Goal: Task Accomplishment & Management: Use online tool/utility

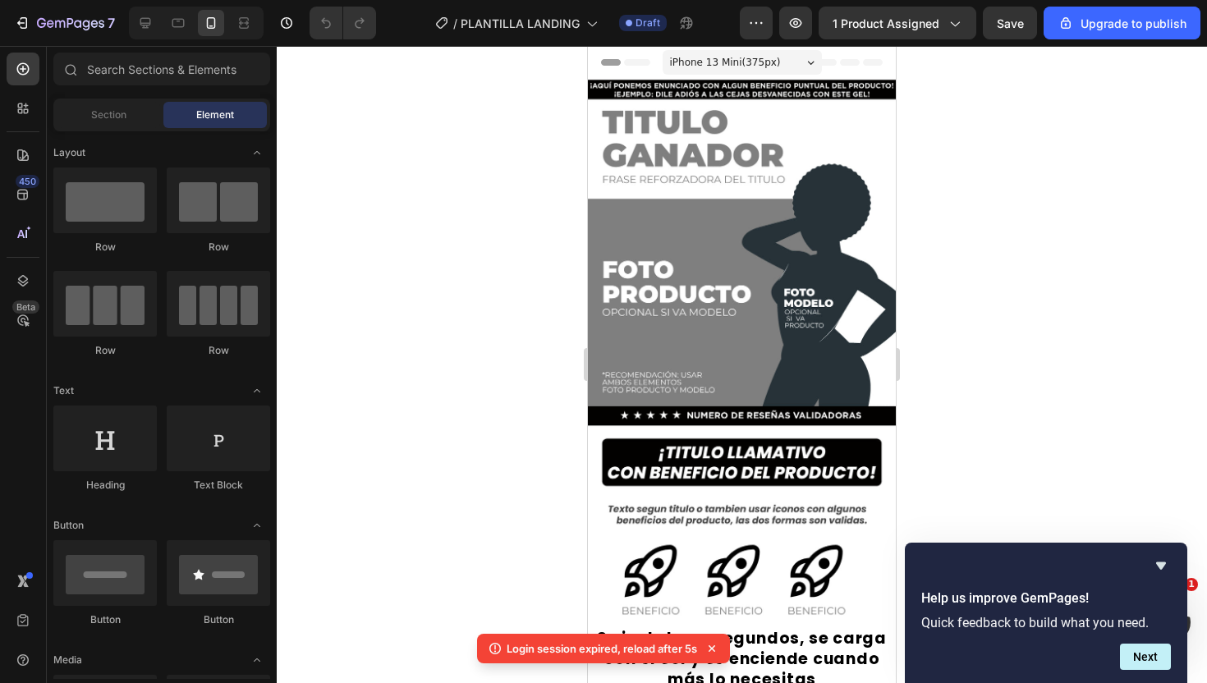
click at [511, 278] on div at bounding box center [742, 364] width 930 height 637
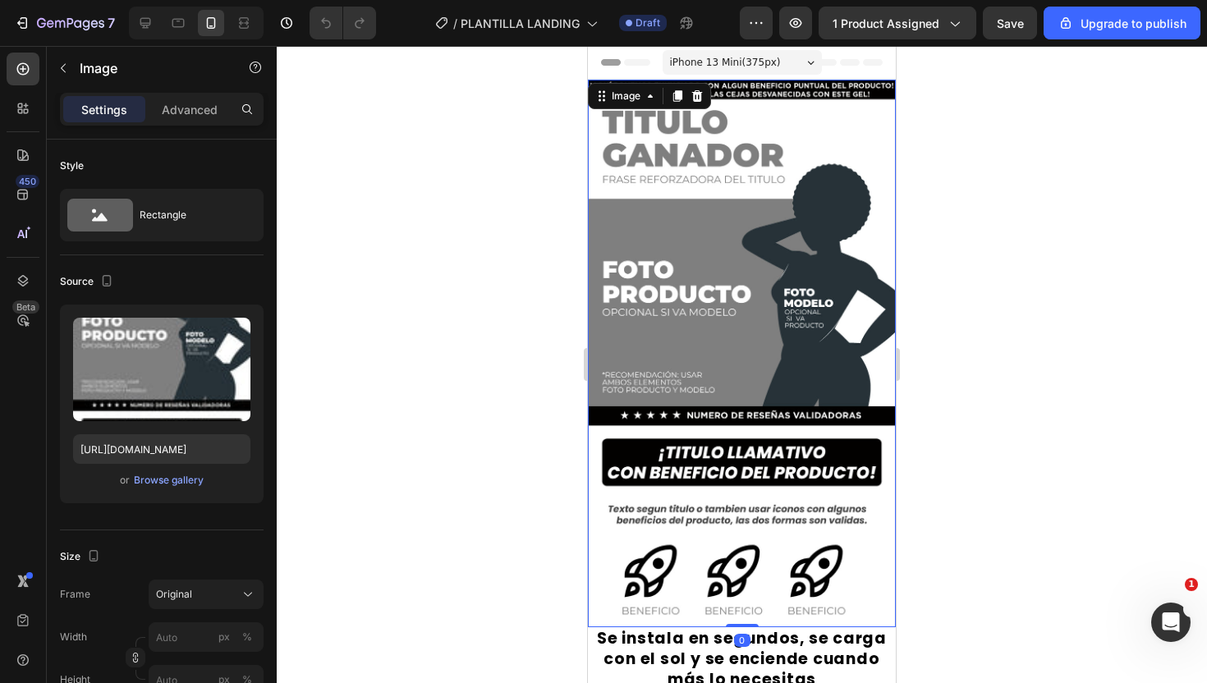
click at [723, 269] on img at bounding box center [742, 354] width 308 height 548
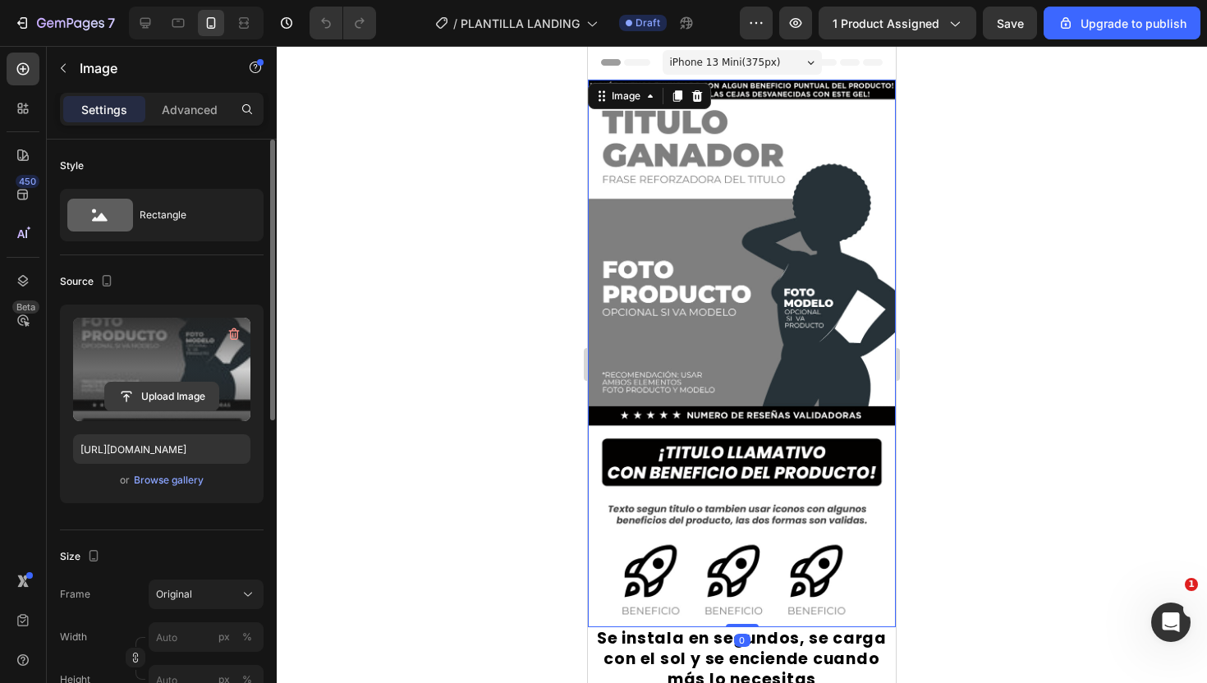
click at [135, 397] on input "file" at bounding box center [161, 397] width 113 height 28
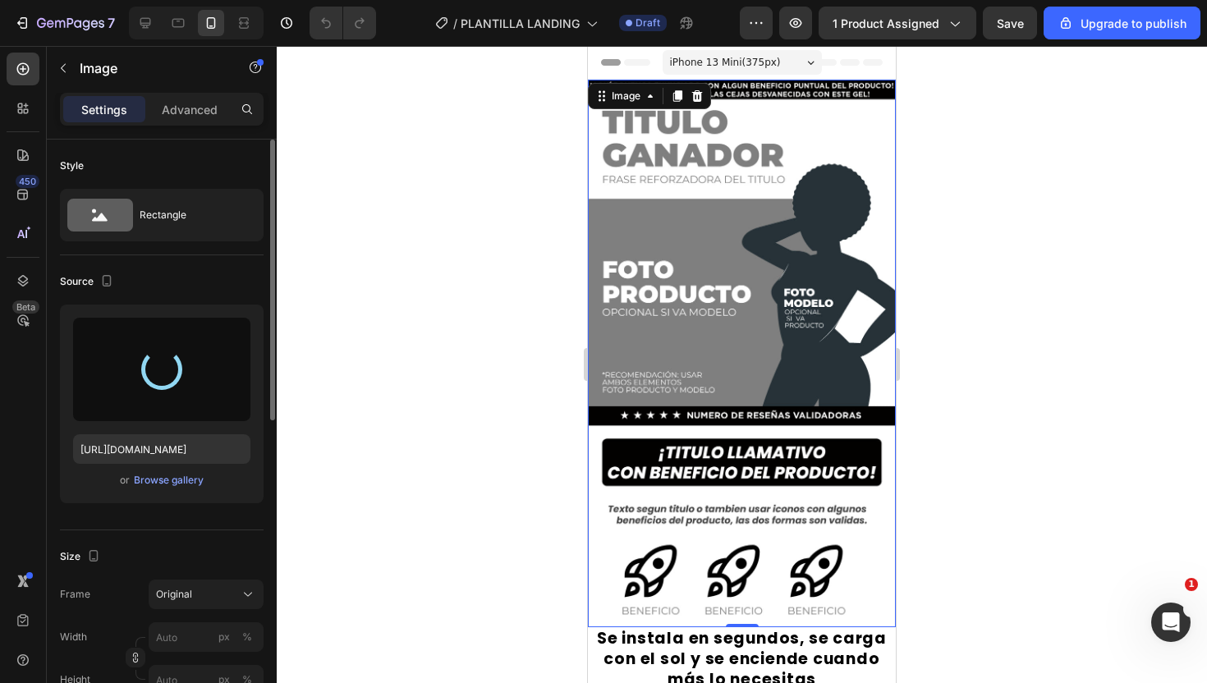
type input "[URL][DOMAIN_NAME]"
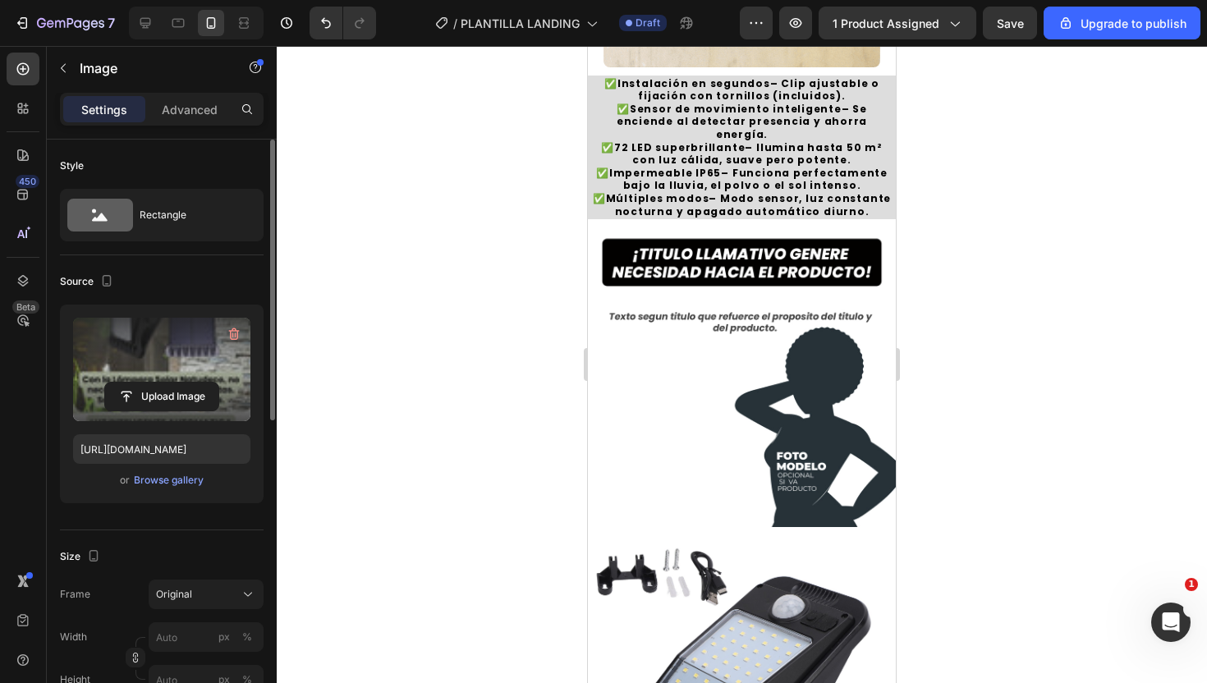
scroll to position [1105, 0]
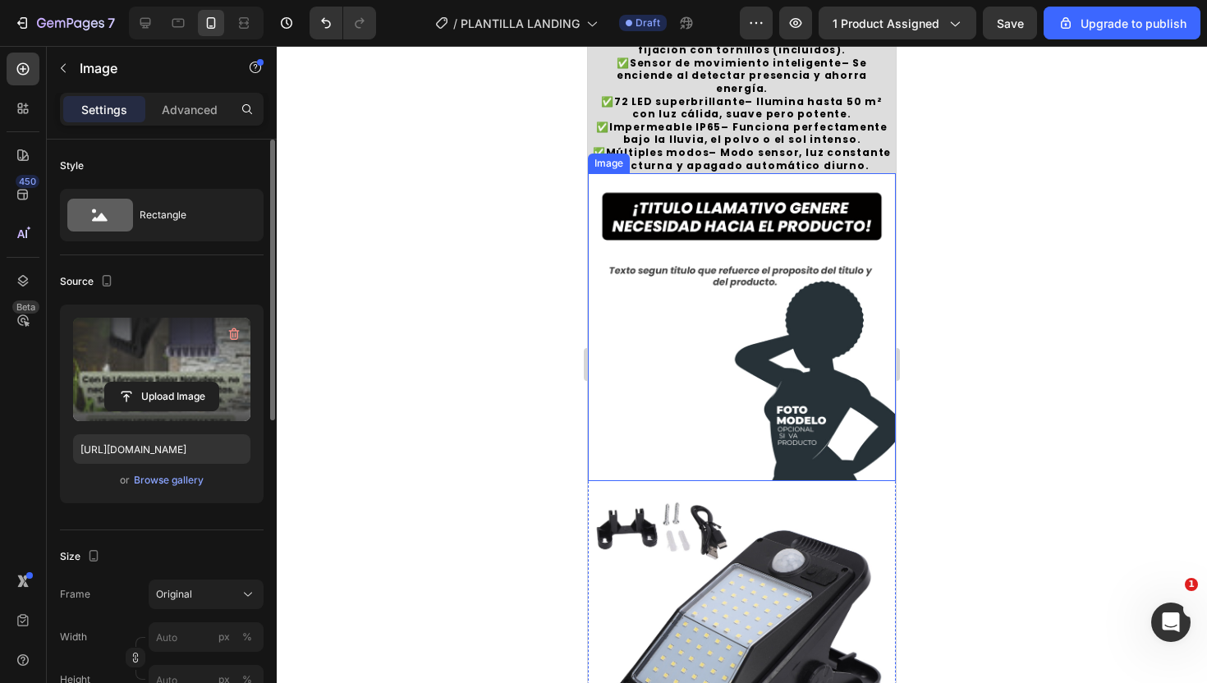
click at [746, 361] on img at bounding box center [742, 327] width 308 height 308
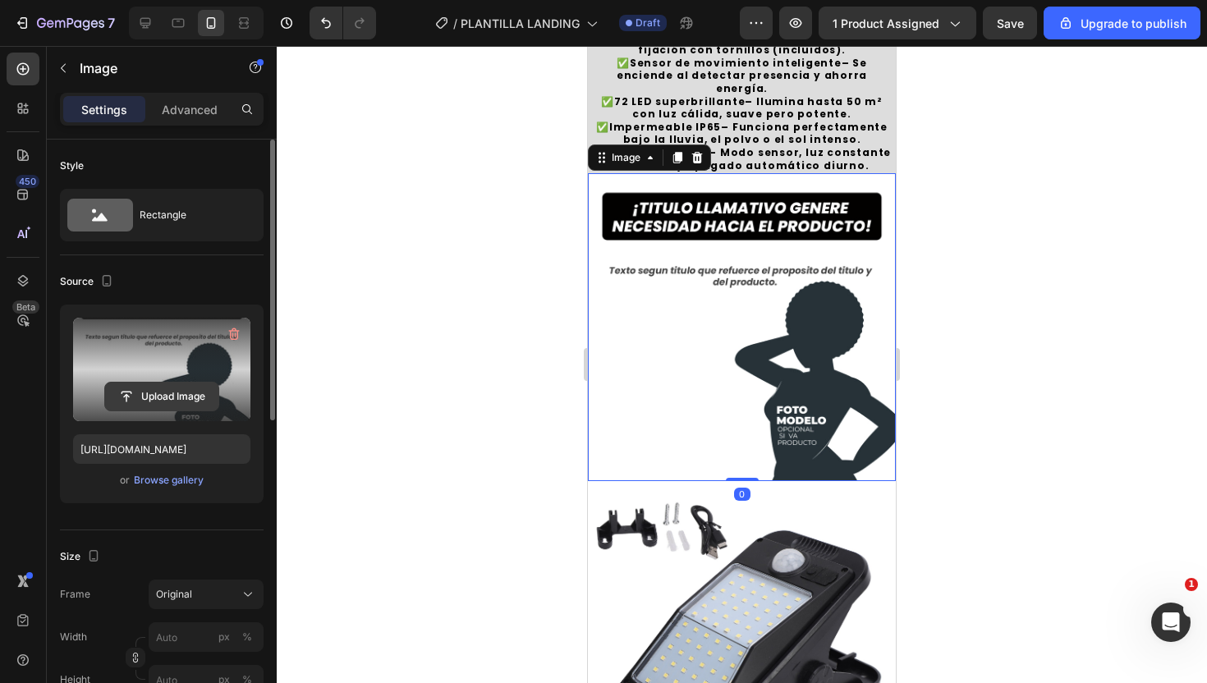
click at [151, 394] on input "file" at bounding box center [161, 397] width 113 height 28
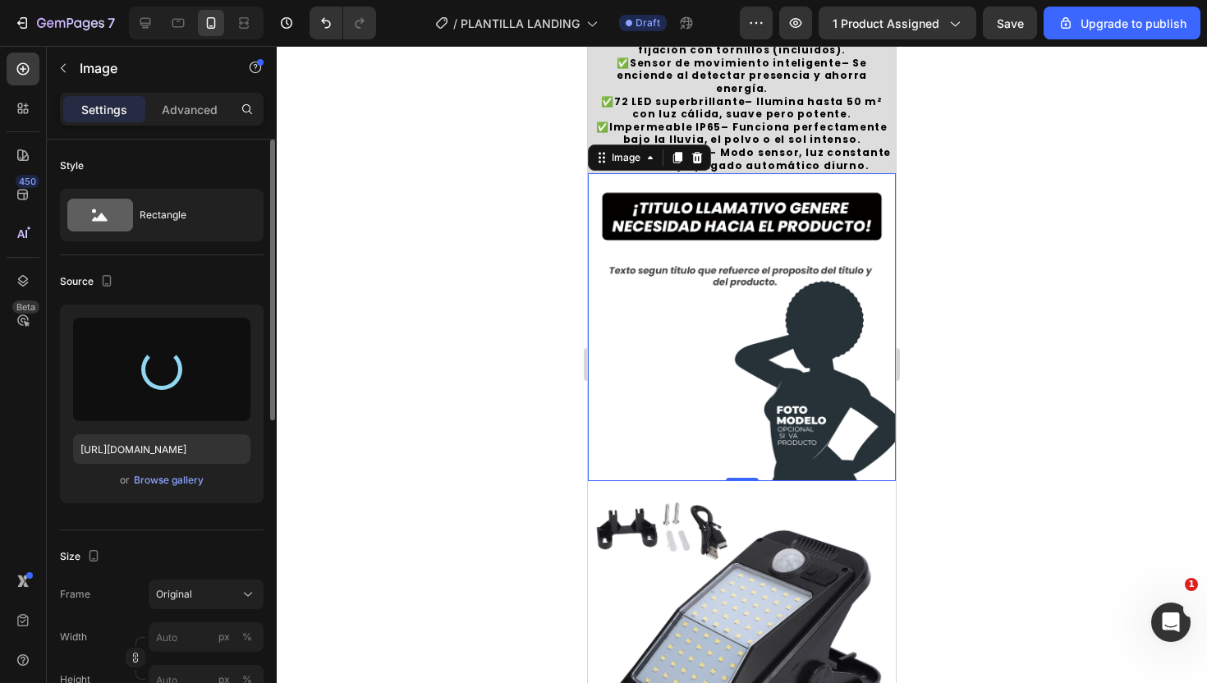
type input "[URL][DOMAIN_NAME]"
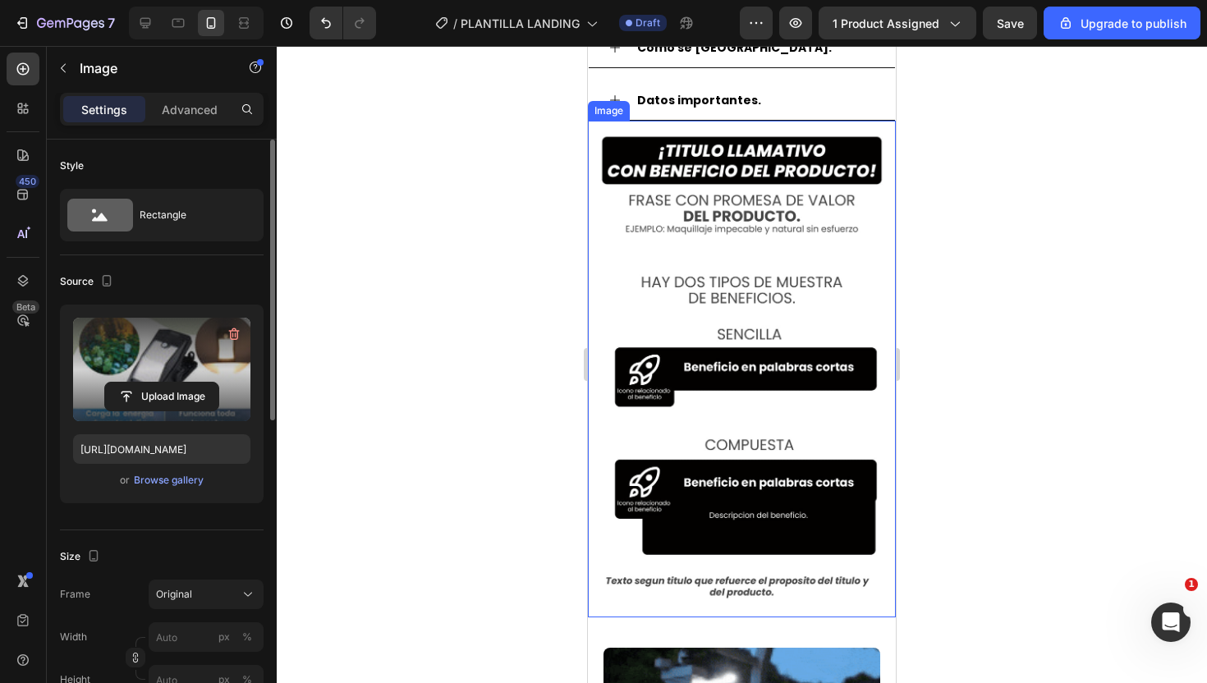
scroll to position [2650, 0]
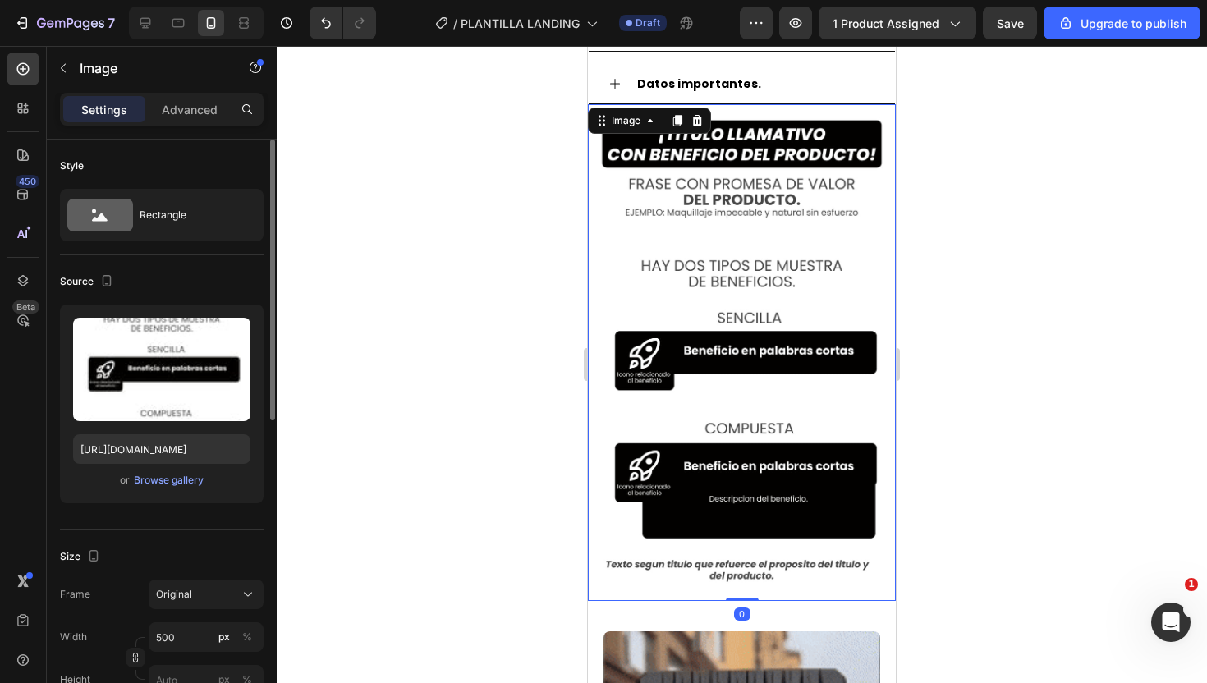
click at [735, 280] on img at bounding box center [742, 352] width 308 height 497
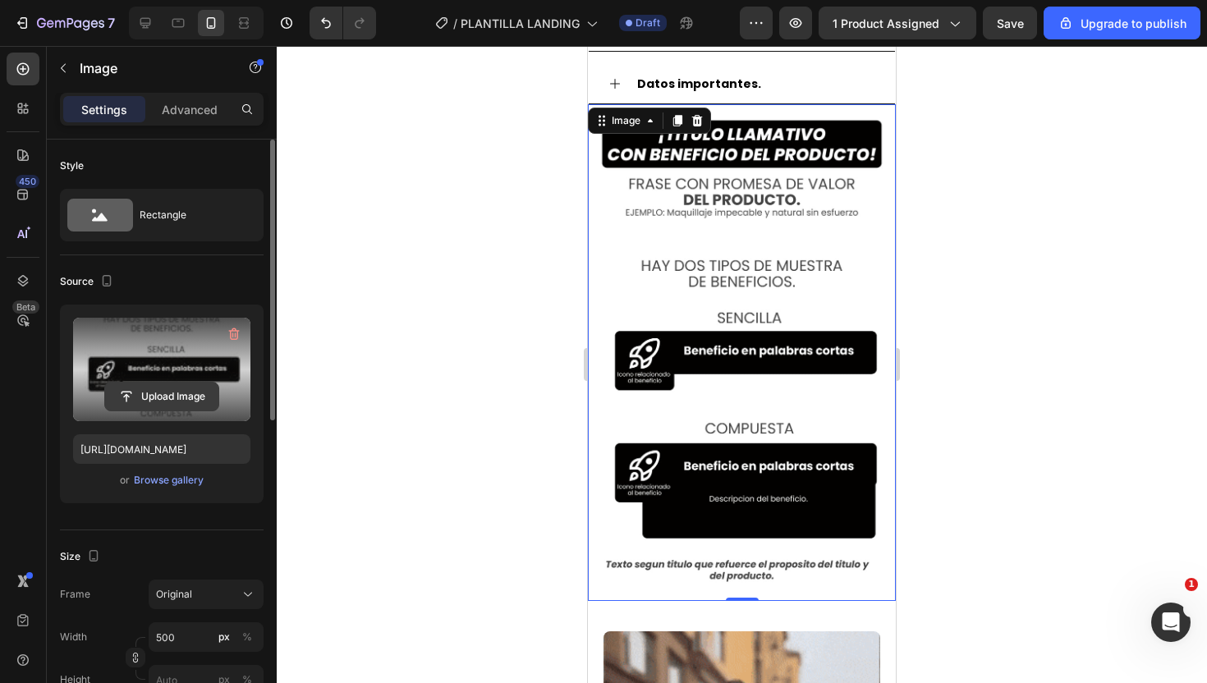
click at [178, 398] on input "file" at bounding box center [161, 397] width 113 height 28
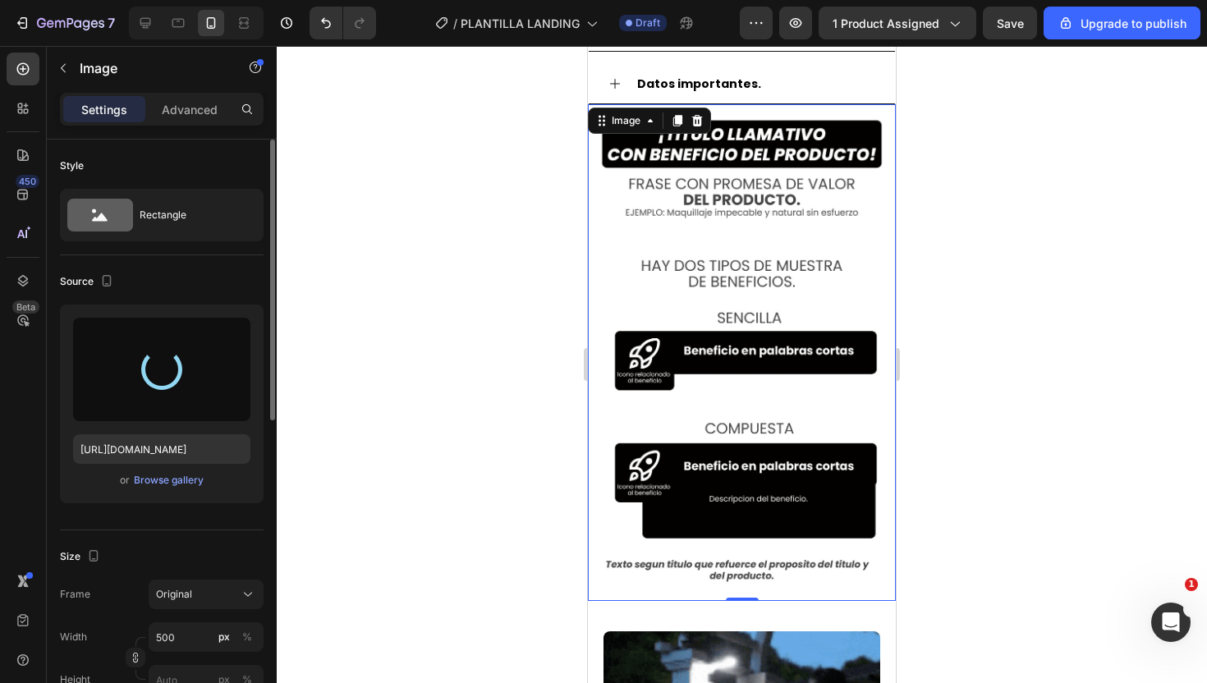
type input "[URL][DOMAIN_NAME]"
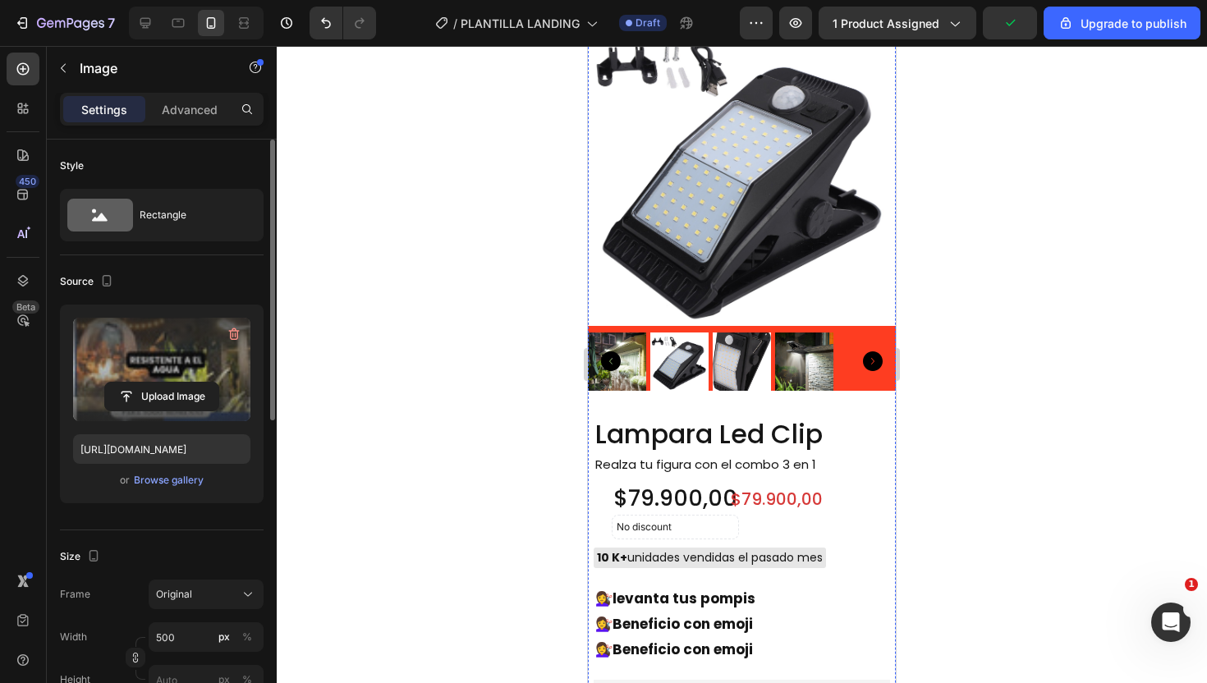
scroll to position [3812, 0]
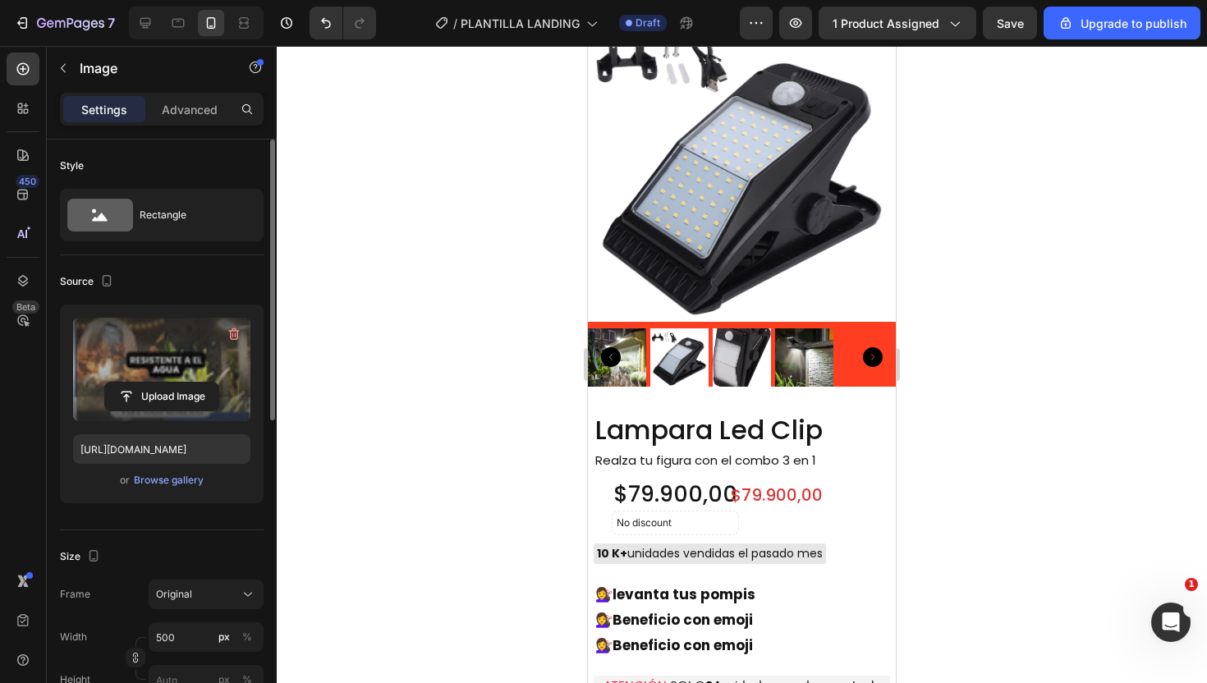
click at [770, 14] on img at bounding box center [742, 14] width 308 height 0
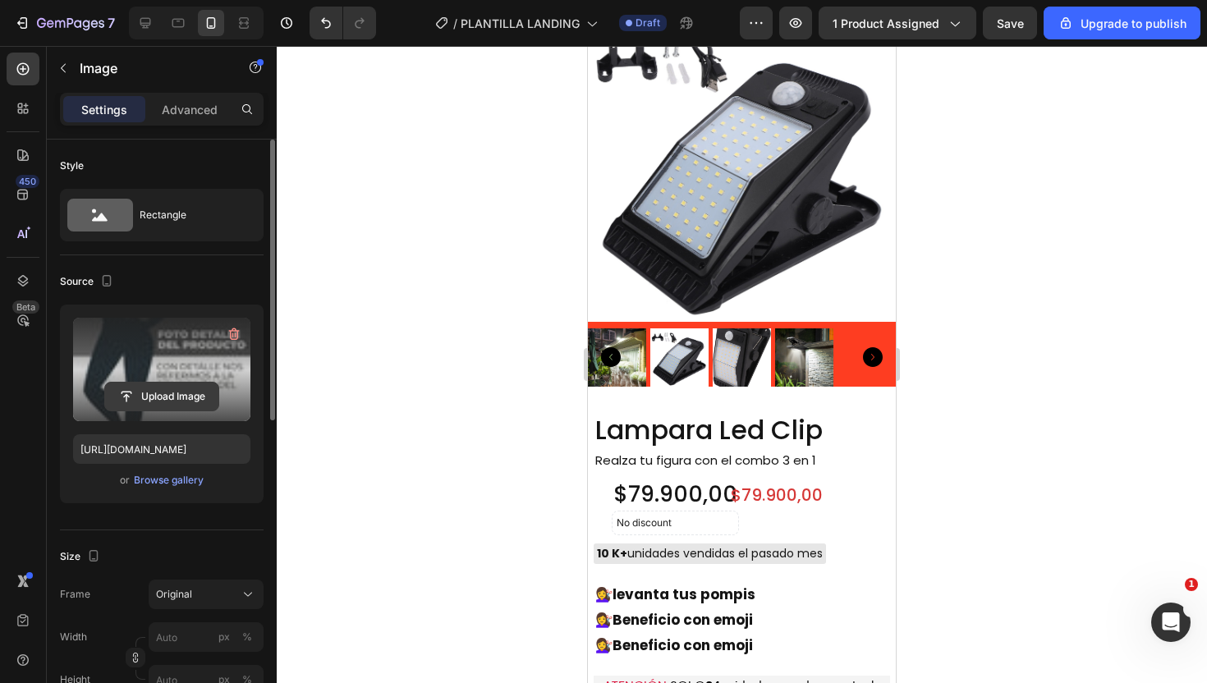
click at [163, 402] on input "file" at bounding box center [161, 397] width 113 height 28
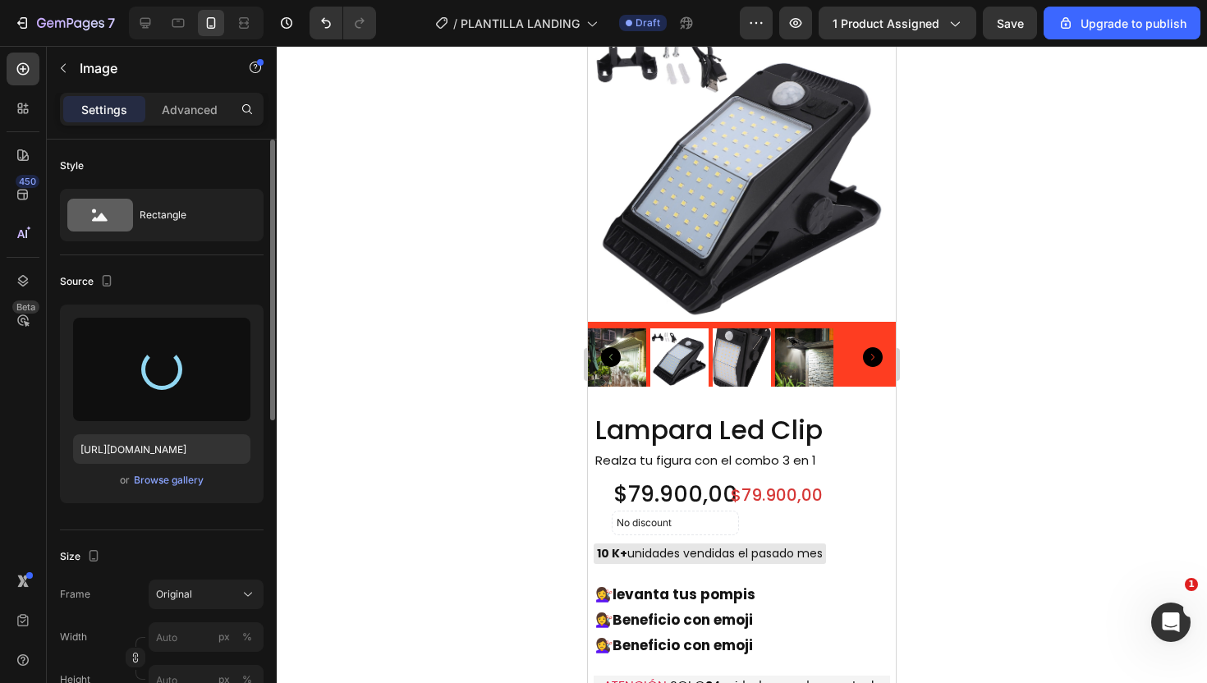
type input "[URL][DOMAIN_NAME]"
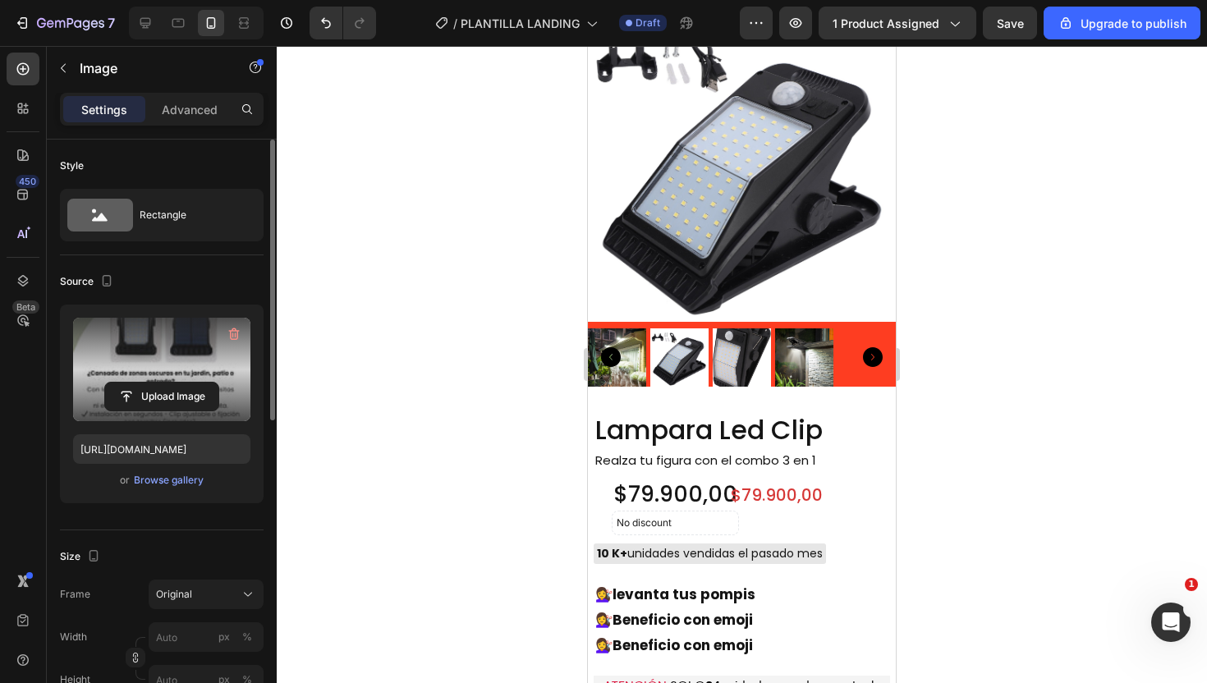
click at [1005, 293] on div at bounding box center [742, 364] width 930 height 637
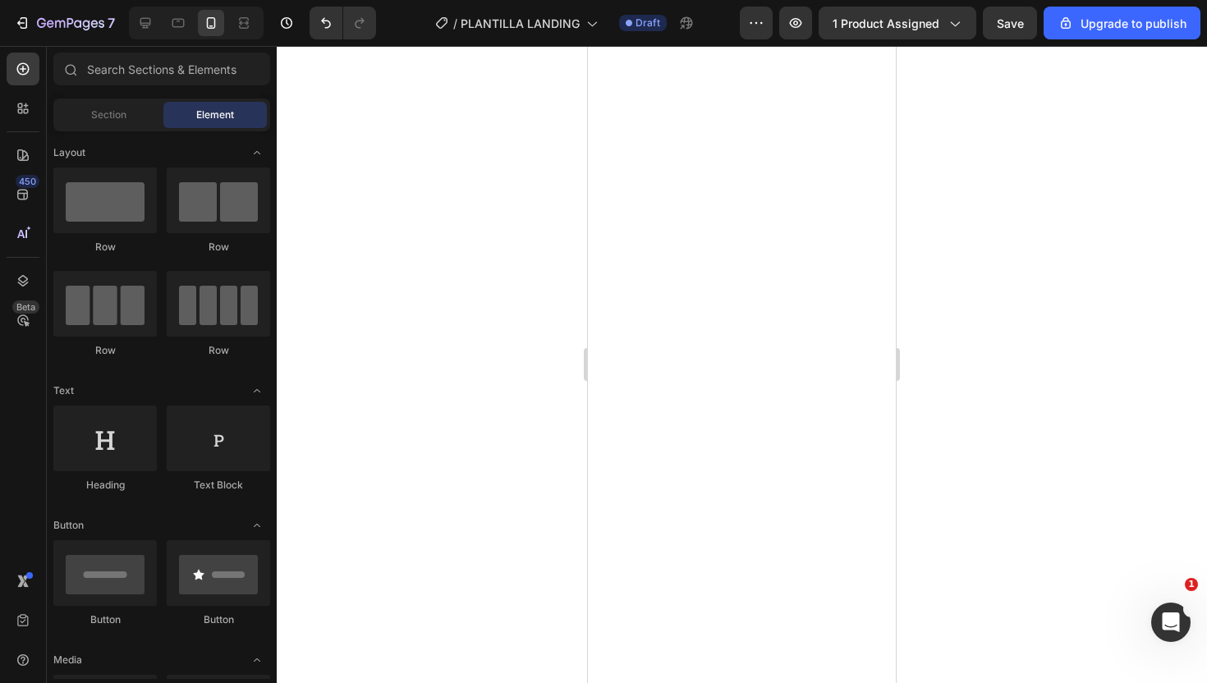
scroll to position [0, 0]
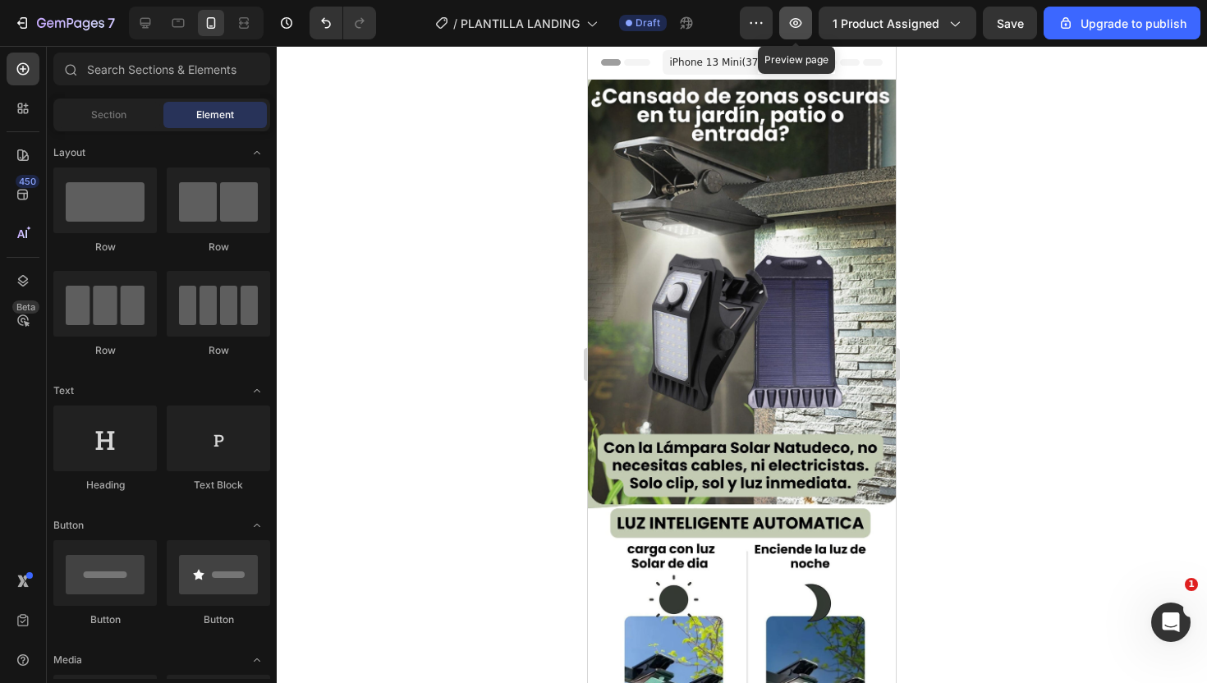
click at [792, 20] on icon "button" at bounding box center [795, 23] width 16 height 16
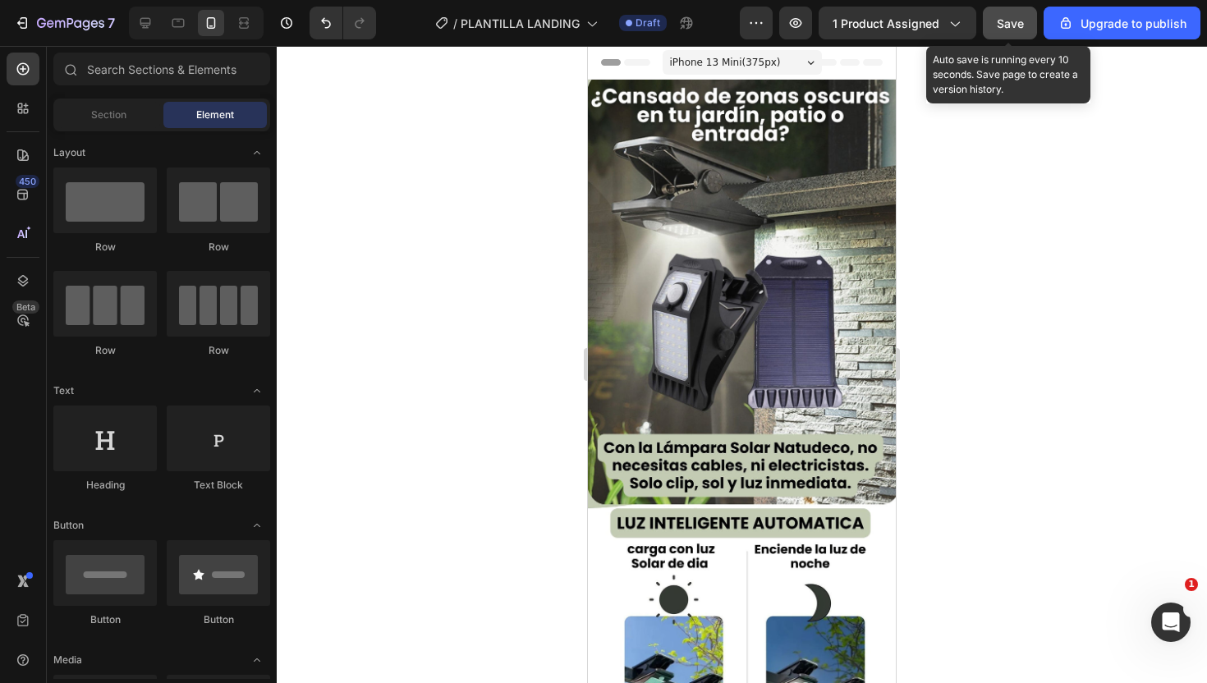
click at [998, 25] on span "Save" at bounding box center [1010, 23] width 27 height 14
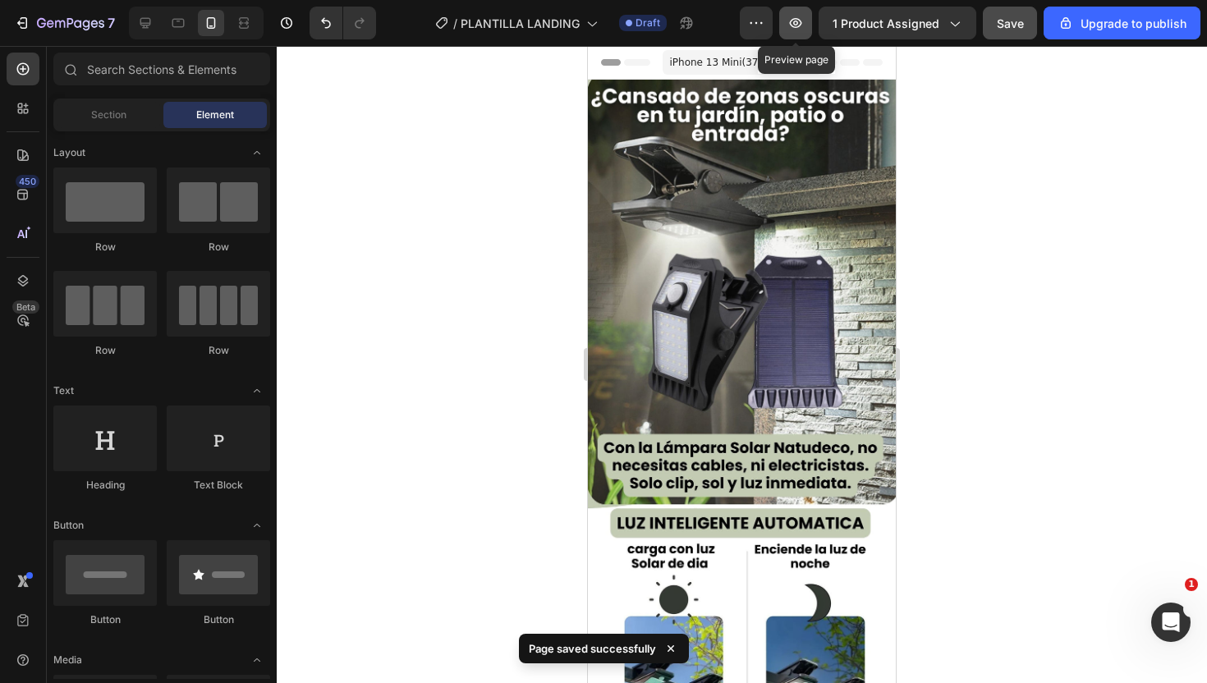
click at [791, 29] on icon "button" at bounding box center [795, 23] width 16 height 16
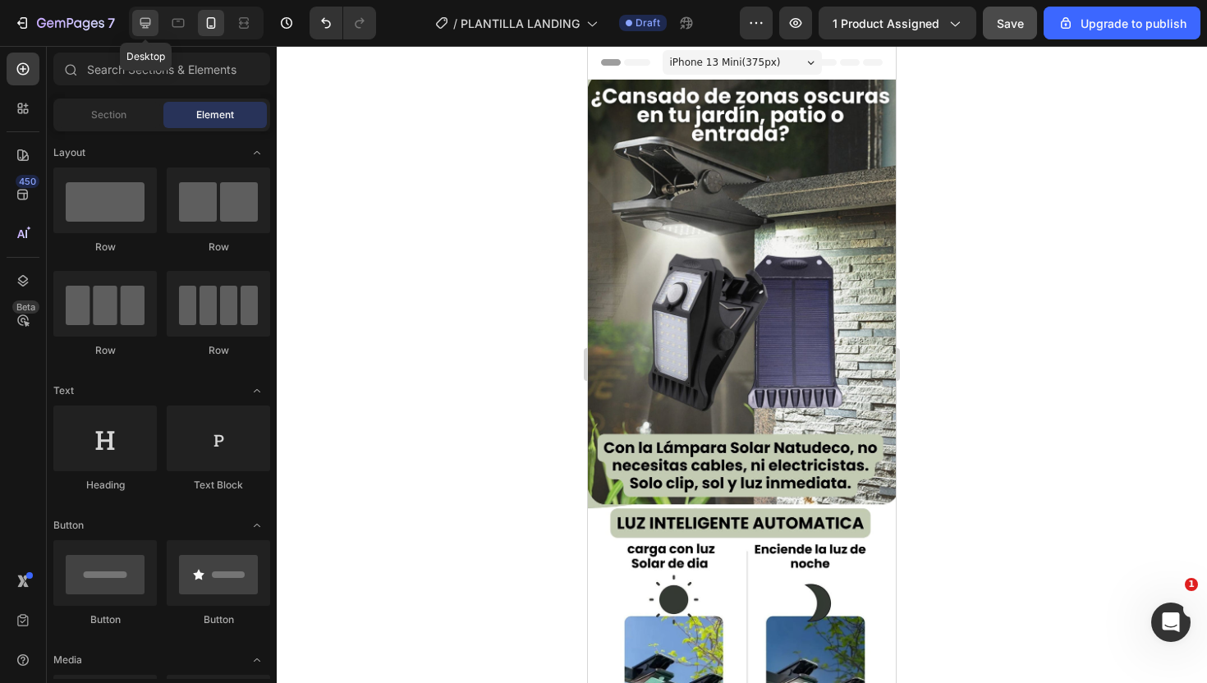
click at [147, 25] on icon at bounding box center [145, 23] width 11 height 11
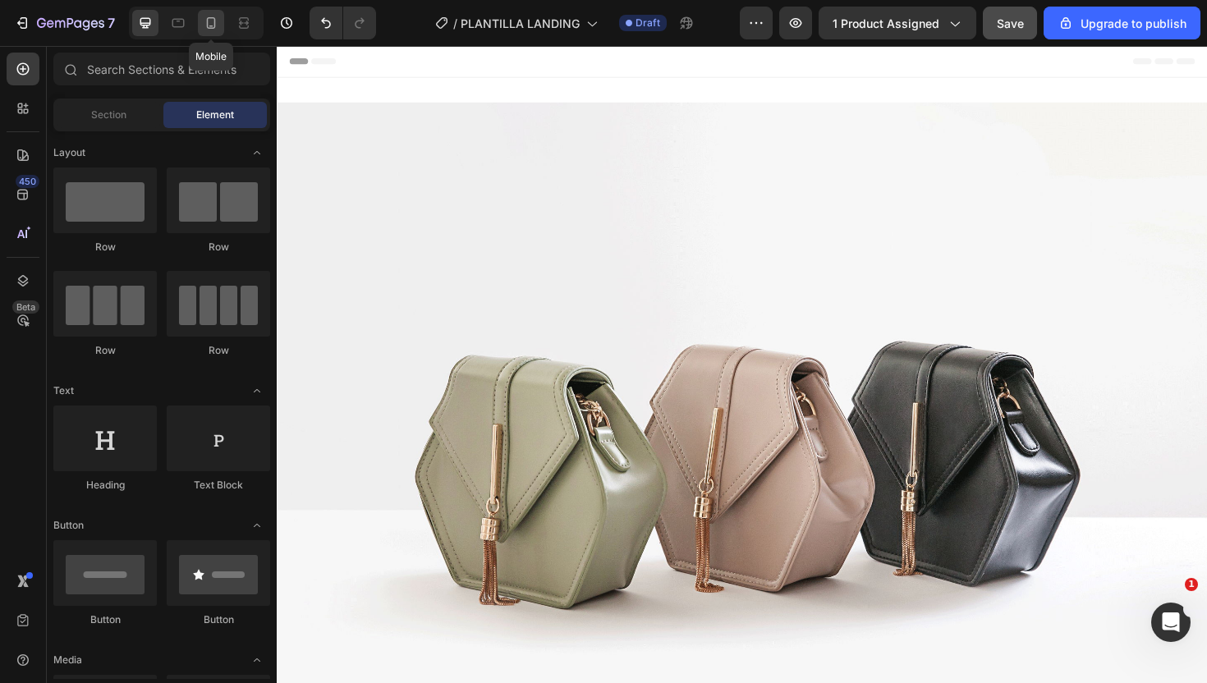
click at [205, 18] on icon at bounding box center [211, 23] width 16 height 16
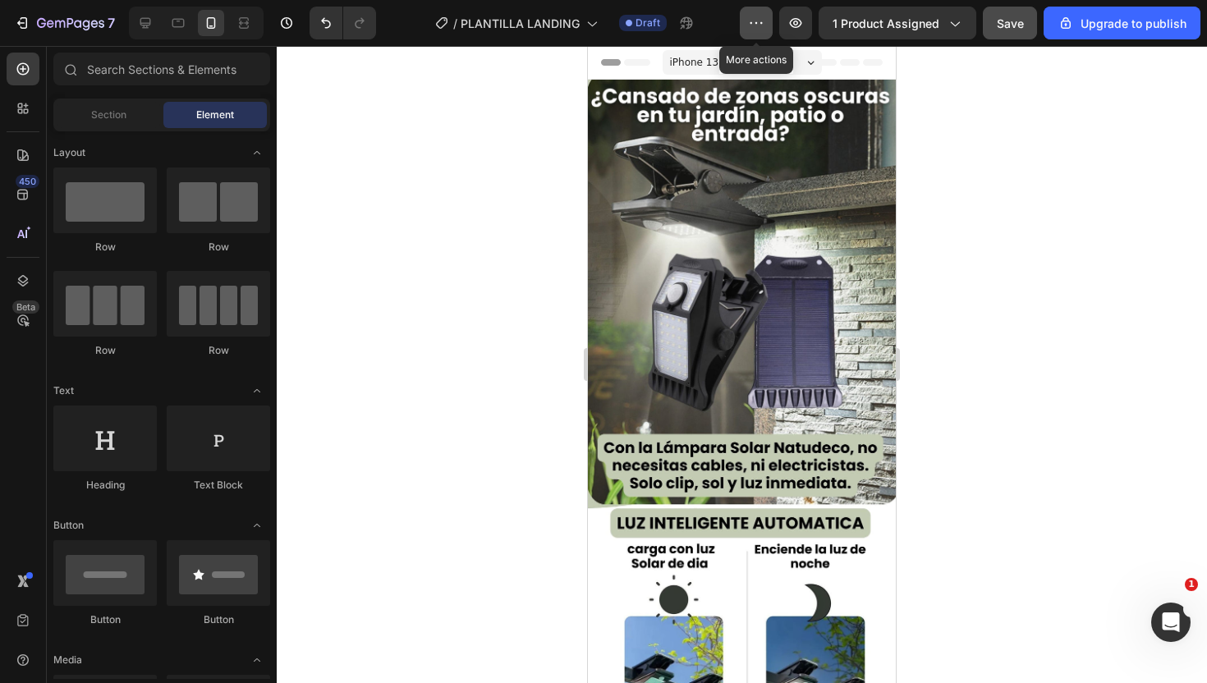
click at [757, 13] on button "button" at bounding box center [756, 23] width 33 height 33
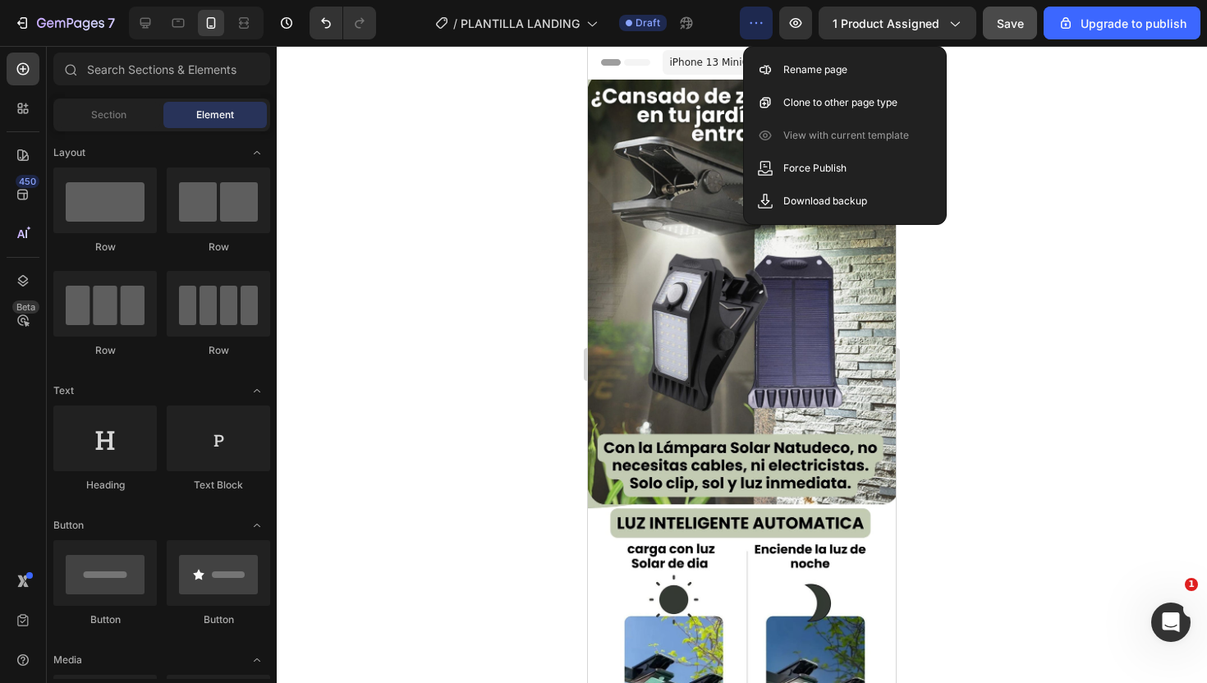
click at [757, 13] on button "button" at bounding box center [756, 23] width 33 height 33
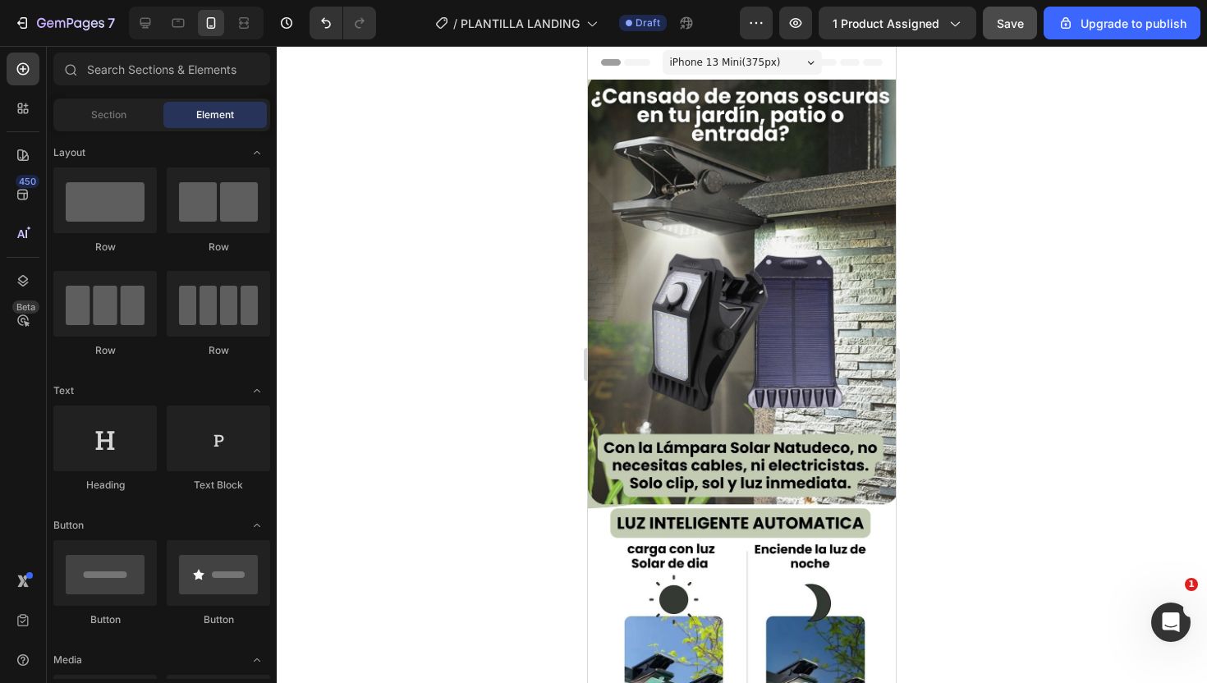
click at [436, 175] on div at bounding box center [742, 364] width 930 height 637
click at [801, 67] on div "iPhone 13 Mini ( 375 px)" at bounding box center [742, 62] width 159 height 25
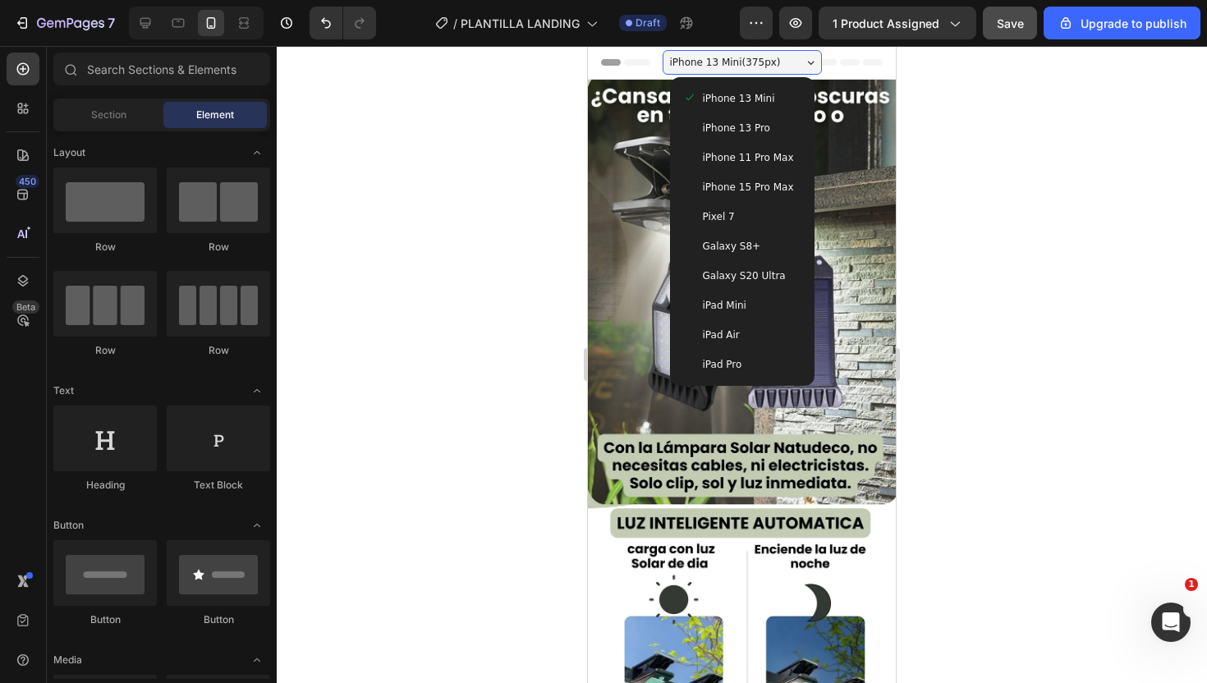
click at [801, 67] on div "iPhone 13 Mini ( 375 px)" at bounding box center [742, 62] width 159 height 25
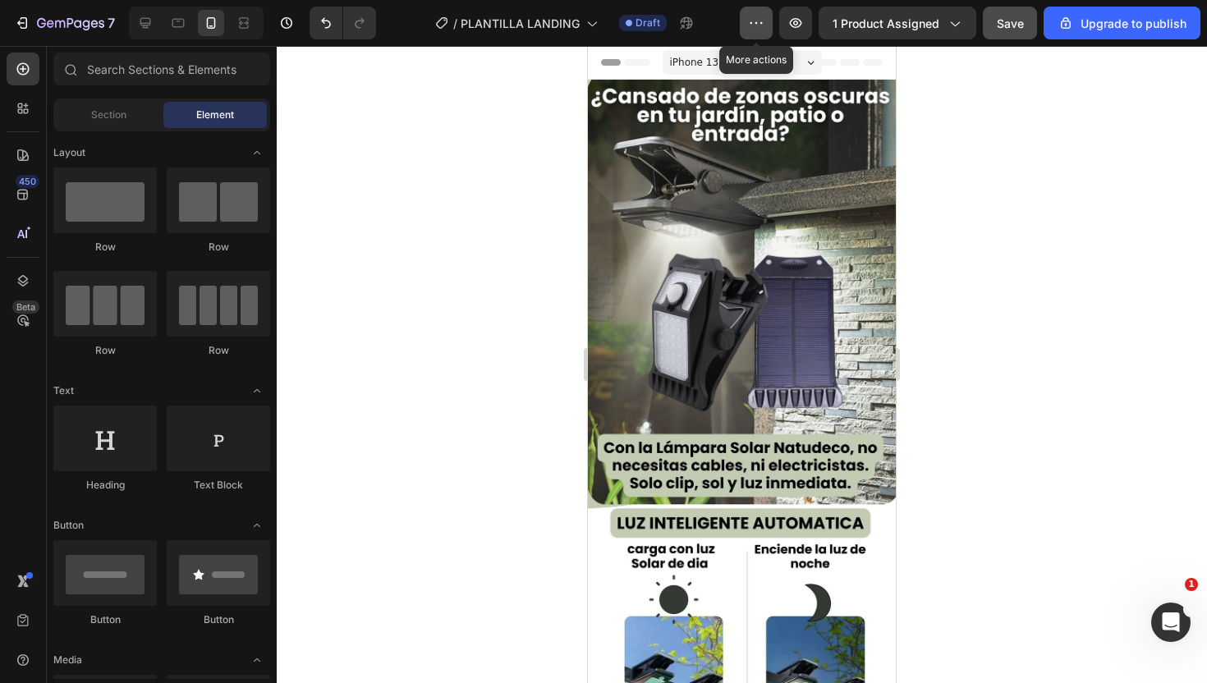
click at [757, 19] on icon "button" at bounding box center [756, 23] width 16 height 16
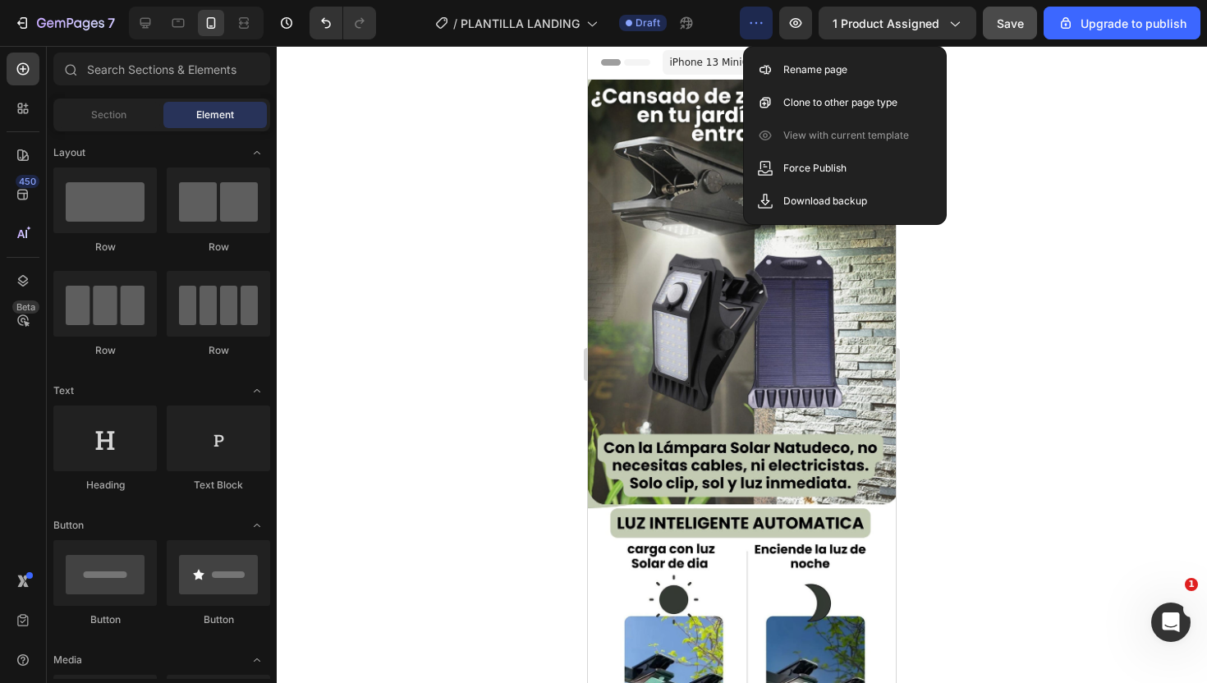
click at [757, 19] on icon "button" at bounding box center [756, 23] width 16 height 16
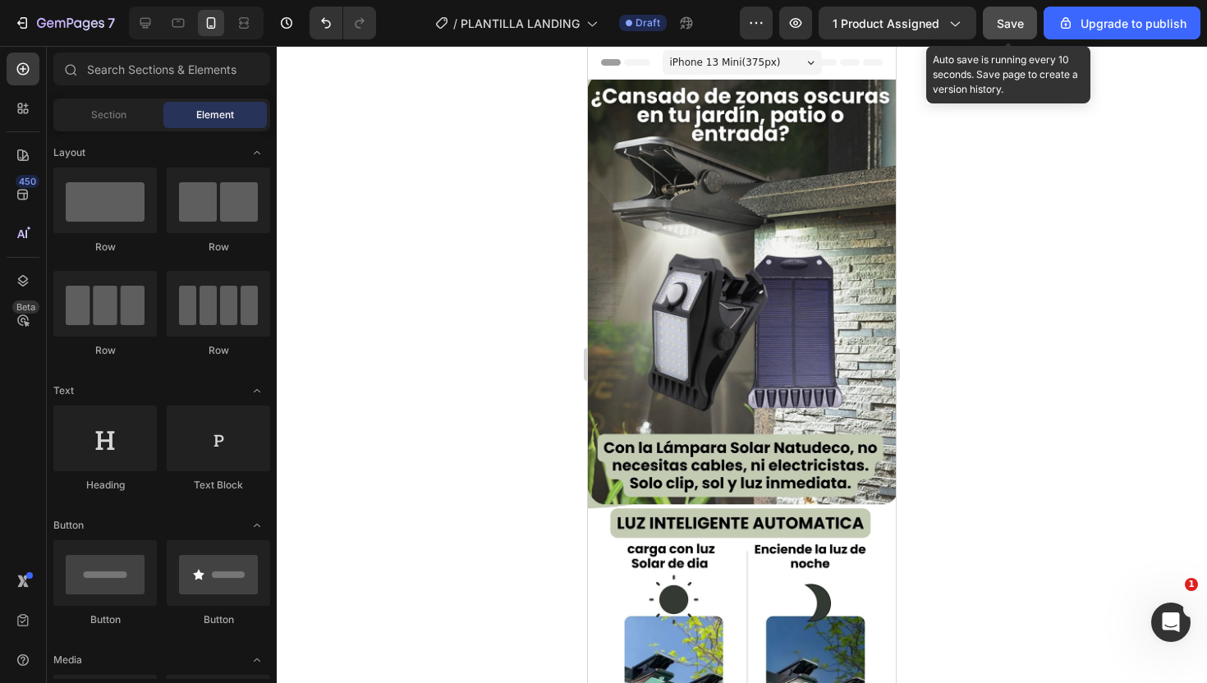
click at [1005, 23] on span "Save" at bounding box center [1010, 23] width 27 height 14
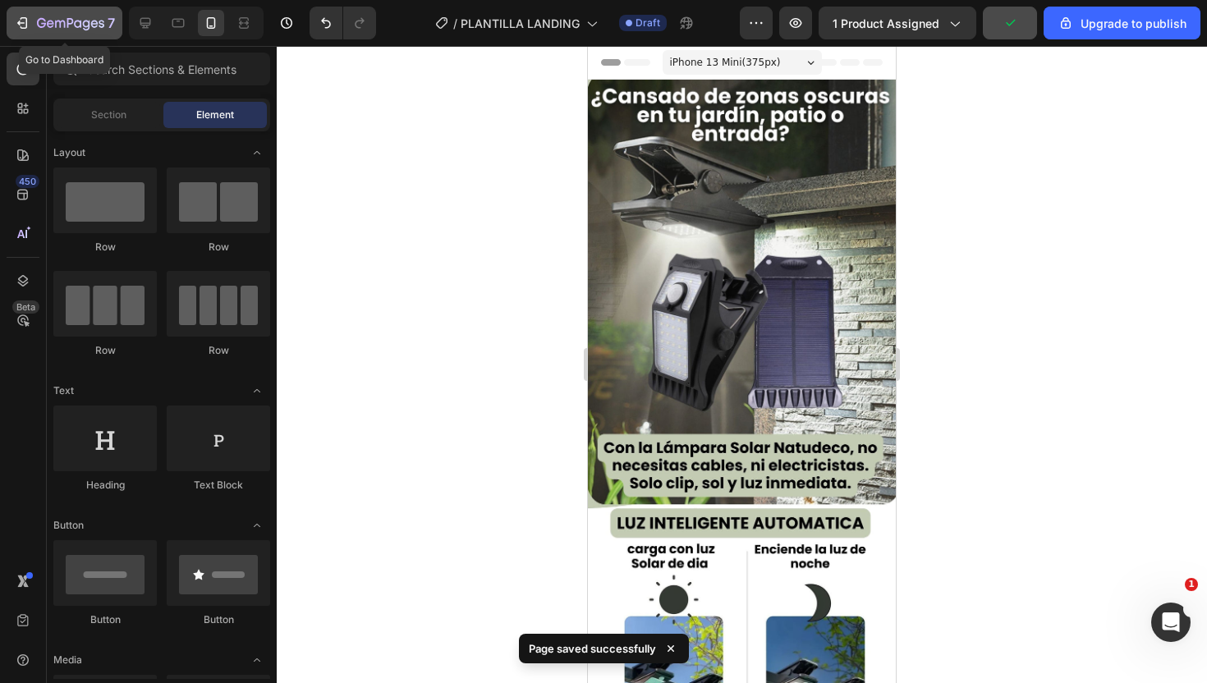
click at [67, 31] on div "7" at bounding box center [76, 23] width 78 height 20
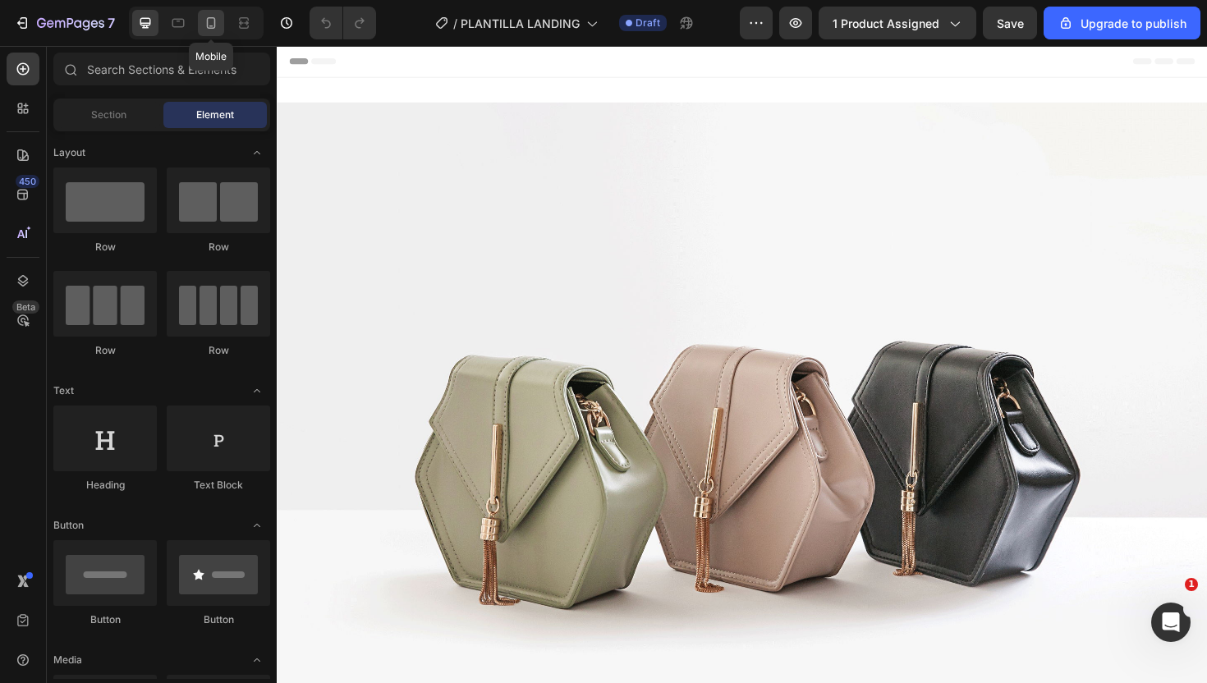
click at [209, 25] on icon at bounding box center [211, 23] width 16 height 16
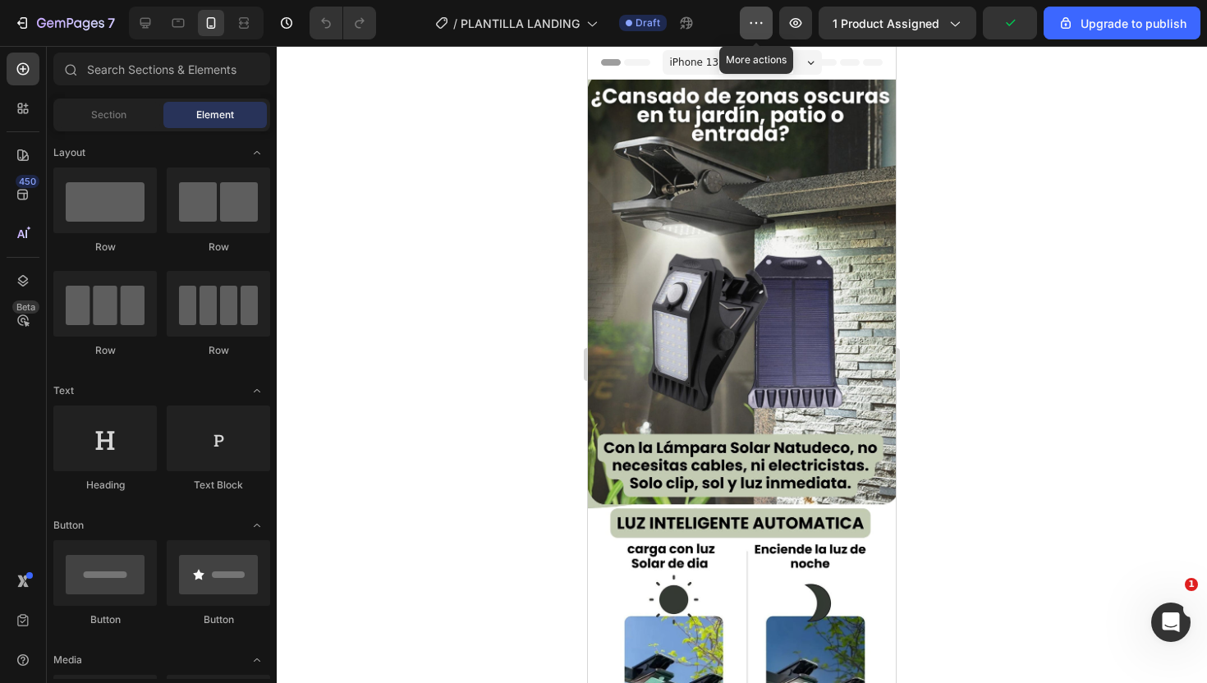
click at [770, 24] on button "button" at bounding box center [756, 23] width 33 height 33
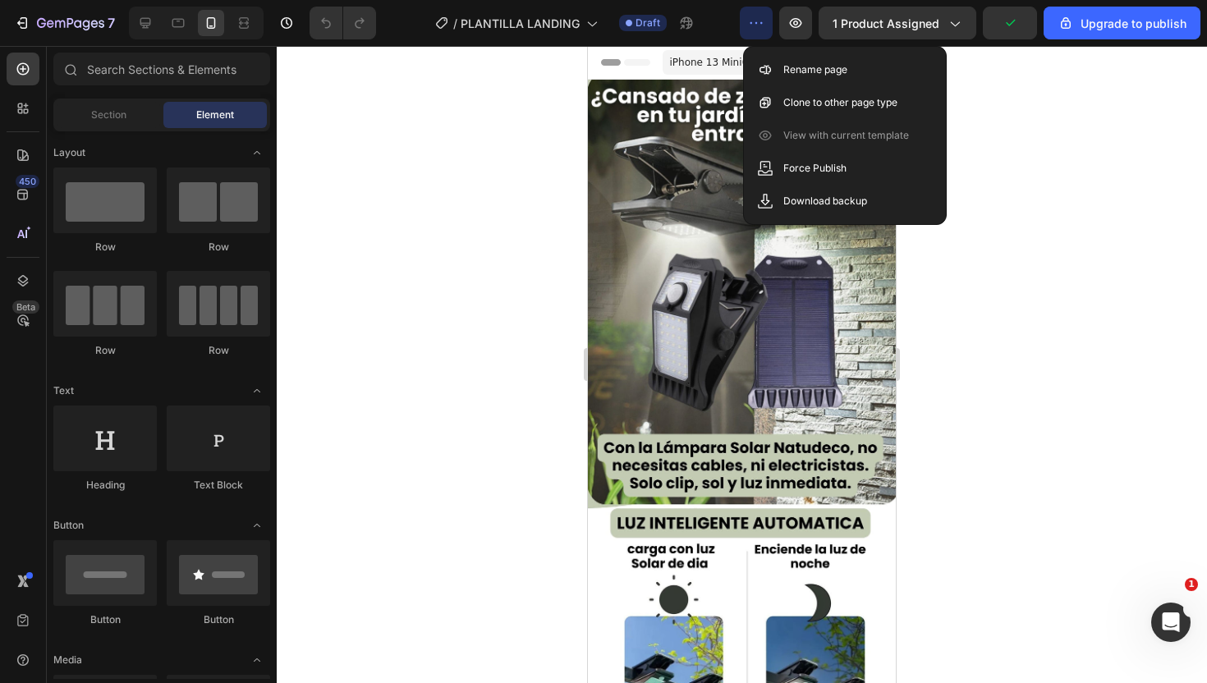
click at [770, 24] on button "button" at bounding box center [756, 23] width 33 height 33
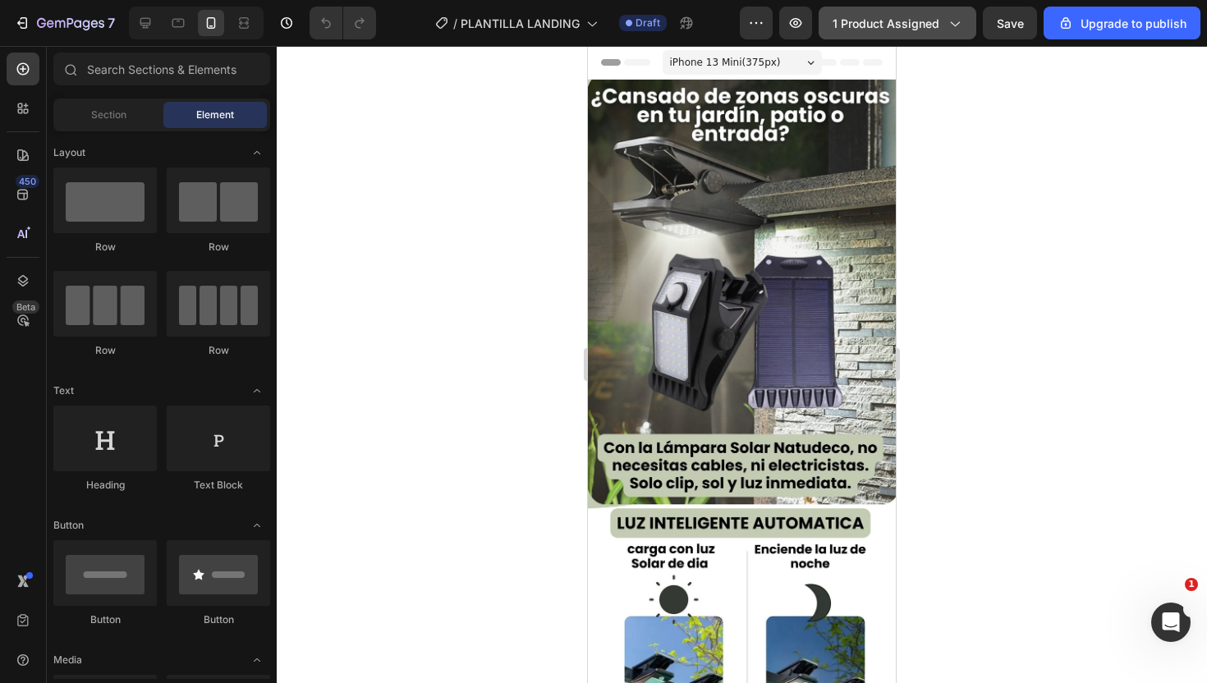
click at [950, 20] on icon "button" at bounding box center [954, 23] width 16 height 16
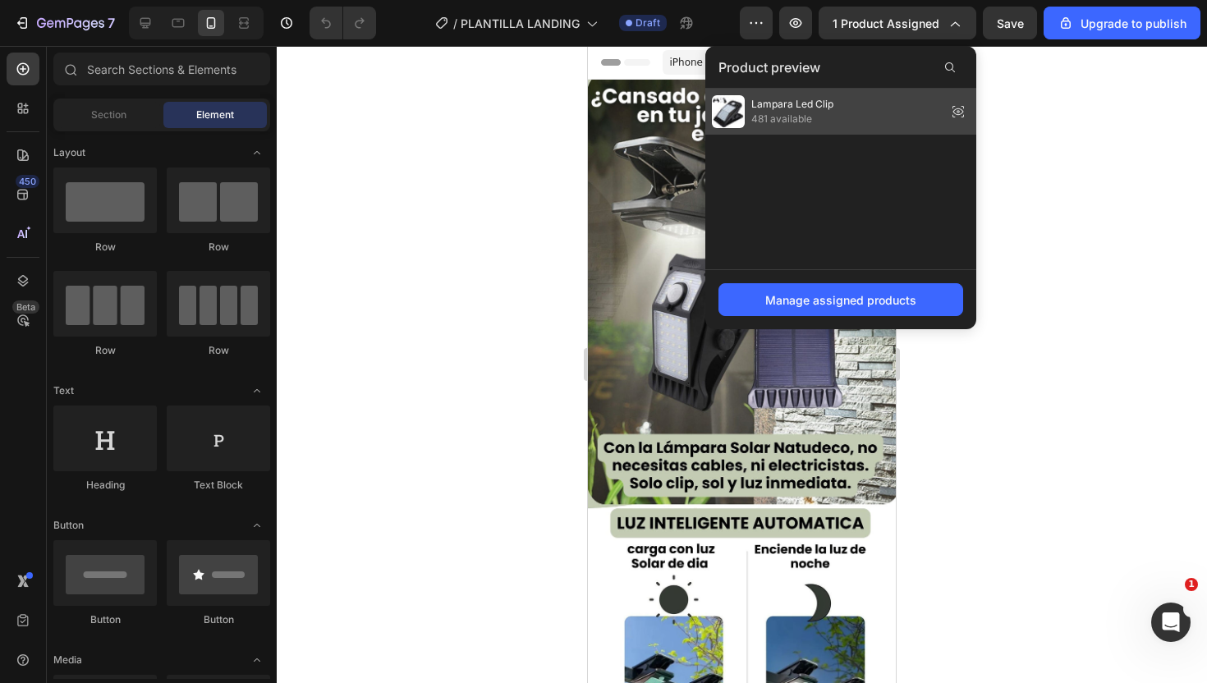
click at [957, 108] on icon at bounding box center [958, 111] width 23 height 23
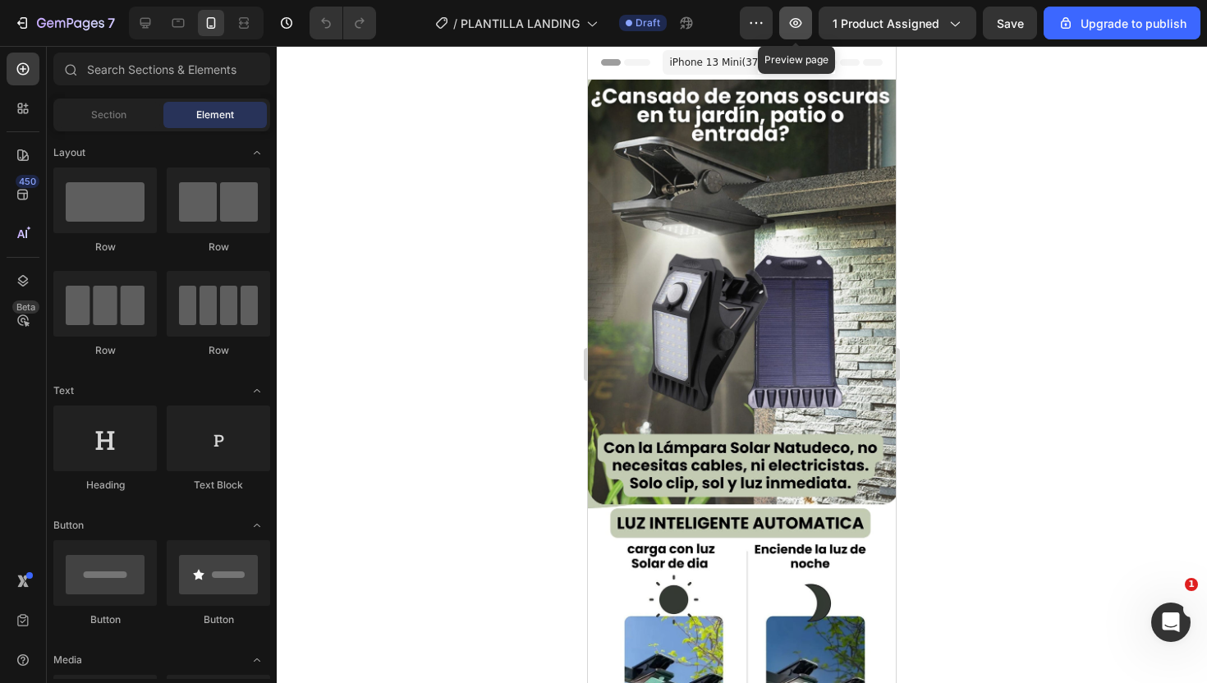
click at [793, 19] on icon "button" at bounding box center [795, 23] width 16 height 16
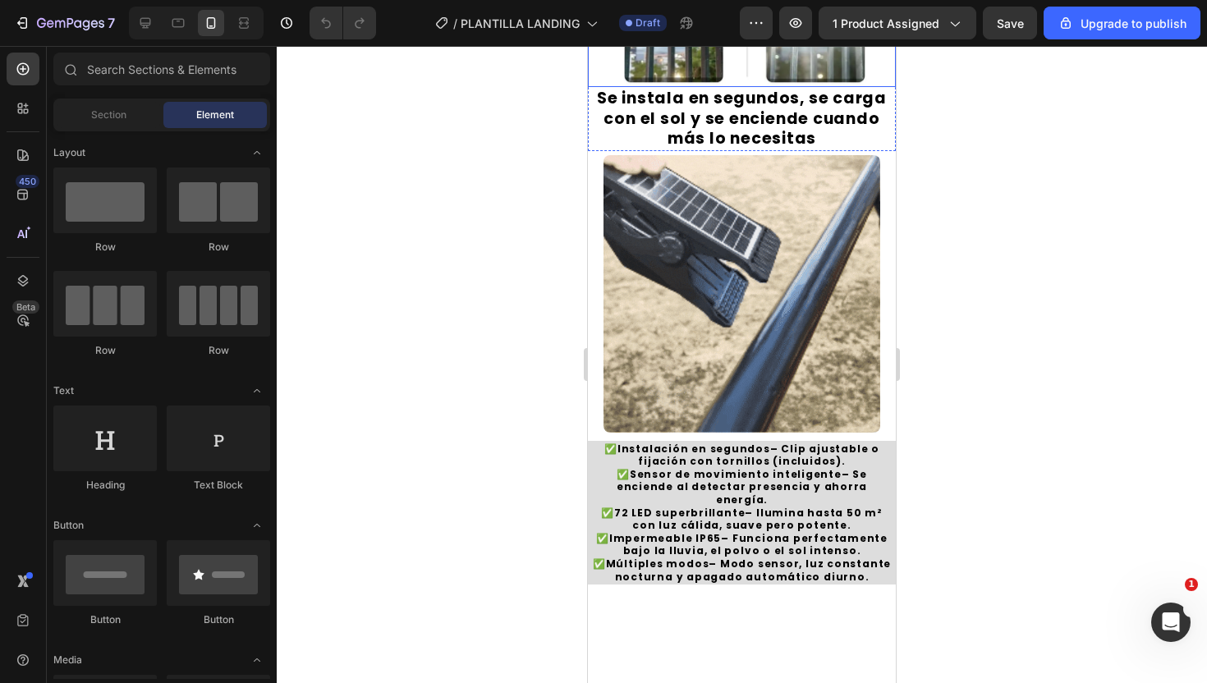
scroll to position [552, 0]
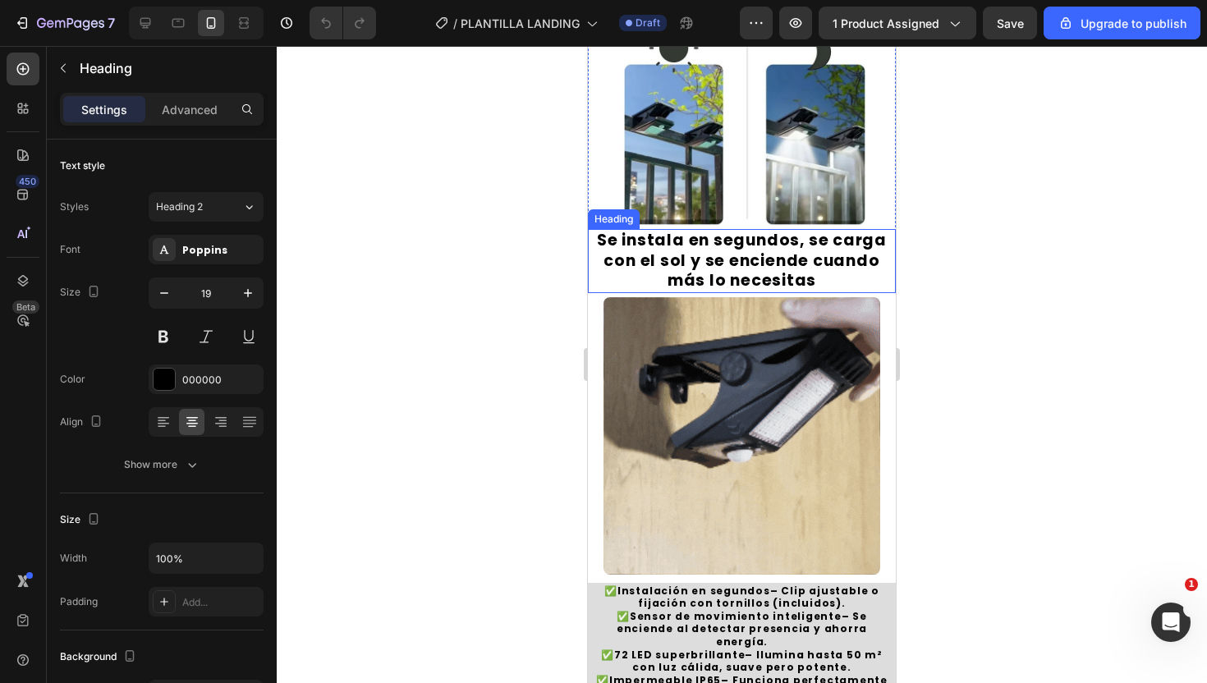
click at [869, 264] on h2 "Se instala en segundos, se carga con el sol y se enciende cuando más lo necesit…" at bounding box center [742, 261] width 308 height 64
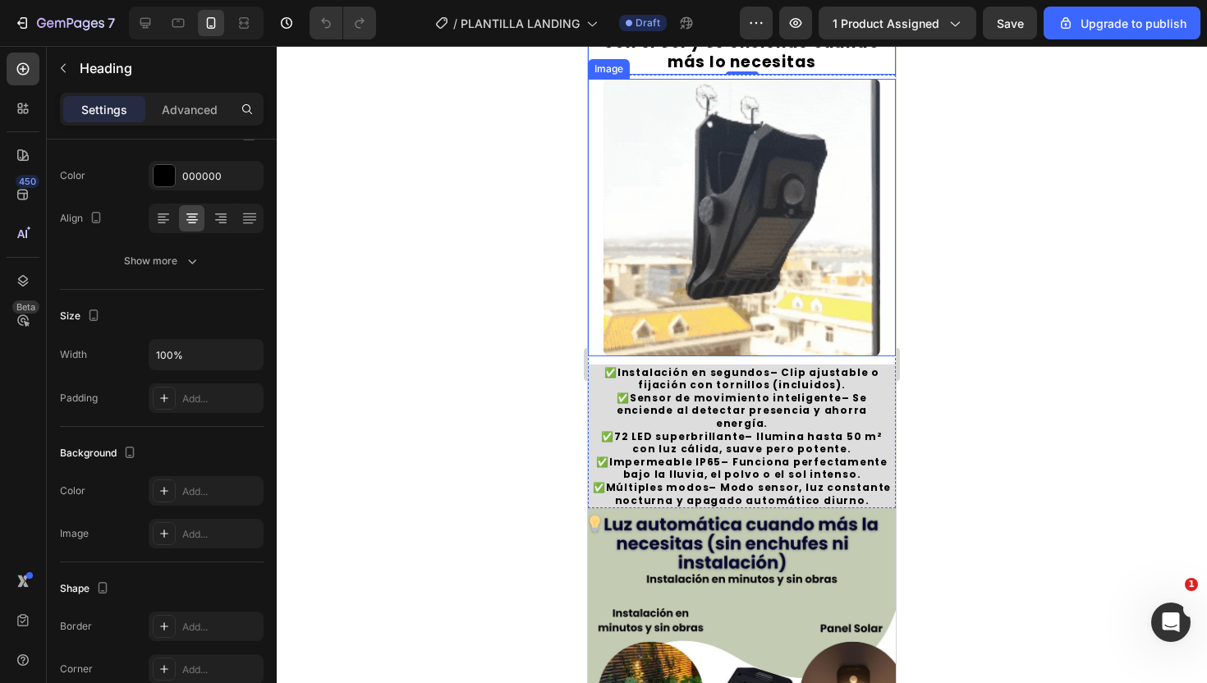
scroll to position [784, 0]
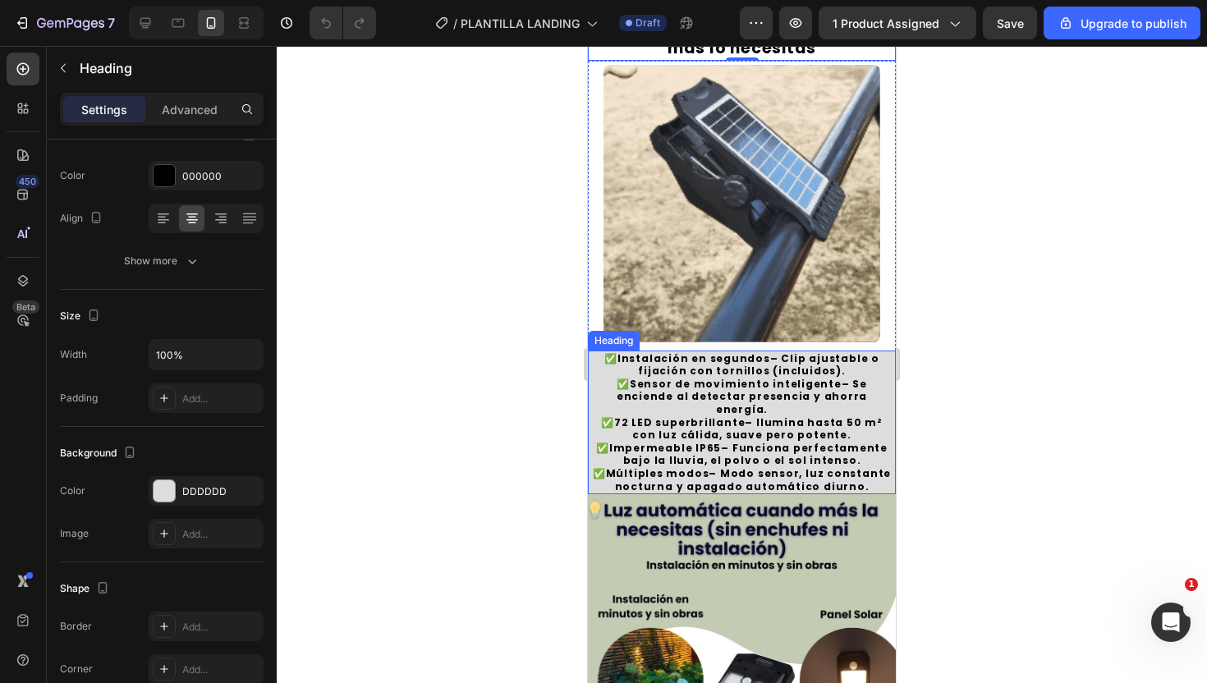
click at [614, 445] on h2 "✅ Instalación en segundos – Clip ajustable o fijación con tornillos (incluidos)…" at bounding box center [742, 423] width 308 height 145
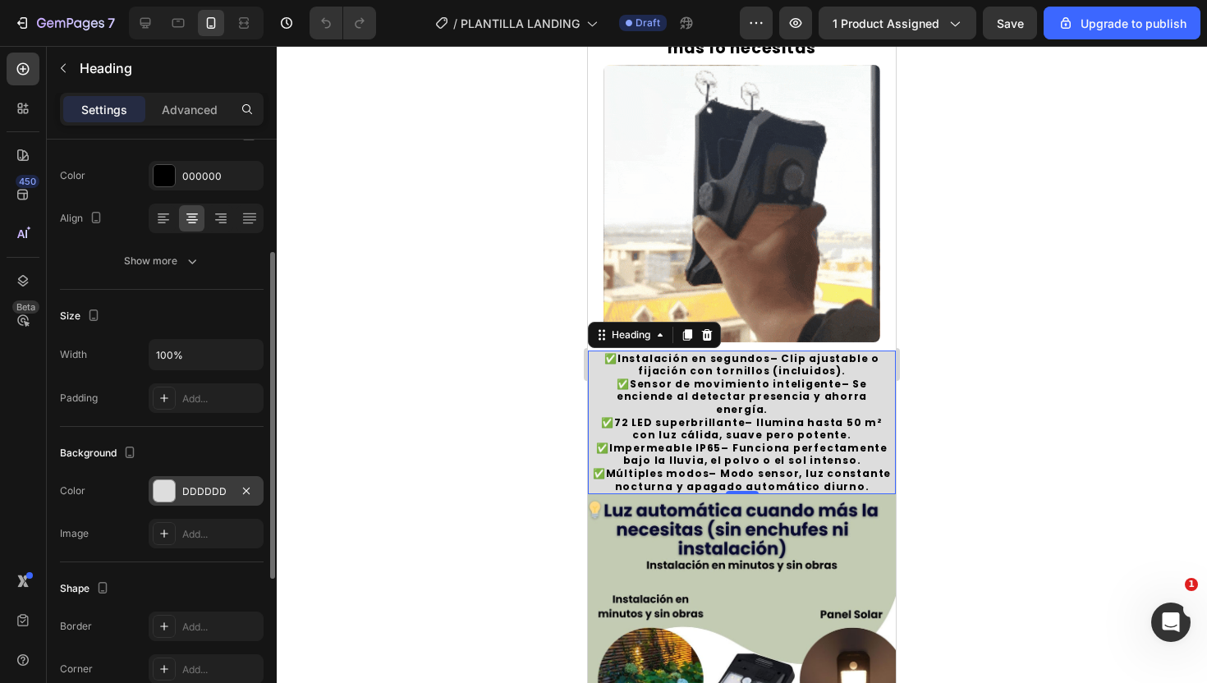
click at [164, 490] on div at bounding box center [164, 490] width 21 height 21
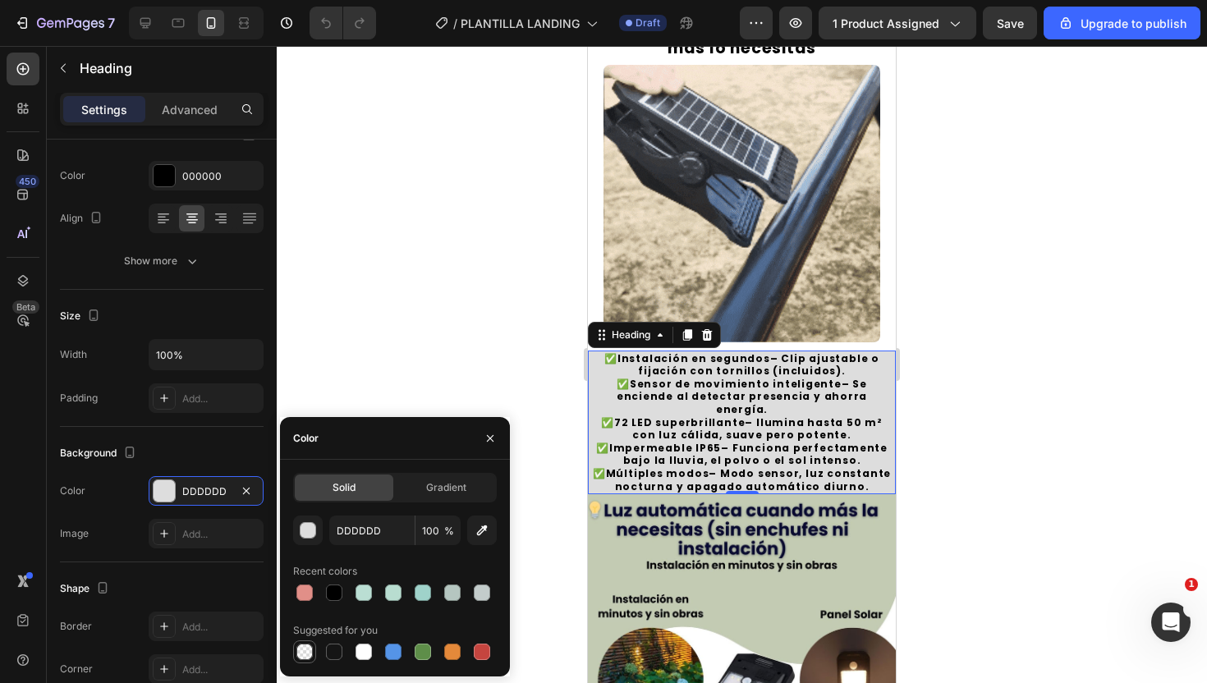
click at [304, 655] on div at bounding box center [304, 652] width 16 height 16
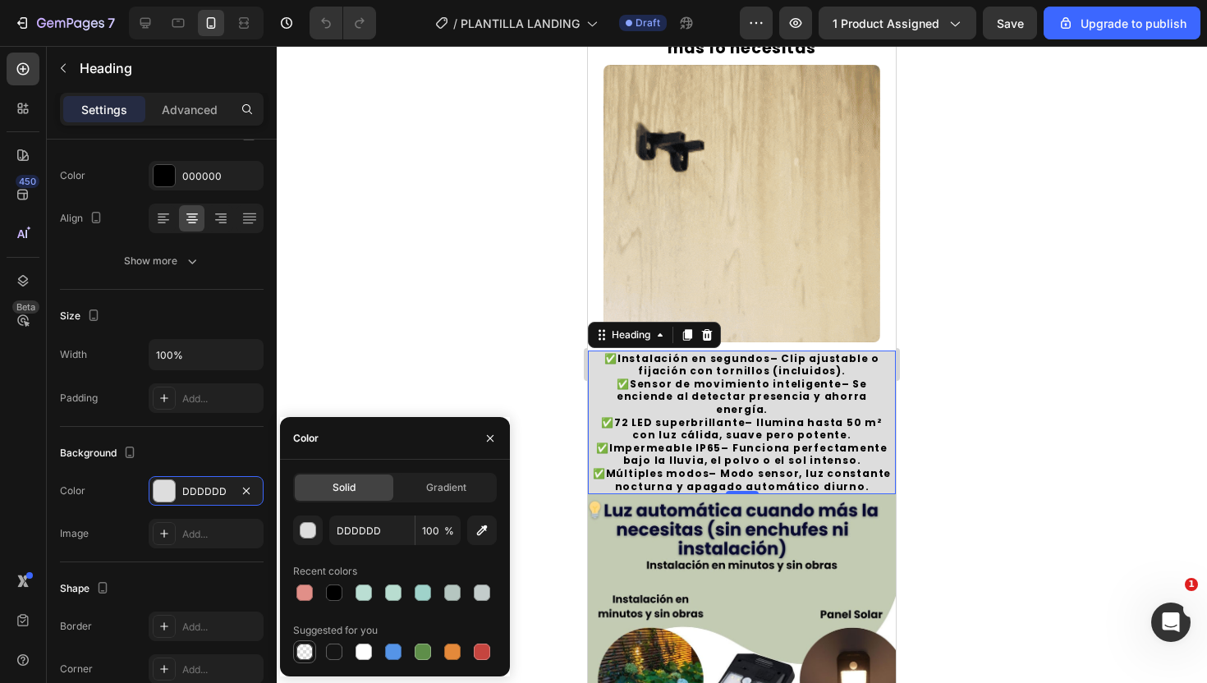
type input "000000"
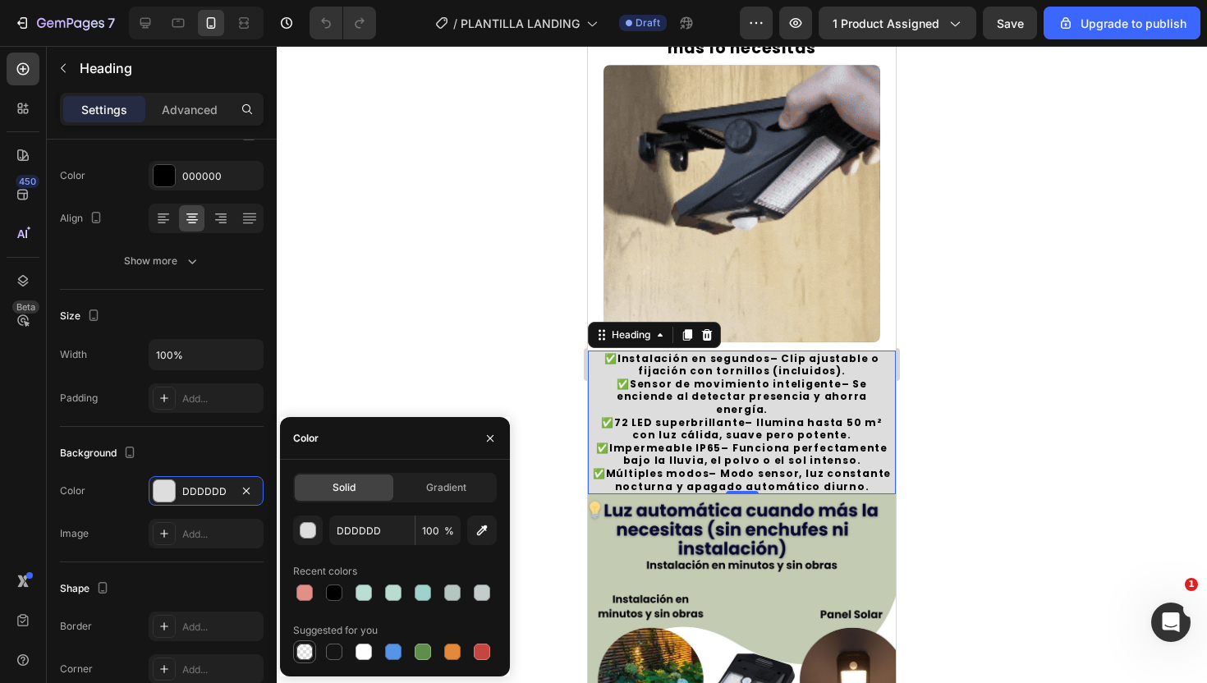
type input "0"
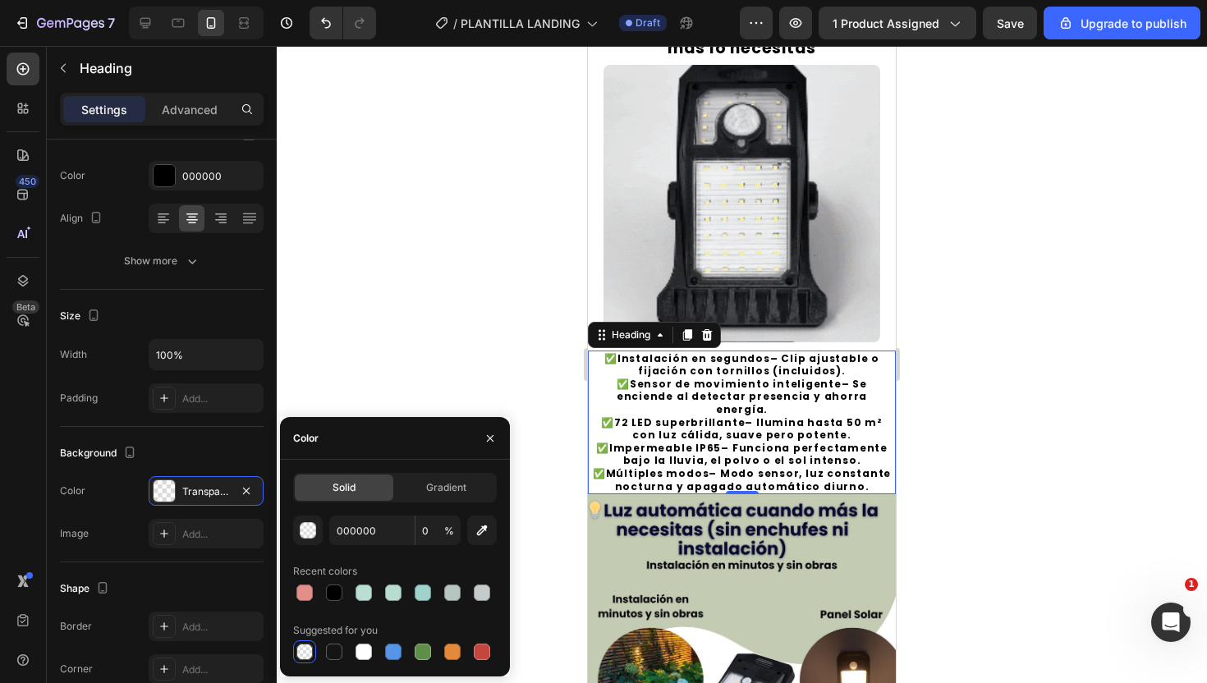
click at [403, 282] on div at bounding box center [742, 364] width 930 height 637
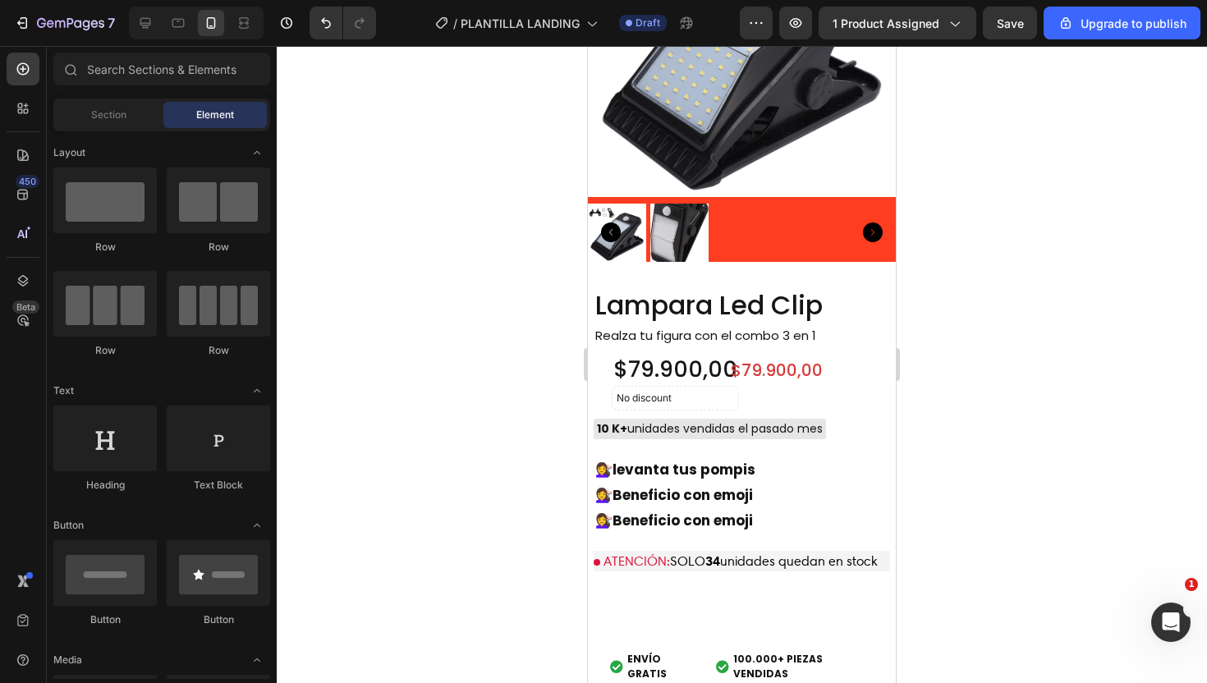
scroll to position [3237, 0]
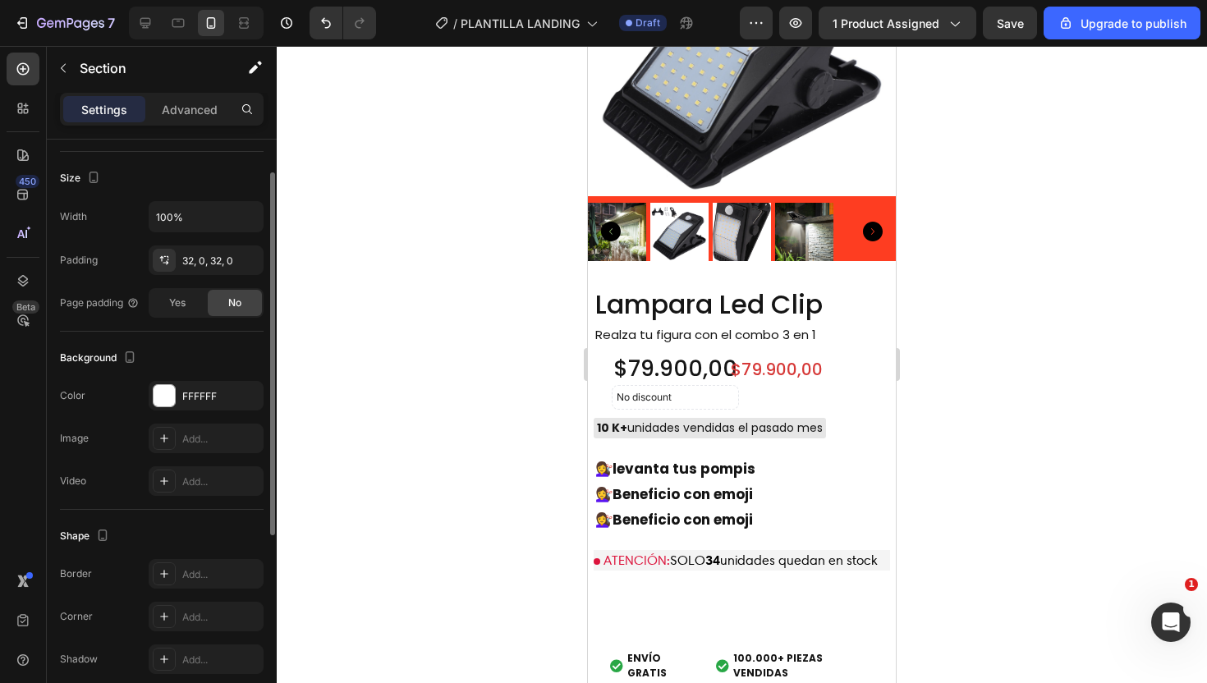
scroll to position [300, 0]
click at [168, 394] on div at bounding box center [164, 394] width 21 height 21
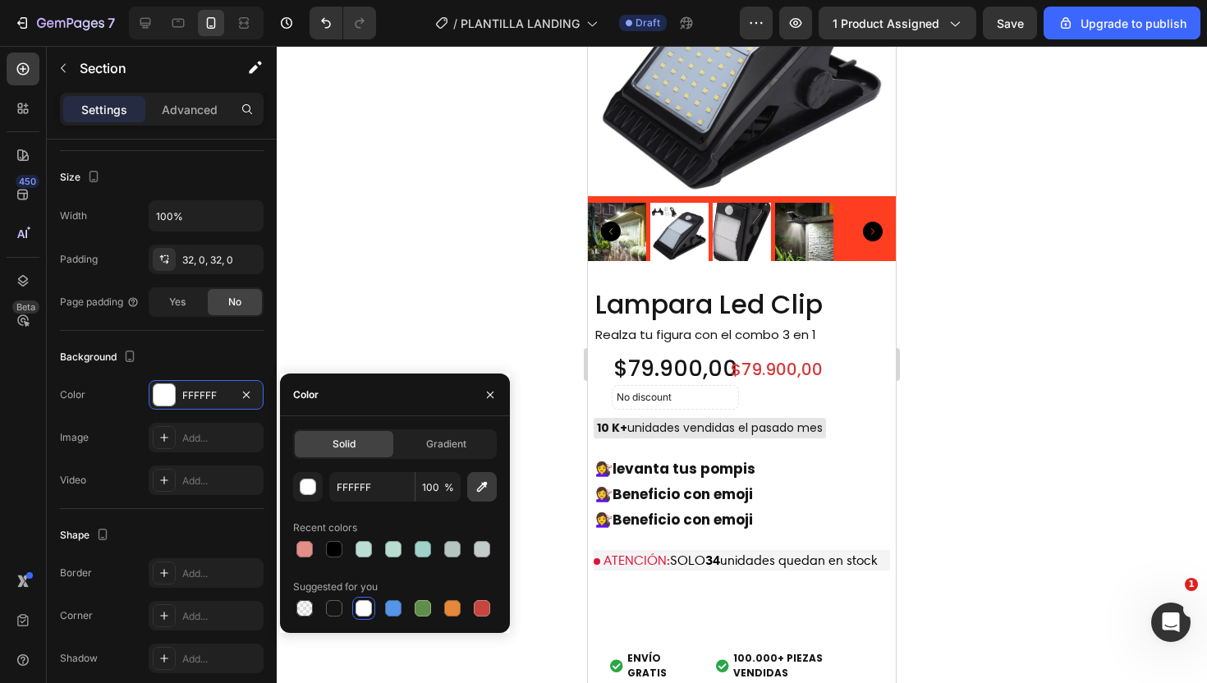
click at [483, 493] on icon "button" at bounding box center [482, 487] width 16 height 16
type input "C4CBB4"
click at [1118, 195] on div at bounding box center [742, 364] width 930 height 637
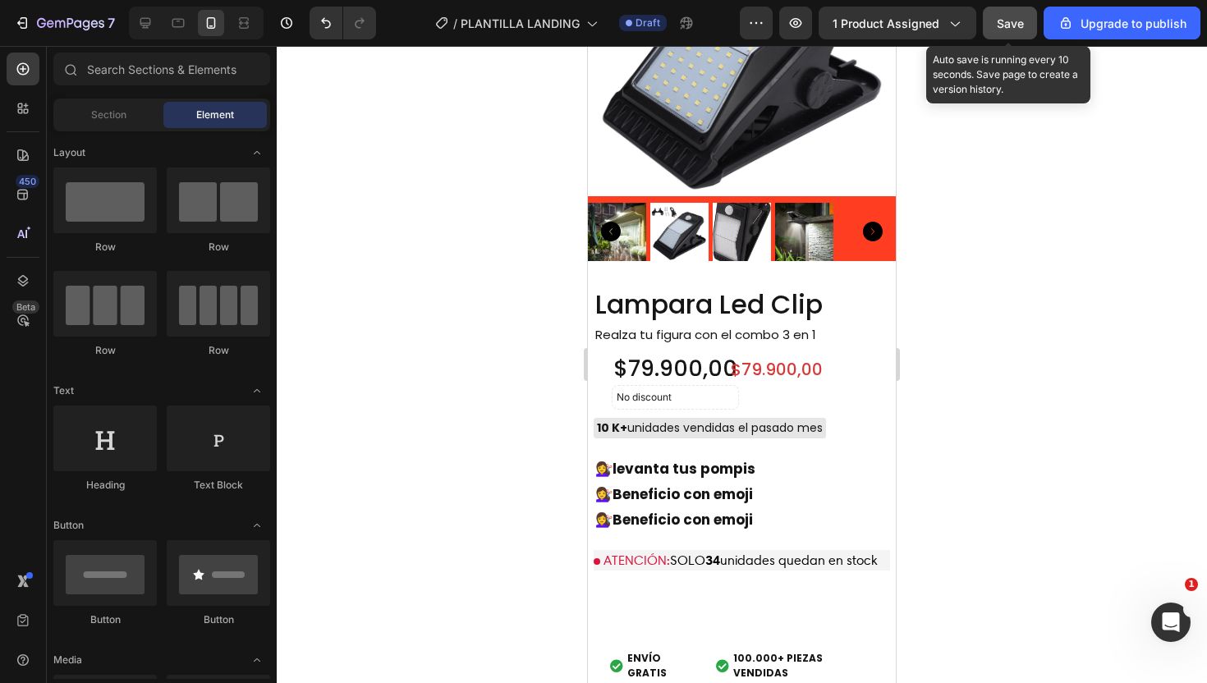
click at [1008, 27] on span "Save" at bounding box center [1010, 23] width 27 height 14
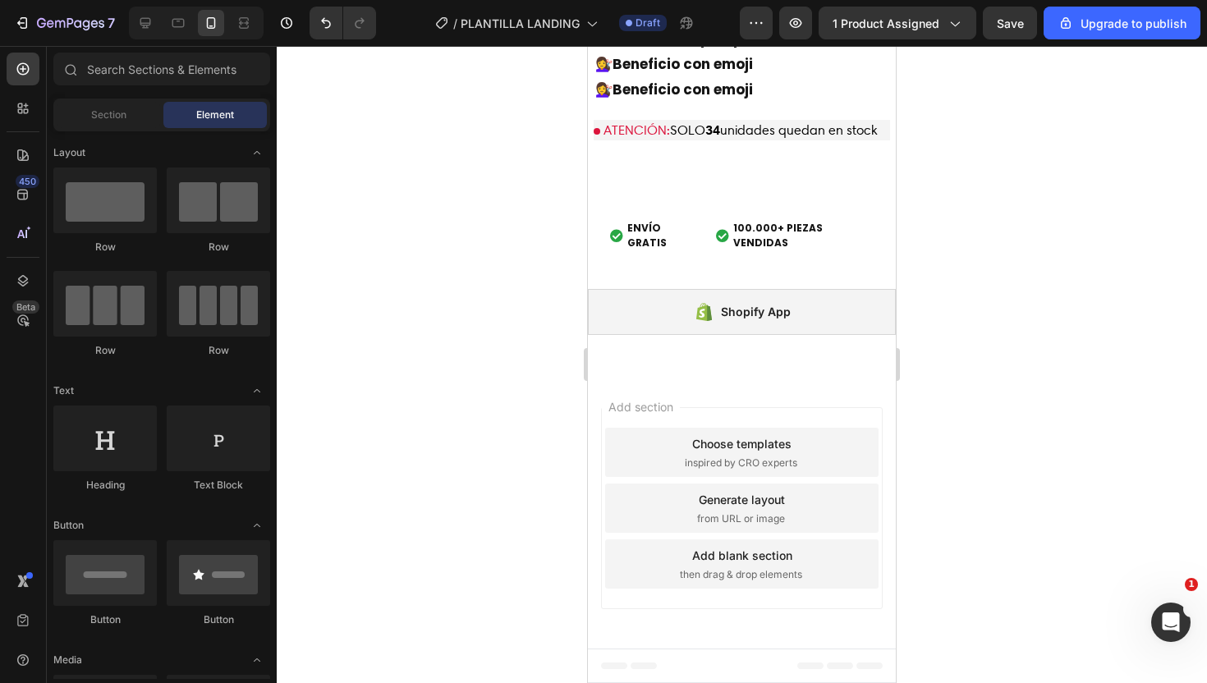
scroll to position [4812, 0]
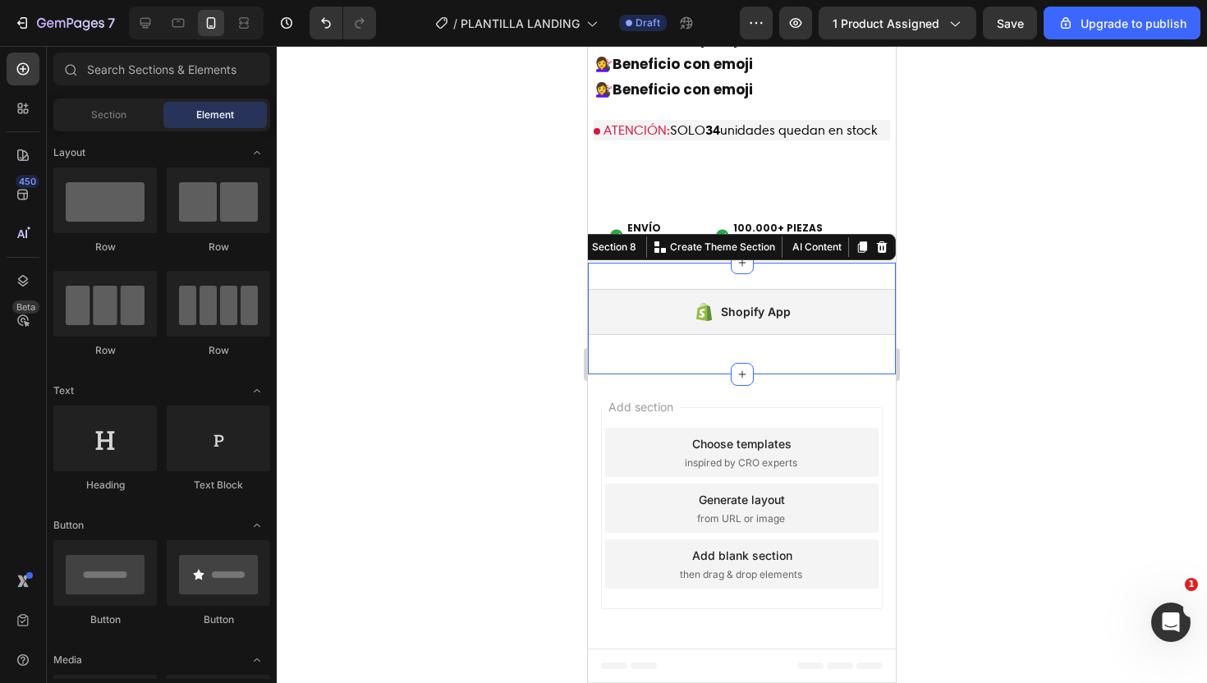
click at [830, 278] on div "Shopify App Shopify App Section 8 You can create reusable sections Create Theme…" at bounding box center [742, 319] width 308 height 112
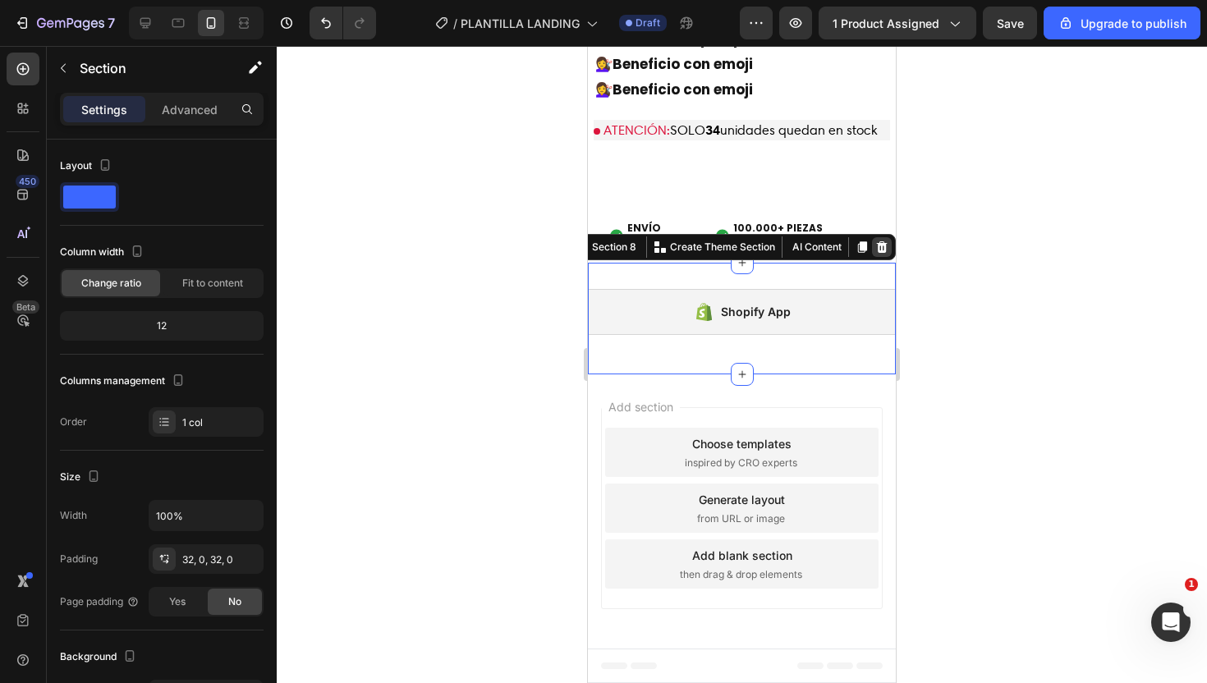
click at [875, 248] on icon at bounding box center [881, 247] width 13 height 13
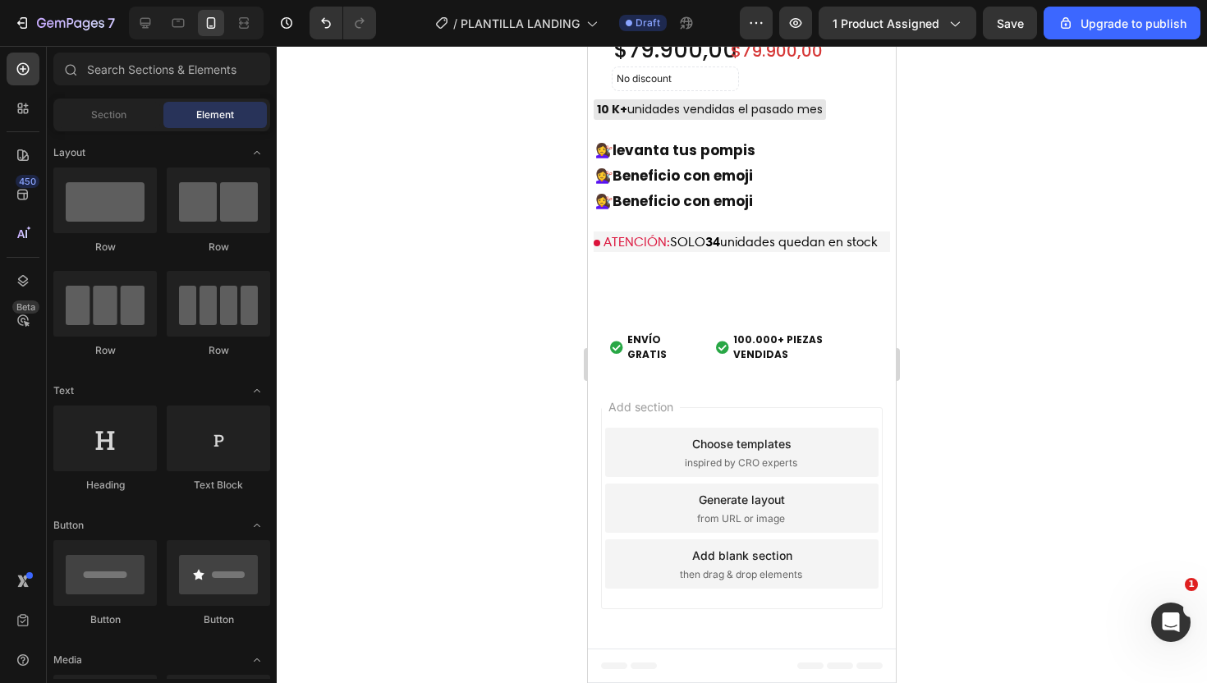
click at [760, 410] on div "Add section Choose templates inspired by CRO experts Generate layout from URL o…" at bounding box center [742, 508] width 282 height 202
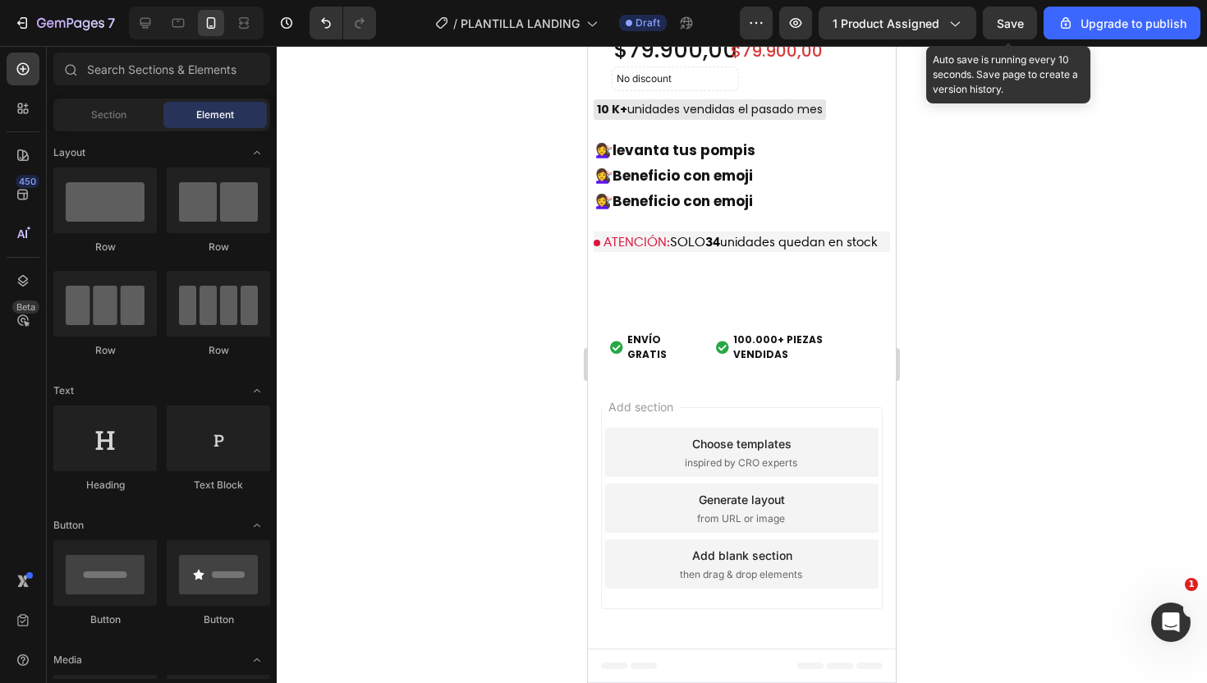
click at [1003, 18] on span "Save" at bounding box center [1010, 23] width 27 height 14
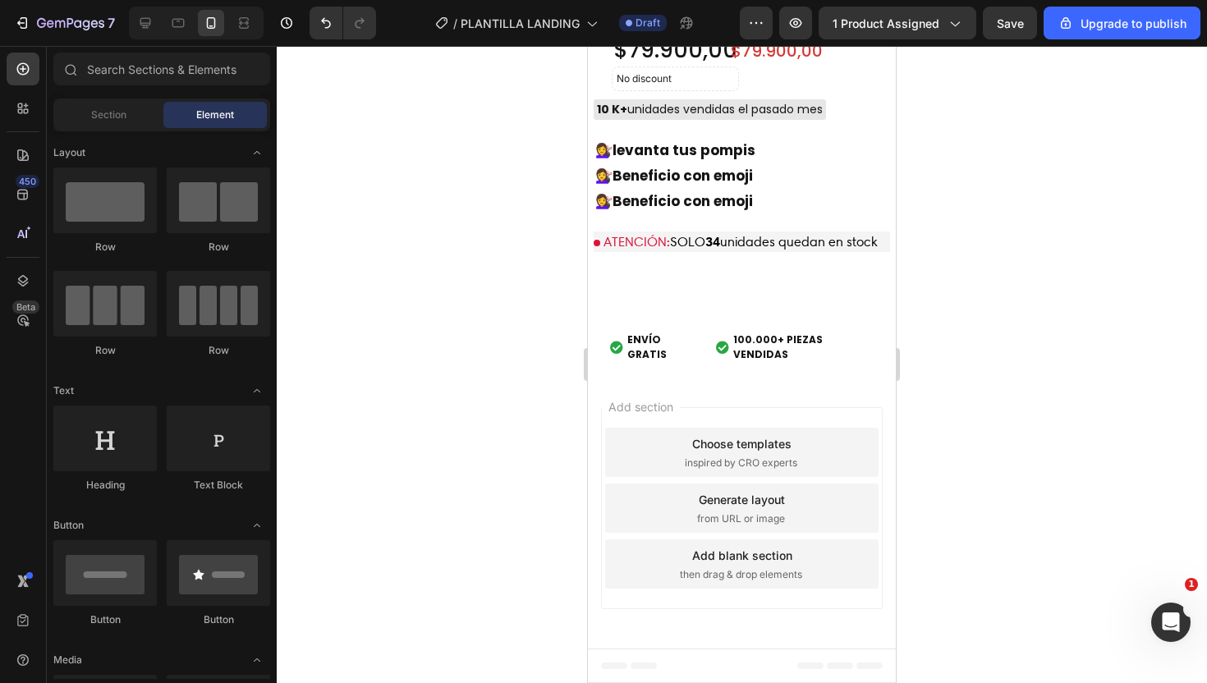
click at [666, 387] on div "Add section Choose templates inspired by CRO experts Generate layout from URL o…" at bounding box center [742, 511] width 308 height 274
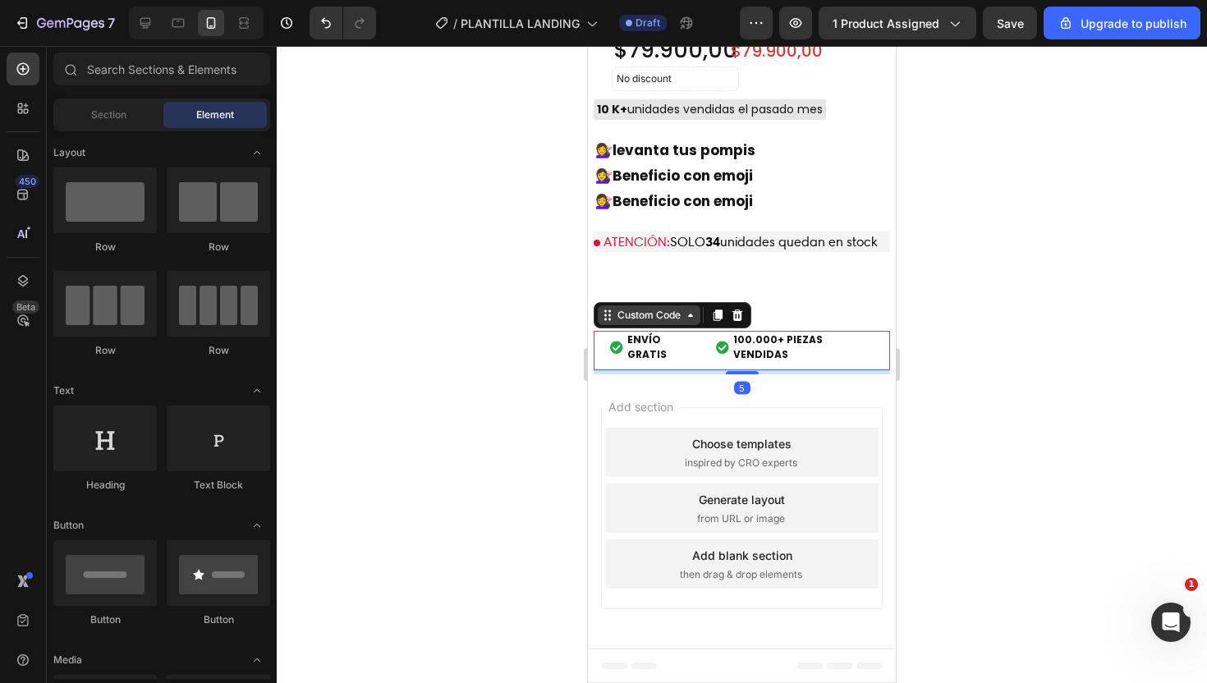
click at [653, 325] on div "Custom Code" at bounding box center [649, 315] width 103 height 20
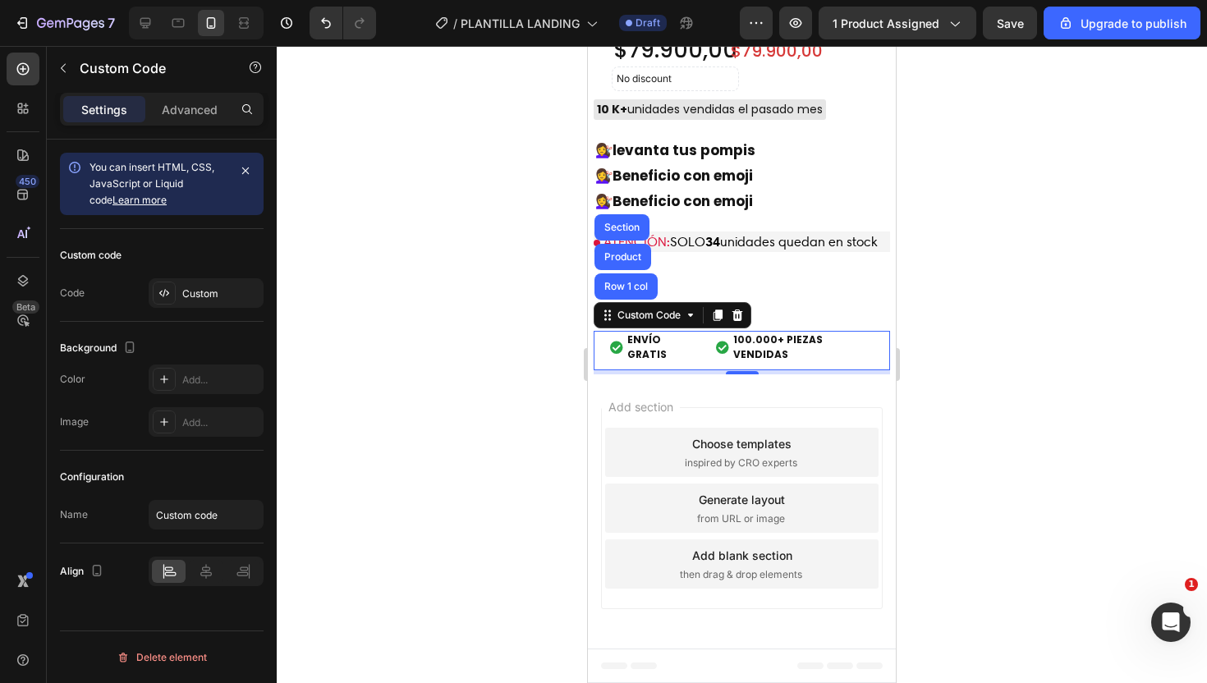
click at [940, 273] on div at bounding box center [742, 364] width 930 height 637
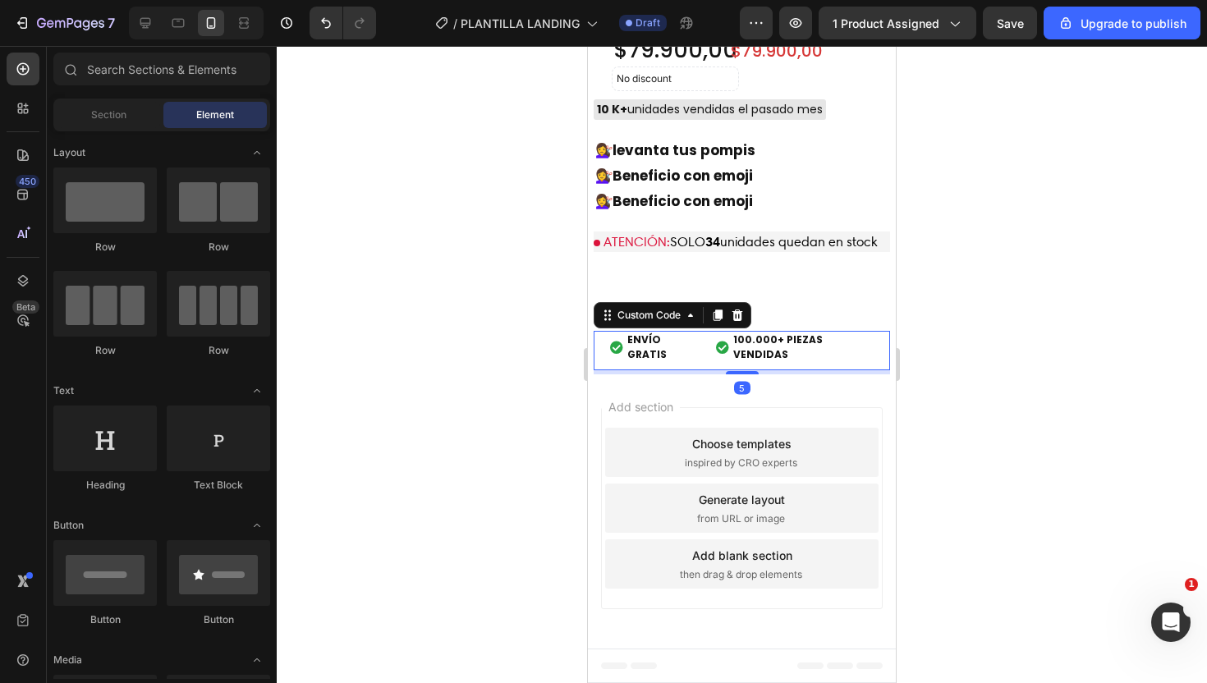
click at [765, 340] on div "ENVÍO GRATIS 100.000+ PIEZAS VENDIDAS" at bounding box center [742, 347] width 296 height 46
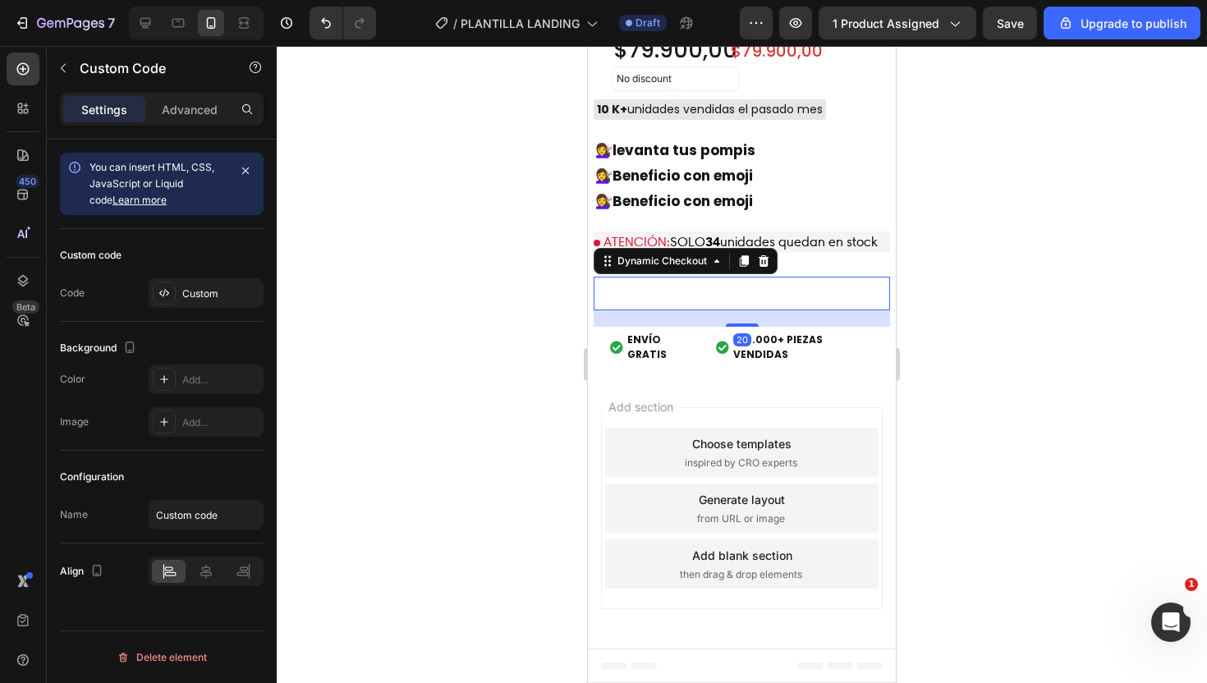
click at [807, 293] on button "Buy it now" at bounding box center [742, 294] width 296 height 34
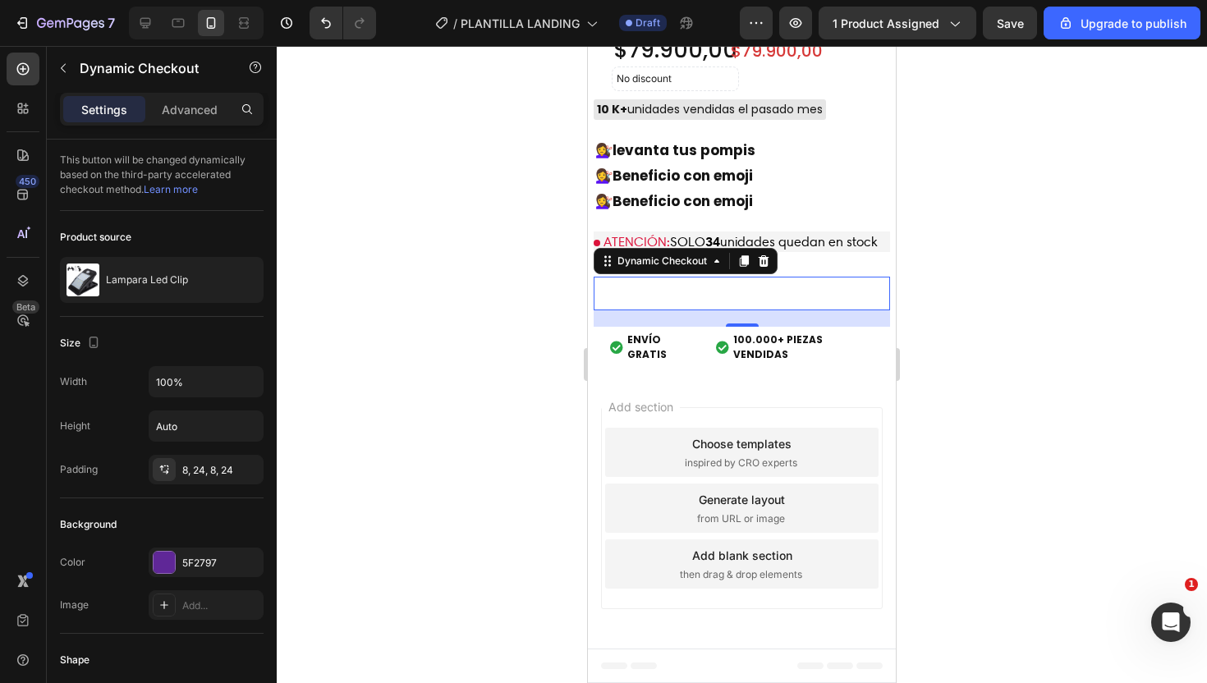
click at [957, 261] on div at bounding box center [742, 364] width 930 height 637
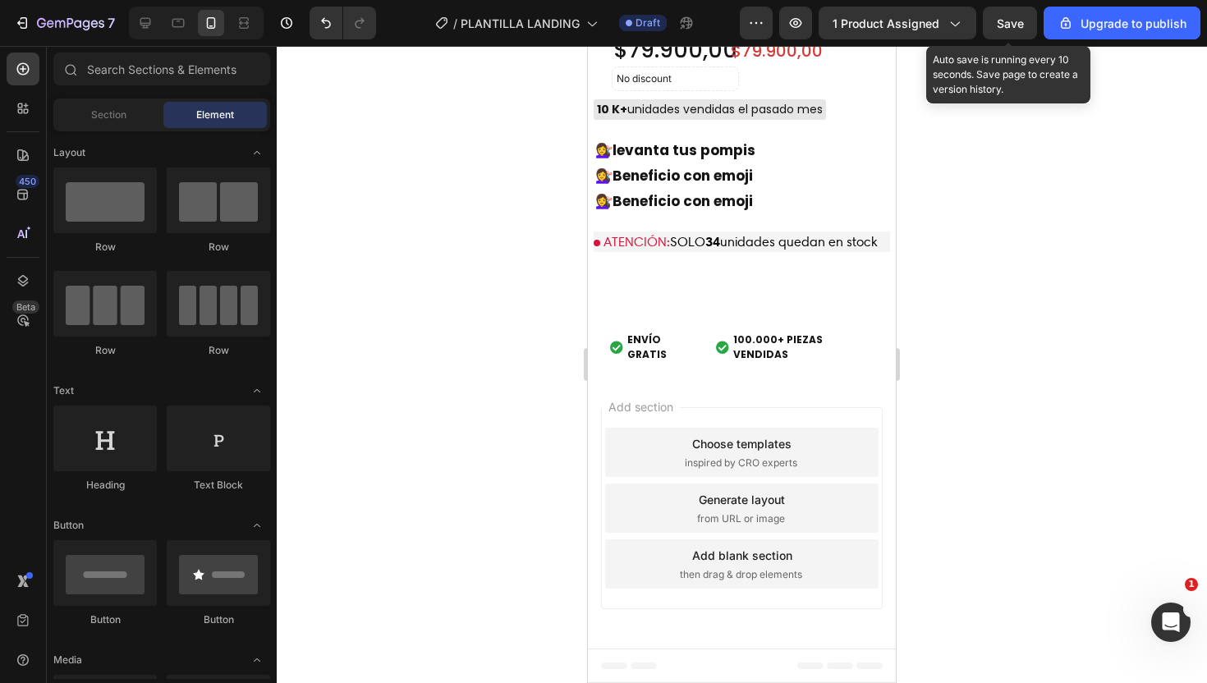
click at [1014, 27] on span "Save" at bounding box center [1010, 23] width 27 height 14
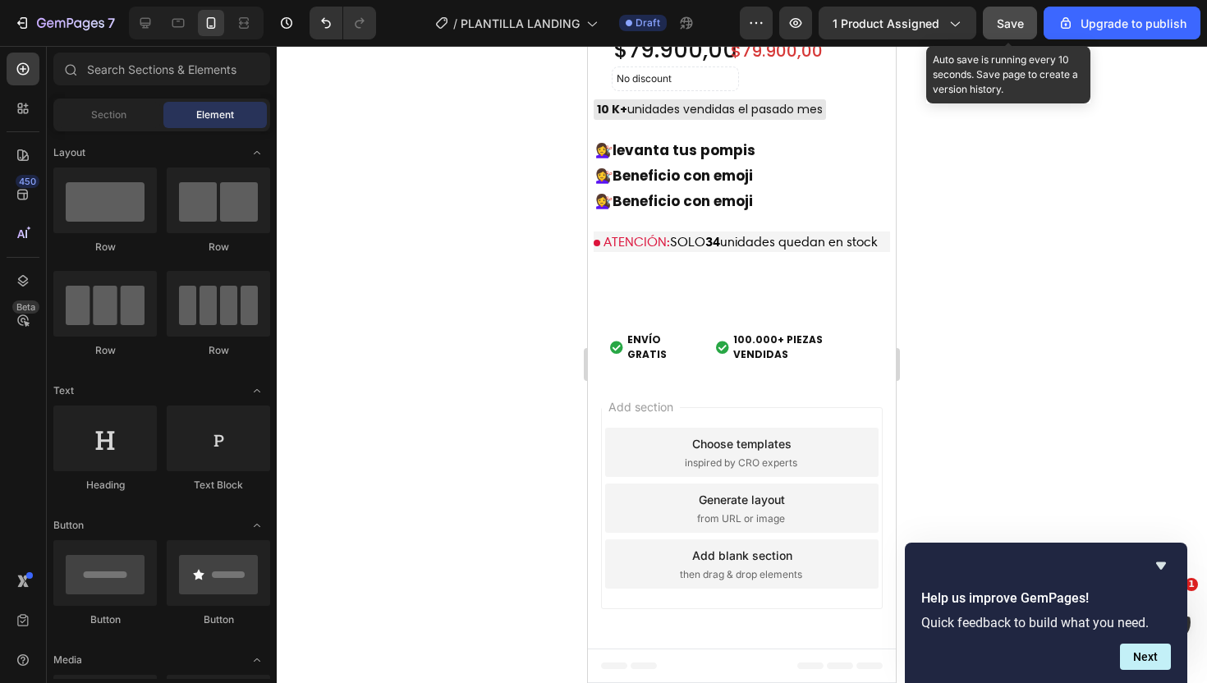
click at [1018, 34] on button "Save" at bounding box center [1010, 23] width 54 height 33
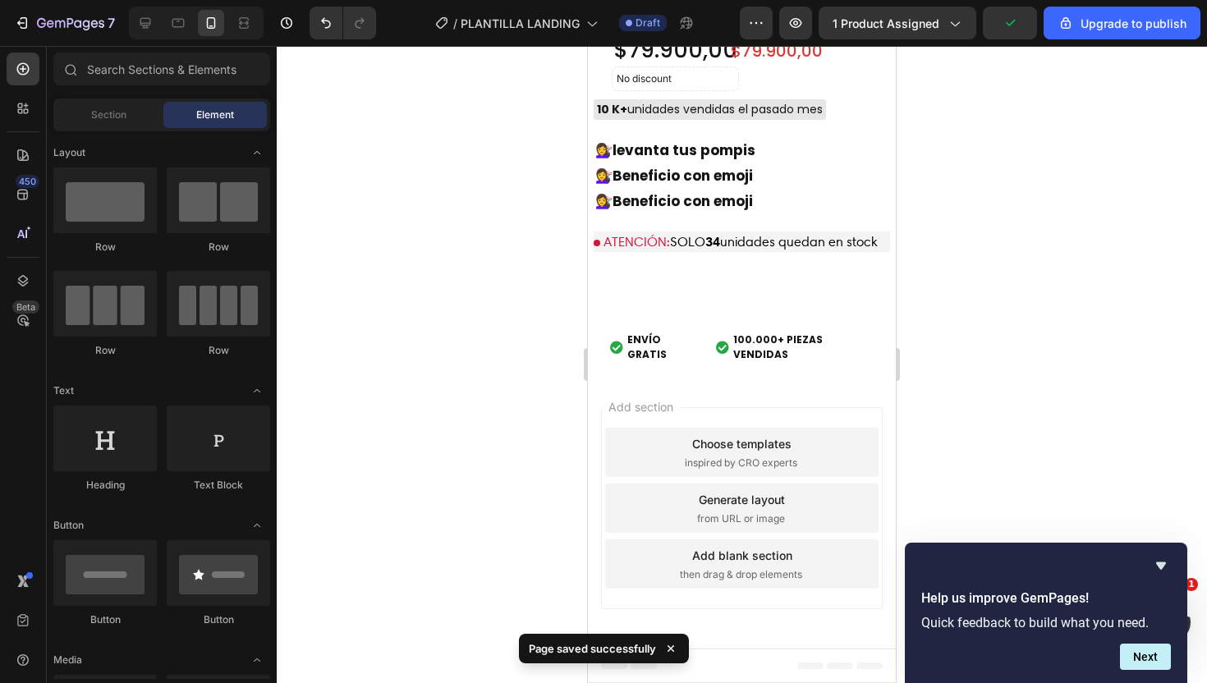
click at [792, 42] on div "7 / PLANTILLA LANDING Draft Preview 1 product assigned Upgrade to publish" at bounding box center [603, 23] width 1207 height 47
click at [795, 25] on icon "button" at bounding box center [796, 23] width 12 height 10
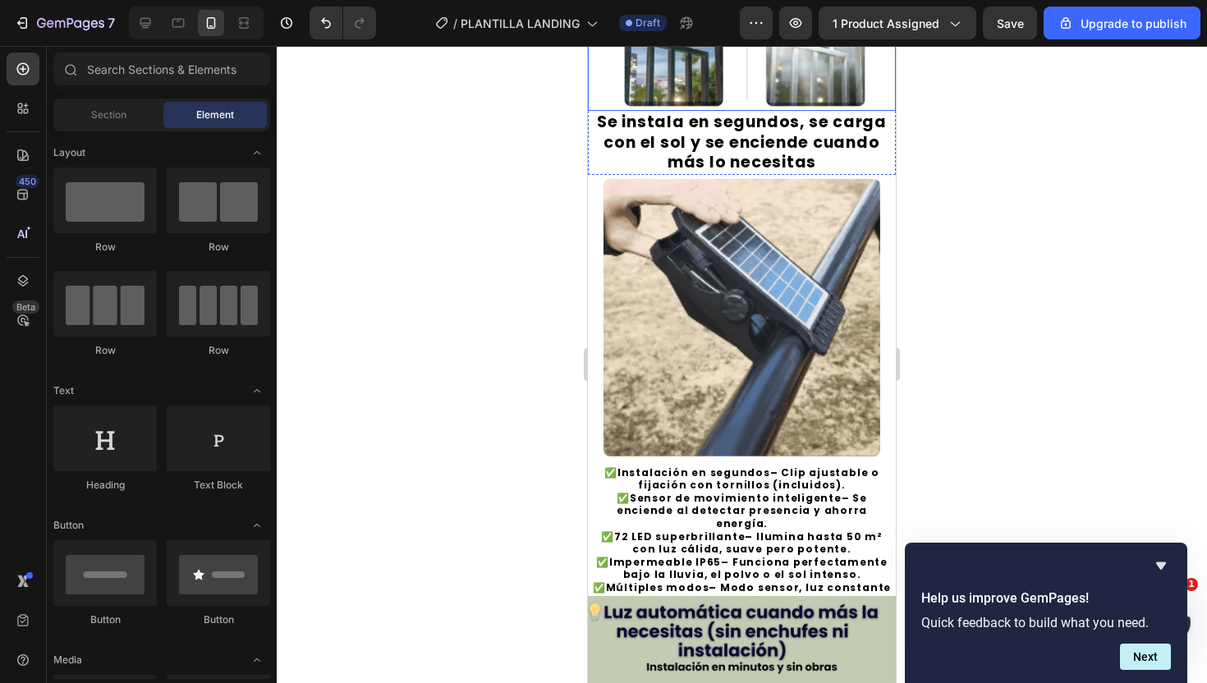
scroll to position [673, 0]
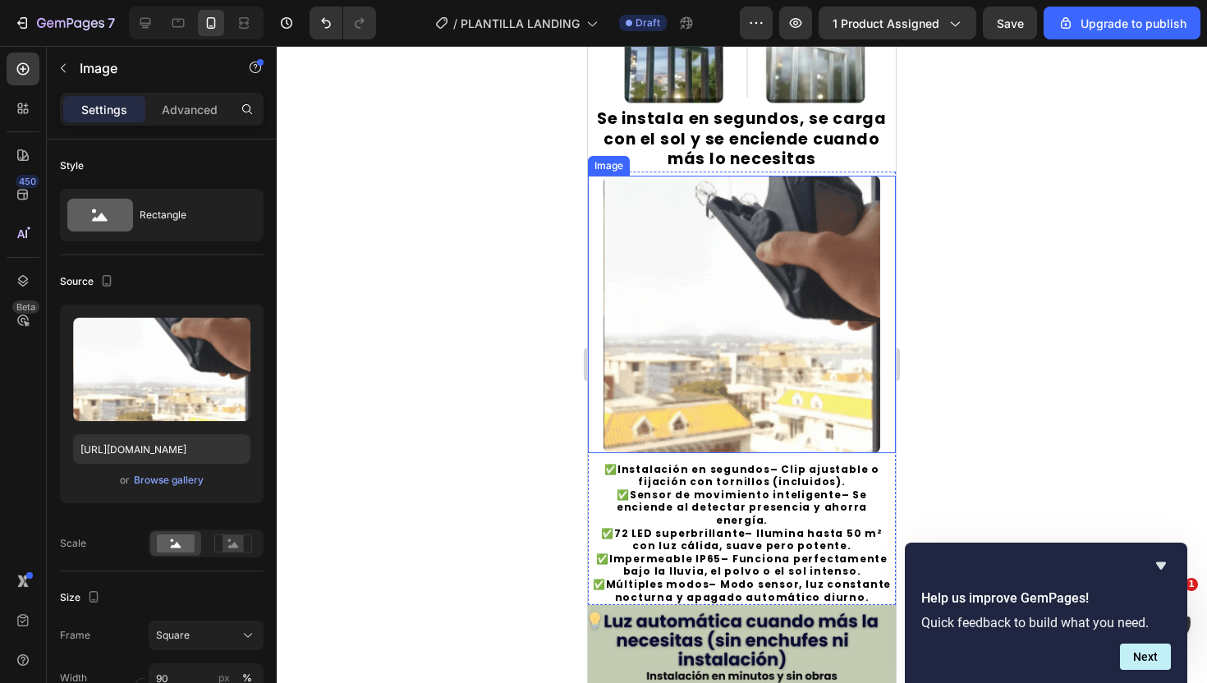
click at [785, 264] on img at bounding box center [743, 315] width 278 height 278
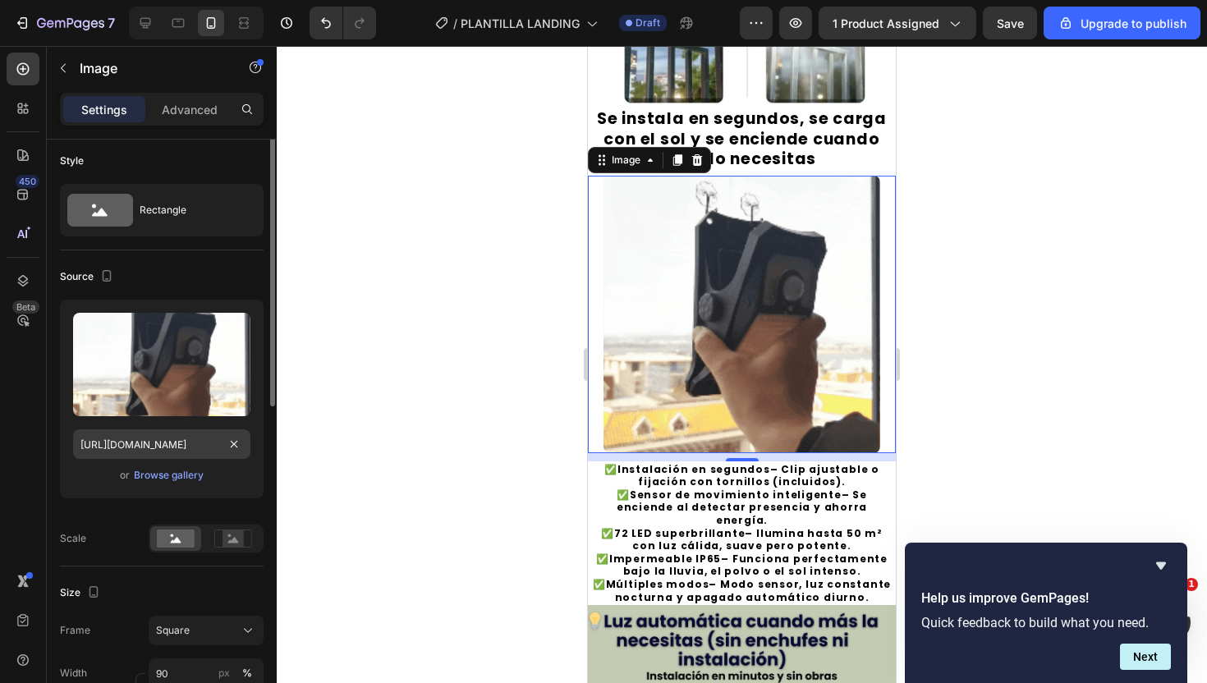
scroll to position [0, 0]
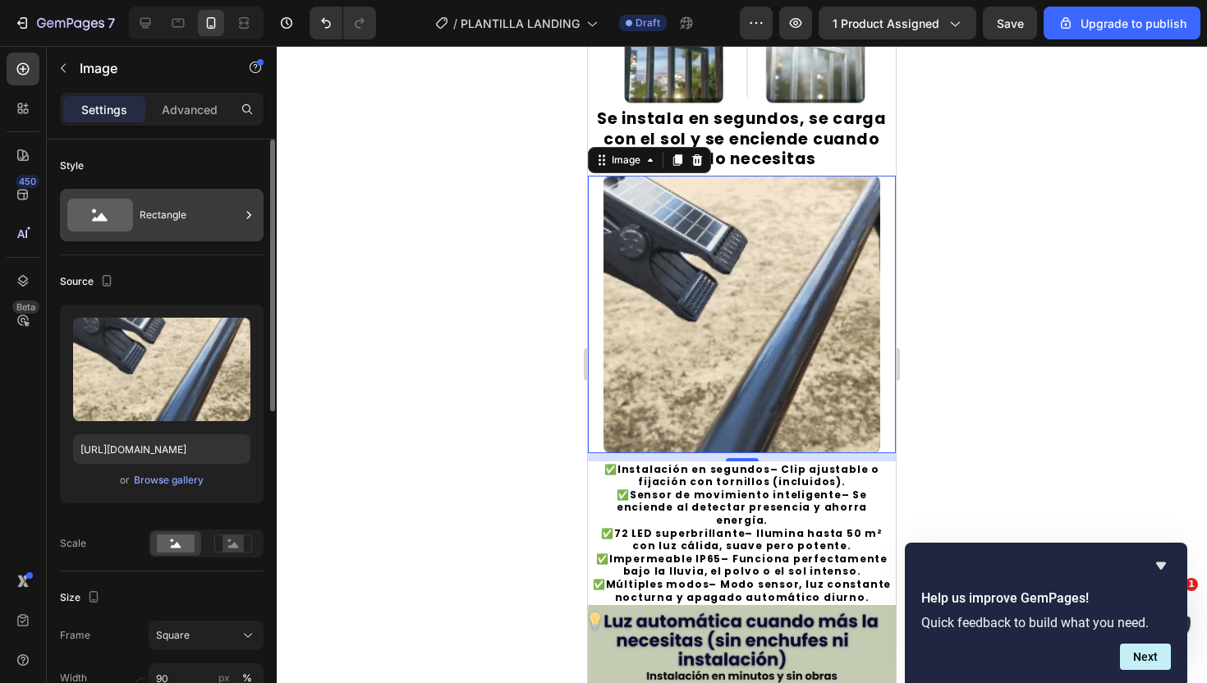
click at [169, 225] on div "Rectangle" at bounding box center [190, 215] width 100 height 38
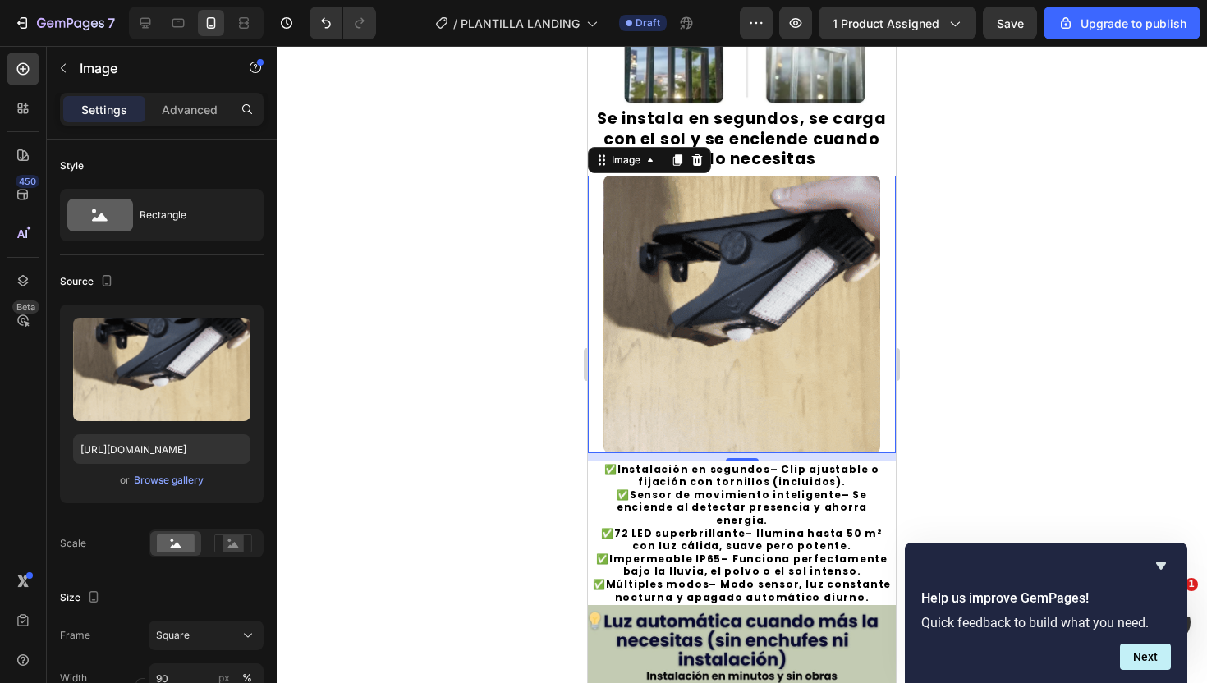
click at [449, 120] on div at bounding box center [742, 364] width 930 height 637
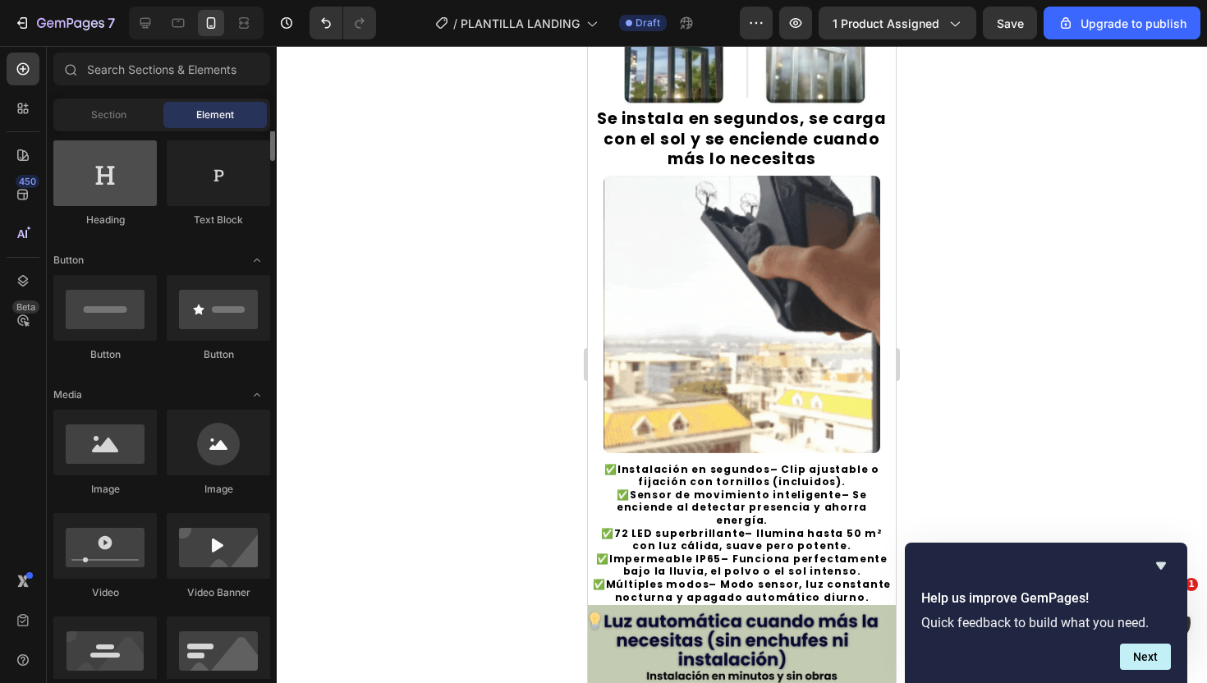
scroll to position [264, 0]
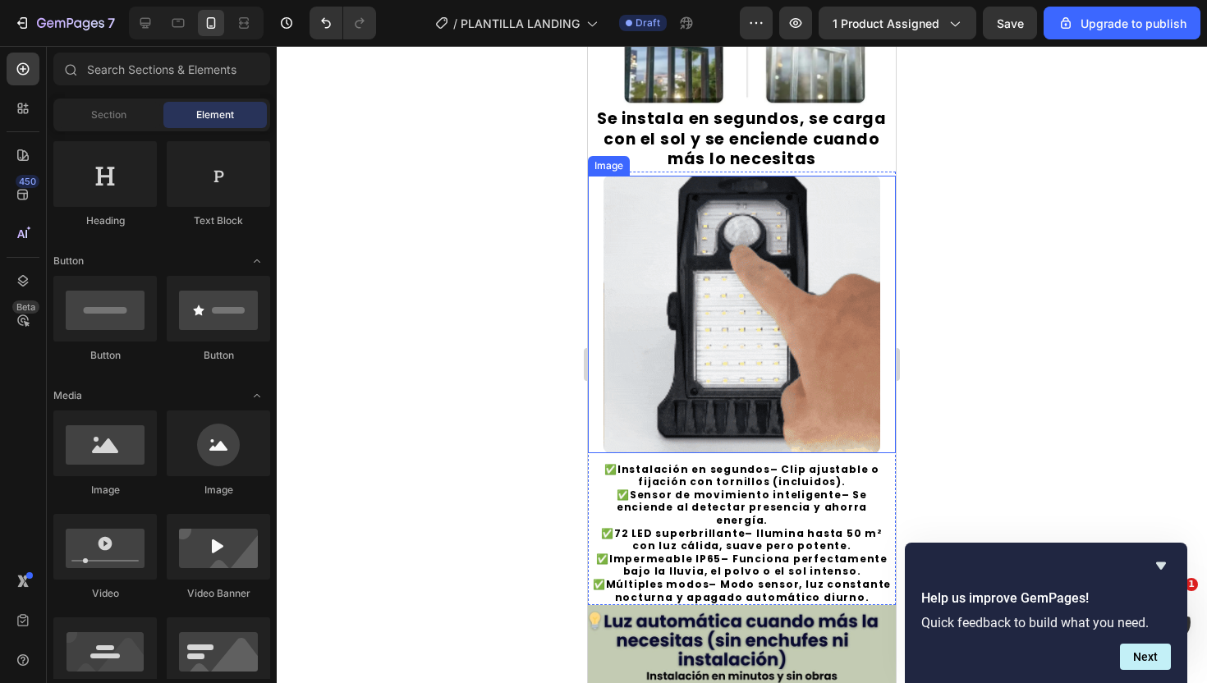
click at [651, 301] on img at bounding box center [743, 315] width 278 height 278
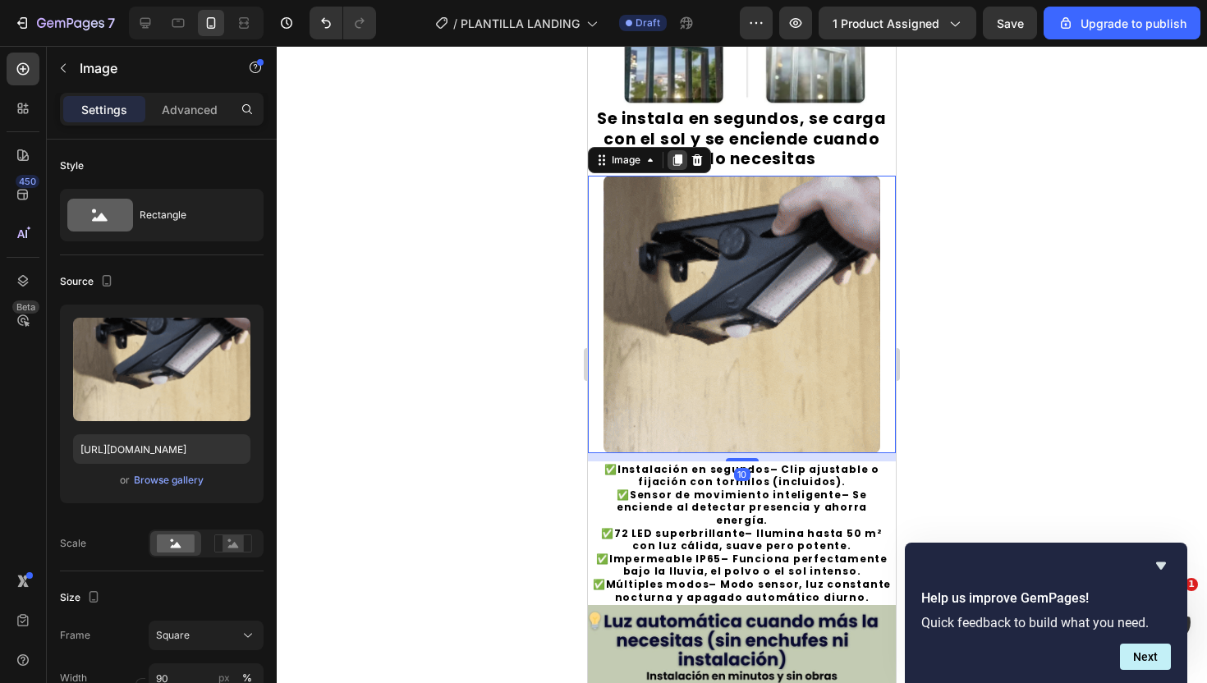
click at [676, 167] on div at bounding box center [678, 160] width 20 height 20
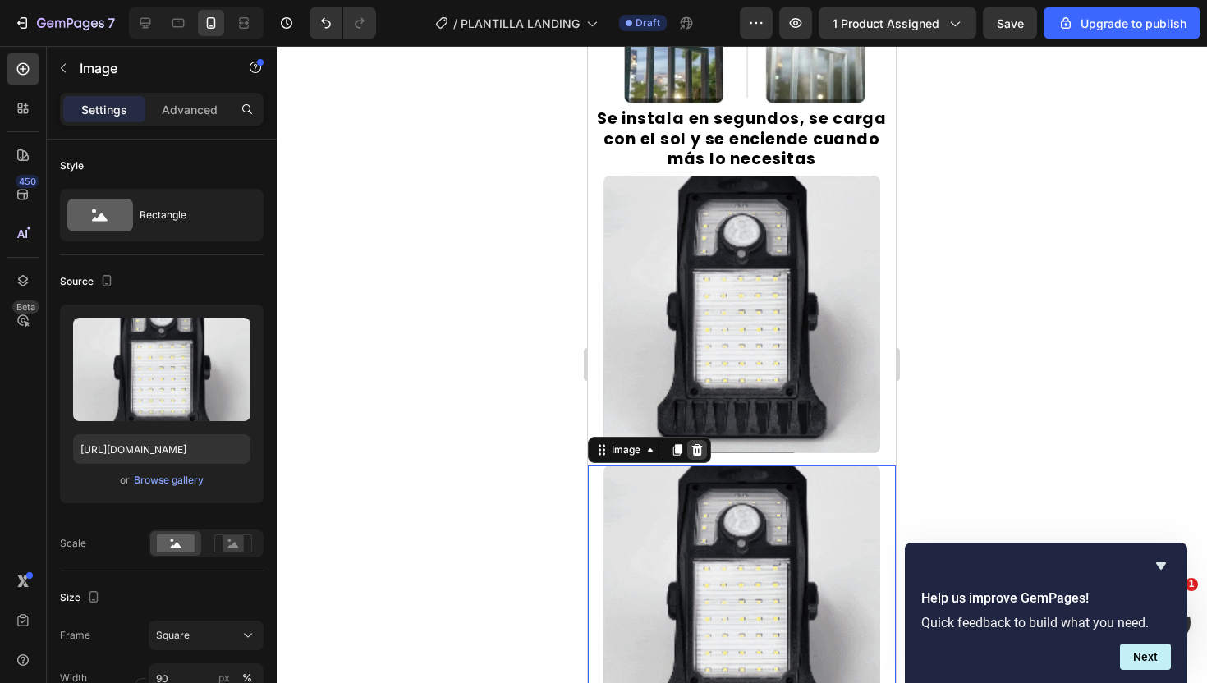
click at [695, 451] on icon at bounding box center [697, 449] width 13 height 13
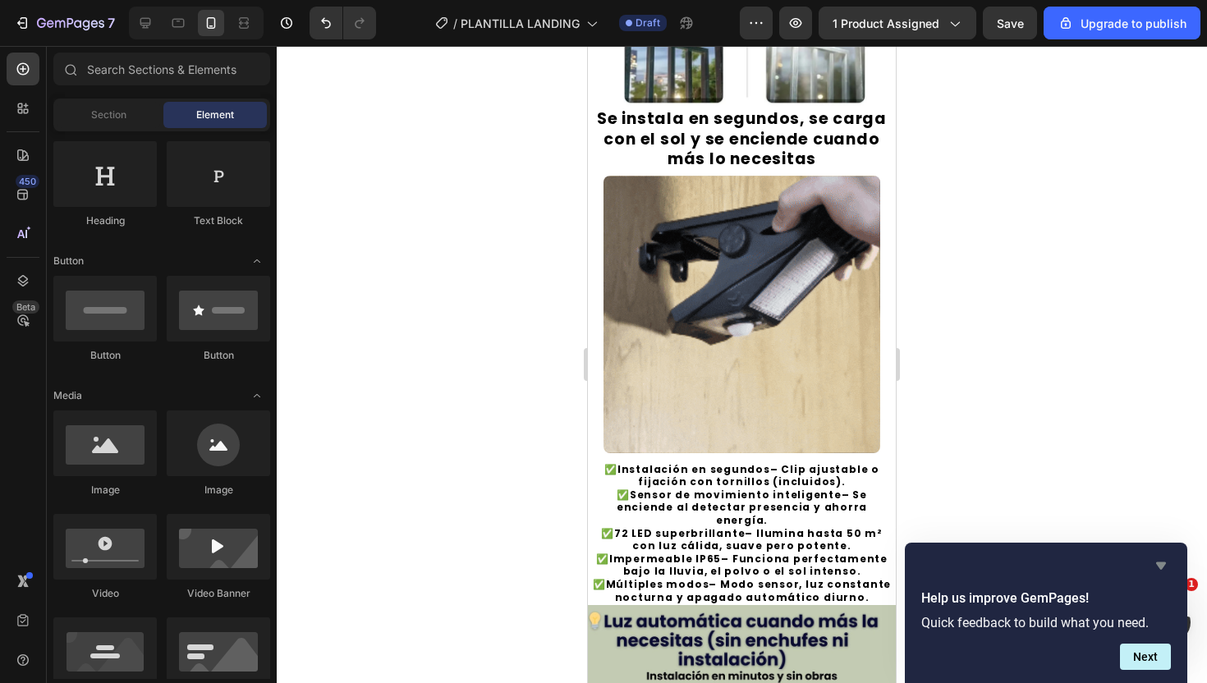
click at [1164, 568] on icon "Hide survey" at bounding box center [1161, 566] width 20 height 20
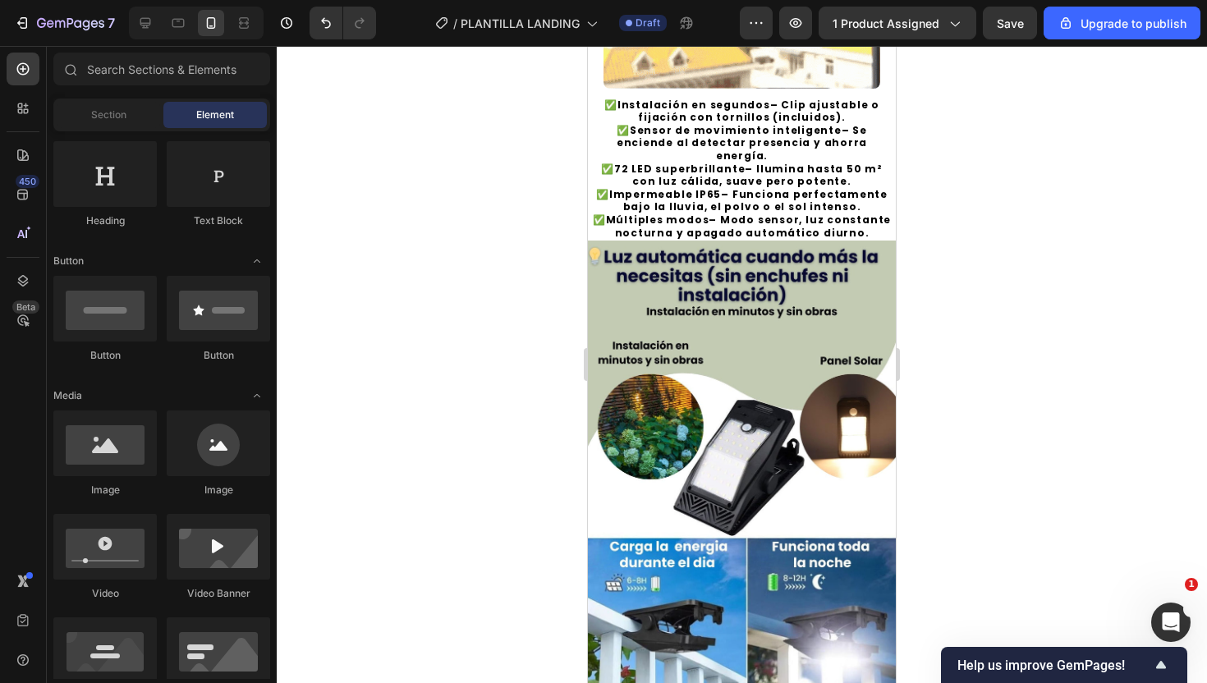
scroll to position [1039, 0]
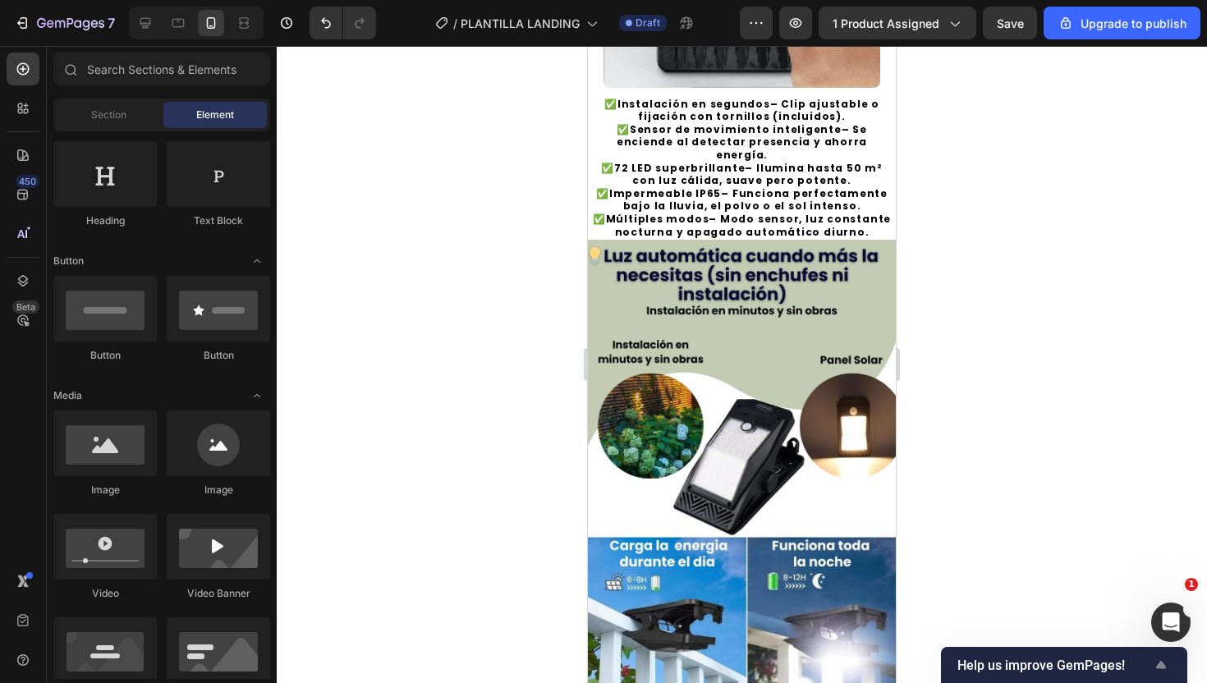
click at [1110, 663] on span "Help us improve GemPages!" at bounding box center [1054, 666] width 194 height 16
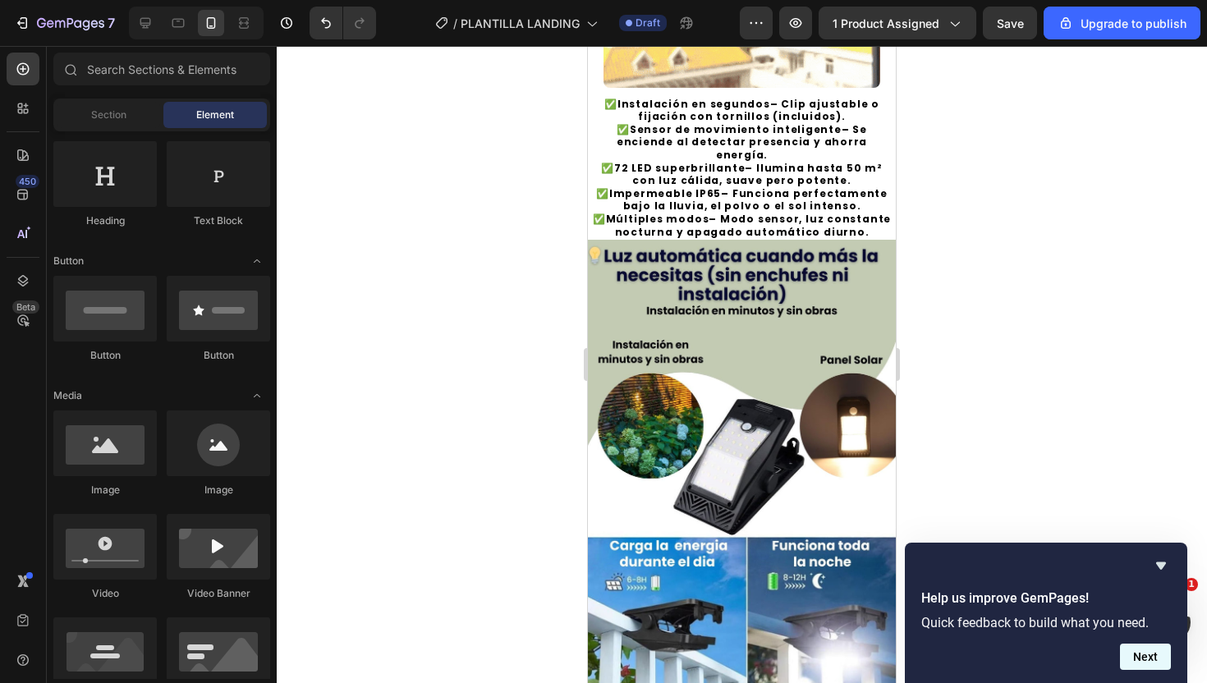
click at [1143, 658] on button "Next" at bounding box center [1145, 657] width 51 height 26
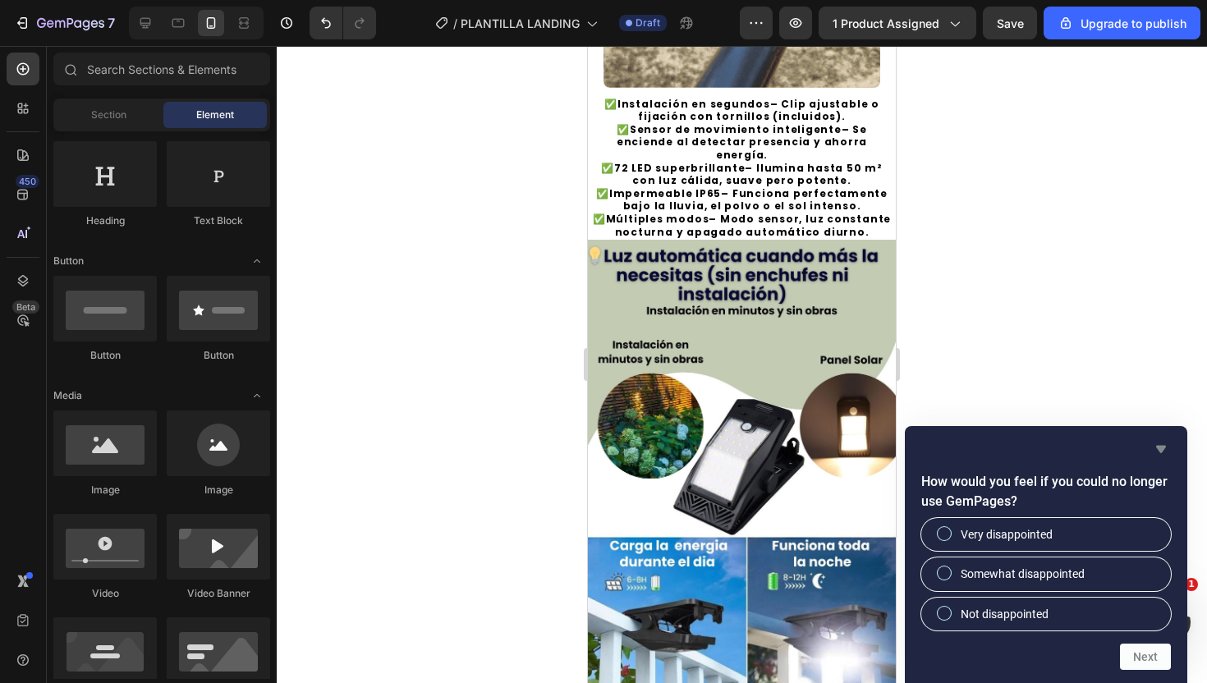
click at [1159, 456] on icon "Hide survey" at bounding box center [1161, 449] width 20 height 20
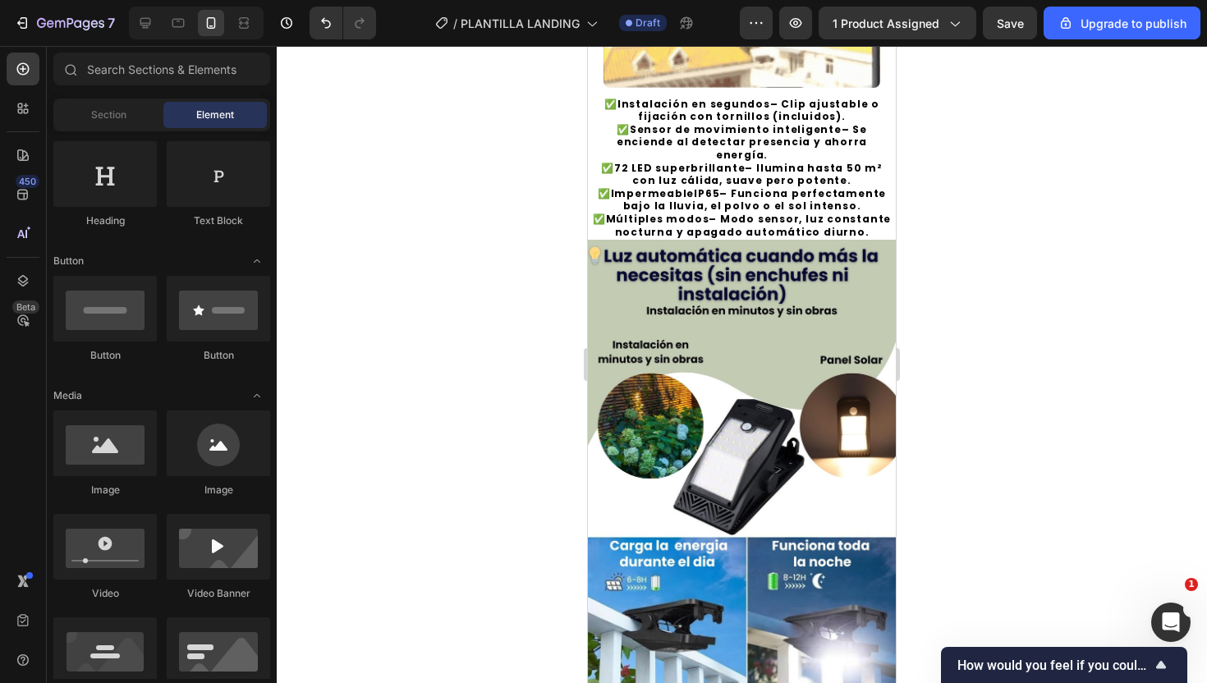
click at [1062, 229] on div at bounding box center [742, 364] width 930 height 637
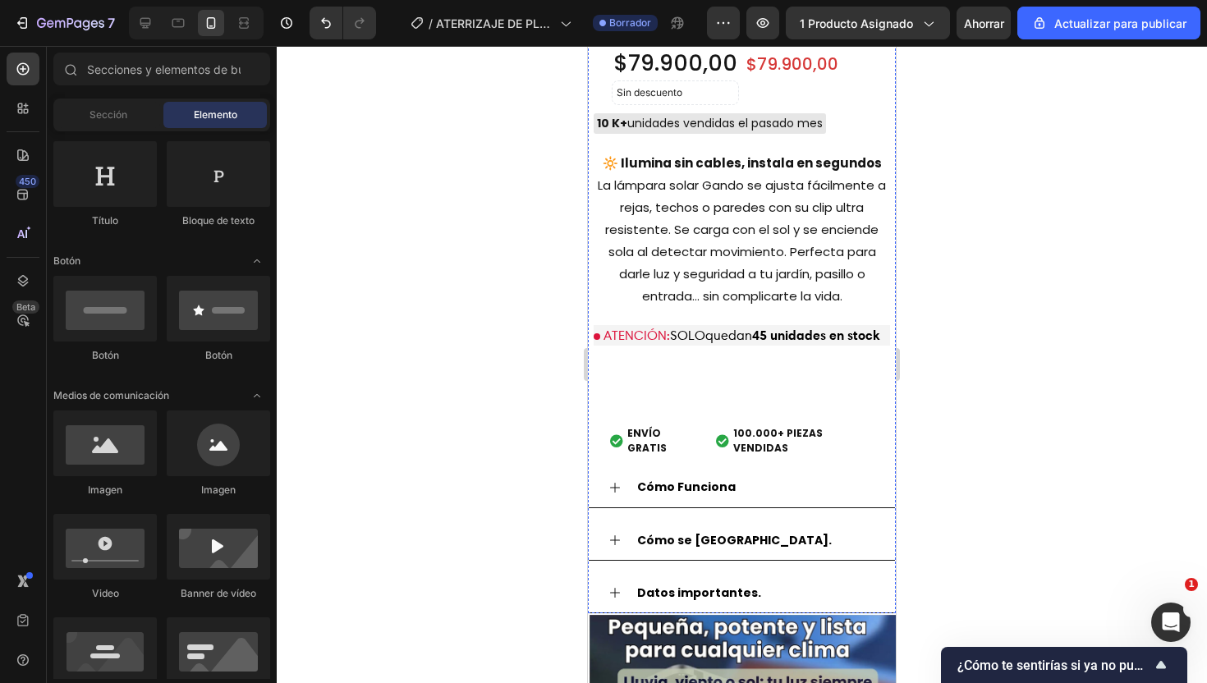
scroll to position [2146, 0]
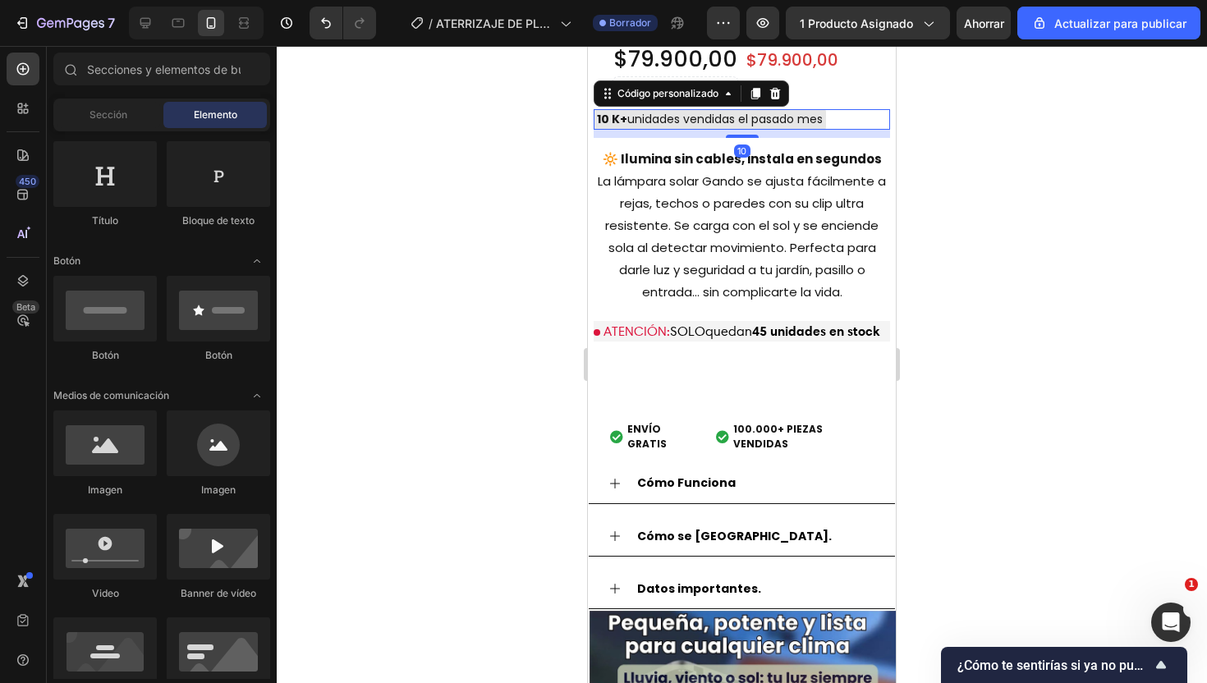
click at [804, 116] on font "unidades vendidas el pasado mes" at bounding box center [724, 119] width 195 height 16
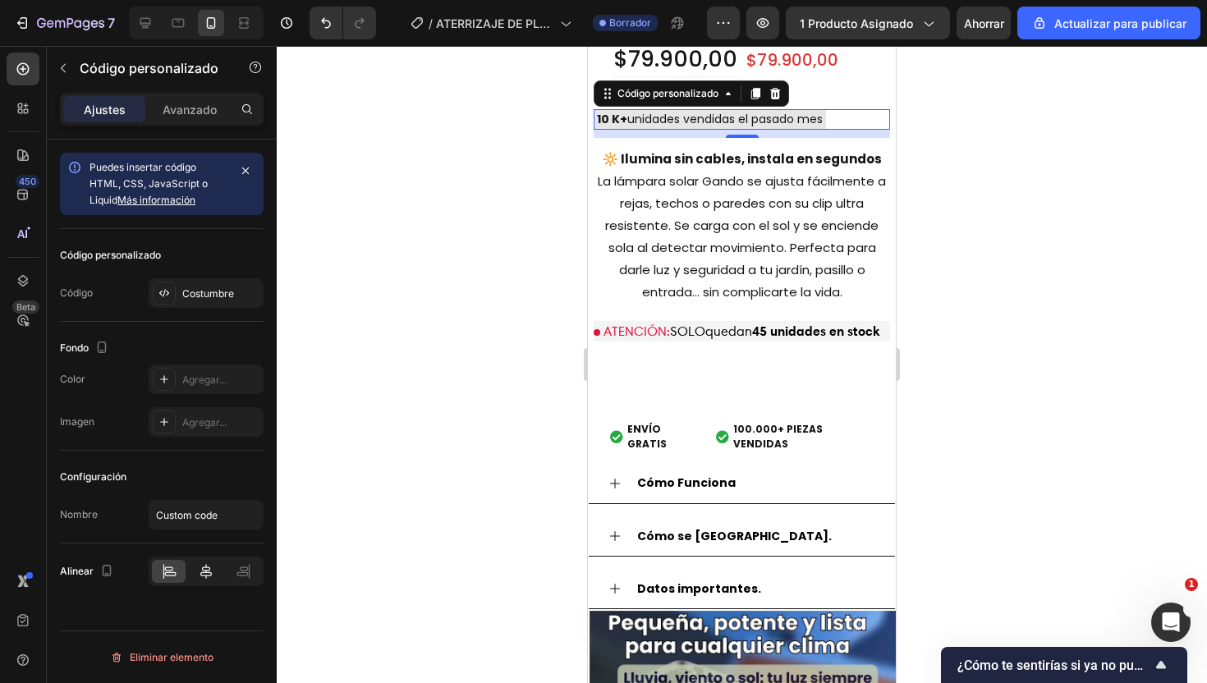
click at [212, 563] on icon at bounding box center [206, 571] width 16 height 16
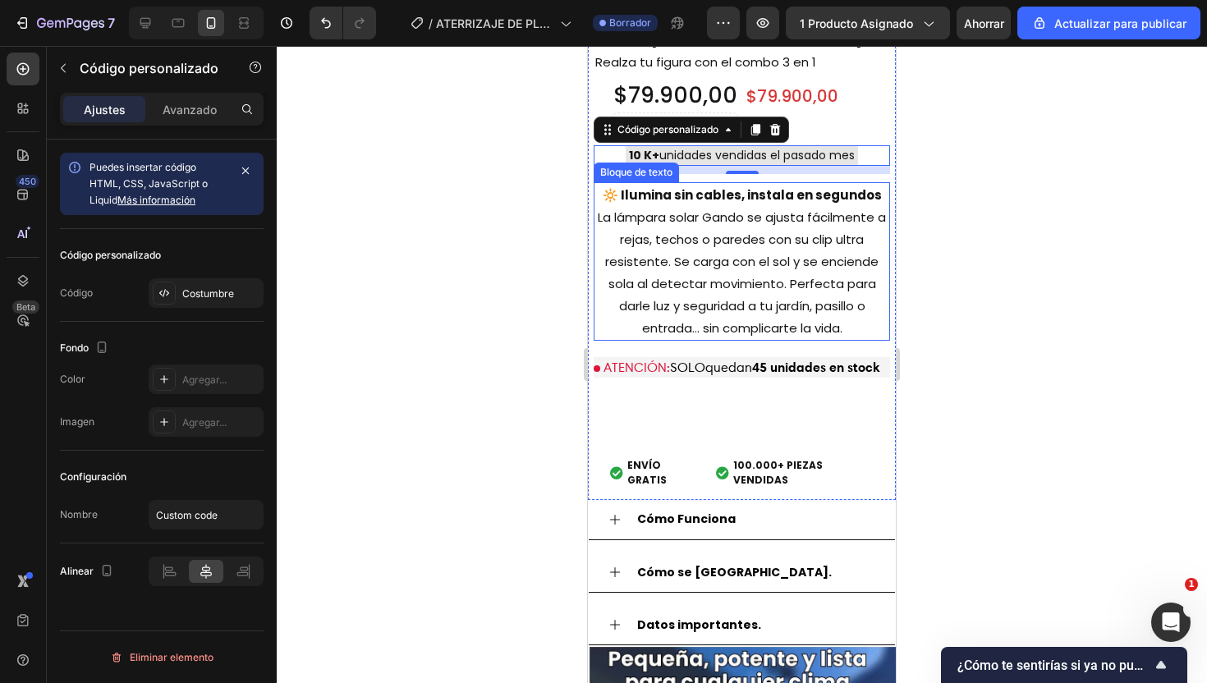
scroll to position [2072, 0]
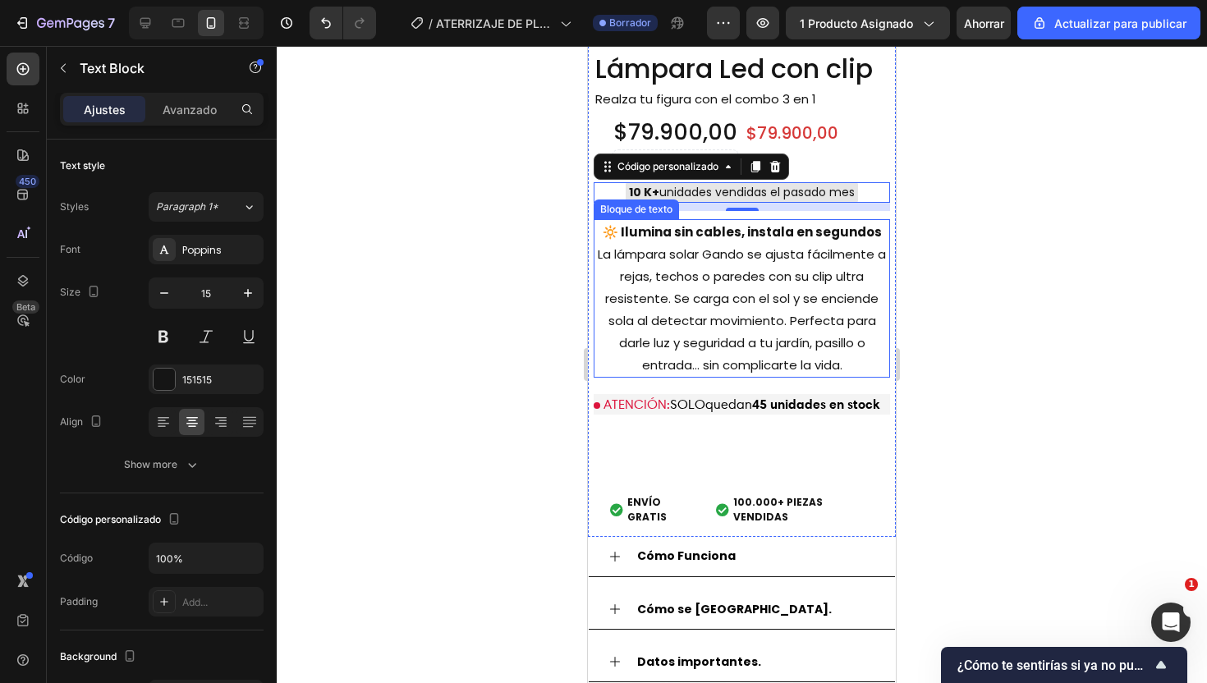
click at [708, 270] on font "La lámpara solar Gando se ajusta fácilmente a rejas, techos o paredes con su cl…" at bounding box center [742, 310] width 288 height 128
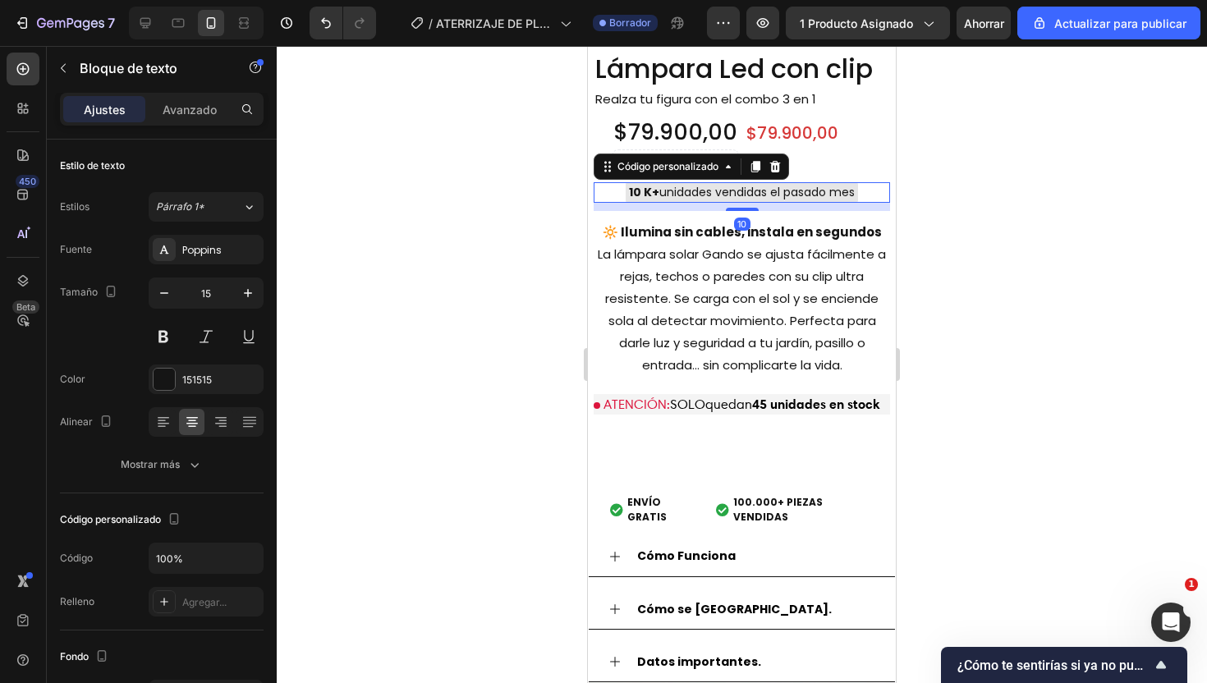
click at [839, 186] on font "unidades vendidas el pasado mes" at bounding box center [756, 192] width 195 height 16
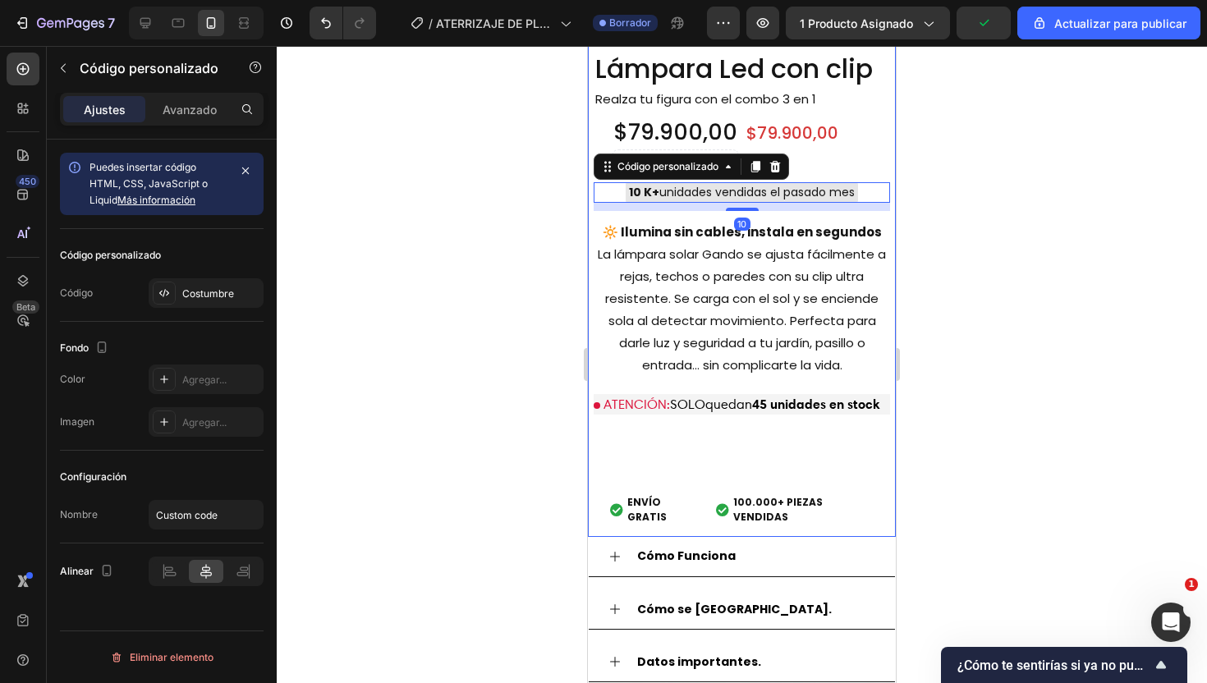
click at [995, 138] on div at bounding box center [742, 364] width 930 height 637
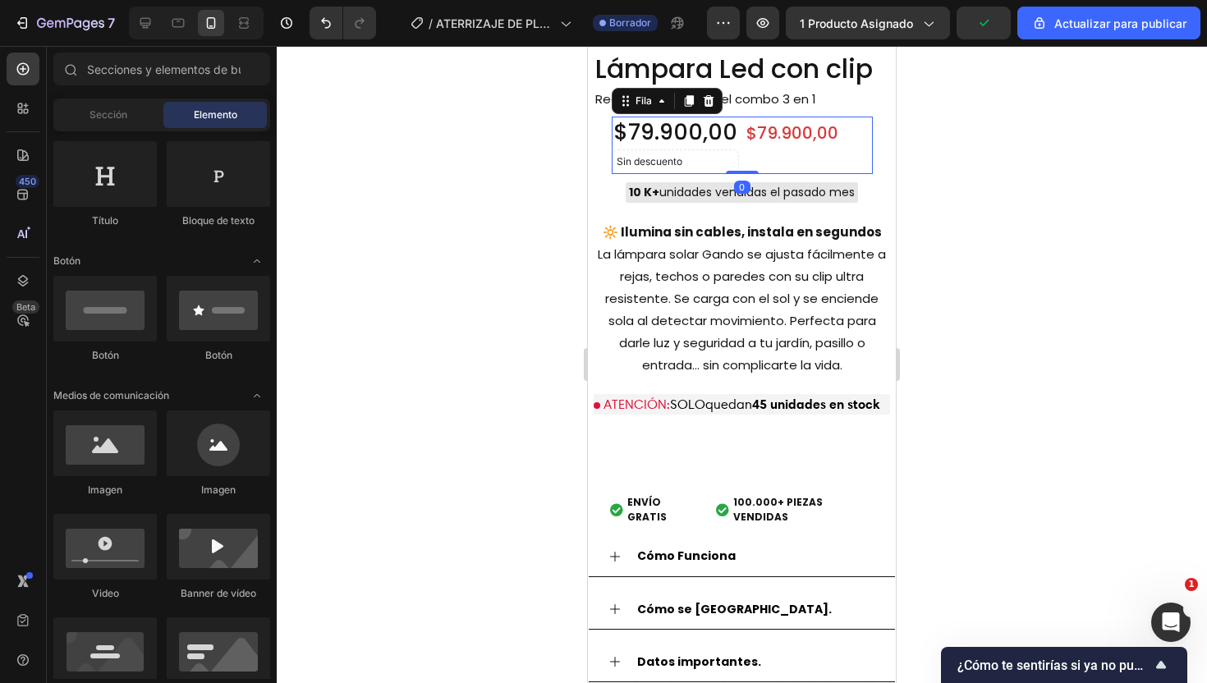
click at [805, 157] on div "$79.900,00 Precio del producto Precio del producto" at bounding box center [809, 145] width 127 height 57
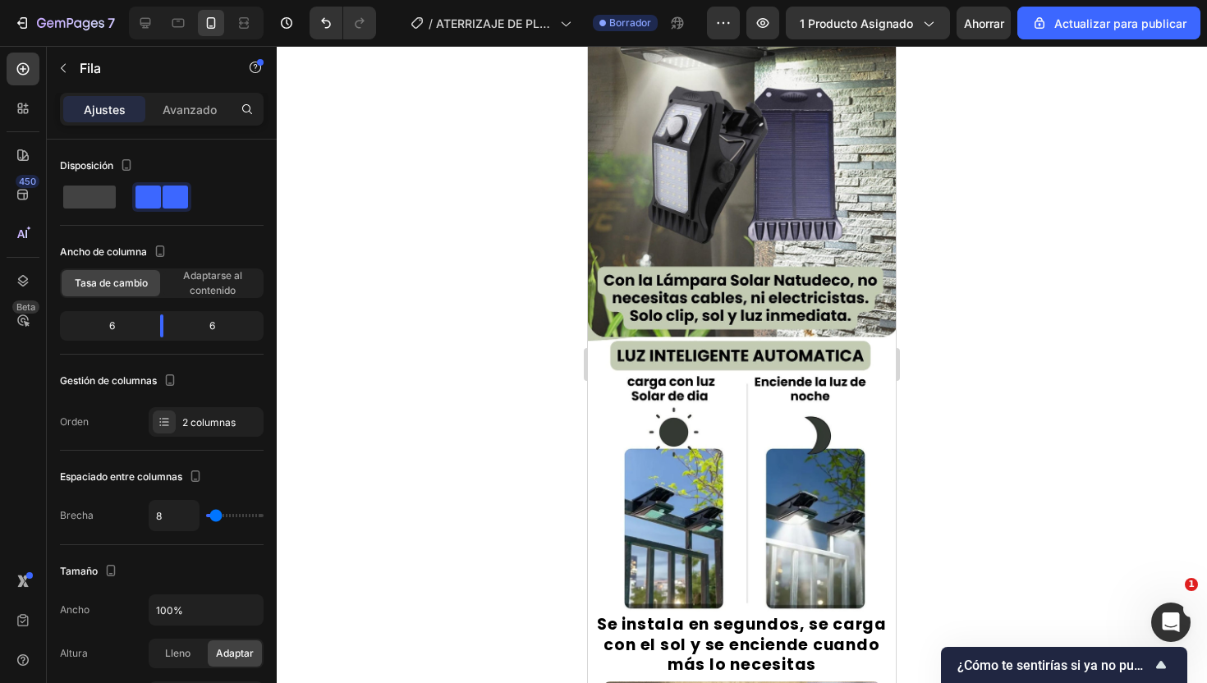
scroll to position [0, 0]
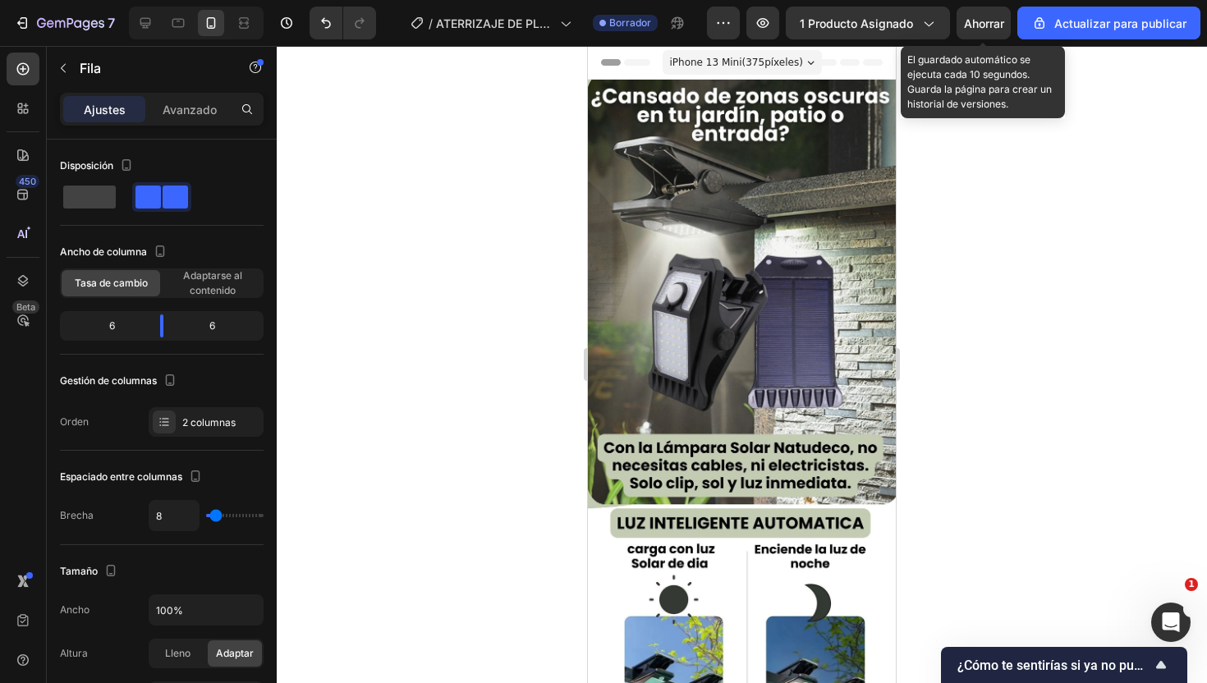
click at [980, 24] on font "Ahorrar" at bounding box center [984, 23] width 40 height 14
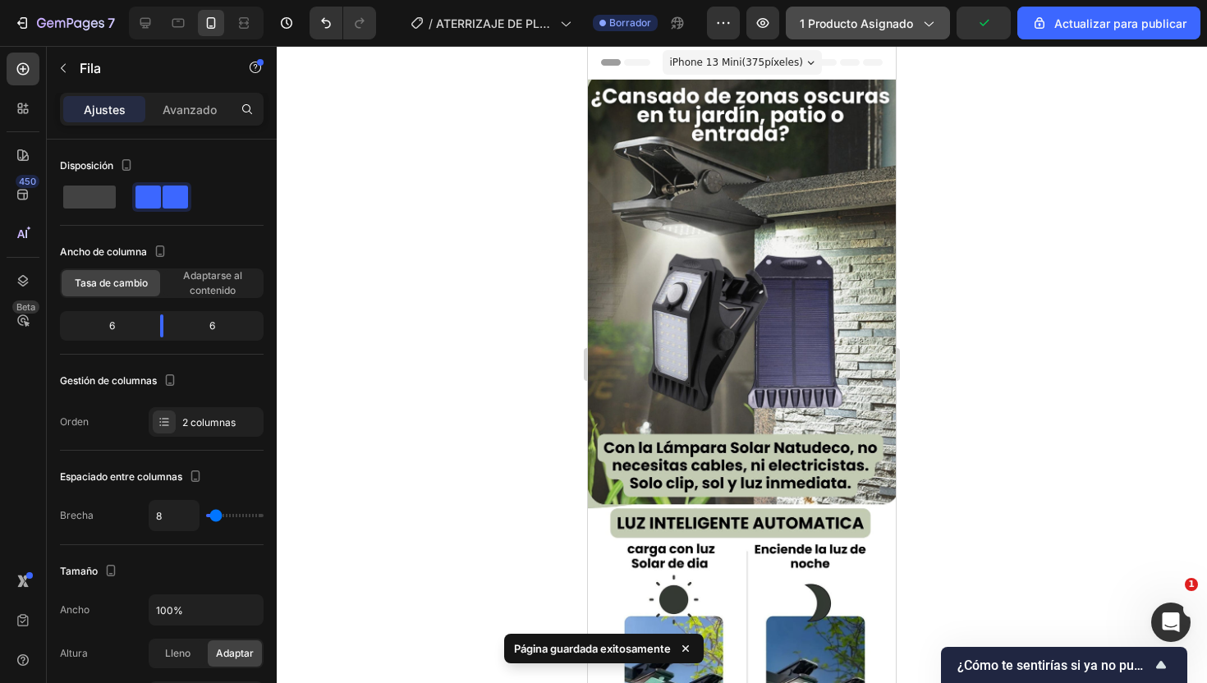
click at [929, 17] on icon "button" at bounding box center [928, 23] width 16 height 16
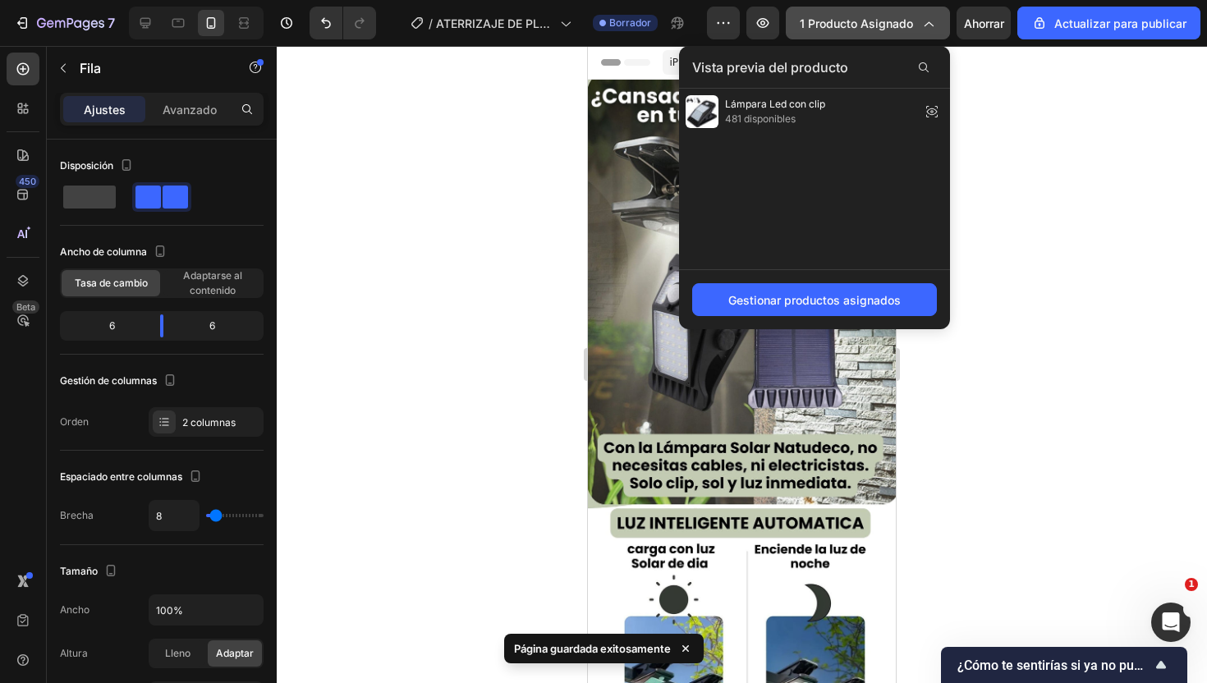
click at [929, 17] on icon "button" at bounding box center [928, 23] width 16 height 16
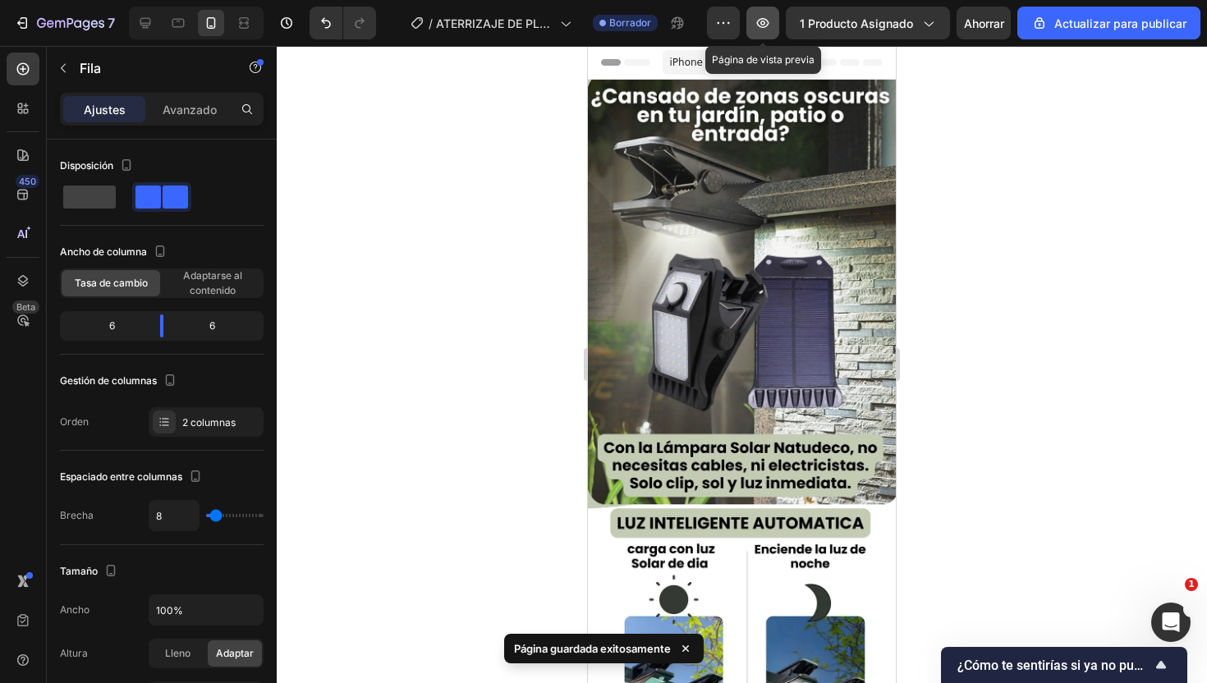
click at [764, 23] on icon "button" at bounding box center [763, 23] width 16 height 16
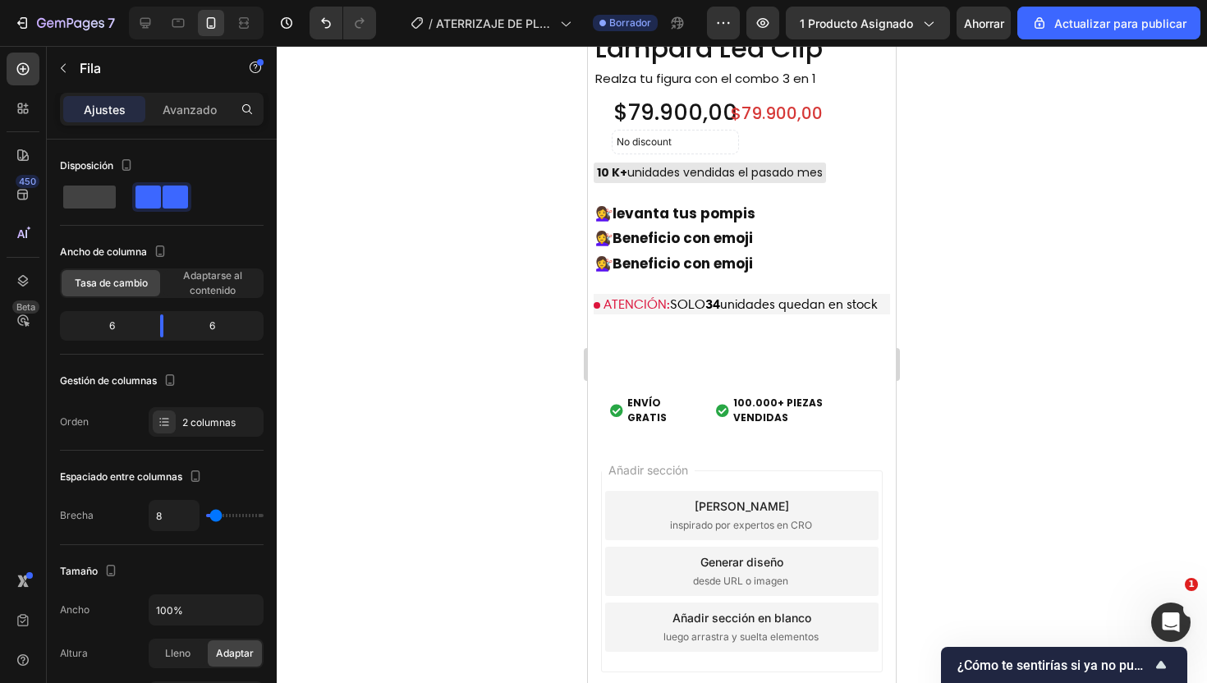
scroll to position [4701, 0]
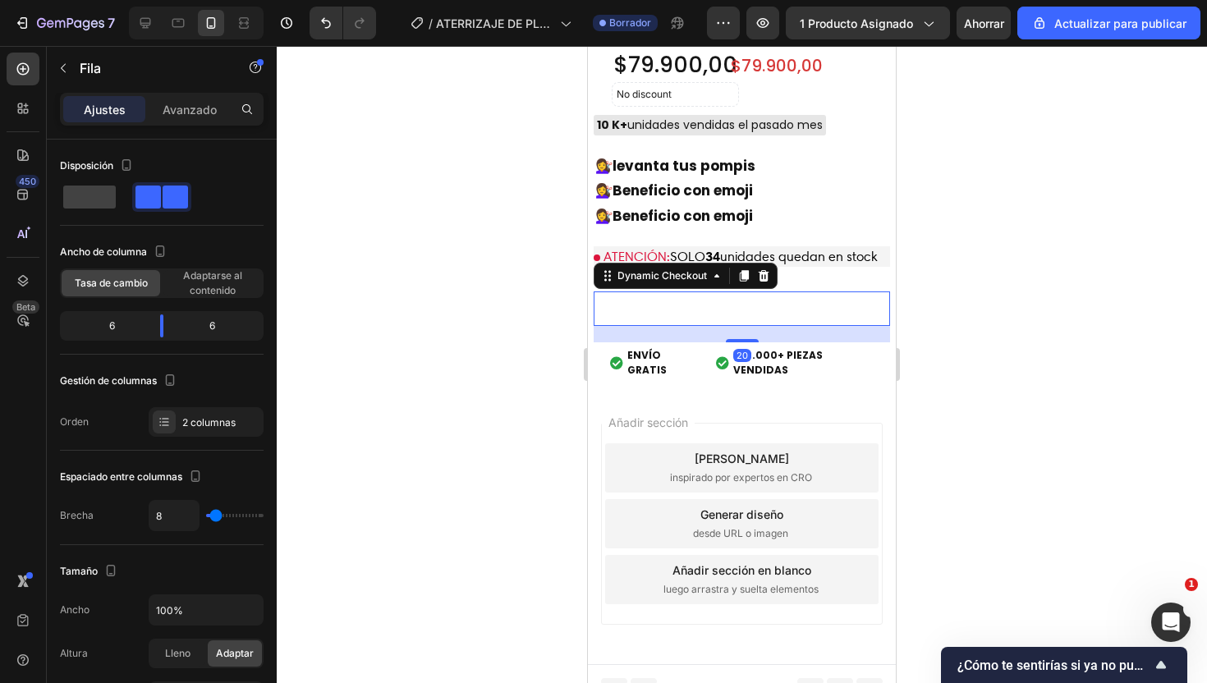
click at [713, 299] on button "Buy it now" at bounding box center [742, 308] width 296 height 34
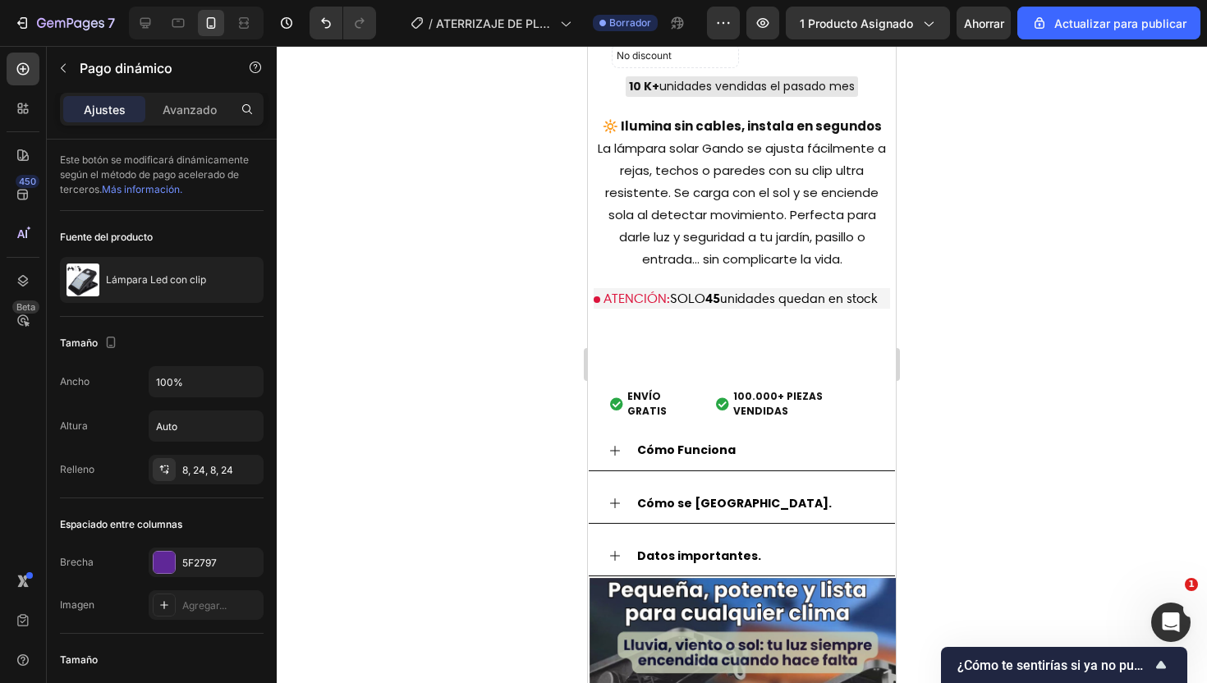
scroll to position [2179, 0]
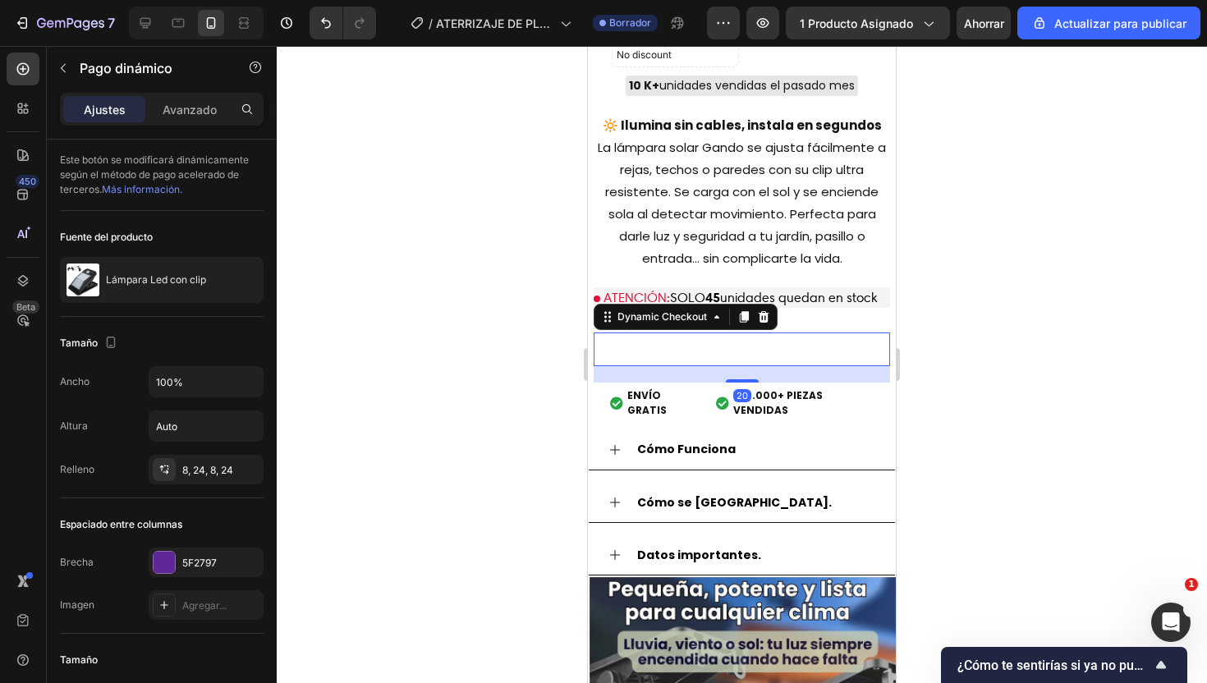
click at [694, 353] on button "Buy it now" at bounding box center [742, 350] width 296 height 34
click at [797, 347] on button "Buy it now" at bounding box center [742, 350] width 296 height 34
click at [67, 73] on icon "button" at bounding box center [63, 68] width 13 height 13
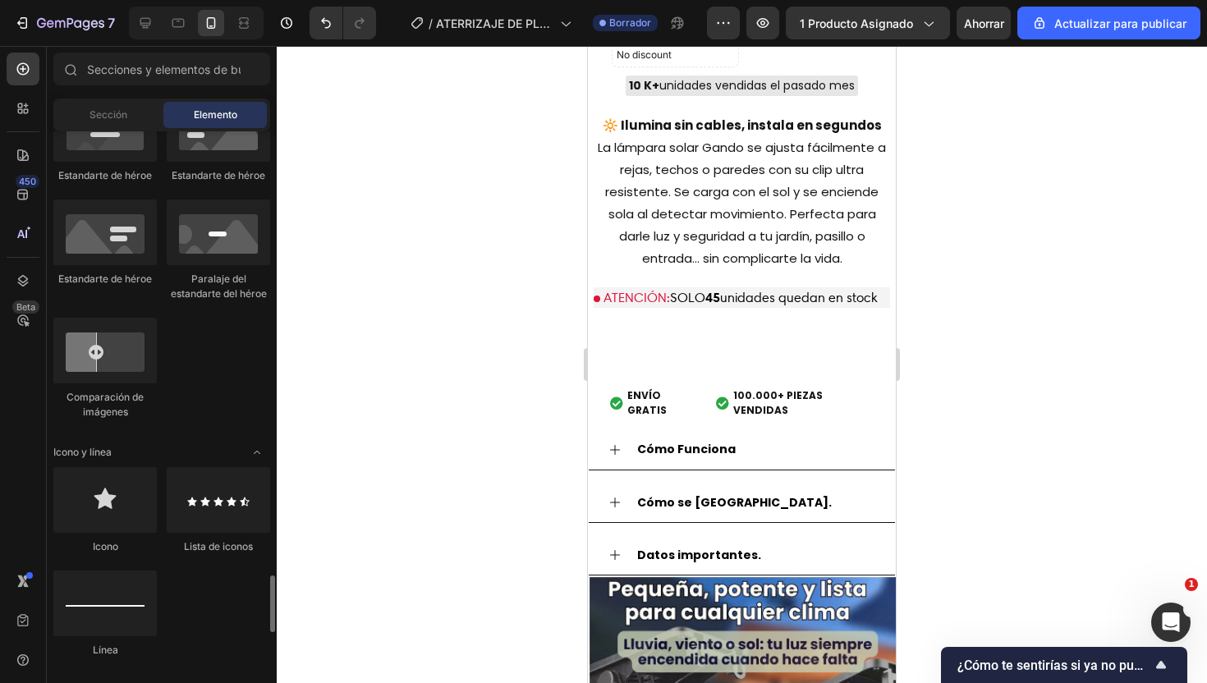
scroll to position [1370, 0]
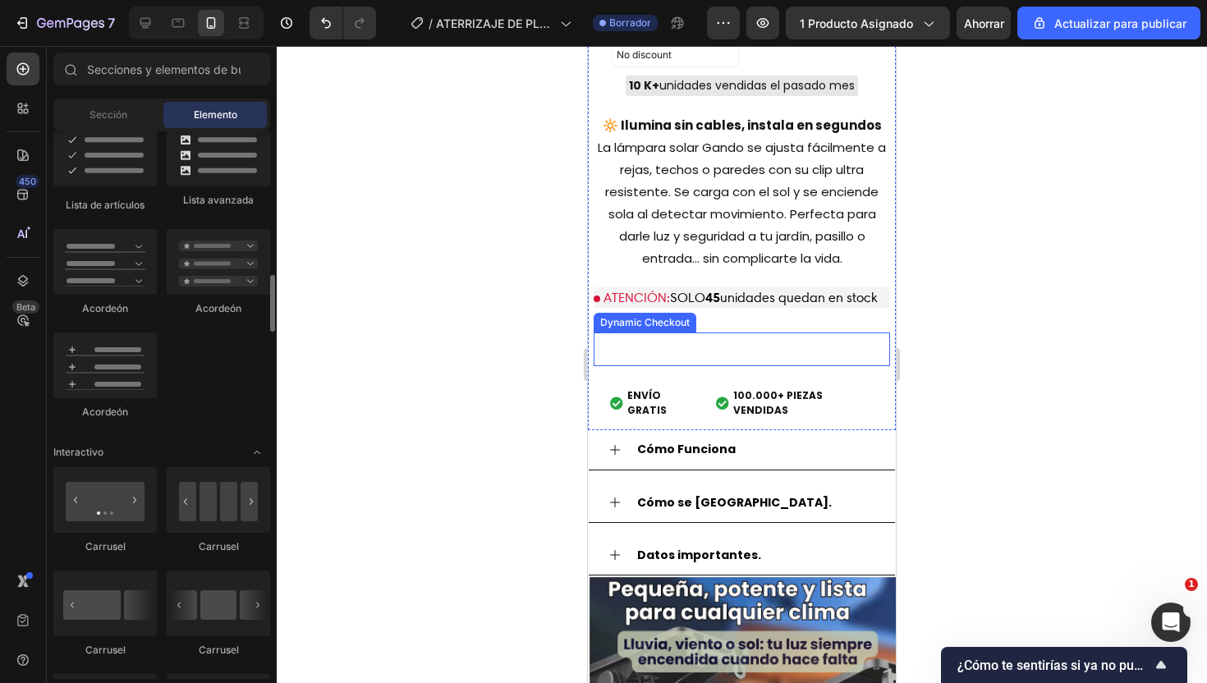
click at [682, 338] on button "Buy it now" at bounding box center [742, 350] width 296 height 34
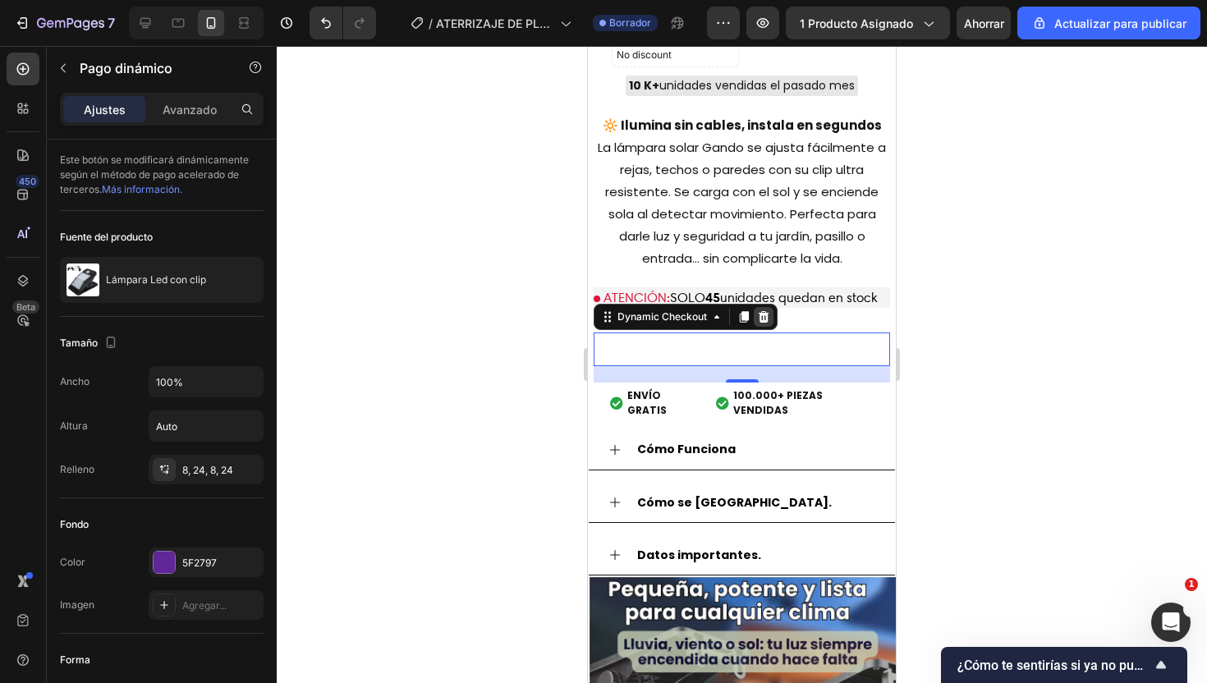
click at [758, 314] on icon at bounding box center [763, 316] width 13 height 13
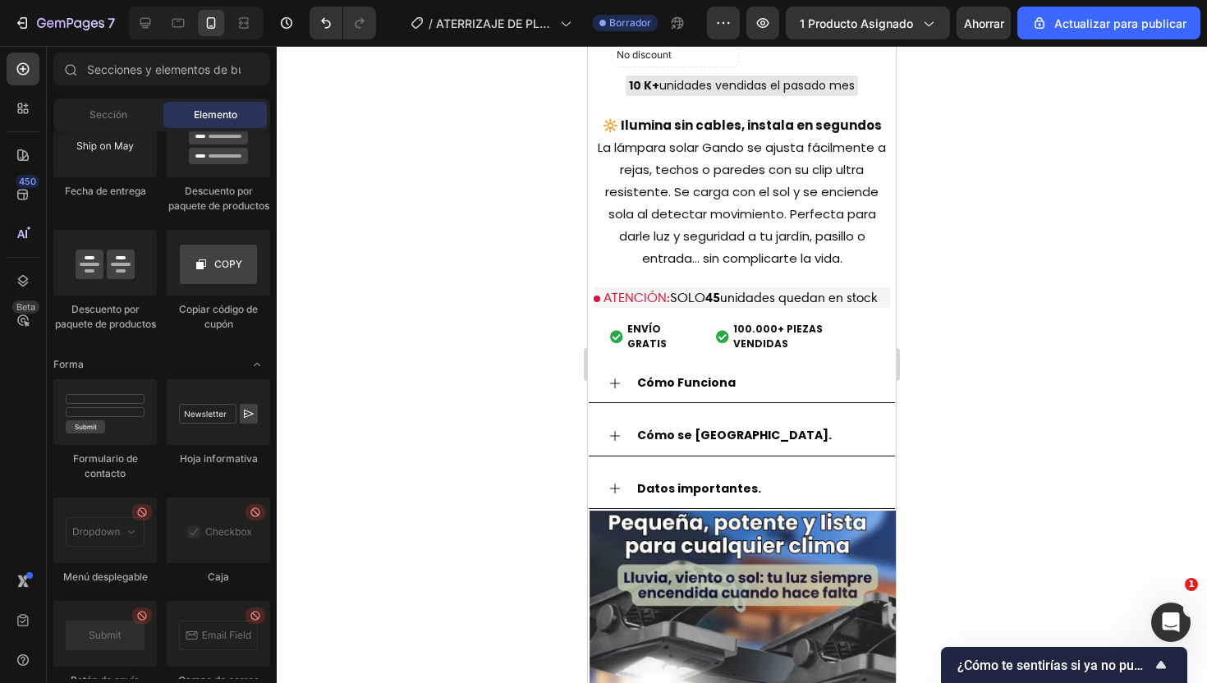
scroll to position [4679, 0]
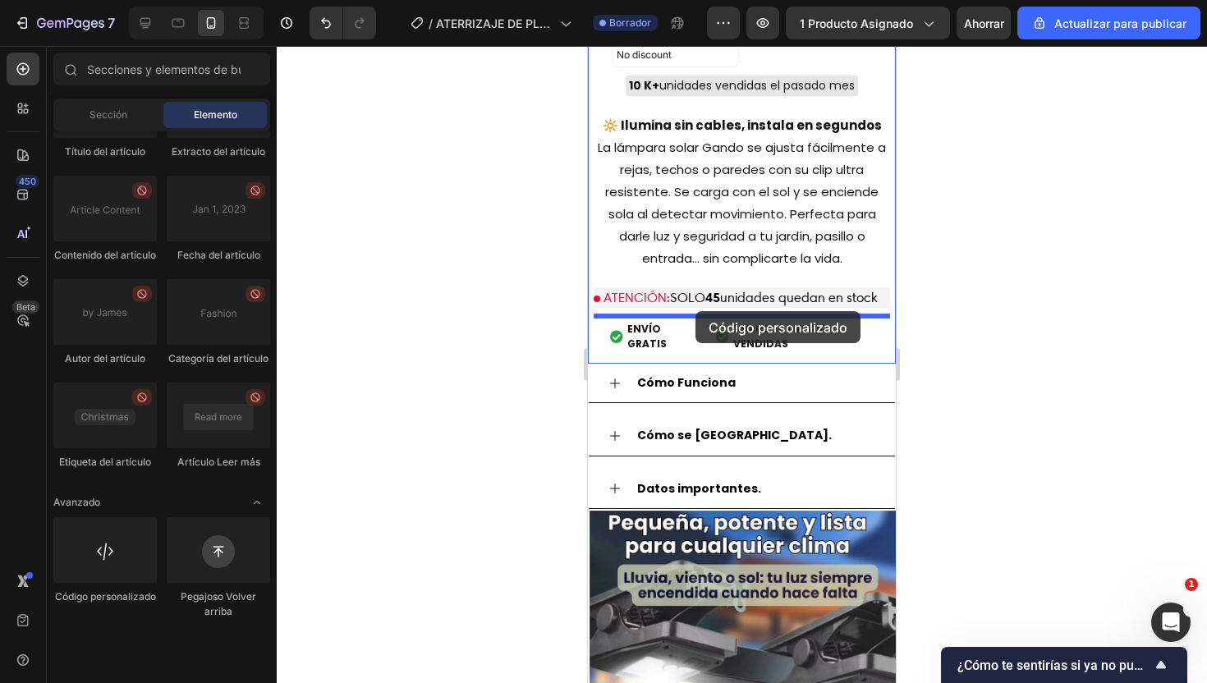
drag, startPoint x: 672, startPoint y: 670, endPoint x: 695, endPoint y: 311, distance: 359.6
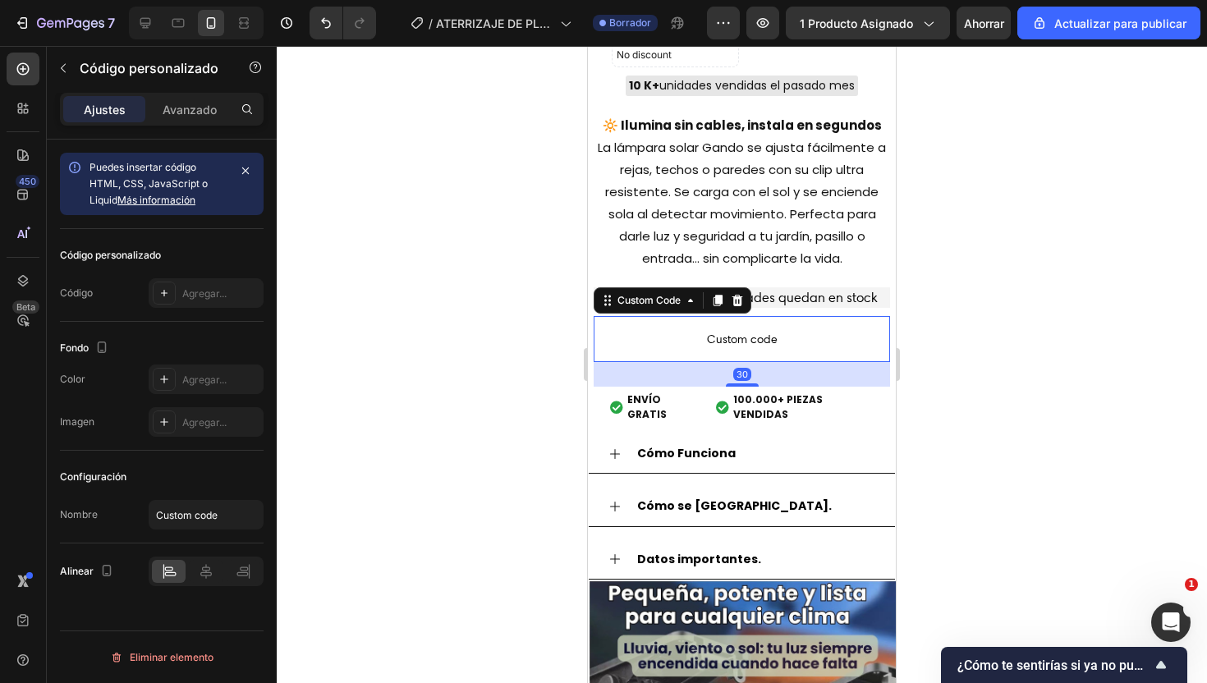
click at [730, 339] on span "Custom code" at bounding box center [742, 339] width 296 height 20
click at [200, 299] on div "Agregar..." at bounding box center [220, 294] width 77 height 15
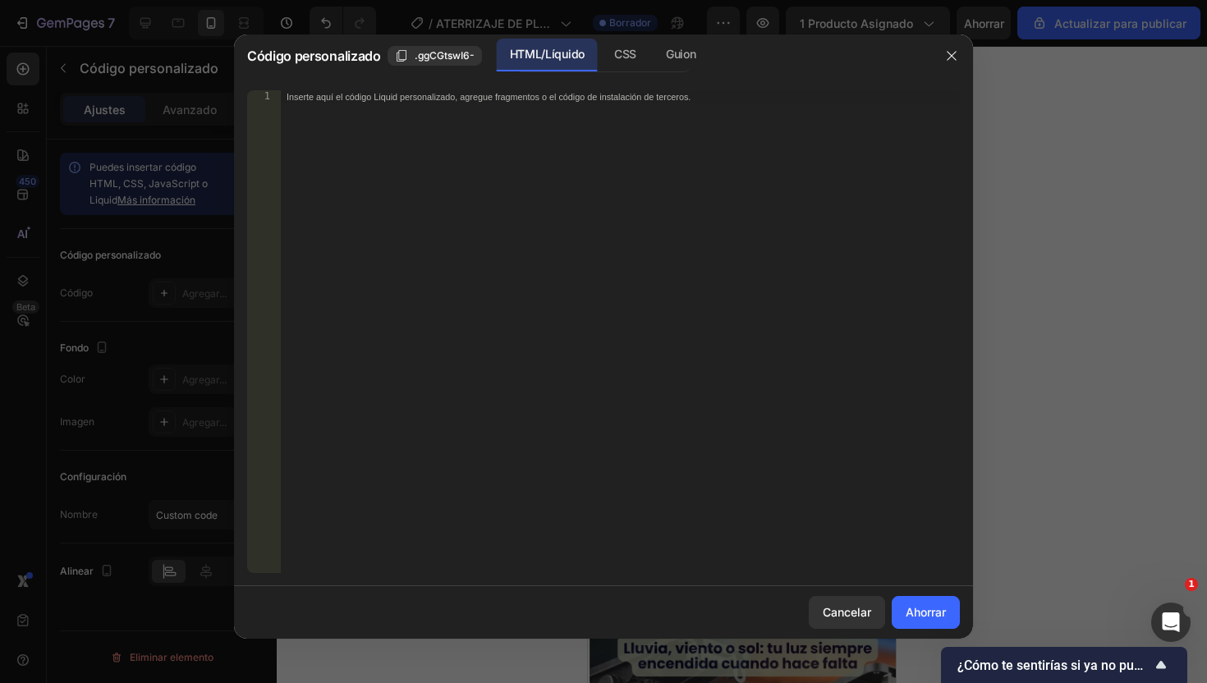
click at [335, 128] on div "Inserte aquí el código Liquid personalizado, agregue fragmentos o el código de …" at bounding box center [620, 344] width 680 height 509
paste textarea "<div id="_rsi-cod-form-embed-custom-hook"></div>"
type textarea "<div id="_rsi-cod-form-embed-custom-hook"></div>"
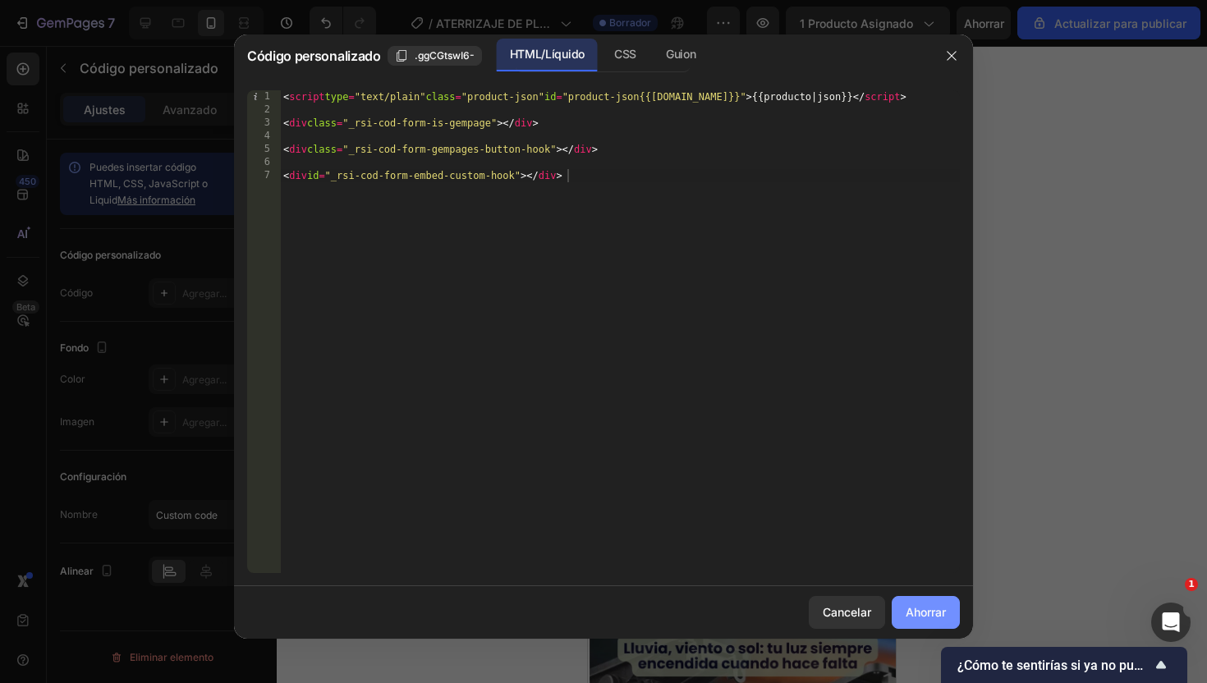
click at [937, 615] on font "Ahorrar" at bounding box center [926, 612] width 40 height 14
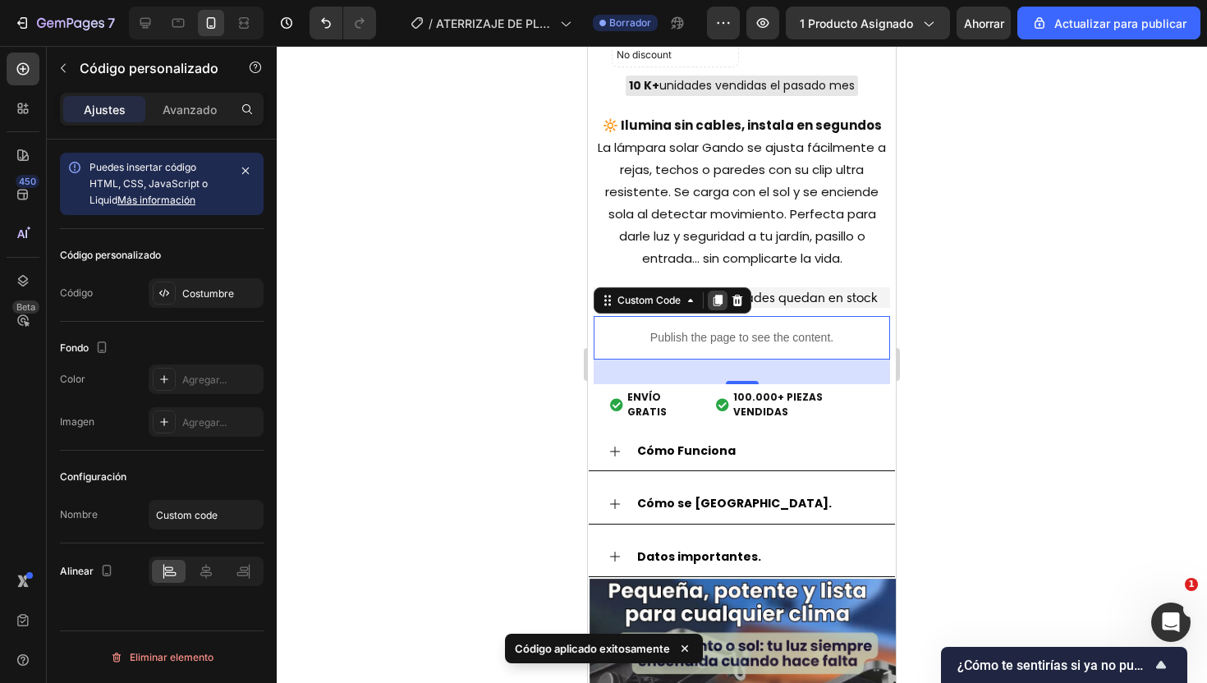
click at [725, 305] on div at bounding box center [718, 301] width 20 height 20
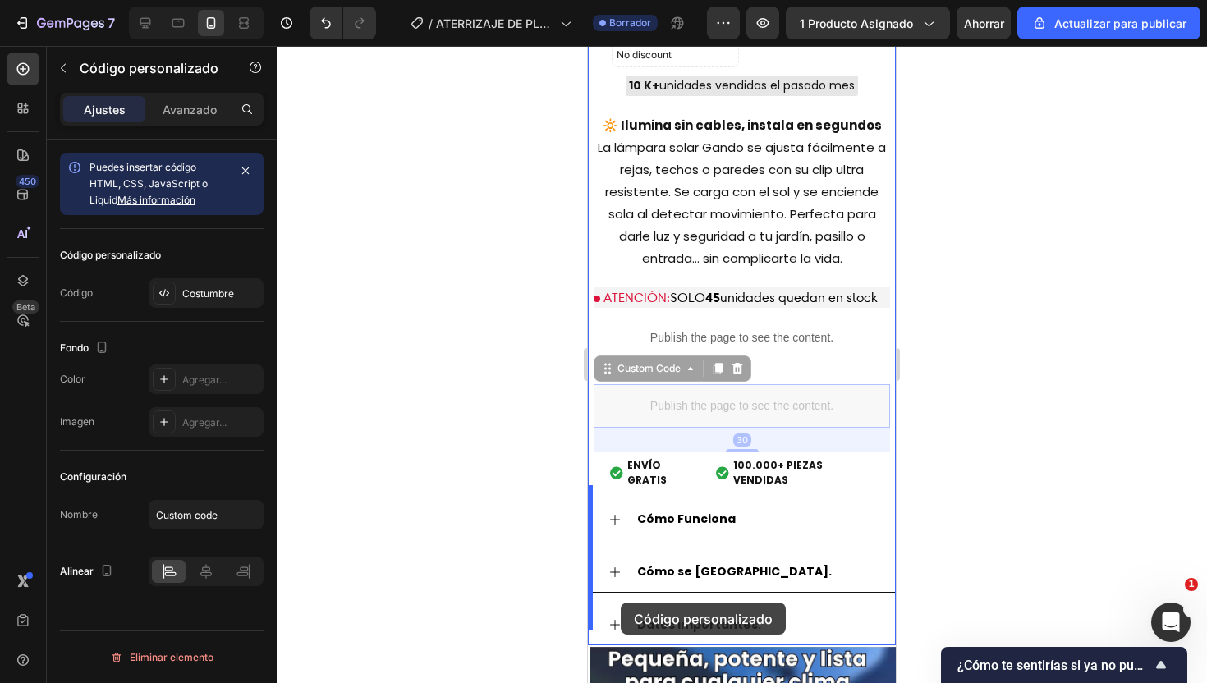
drag, startPoint x: 613, startPoint y: 369, endPoint x: 621, endPoint y: 603, distance: 233.3
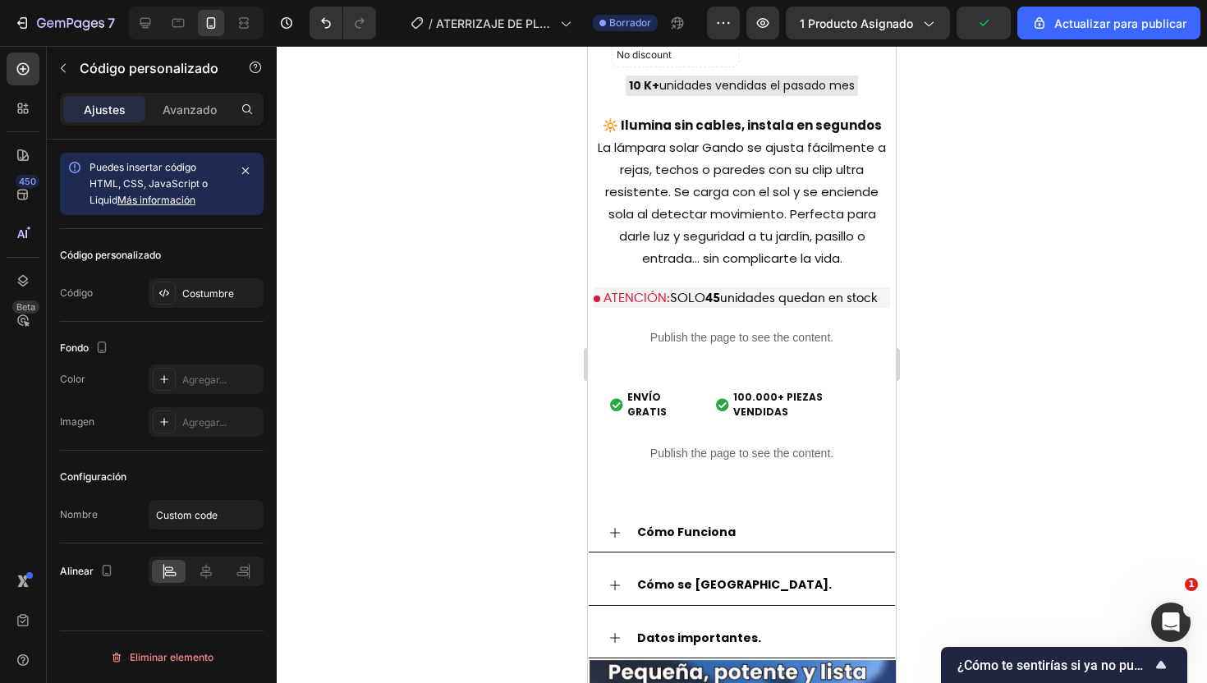
click at [672, 445] on p "Publish the page to see the content." at bounding box center [742, 453] width 308 height 17
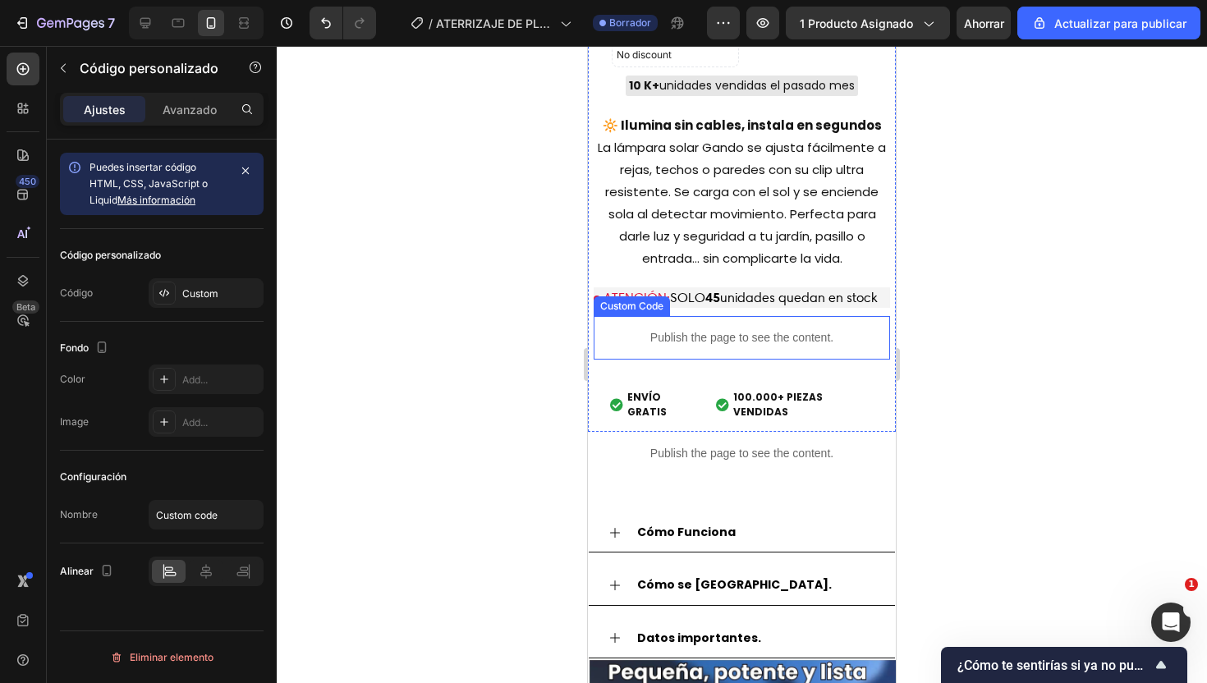
click at [726, 339] on p "Publish the page to see the content." at bounding box center [742, 337] width 296 height 17
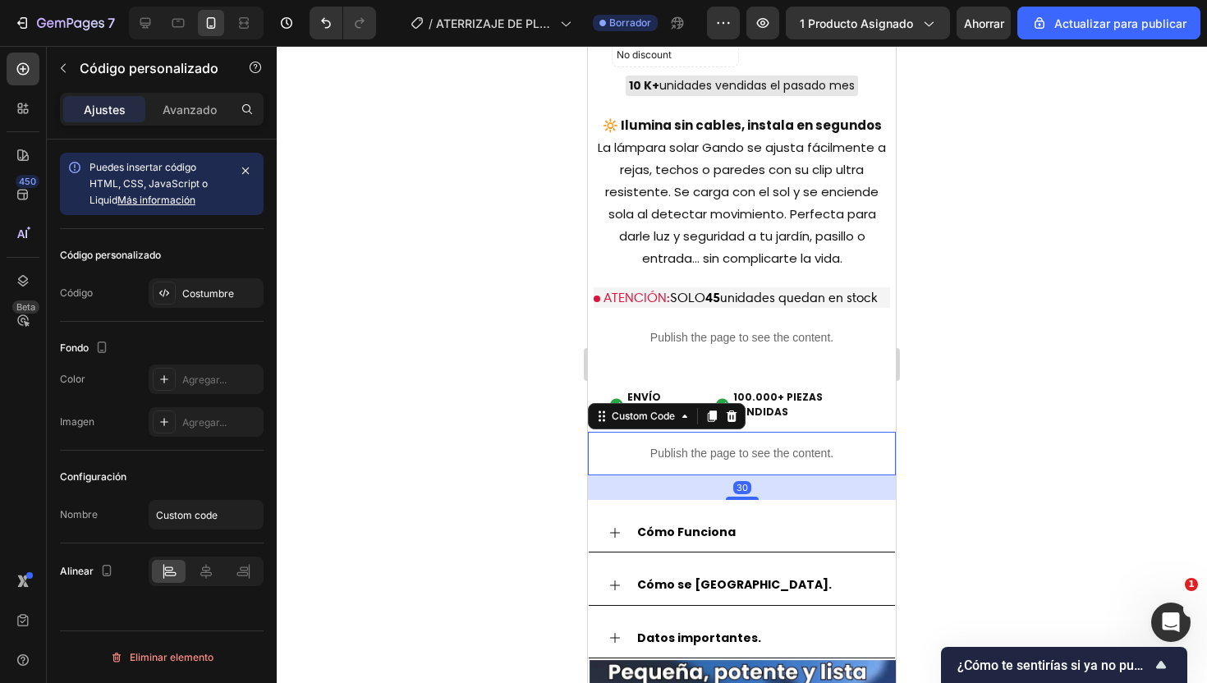
click at [712, 445] on p "Publish the page to see the content." at bounding box center [742, 453] width 308 height 17
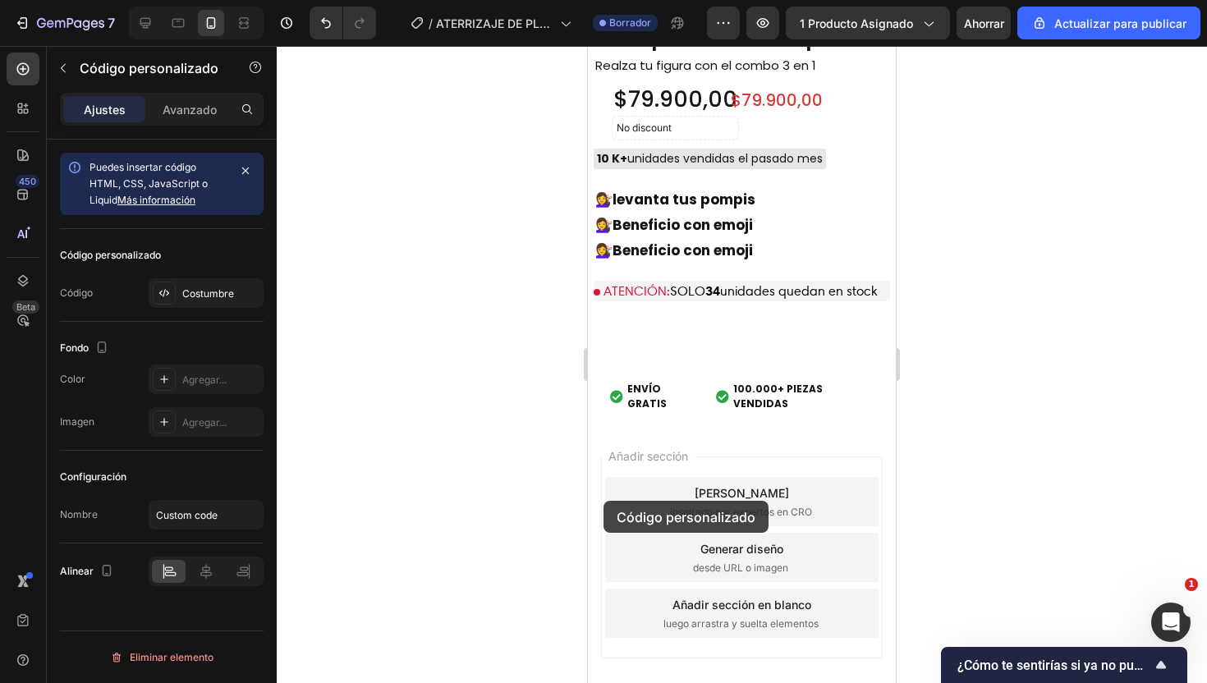
scroll to position [4752, 0]
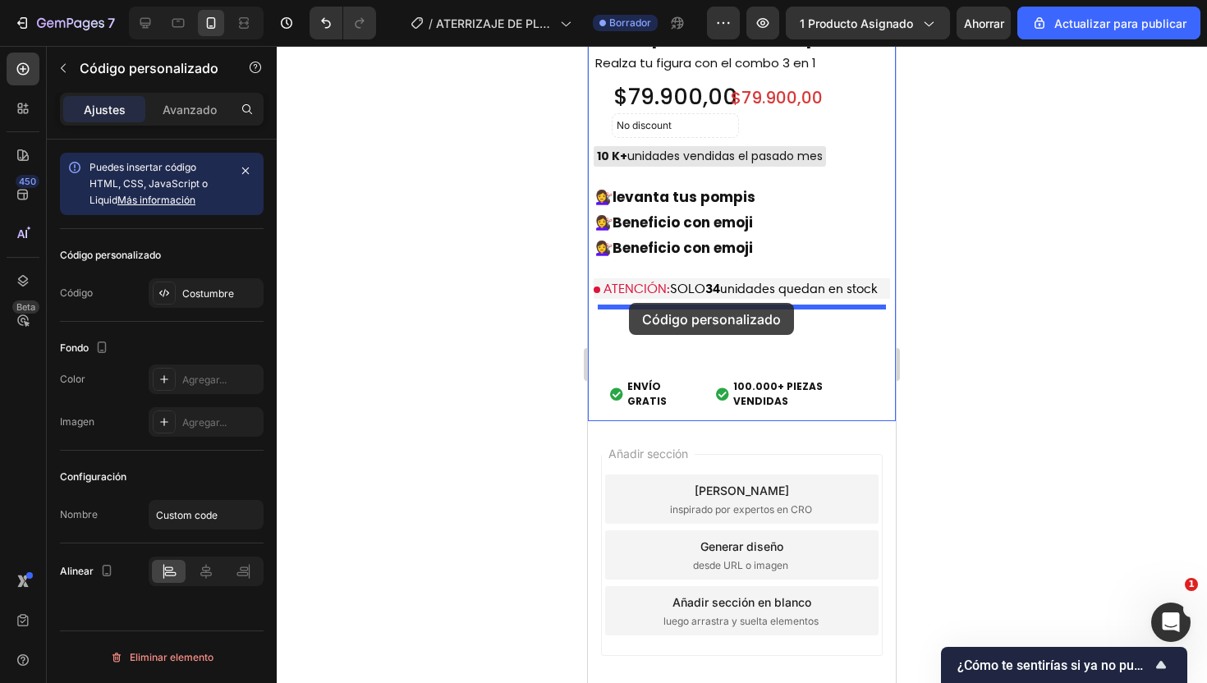
drag, startPoint x: 590, startPoint y: 404, endPoint x: 629, endPoint y: 303, distance: 108.1
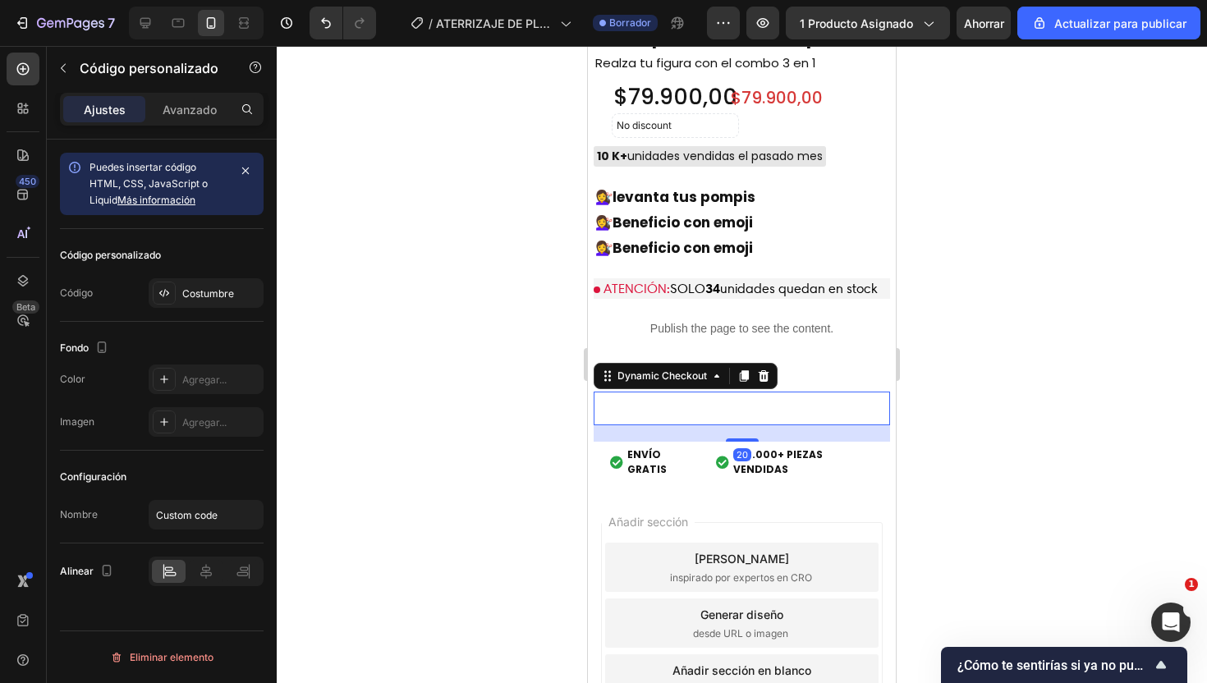
click at [668, 395] on button "Buy it now" at bounding box center [742, 409] width 296 height 34
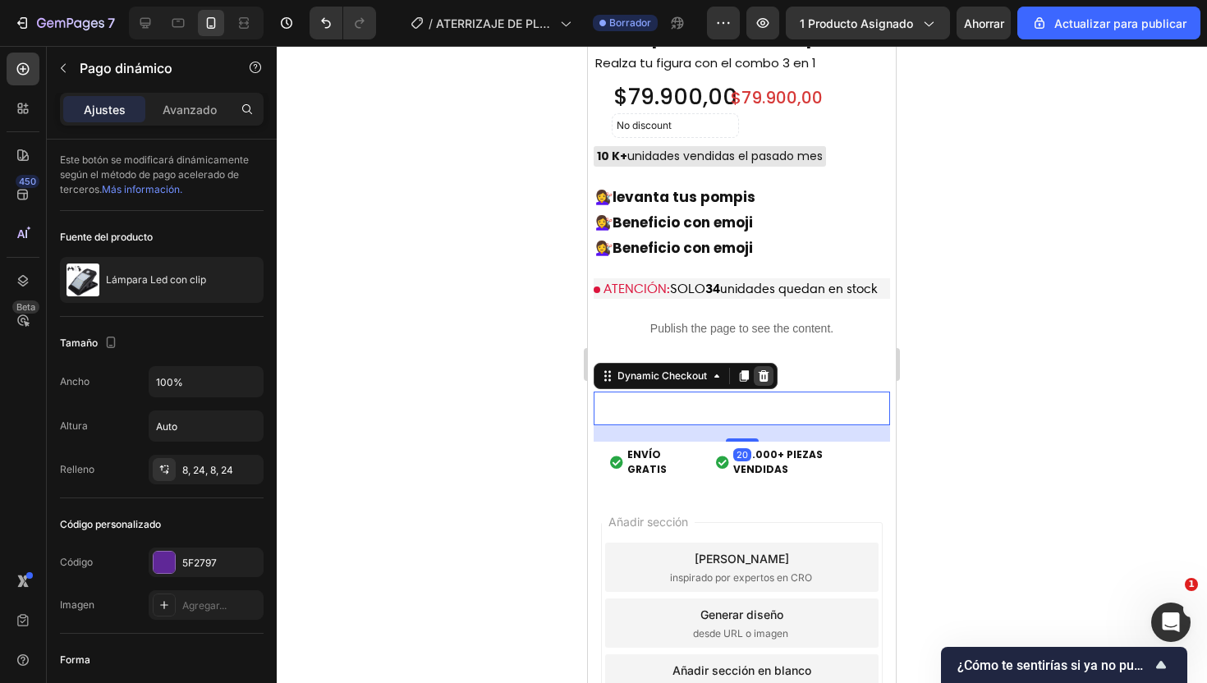
click at [766, 376] on icon at bounding box center [763, 375] width 13 height 13
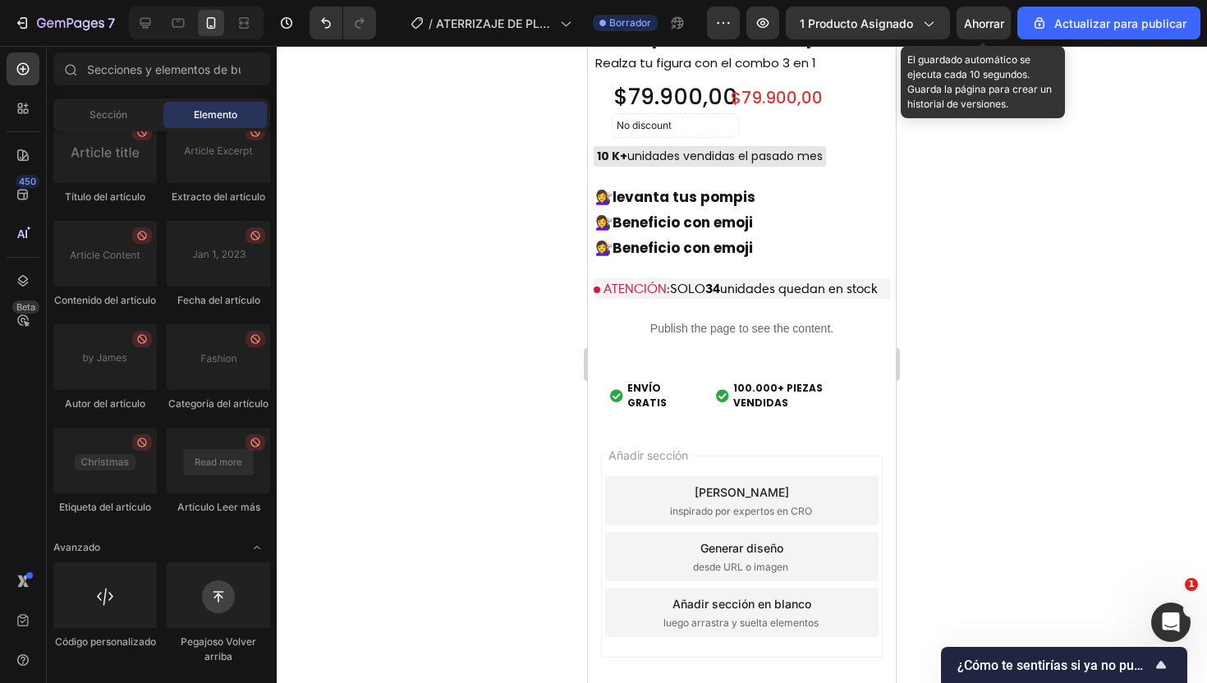
click at [991, 21] on font "Ahorrar" at bounding box center [984, 23] width 40 height 14
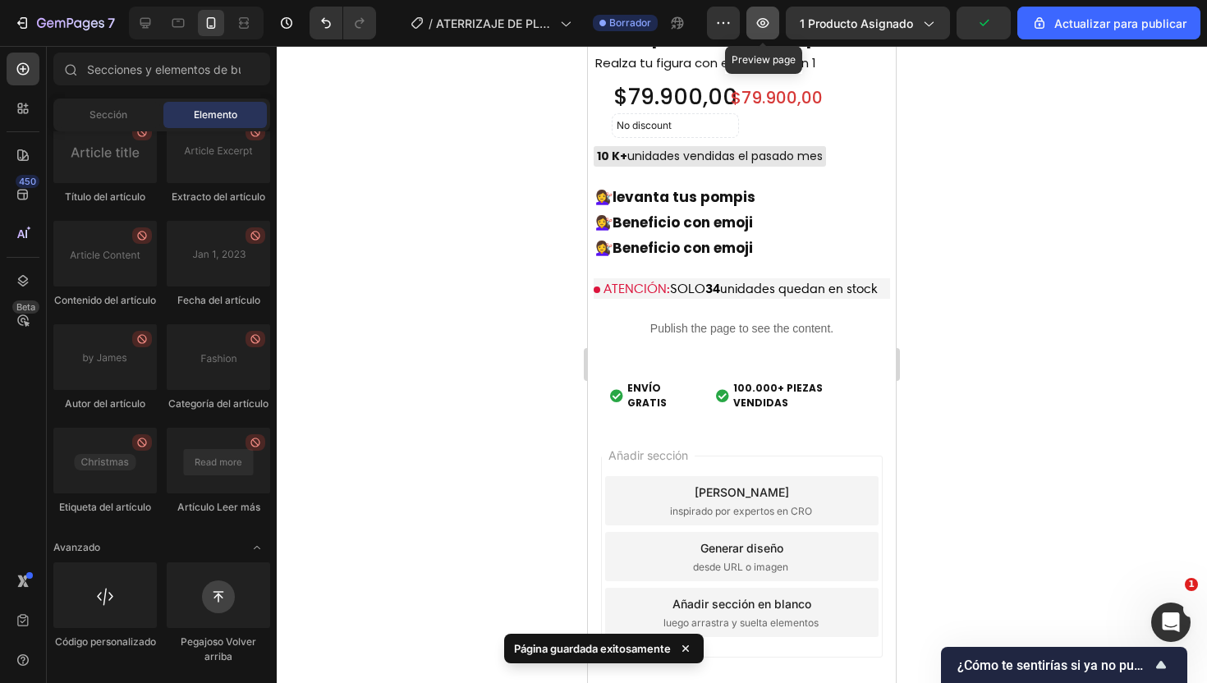
click at [757, 29] on icon "button" at bounding box center [763, 23] width 16 height 16
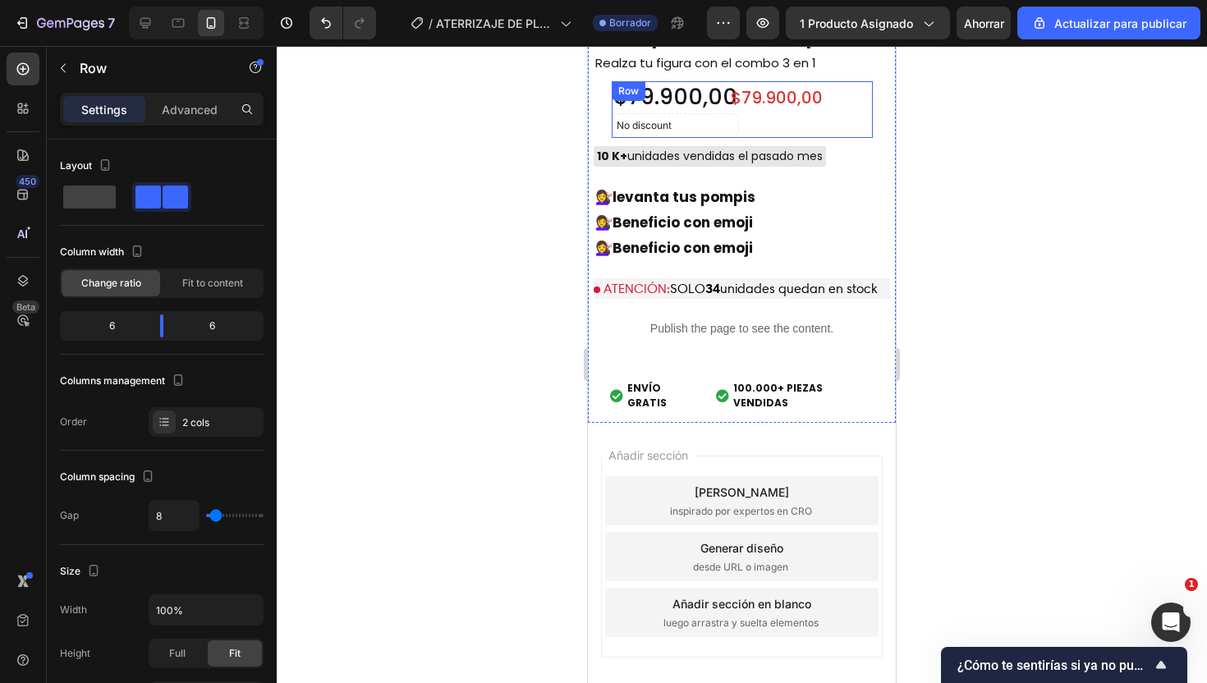
click at [869, 129] on div "$79.900,00 Product Price Product Price" at bounding box center [809, 109] width 127 height 57
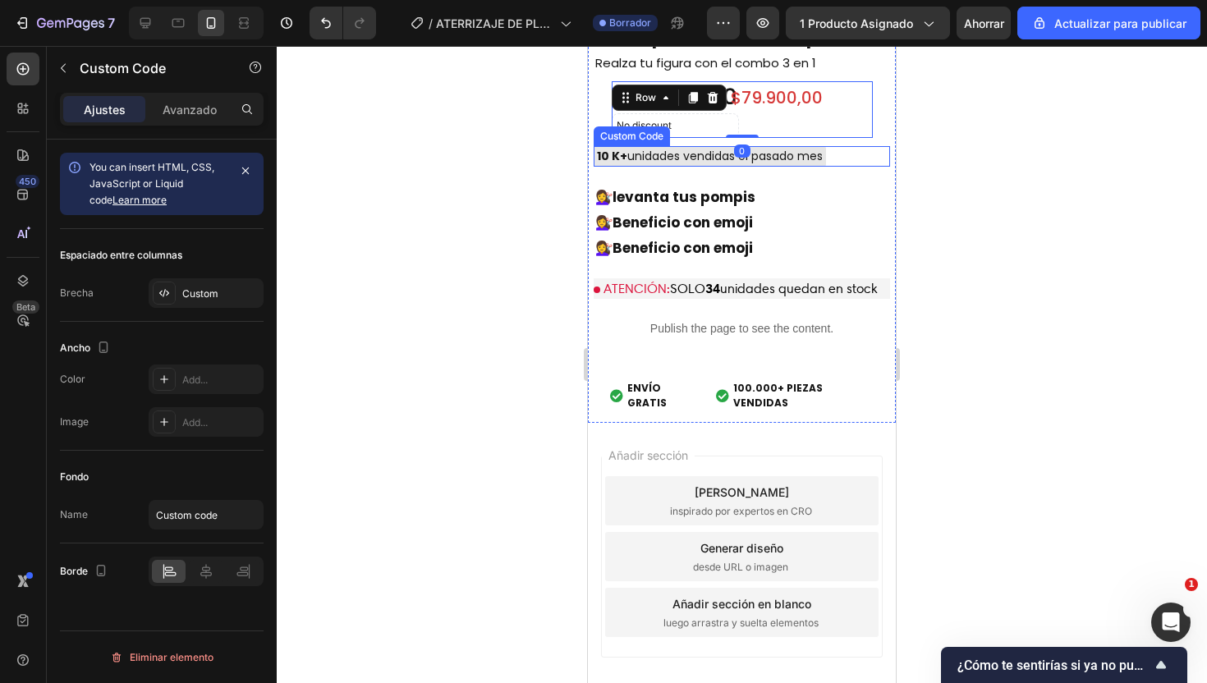
click at [883, 155] on div "10 K+ unidades vendidas el pasado mes" at bounding box center [742, 156] width 296 height 21
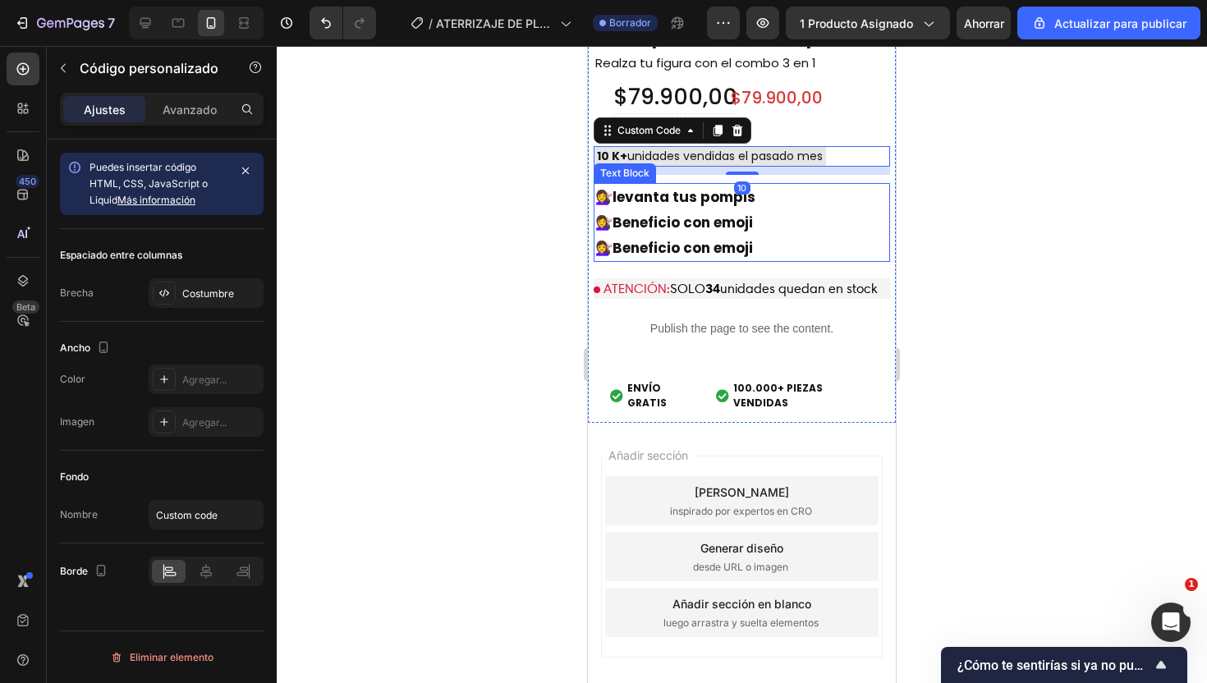
click at [864, 245] on p "💇‍♀️ Beneficio con emoji" at bounding box center [741, 248] width 293 height 25
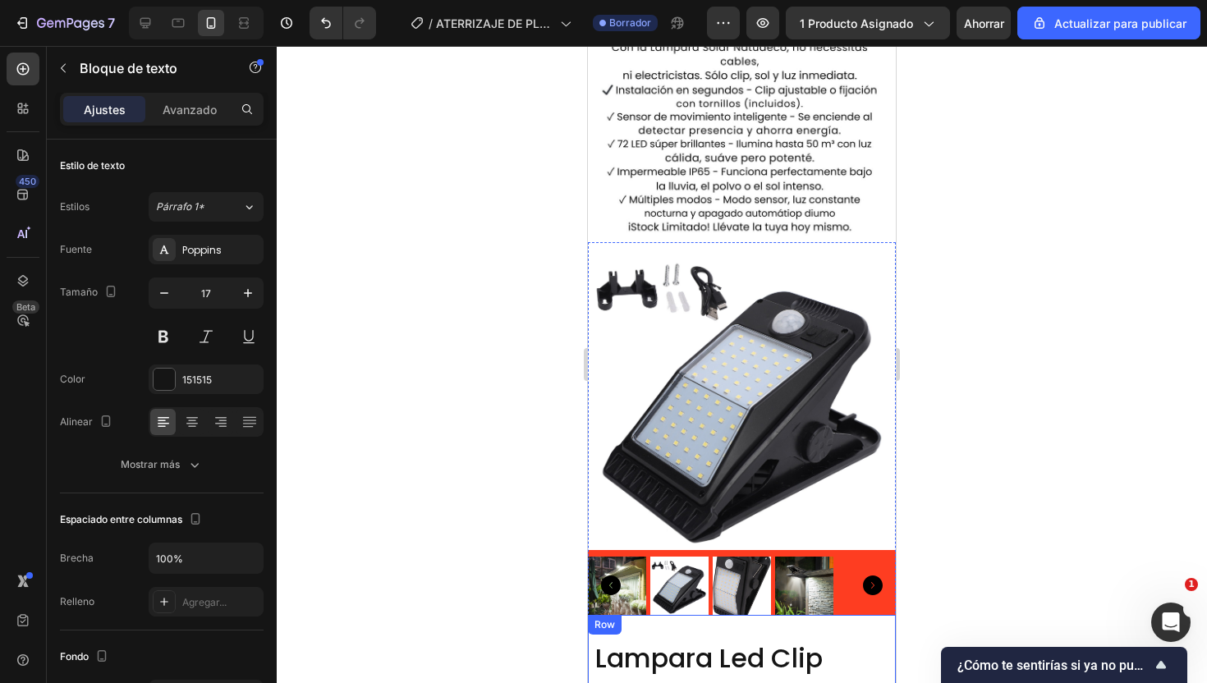
scroll to position [4121, 0]
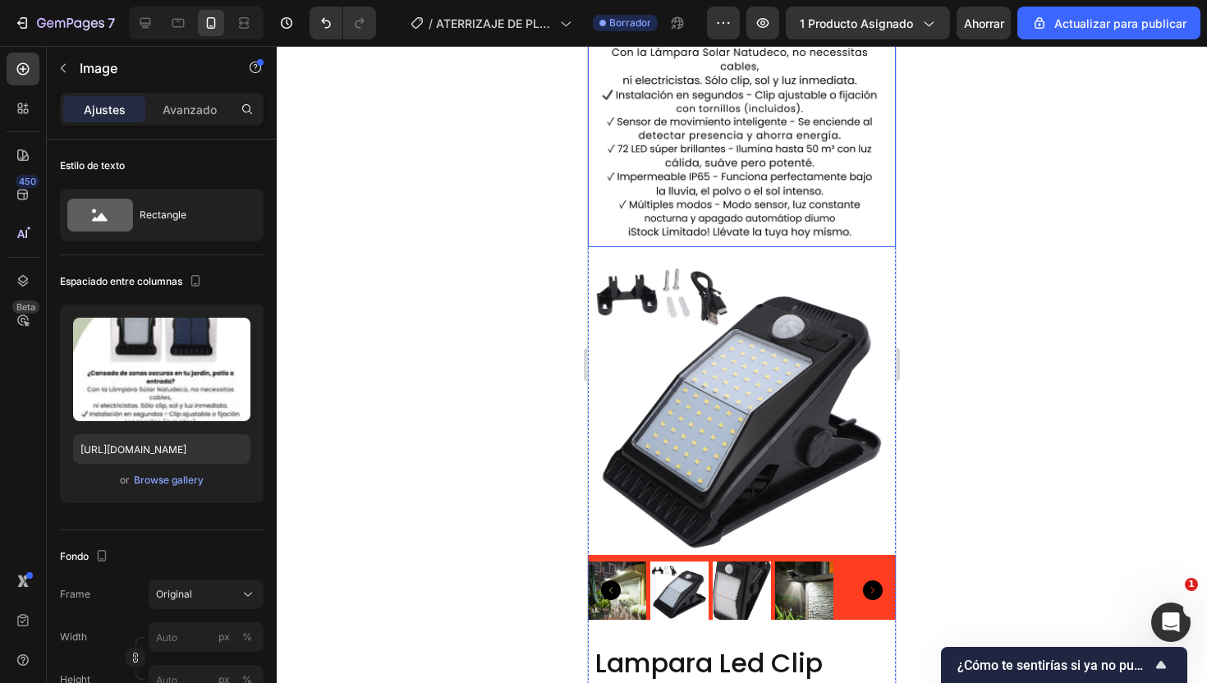
click at [879, 195] on img at bounding box center [742, 17] width 308 height 459
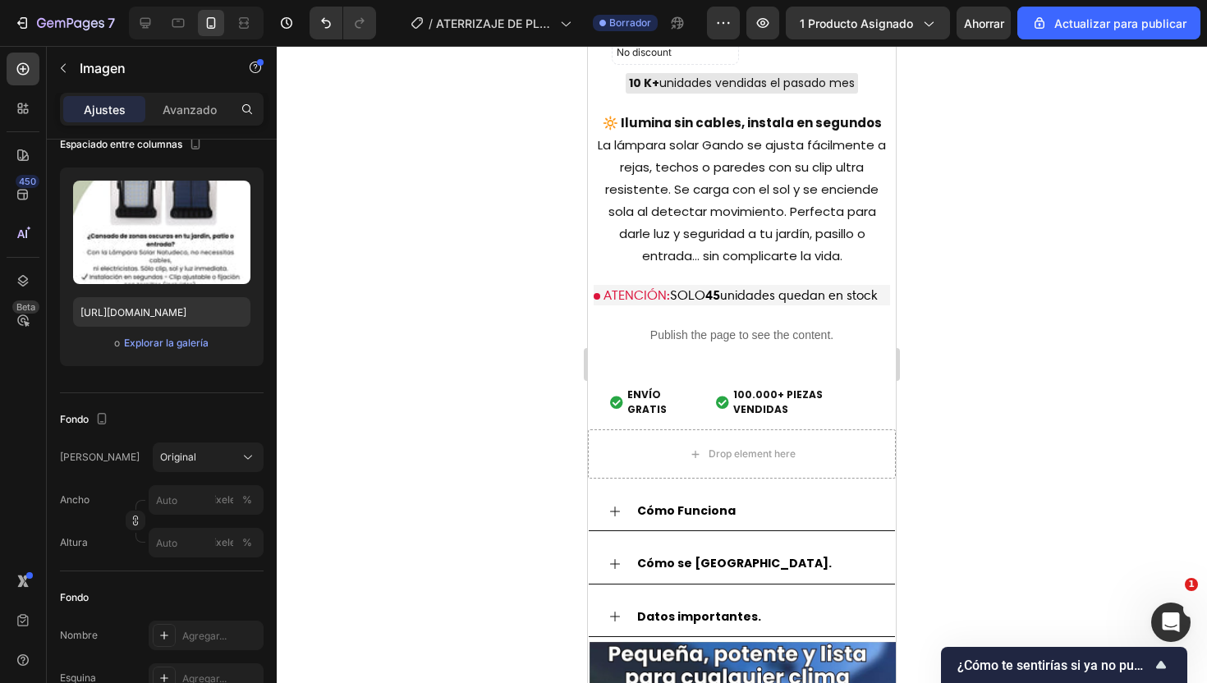
scroll to position [2164, 0]
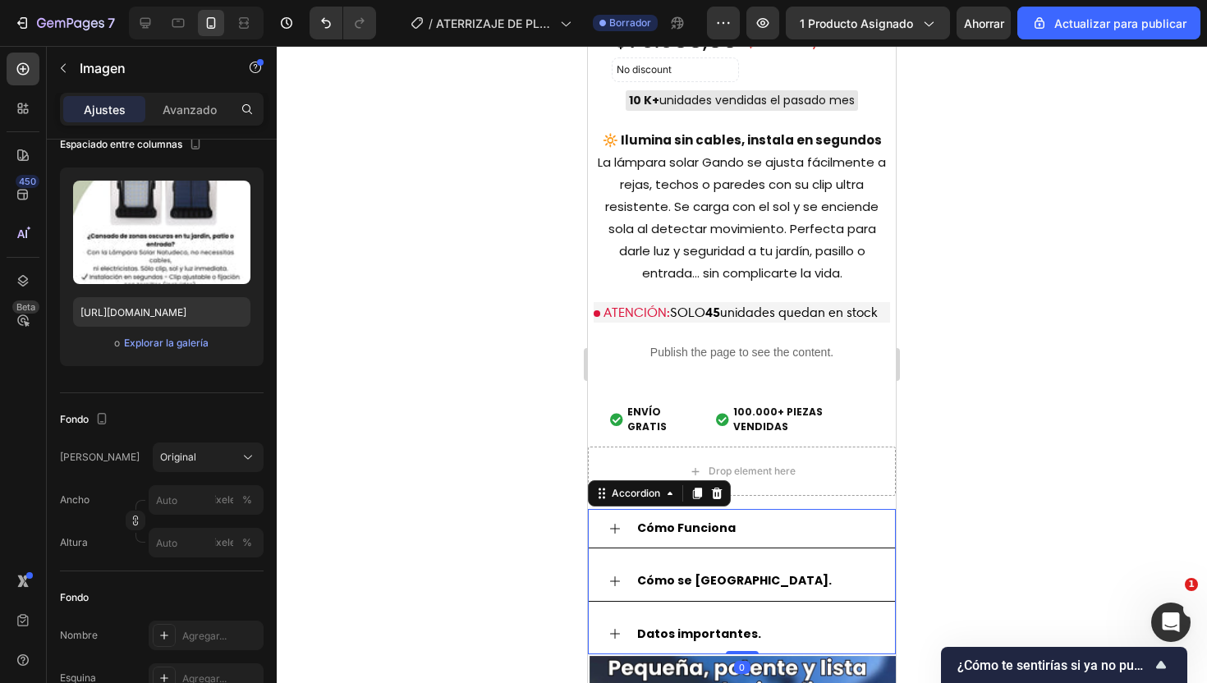
click at [870, 516] on div "Cómo Funciona" at bounding box center [755, 528] width 241 height 25
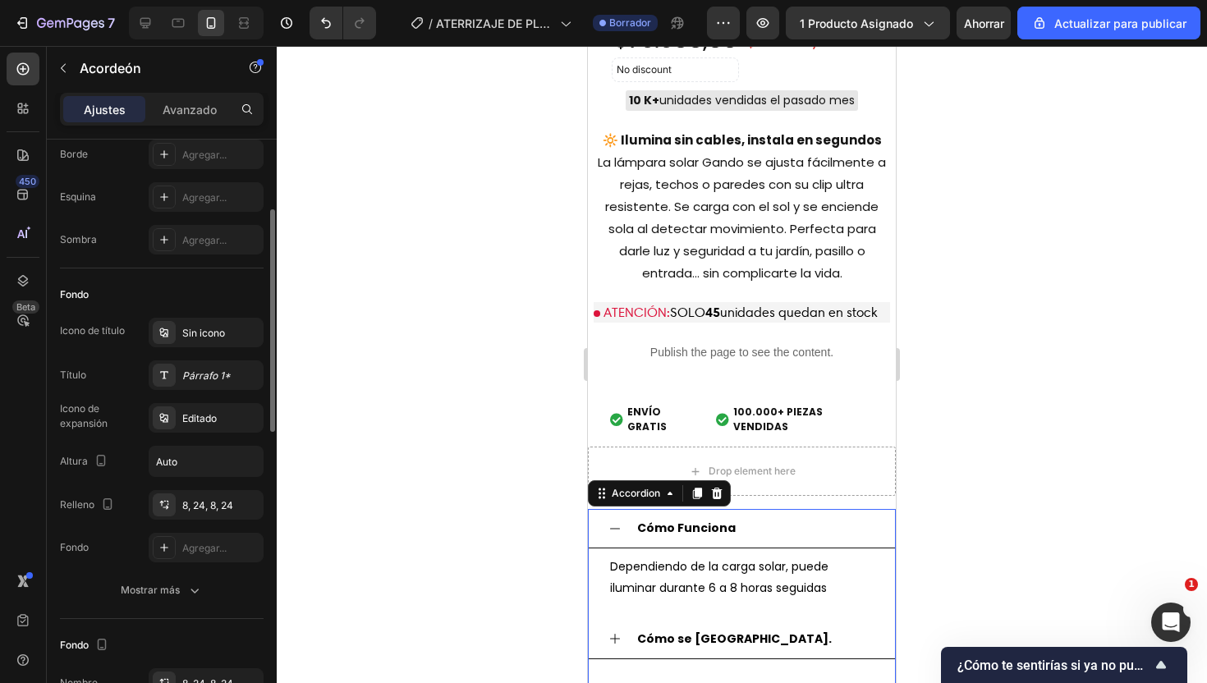
scroll to position [204, 0]
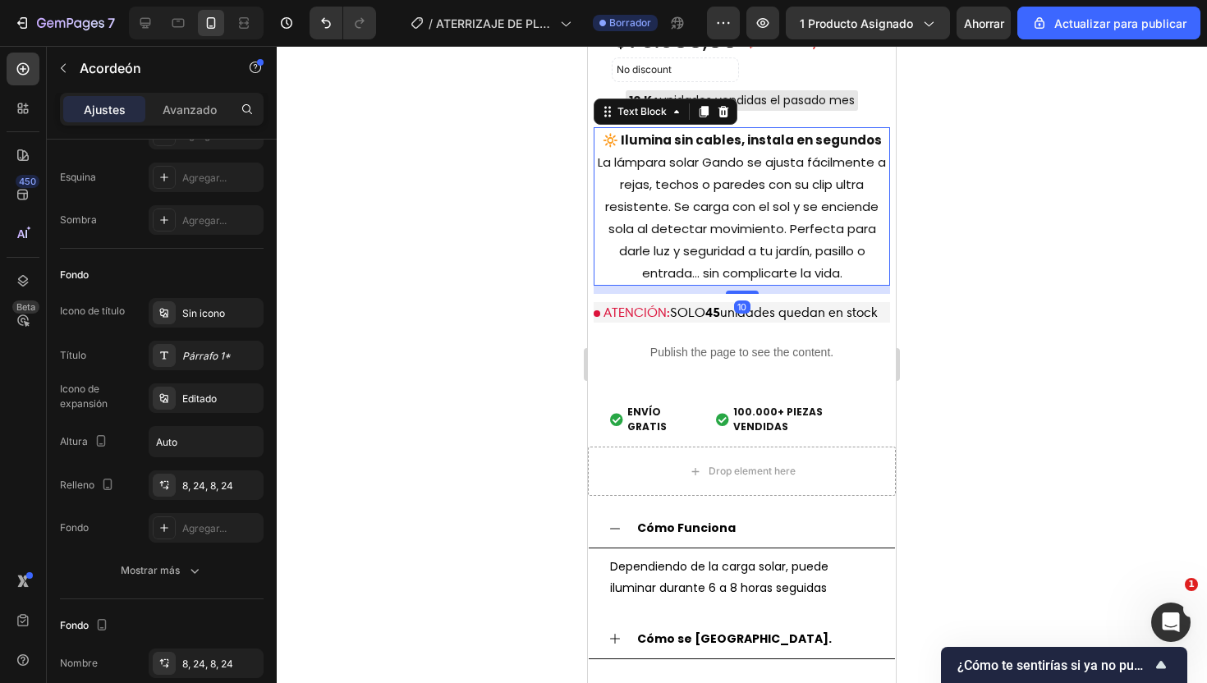
click at [727, 161] on p "🔆 Ilumina sin cables, instala en segundos La lámpara solar Gando se ajusta fáci…" at bounding box center [741, 206] width 293 height 155
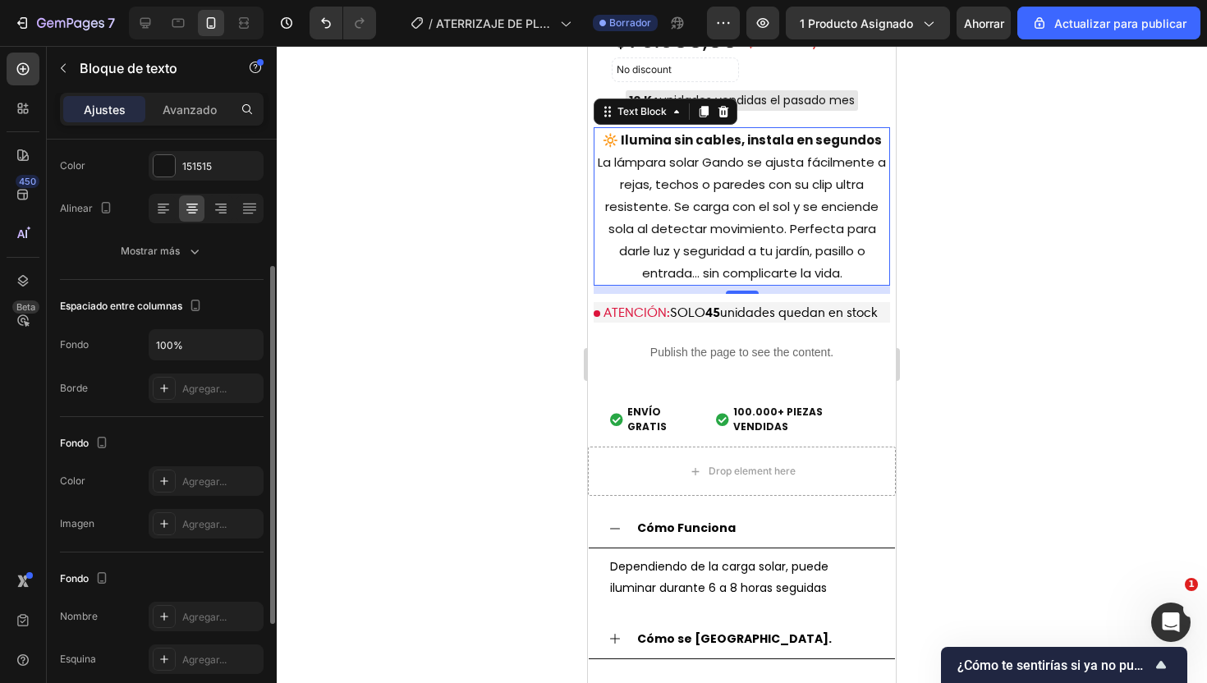
scroll to position [212, 0]
click at [197, 480] on font "Agregar..." at bounding box center [204, 483] width 44 height 12
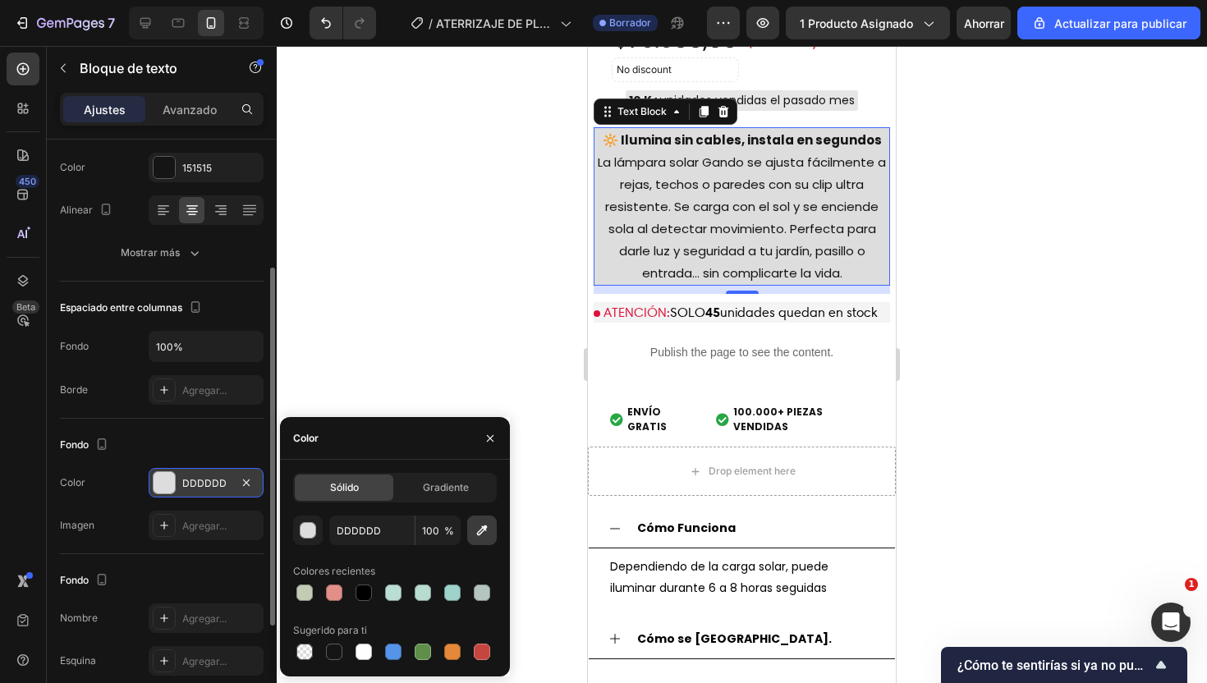
click at [483, 530] on icon "button" at bounding box center [482, 530] width 16 height 16
type input "C5CBB4"
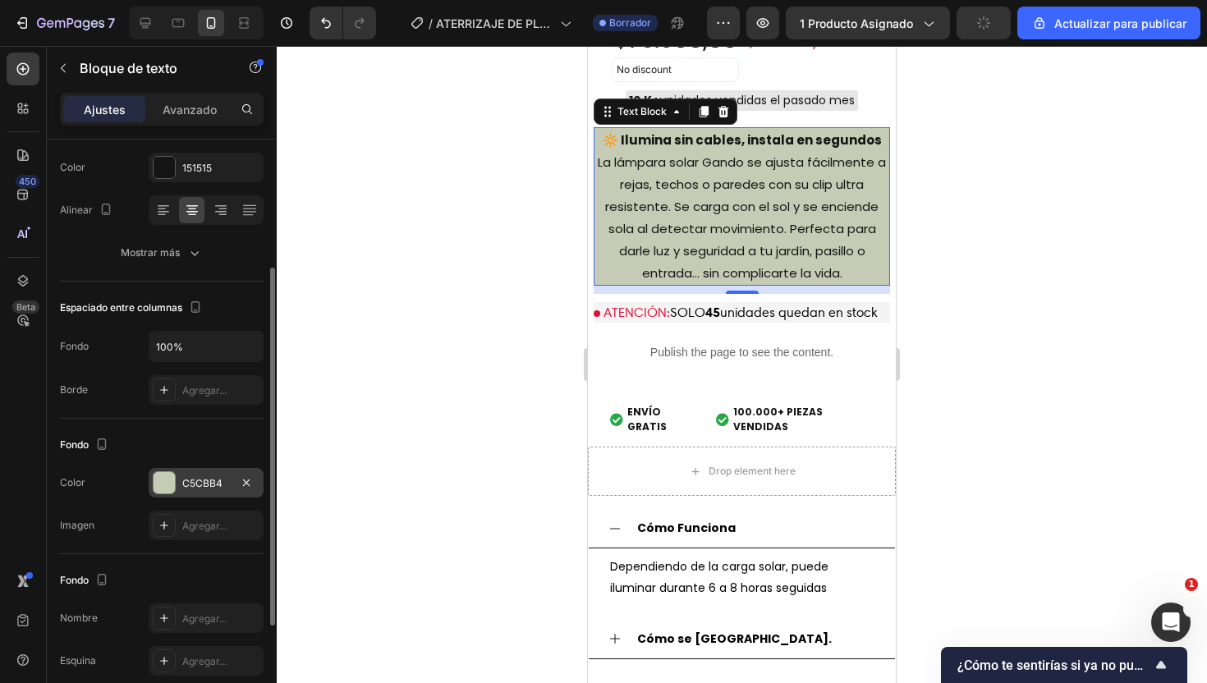
click at [443, 337] on div at bounding box center [742, 364] width 930 height 637
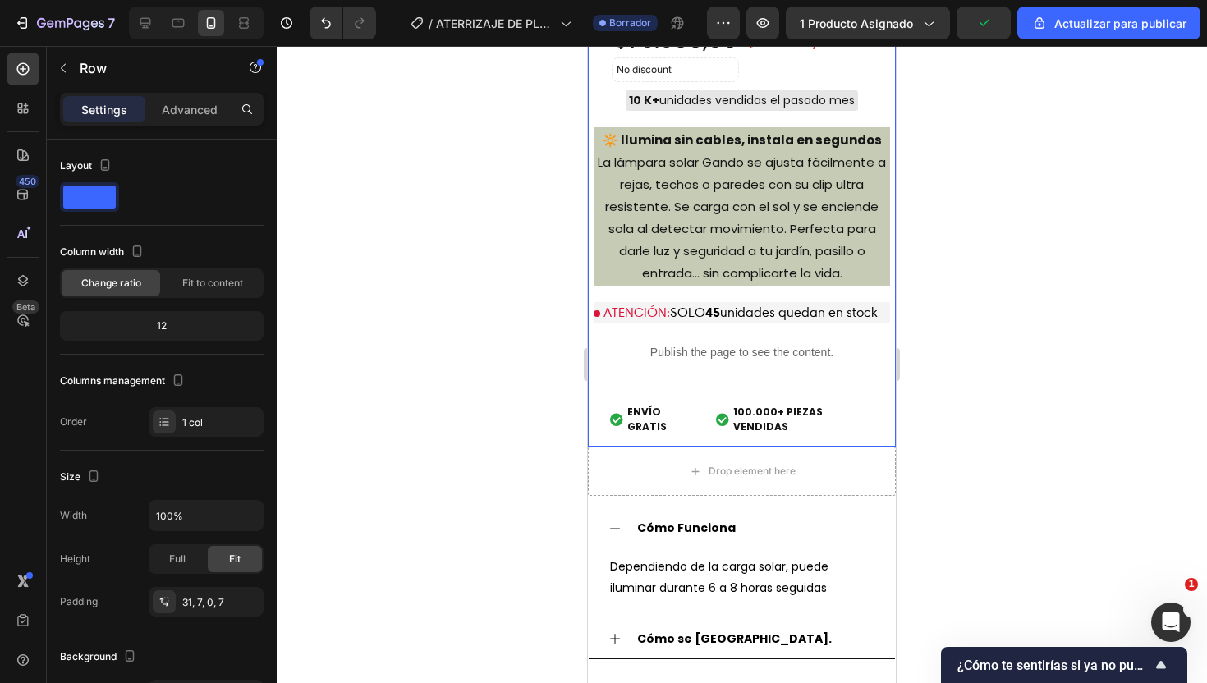
click at [617, 389] on div "Lampara Led Clip Product Title Realza tu figura con el combo 3 en 1 Text Block …" at bounding box center [742, 203] width 296 height 489
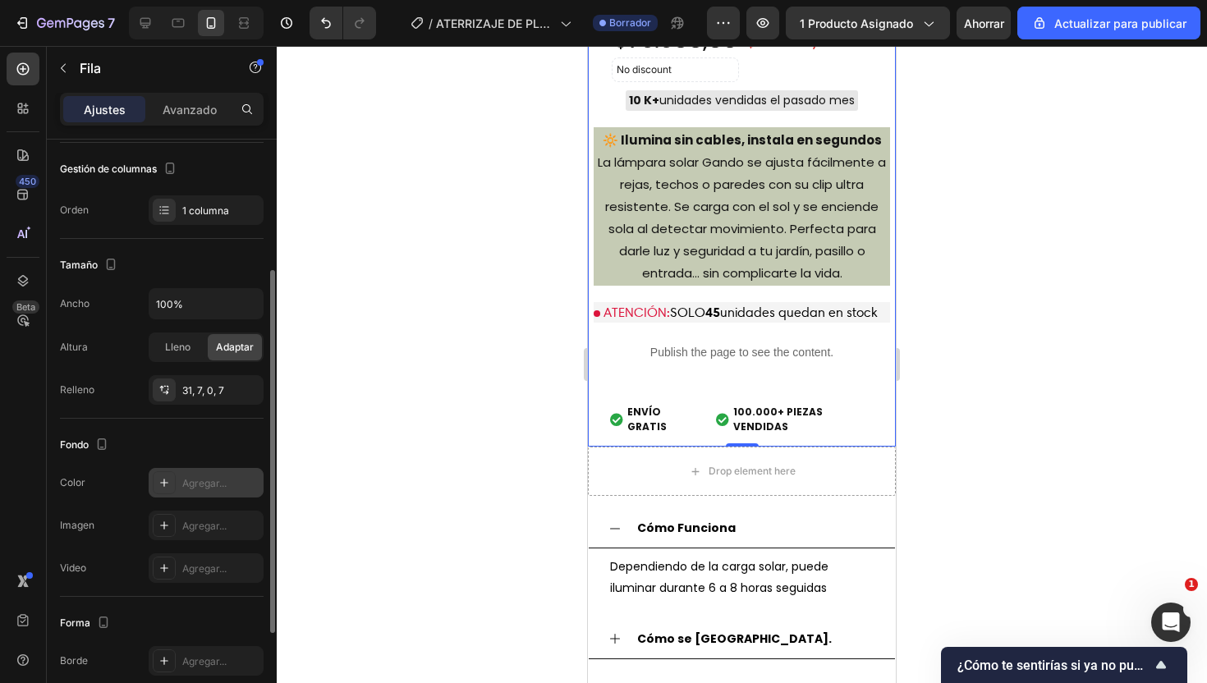
click at [201, 480] on font "Agregar..." at bounding box center [204, 483] width 44 height 12
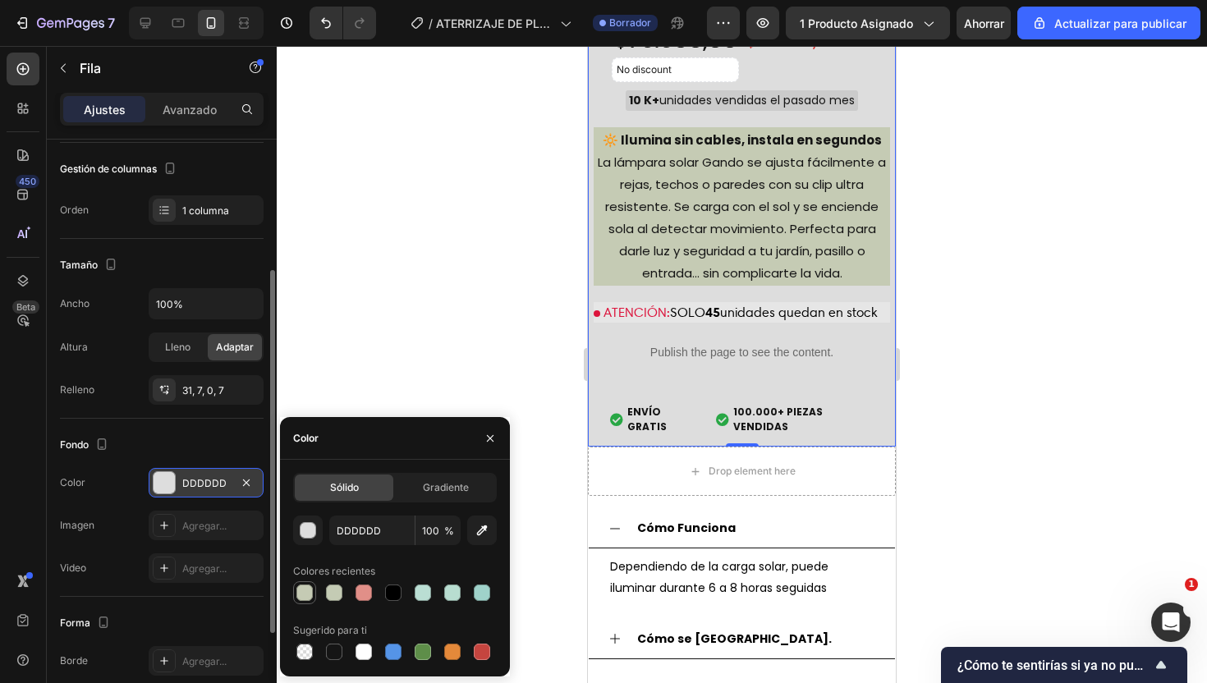
click at [306, 594] on div at bounding box center [304, 593] width 16 height 16
type input "C5CBB4"
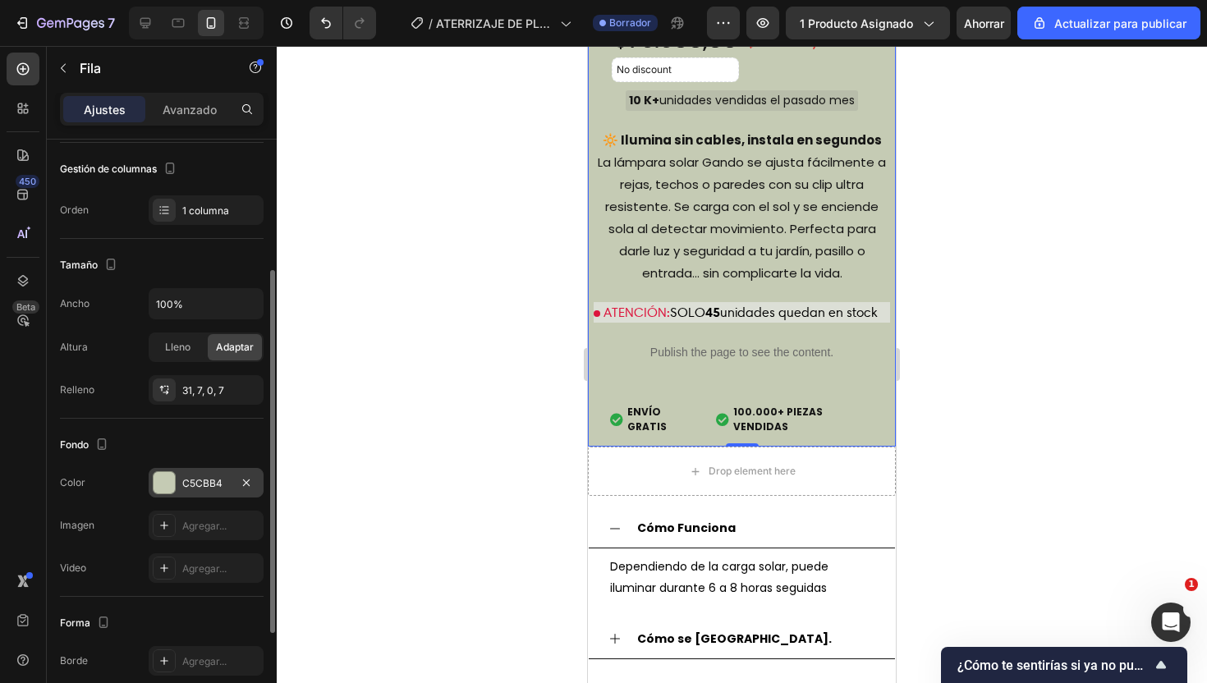
click at [414, 352] on div at bounding box center [742, 364] width 930 height 637
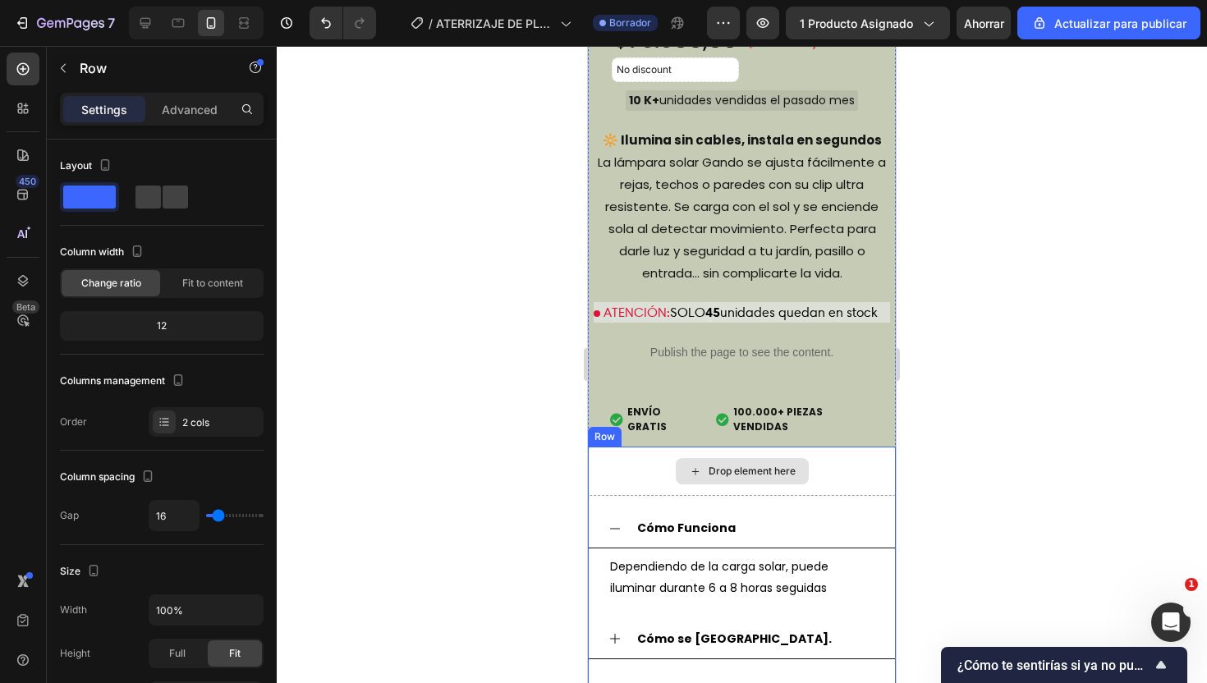
click at [602, 470] on div "Drop element here" at bounding box center [742, 471] width 308 height 49
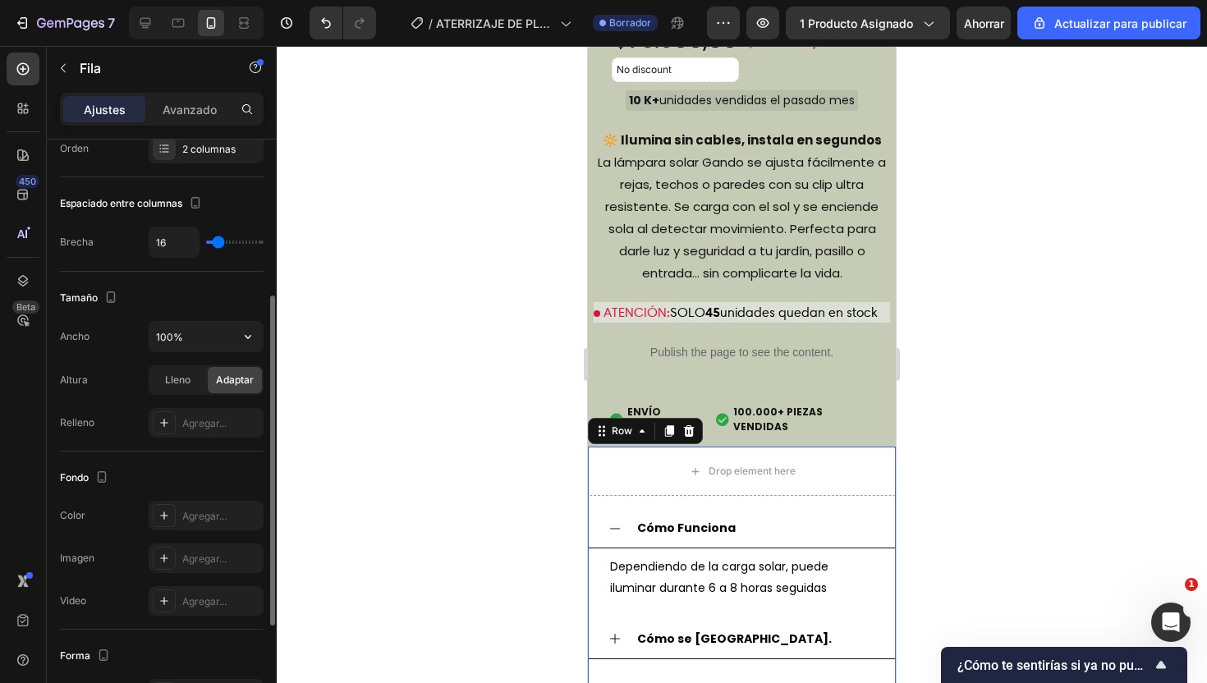
scroll to position [275, 0]
click at [209, 508] on font "Agregar..." at bounding box center [204, 514] width 44 height 12
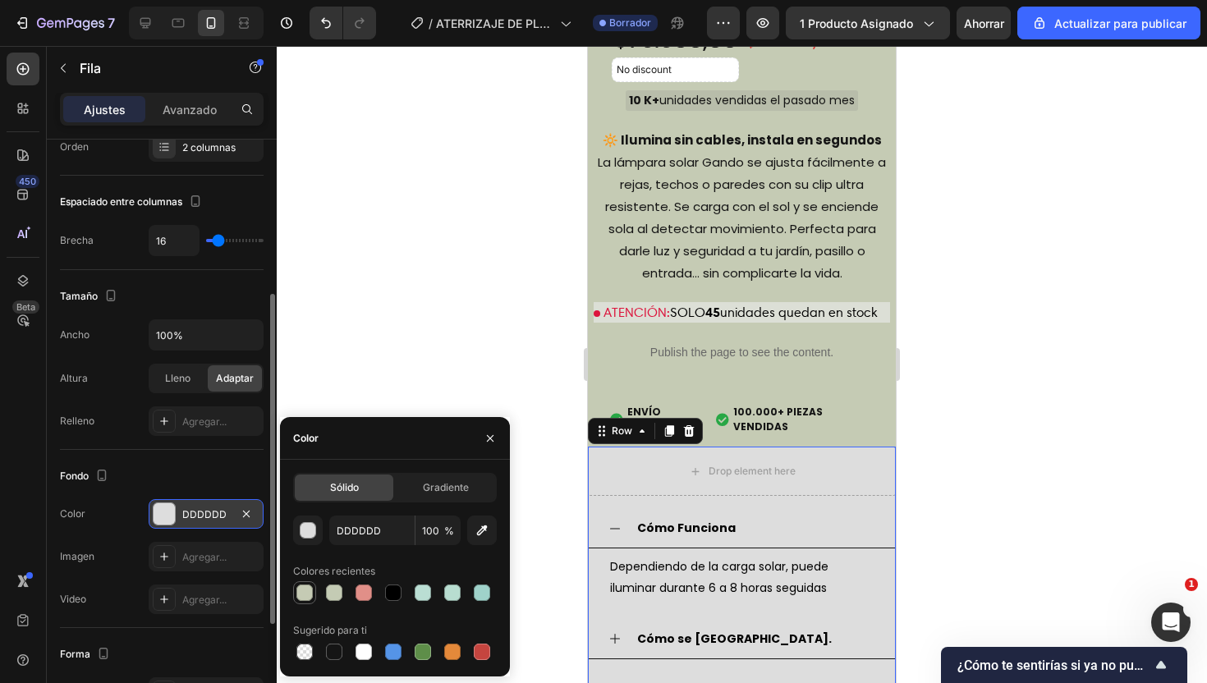
click at [303, 598] on div at bounding box center [304, 593] width 16 height 16
type input "C5CBB4"
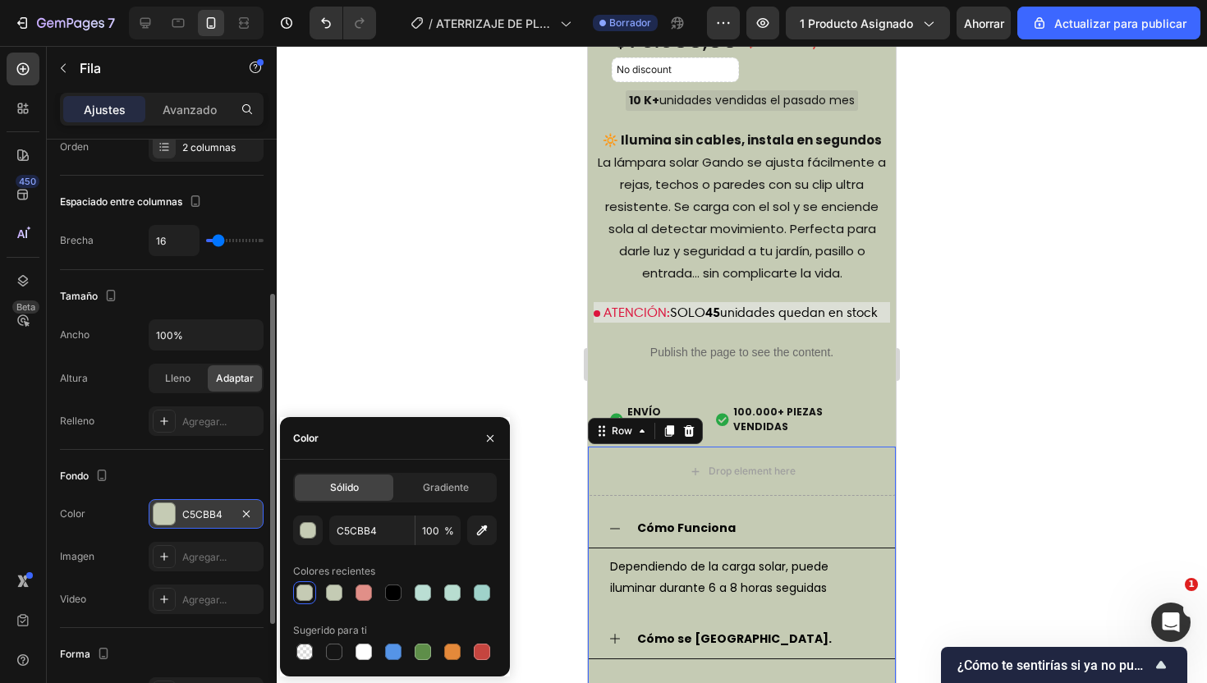
click at [376, 314] on div at bounding box center [742, 364] width 930 height 637
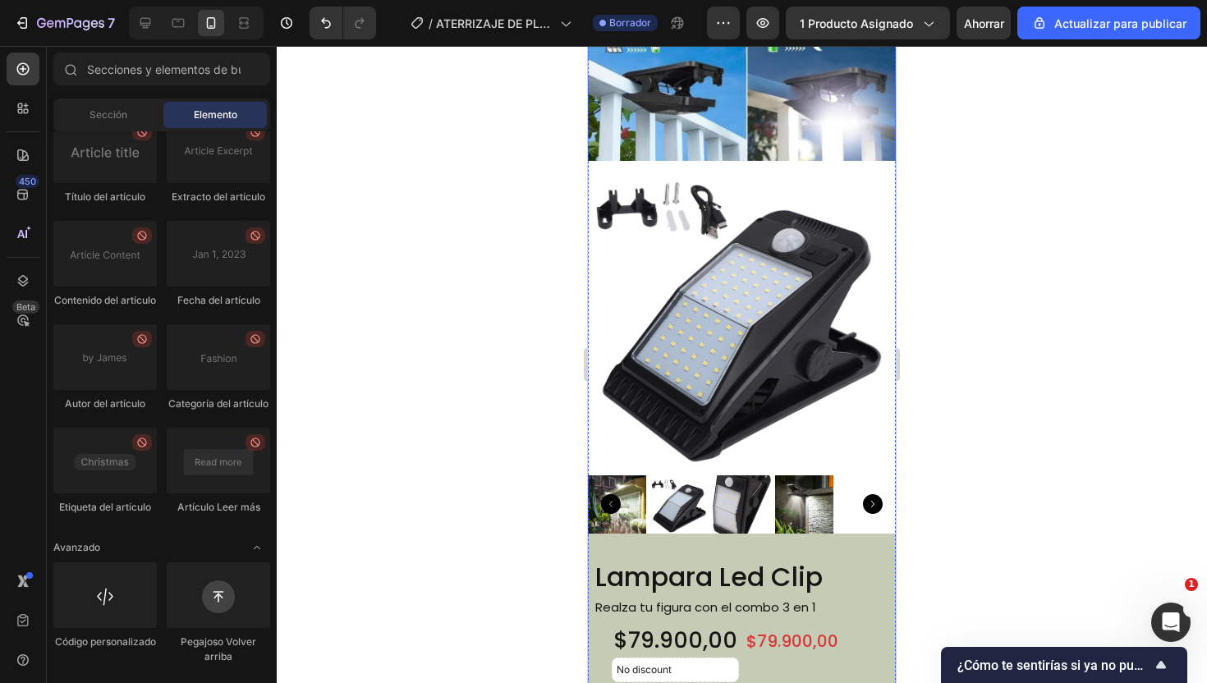
scroll to position [1560, 0]
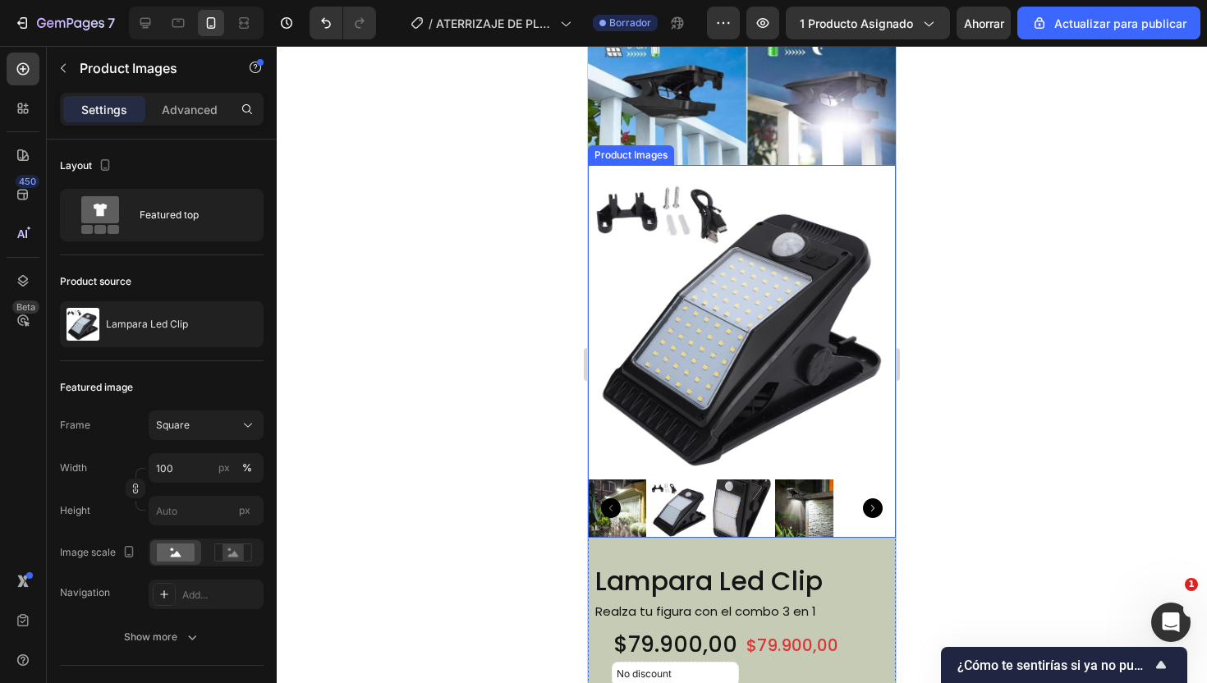
click at [648, 302] on img at bounding box center [742, 319] width 308 height 308
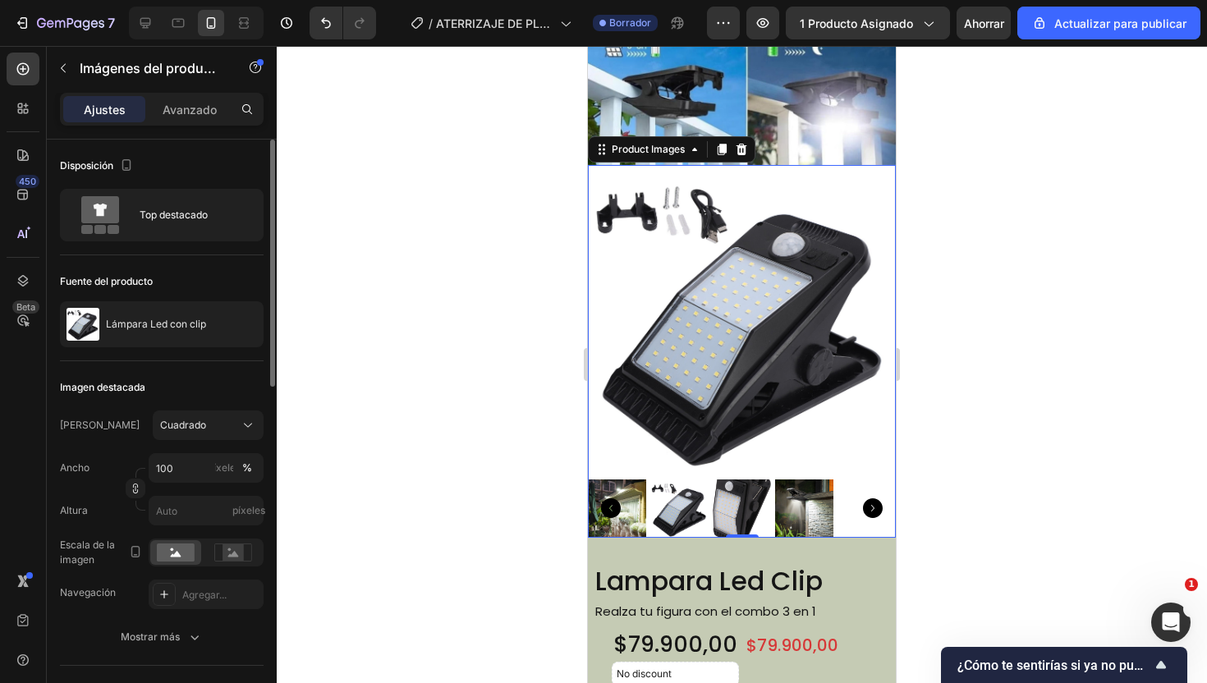
scroll to position [1, 0]
click at [615, 303] on img at bounding box center [742, 319] width 308 height 308
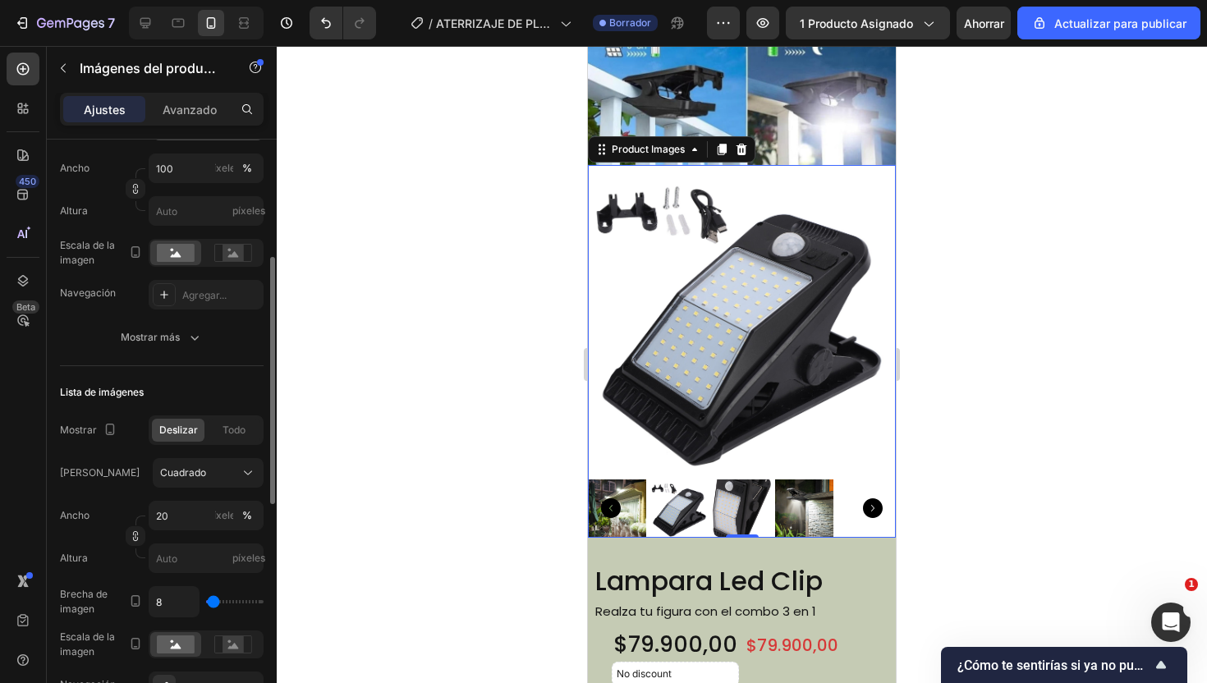
scroll to position [301, 0]
click at [435, 356] on div at bounding box center [742, 364] width 930 height 637
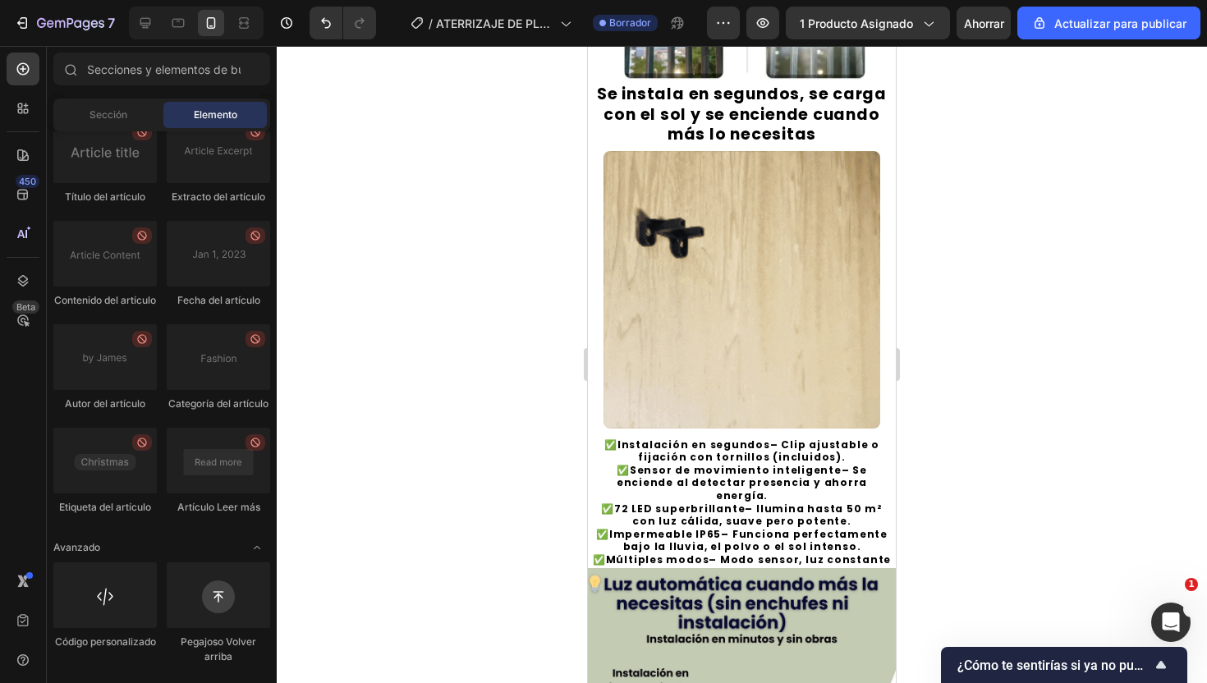
scroll to position [699, 0]
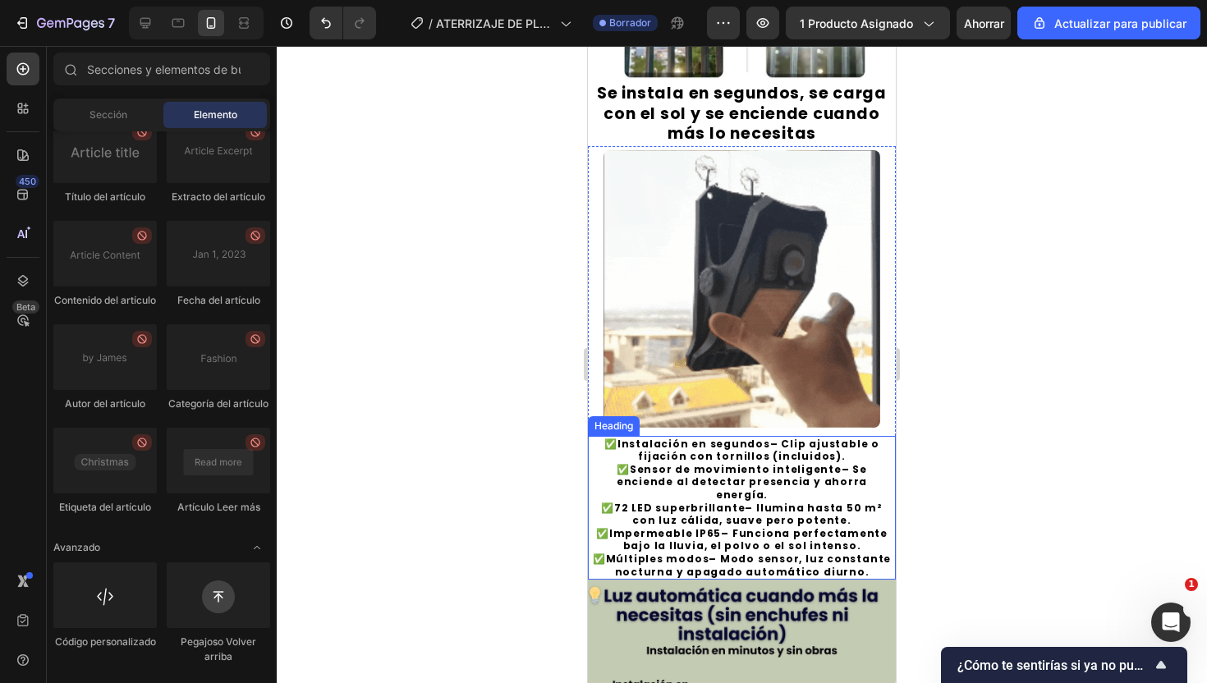
click at [646, 467] on strong "Sensor de movimiento inteligente" at bounding box center [736, 469] width 212 height 14
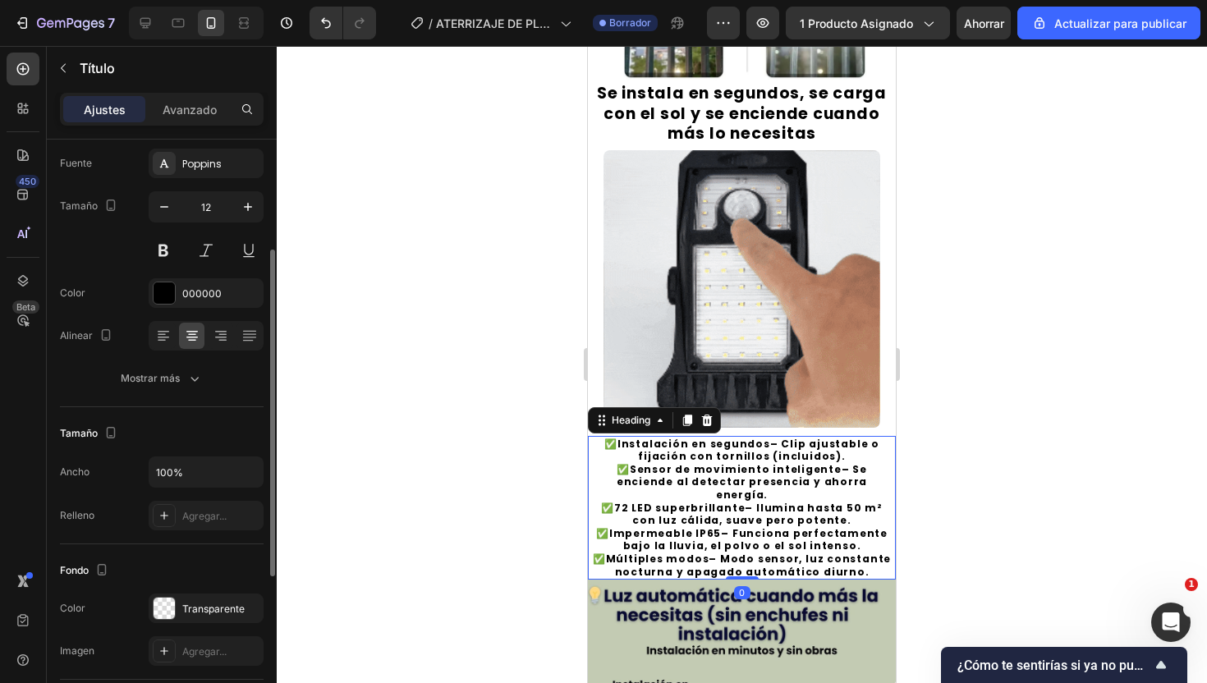
scroll to position [129, 0]
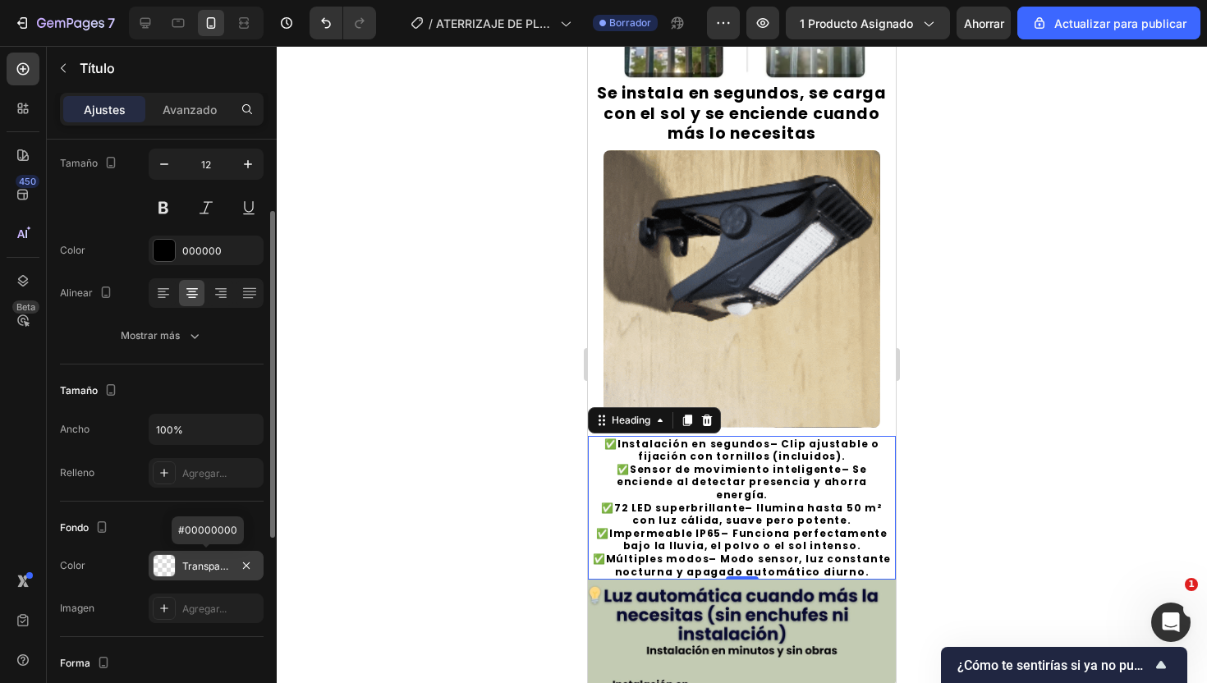
click at [211, 567] on font "Transparente" at bounding box center [213, 566] width 62 height 12
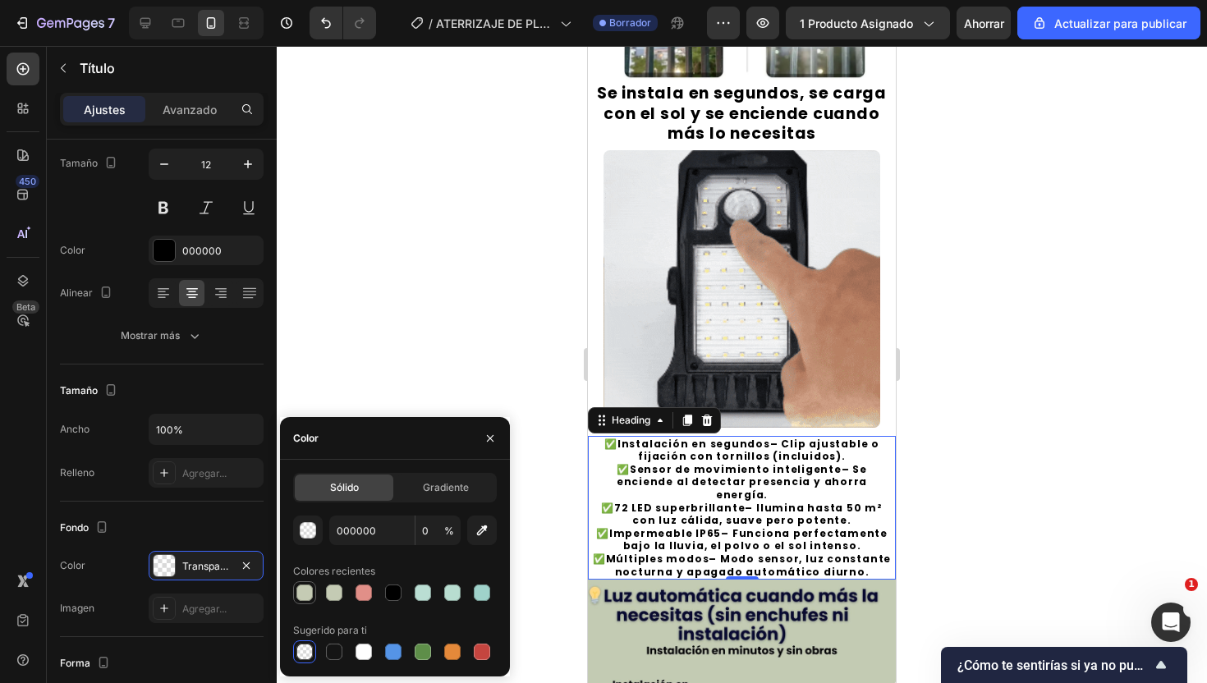
click at [301, 587] on div at bounding box center [304, 593] width 16 height 16
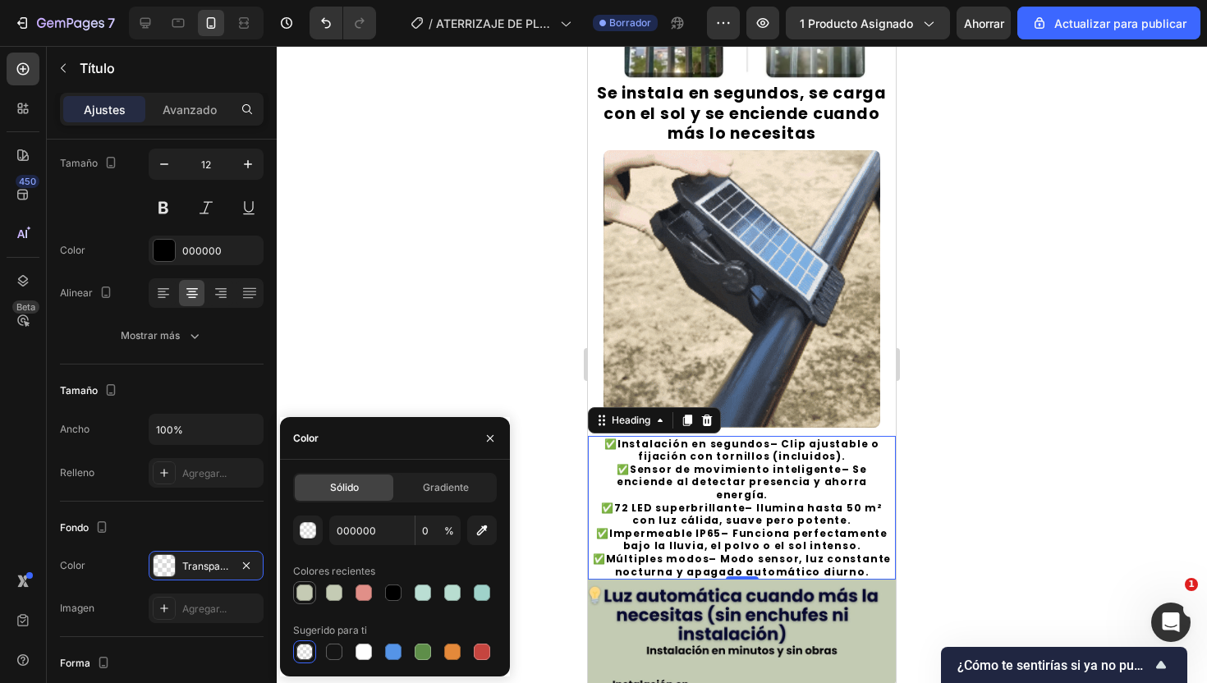
type input "C5CBB4"
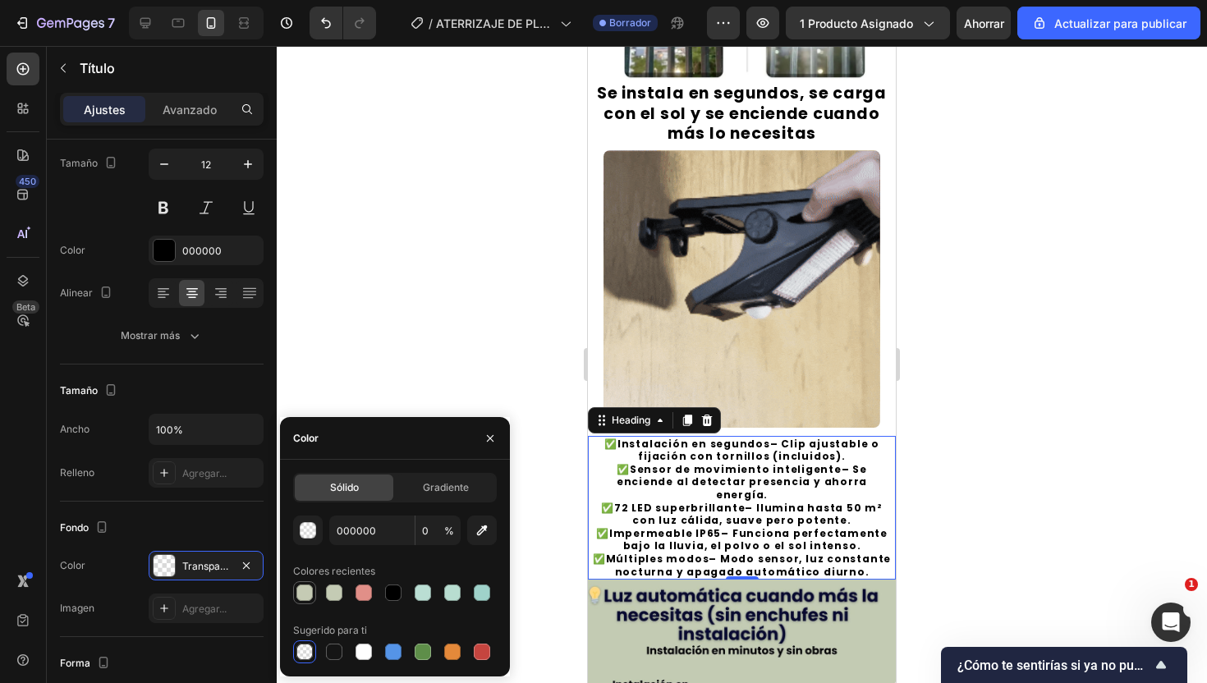
type input "100"
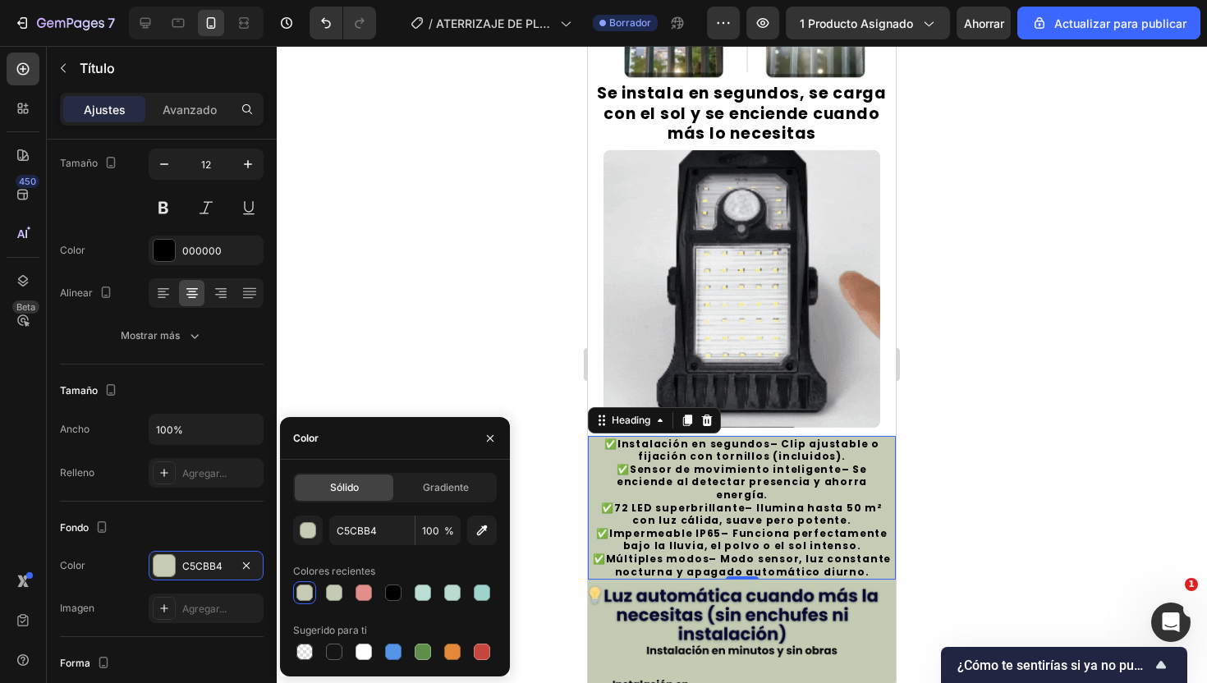
click at [384, 323] on div at bounding box center [742, 364] width 930 height 637
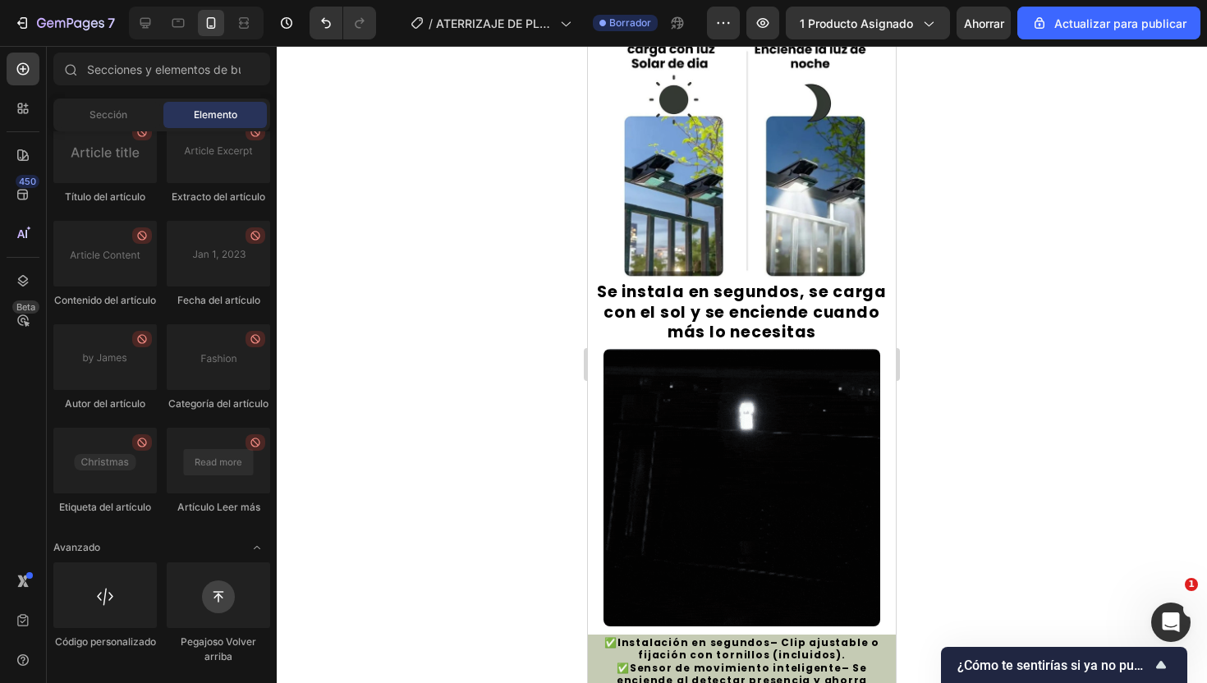
scroll to position [598, 0]
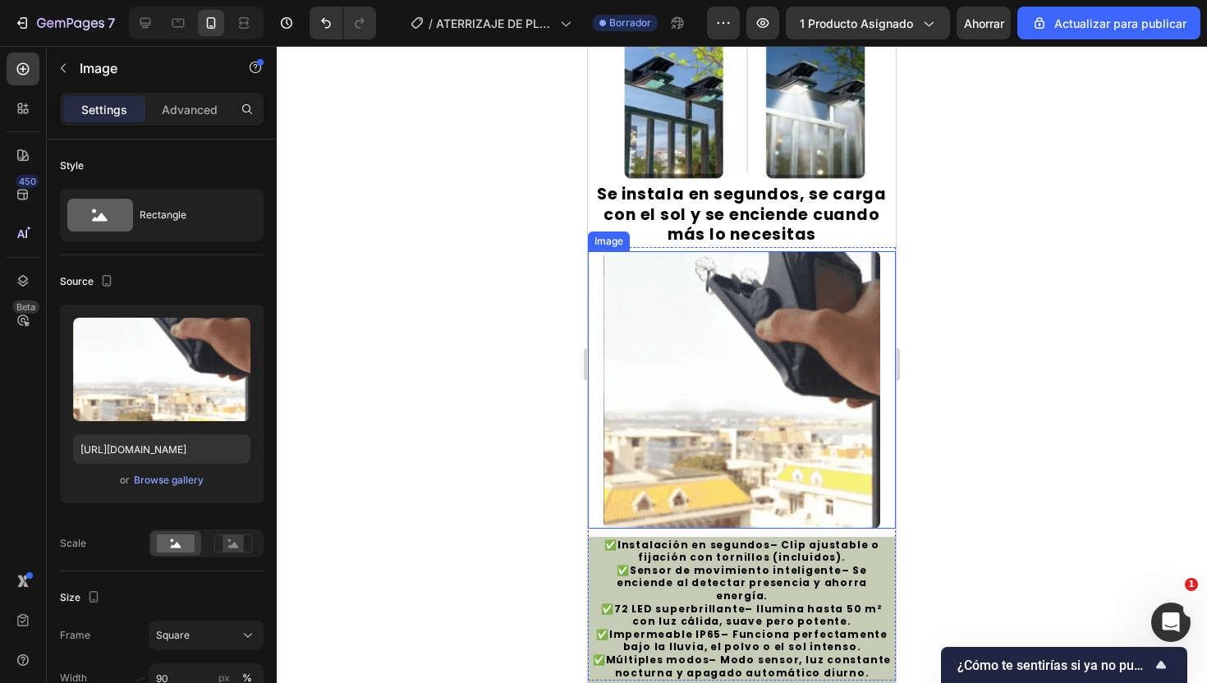
click at [591, 343] on div at bounding box center [742, 390] width 308 height 278
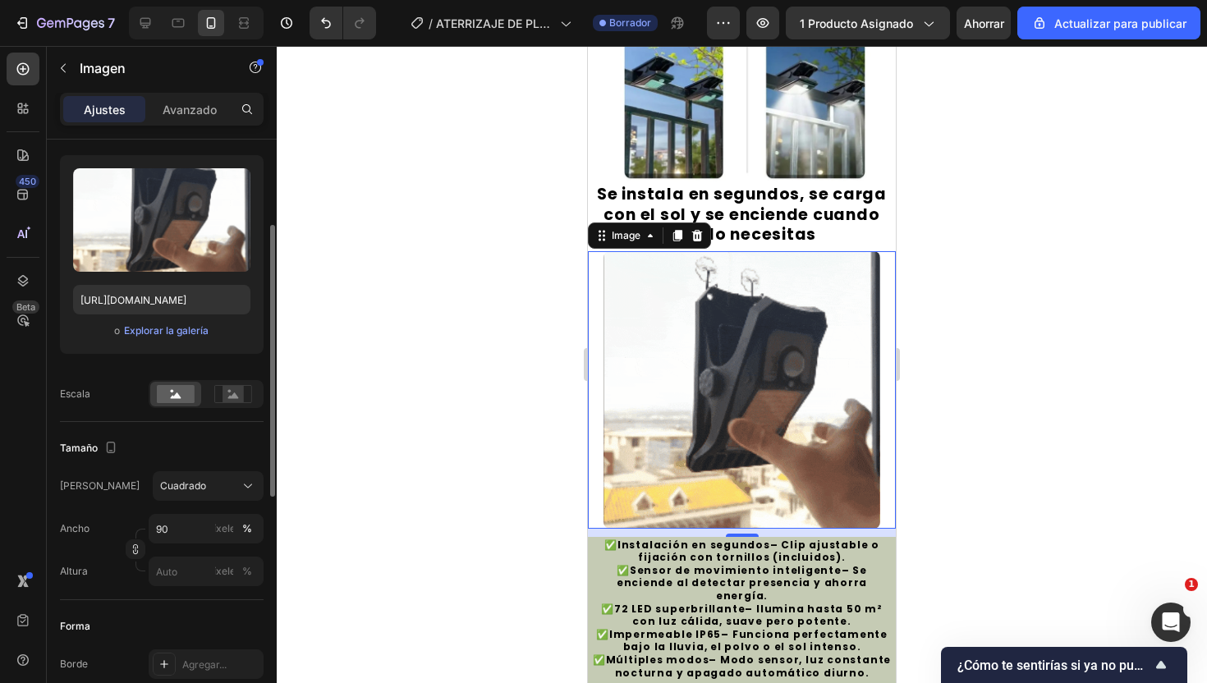
scroll to position [145, 0]
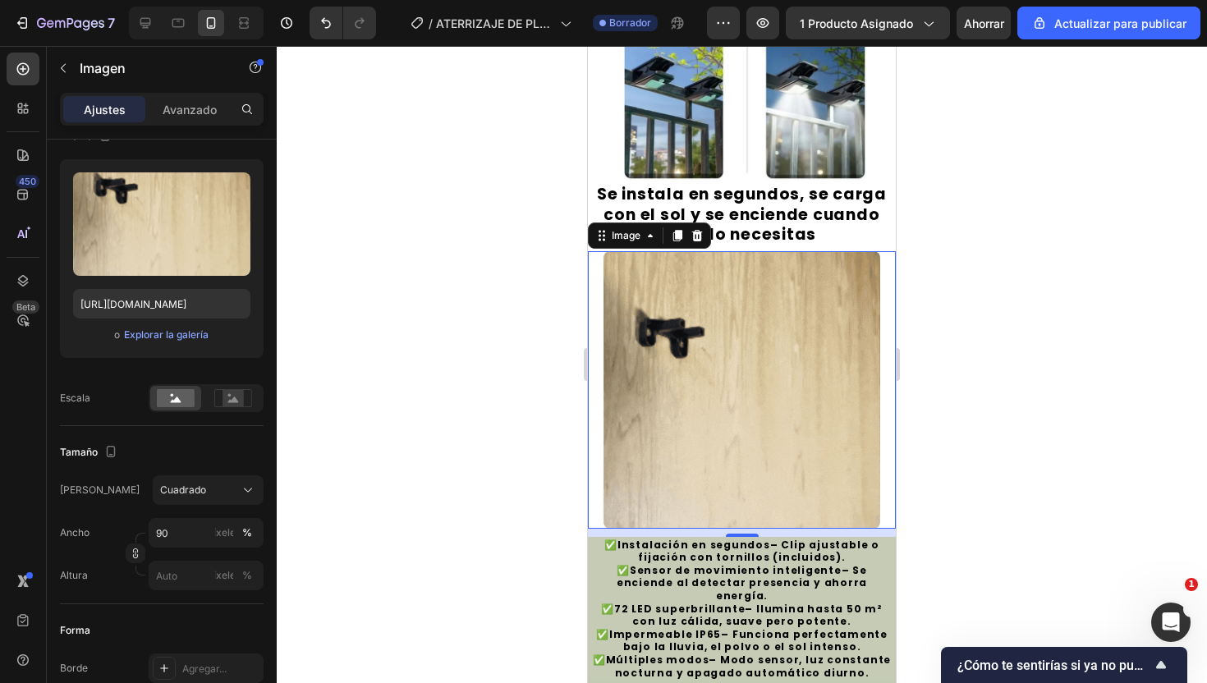
click at [594, 479] on div at bounding box center [742, 390] width 308 height 278
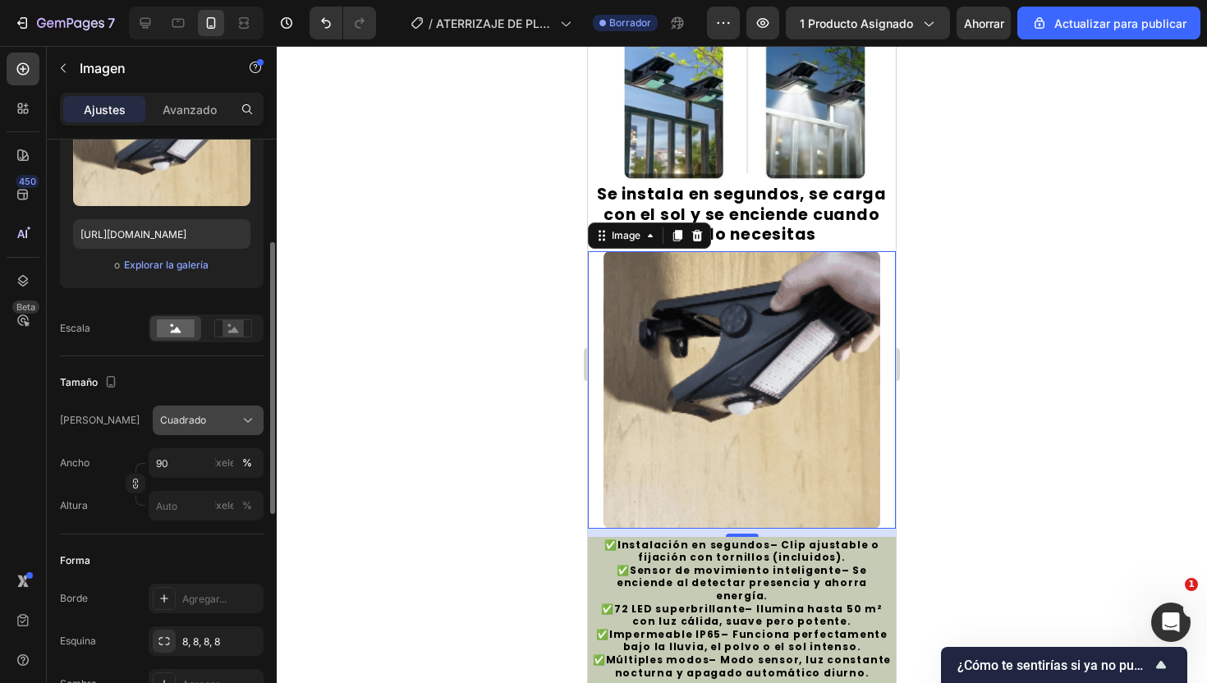
scroll to position [221, 0]
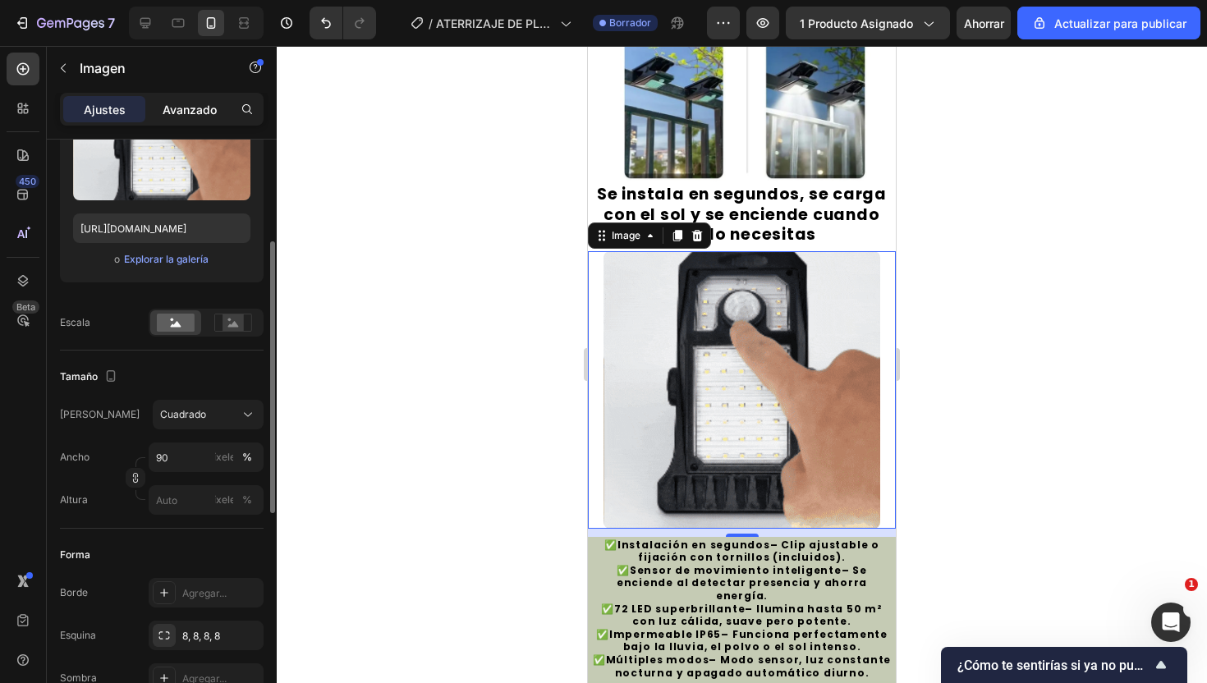
click at [177, 107] on font "Avanzado" at bounding box center [190, 110] width 54 height 14
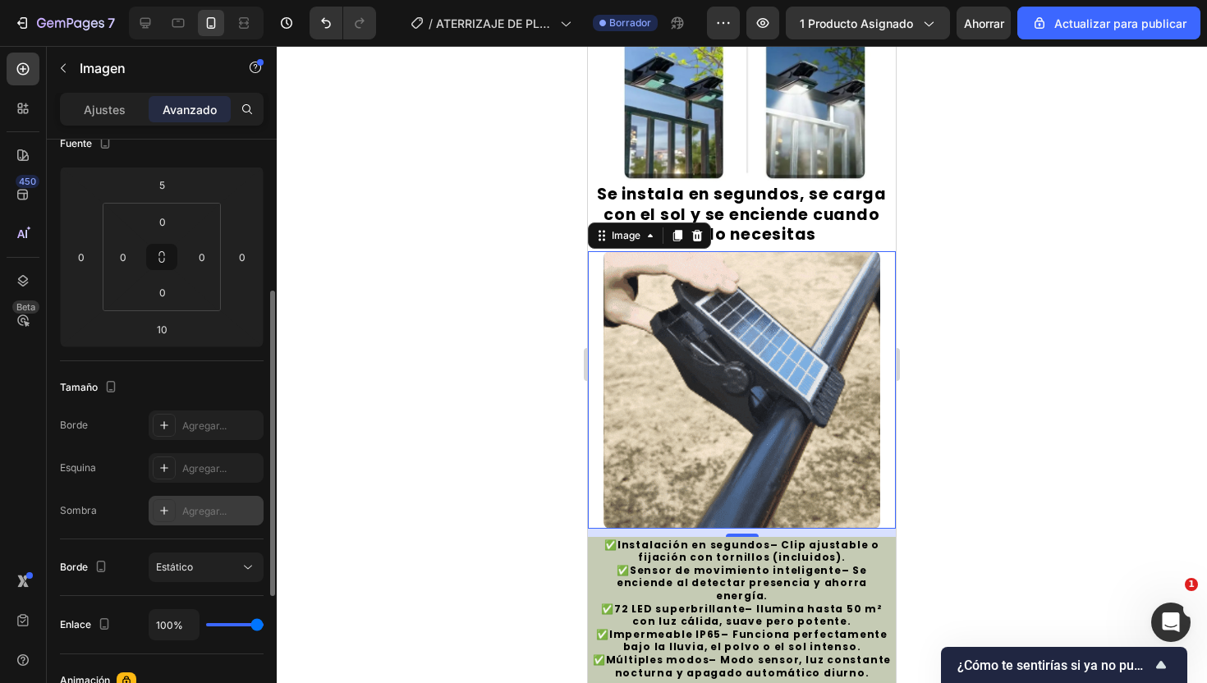
scroll to position [0, 0]
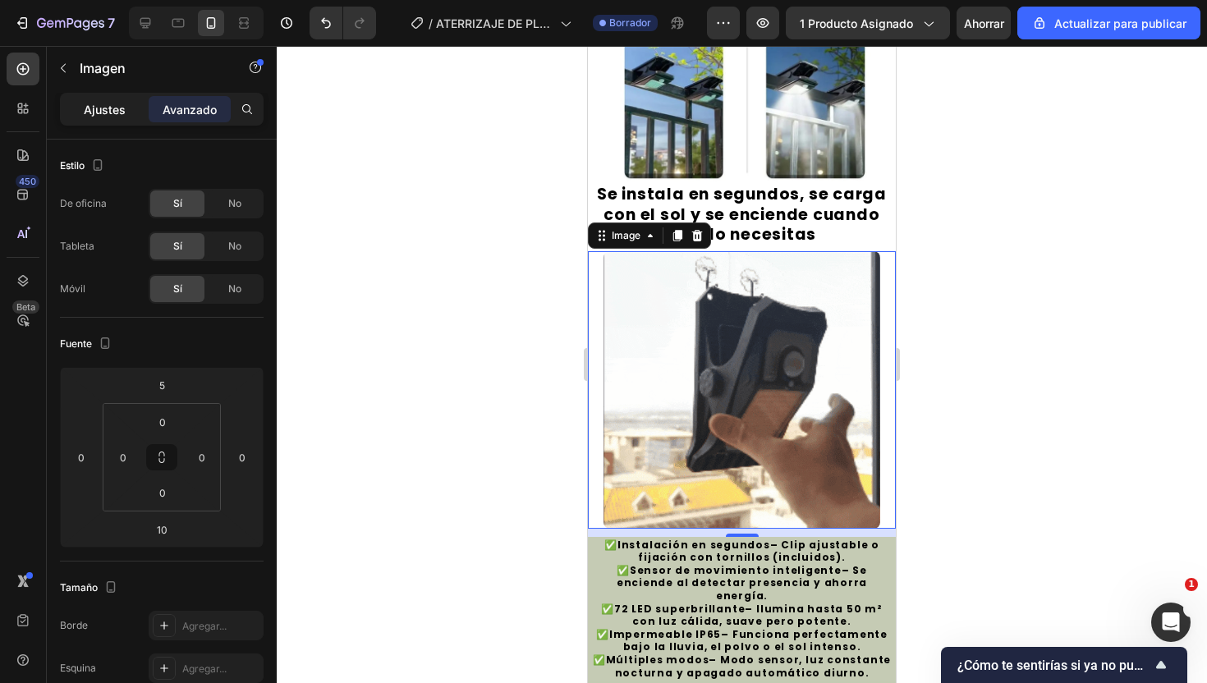
click at [118, 117] on p "Ajustes" at bounding box center [105, 109] width 42 height 17
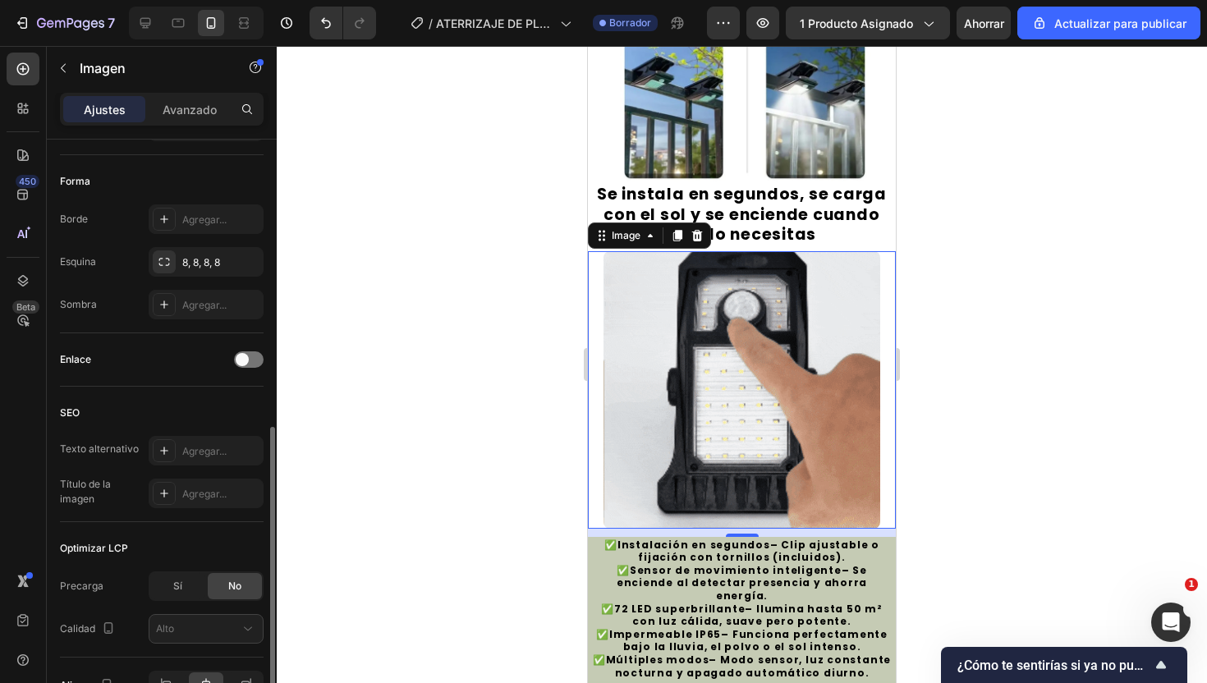
scroll to position [691, 0]
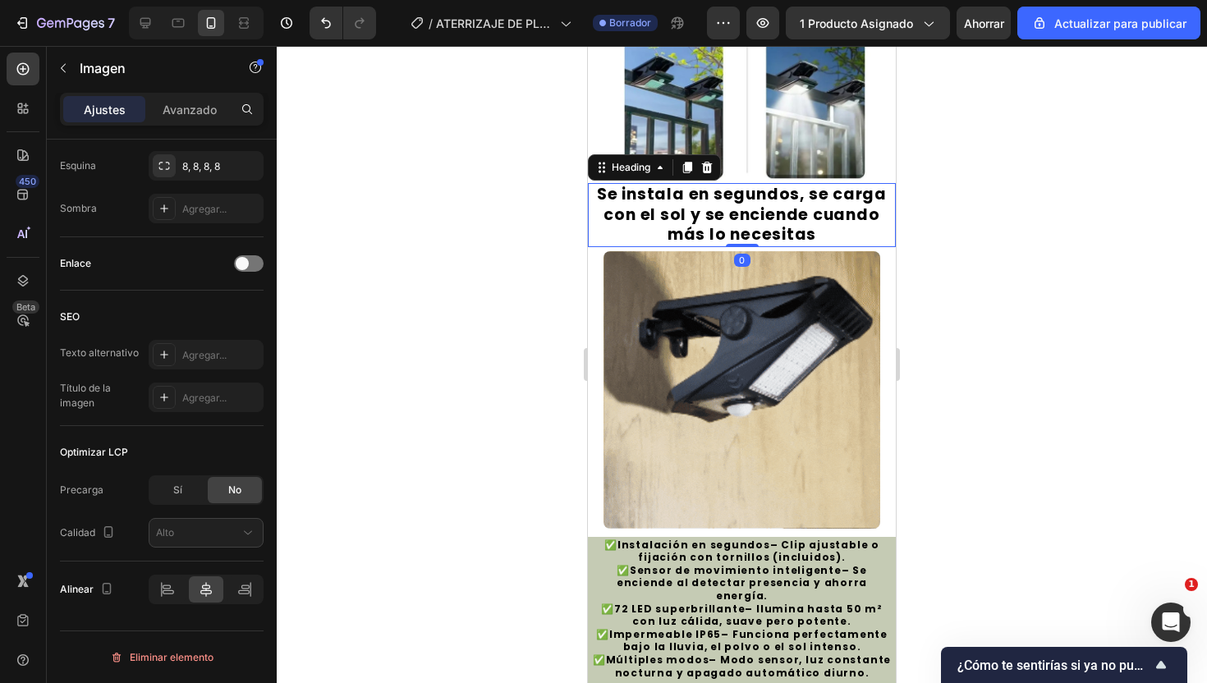
click at [865, 240] on h2 "Se instala en segundos, se carga con el sol y se enciende cuando más lo necesit…" at bounding box center [742, 215] width 308 height 64
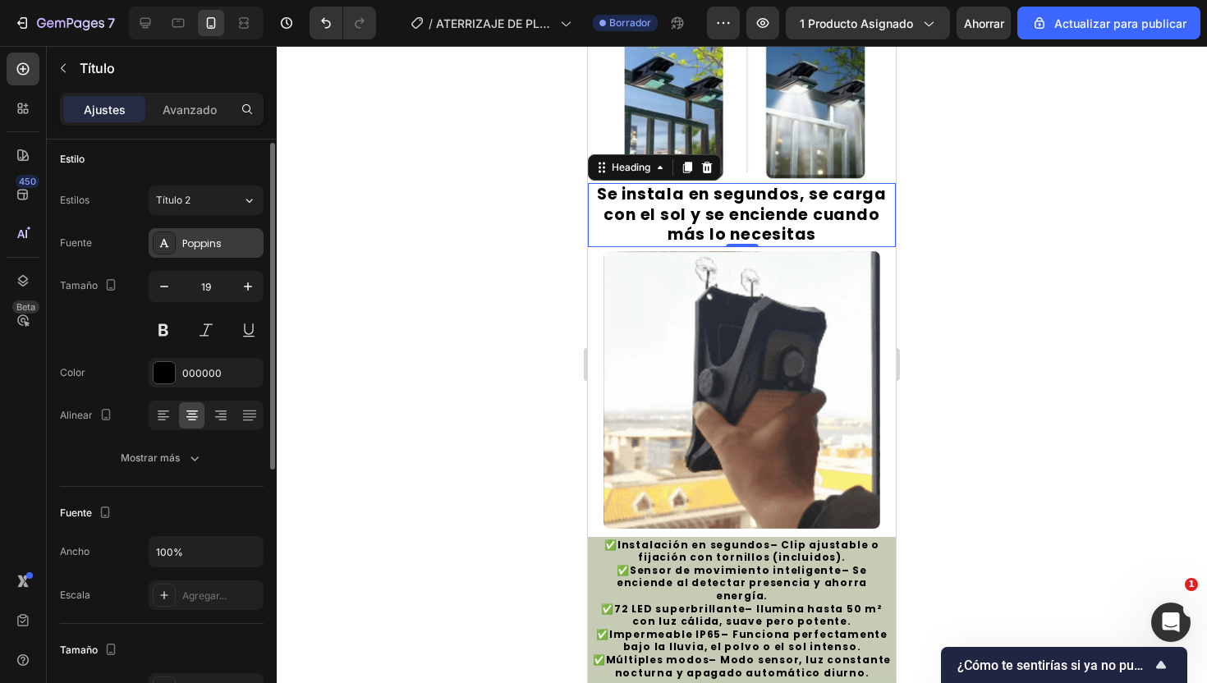
scroll to position [0, 0]
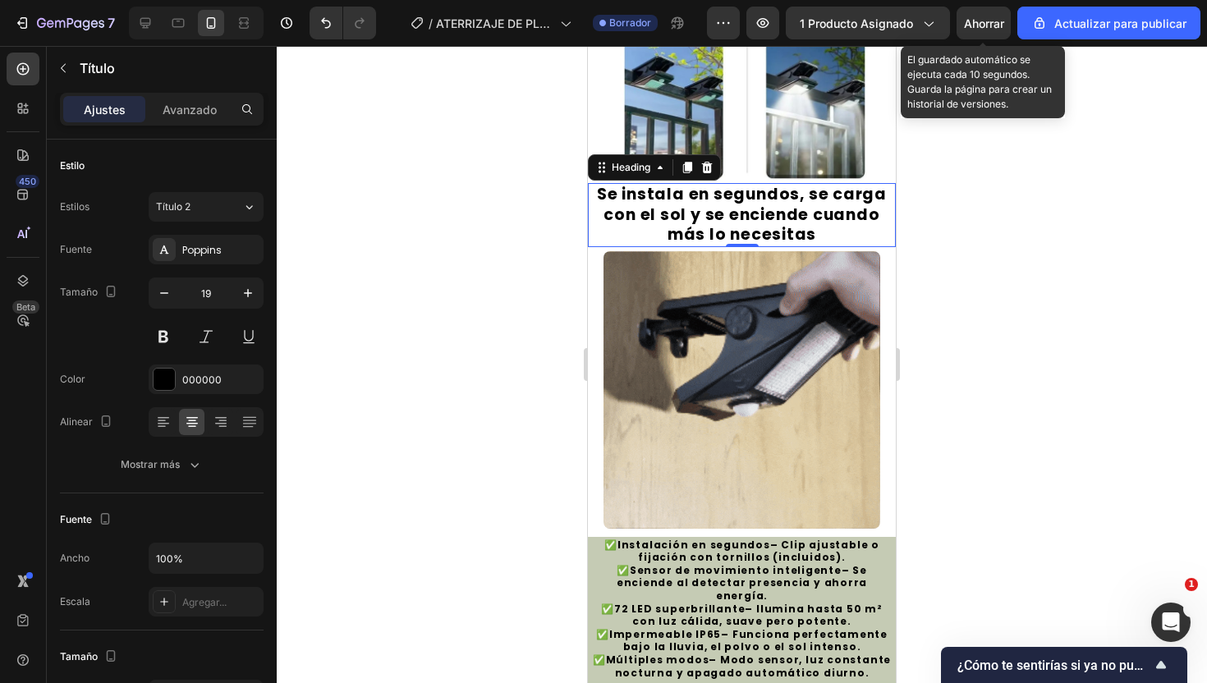
click at [989, 21] on font "Ahorrar" at bounding box center [984, 23] width 40 height 14
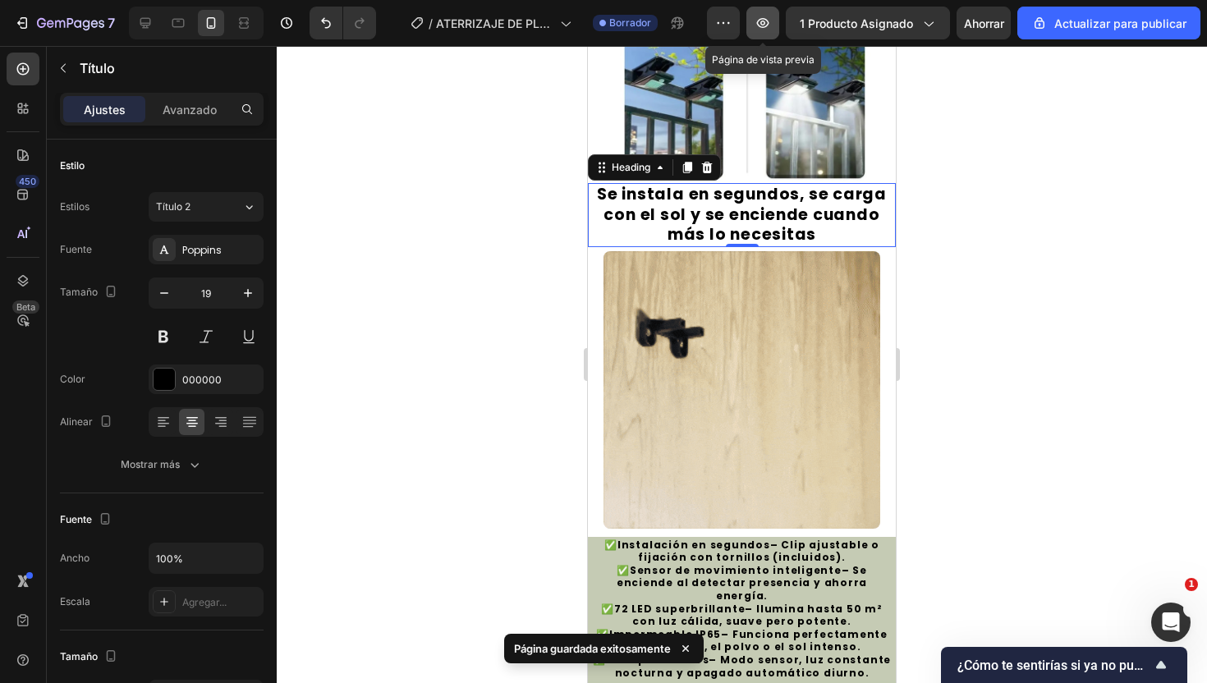
click at [771, 22] on icon "button" at bounding box center [763, 23] width 16 height 16
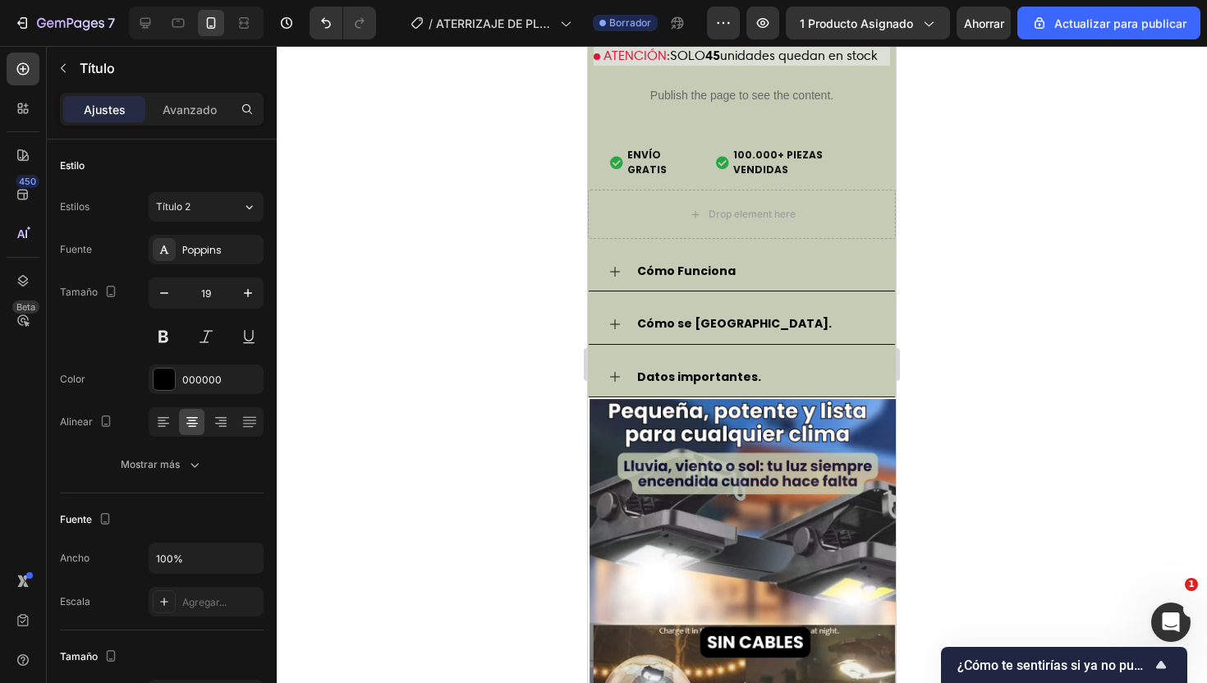
scroll to position [2438, 0]
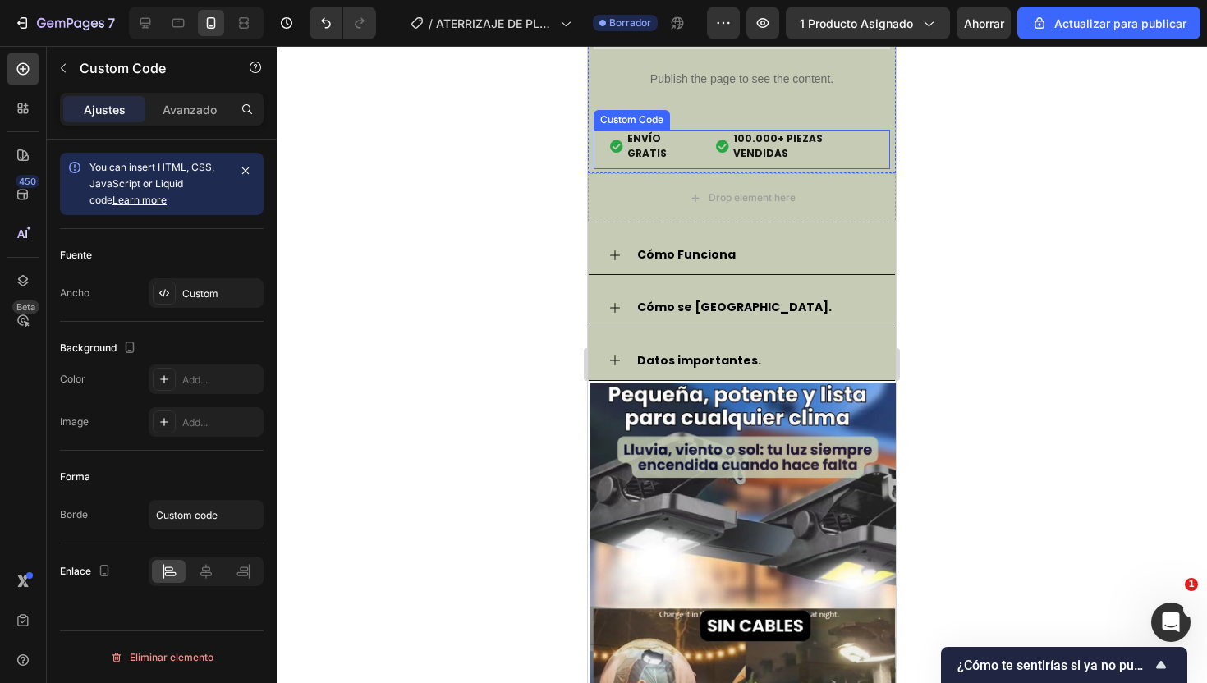
click at [599, 140] on div "ENVÍO GRATIS 100.000+ PIEZAS VENDIDAS" at bounding box center [742, 146] width 296 height 46
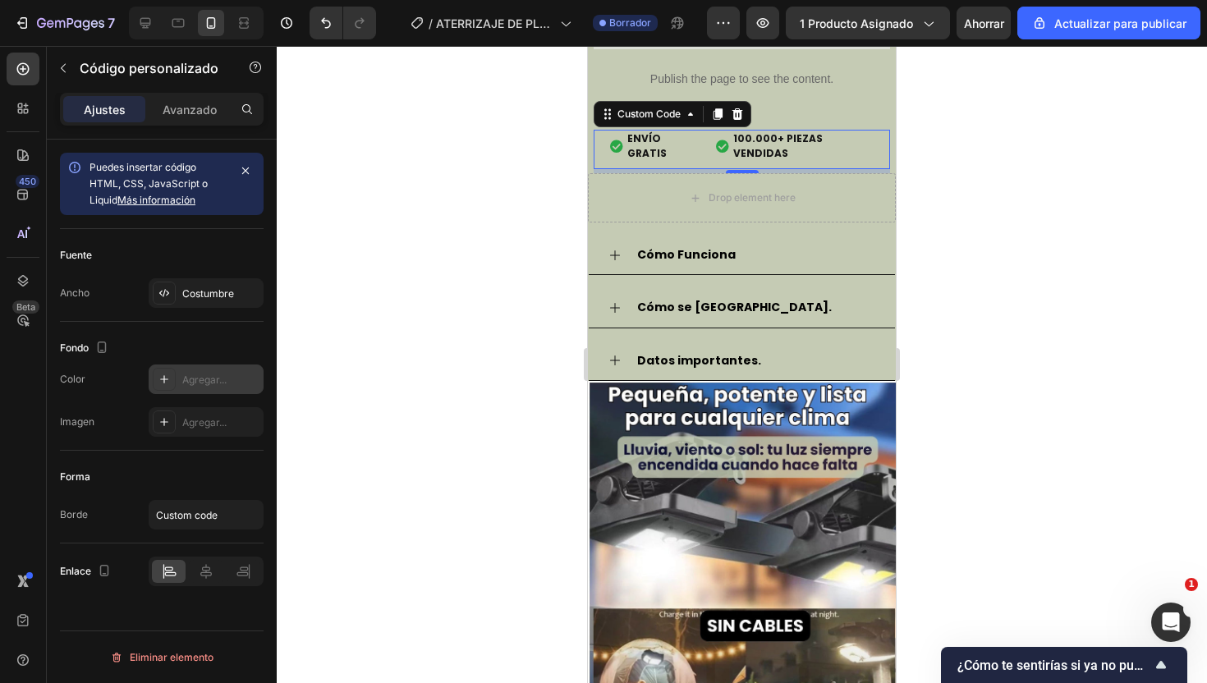
click at [199, 381] on font "Agregar..." at bounding box center [204, 380] width 44 height 12
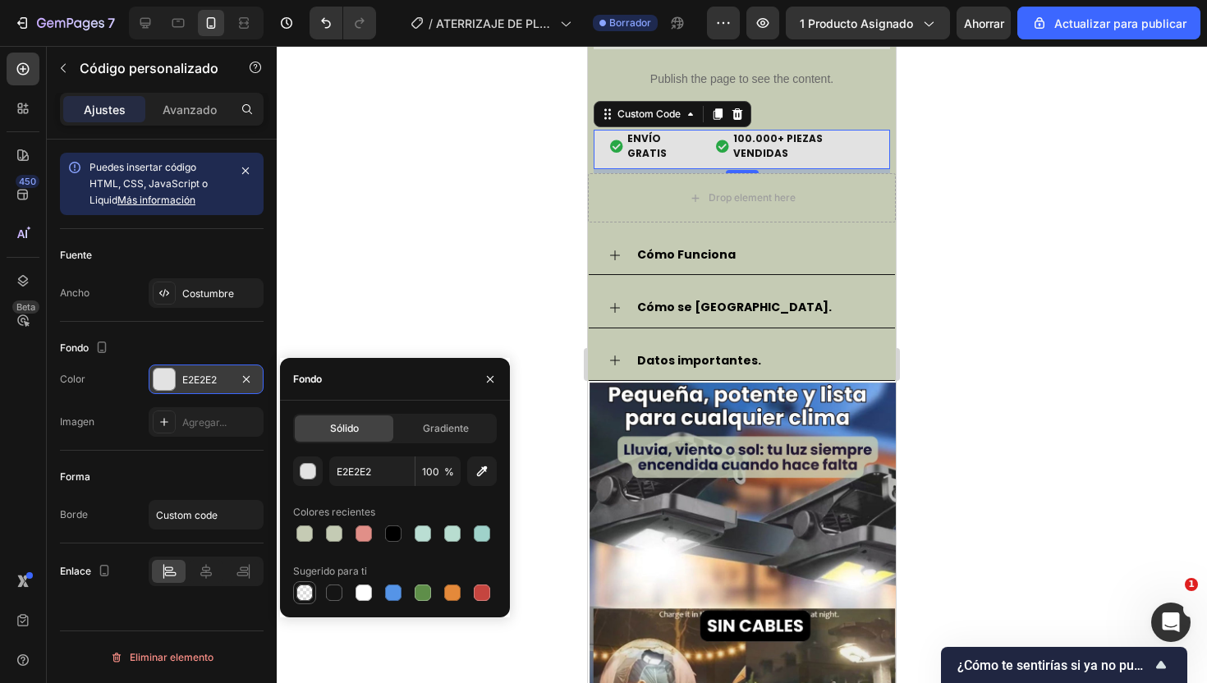
click at [308, 594] on div at bounding box center [304, 593] width 16 height 16
type input "000000"
type input "0"
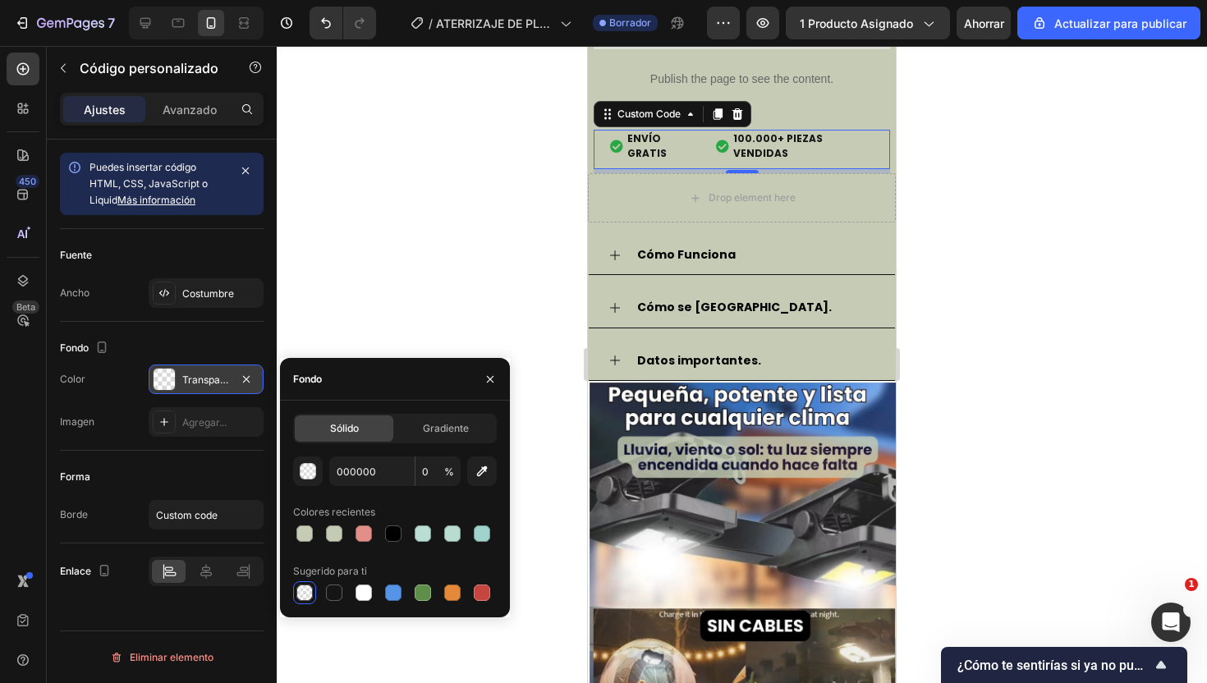
click at [306, 587] on div at bounding box center [304, 593] width 16 height 16
click at [310, 470] on div "button" at bounding box center [309, 472] width 16 height 16
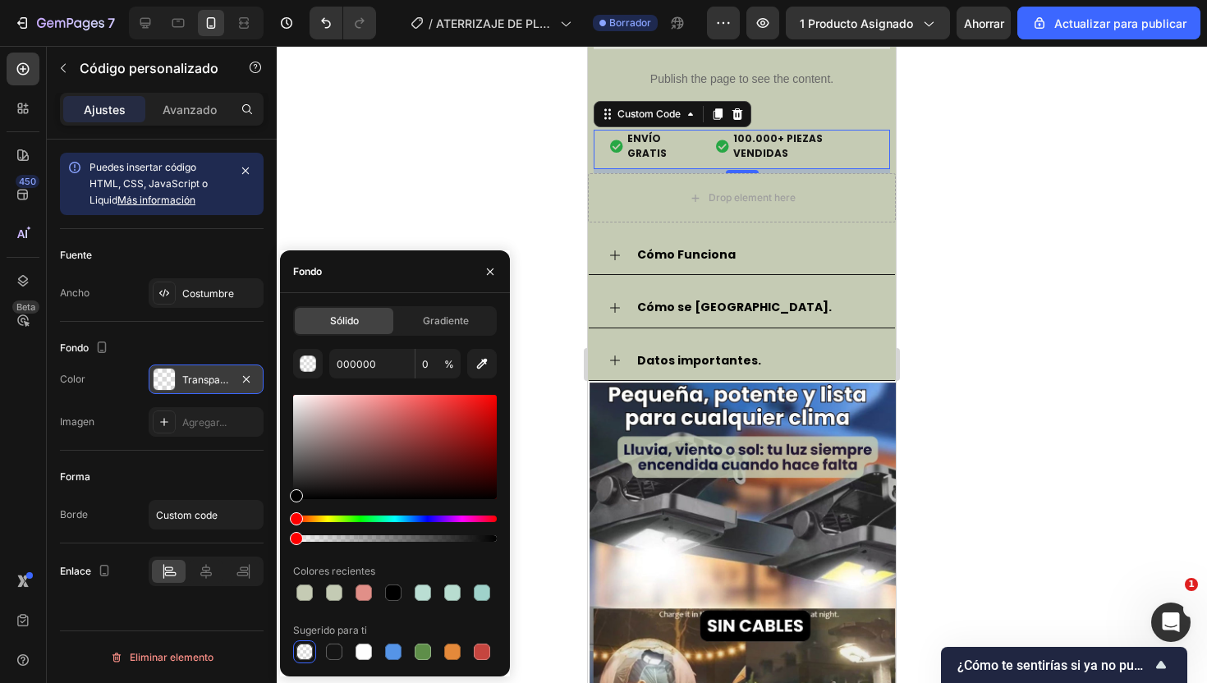
click at [427, 178] on div at bounding box center [742, 364] width 930 height 637
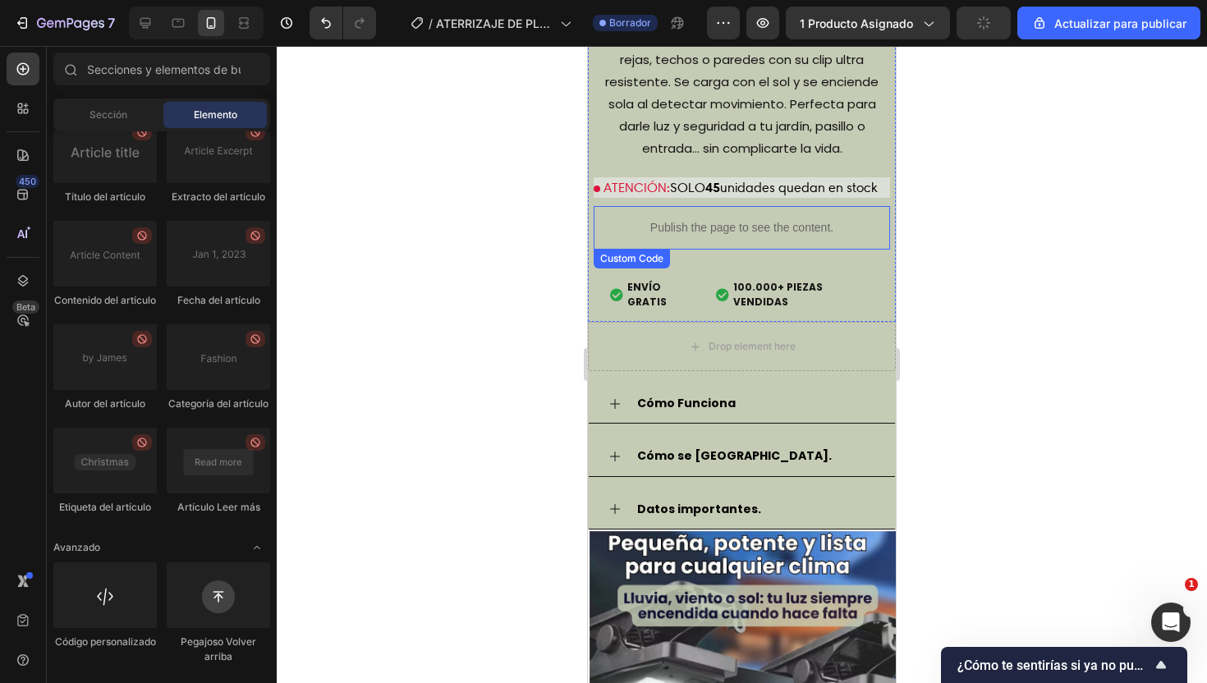
scroll to position [2270, 0]
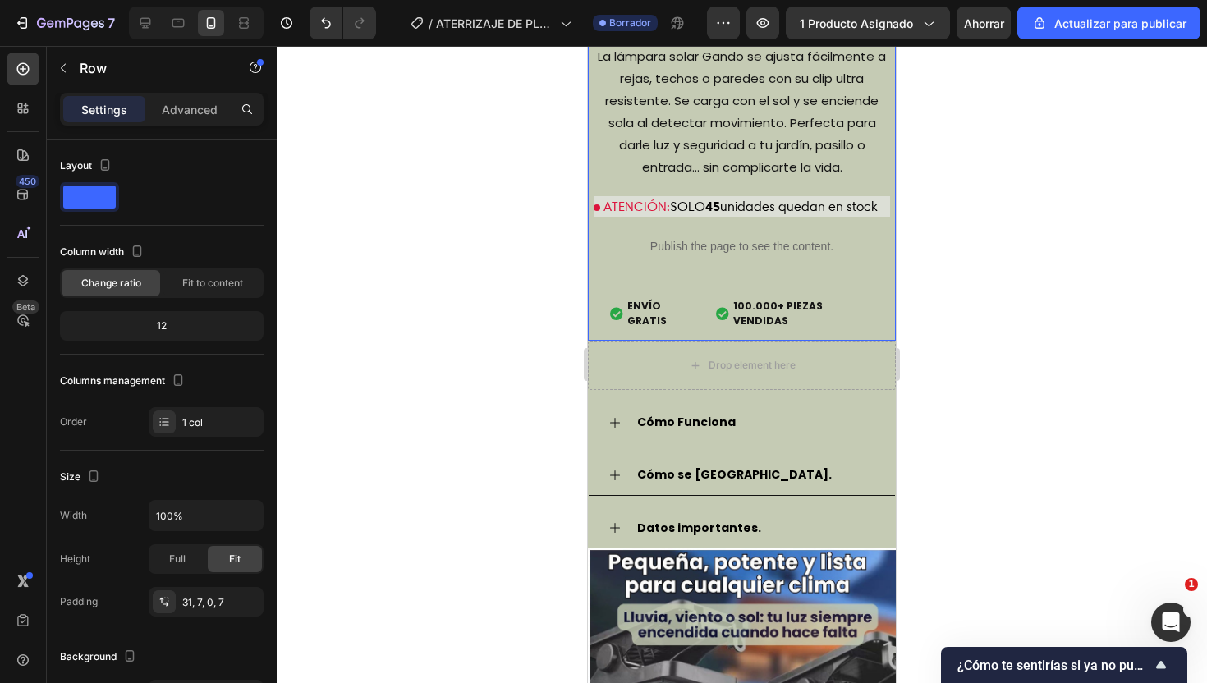
click at [885, 185] on div "Lampara Led Clip Product Title Realza tu figura con el combo 3 en 1 Text Block …" at bounding box center [742, 97] width 296 height 489
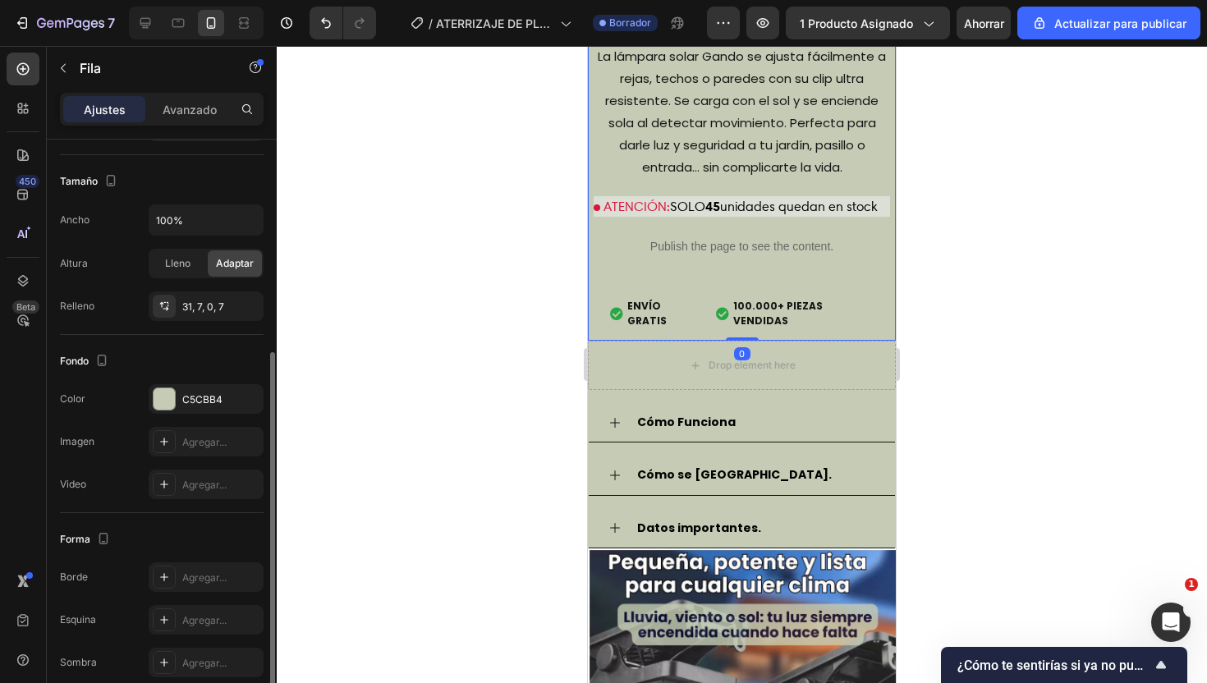
scroll to position [314, 0]
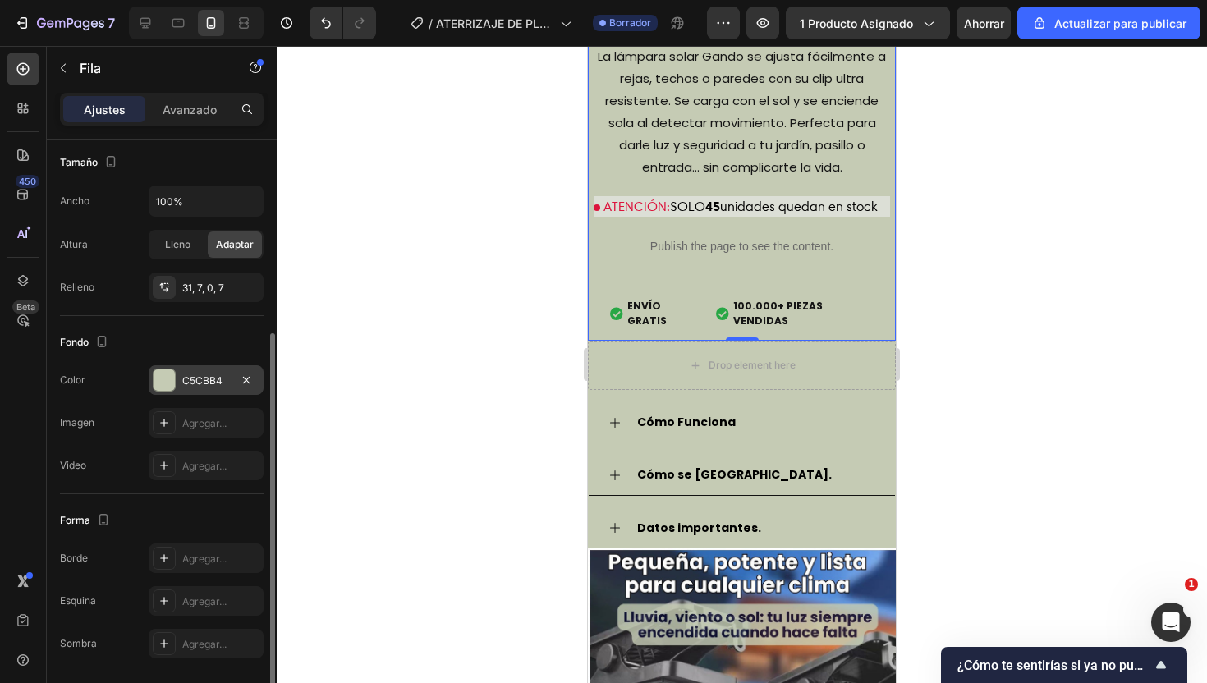
click at [209, 383] on font "C5CBB4" at bounding box center [202, 380] width 40 height 12
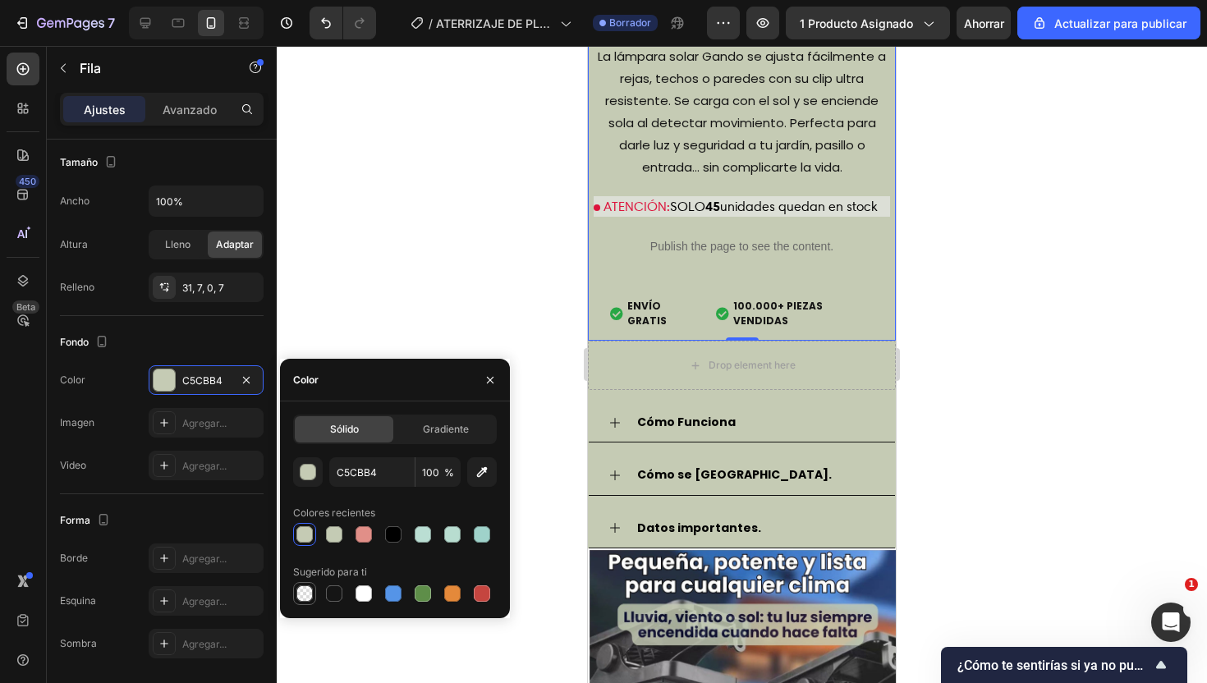
click at [312, 593] on div at bounding box center [304, 593] width 16 height 16
type input "000000"
type input "0"
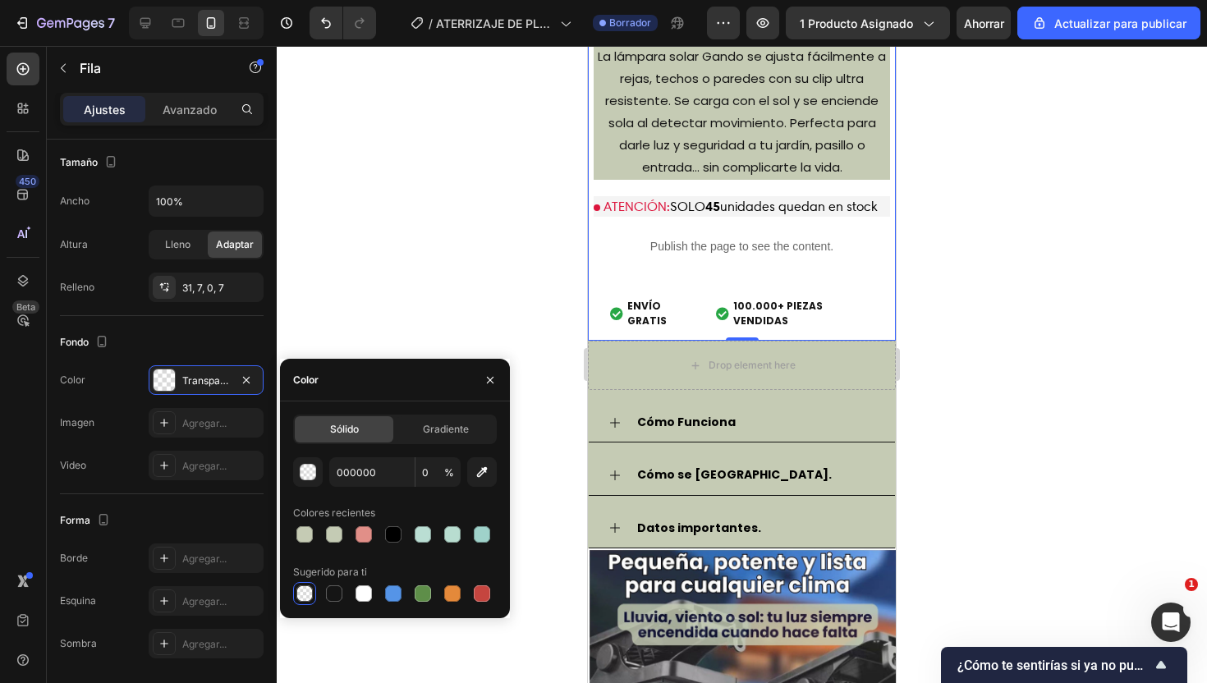
click at [419, 272] on div at bounding box center [742, 364] width 930 height 637
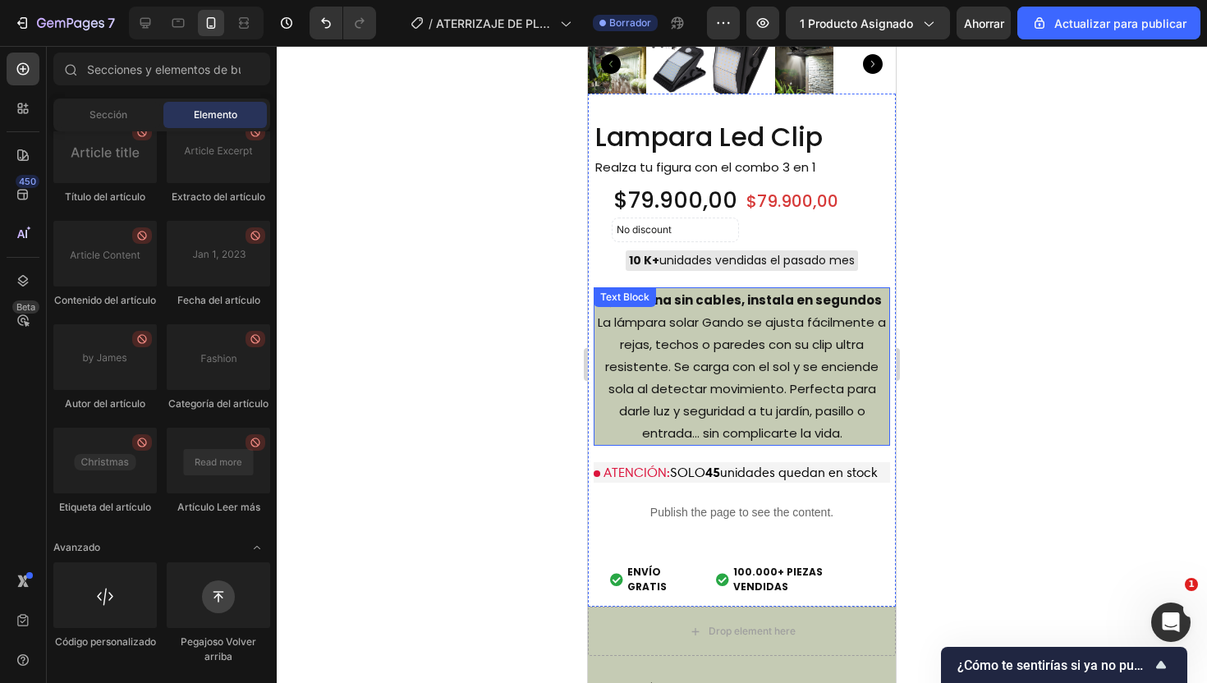
scroll to position [2008, 0]
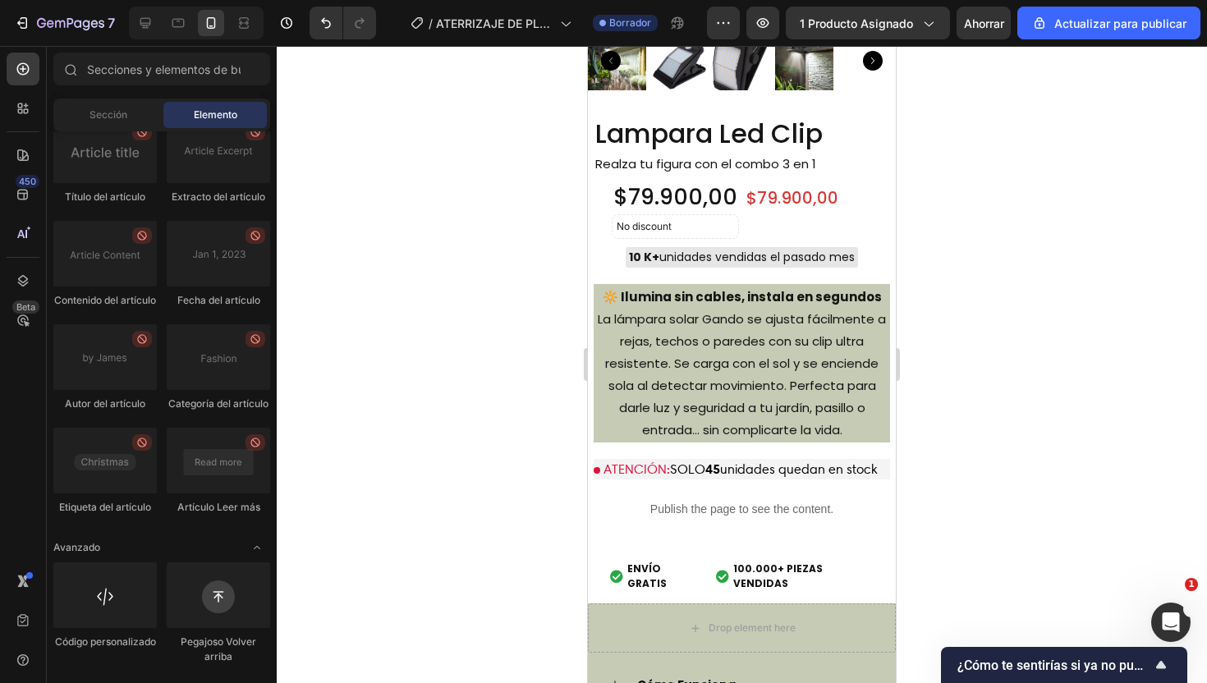
click at [1003, 282] on div at bounding box center [742, 364] width 930 height 637
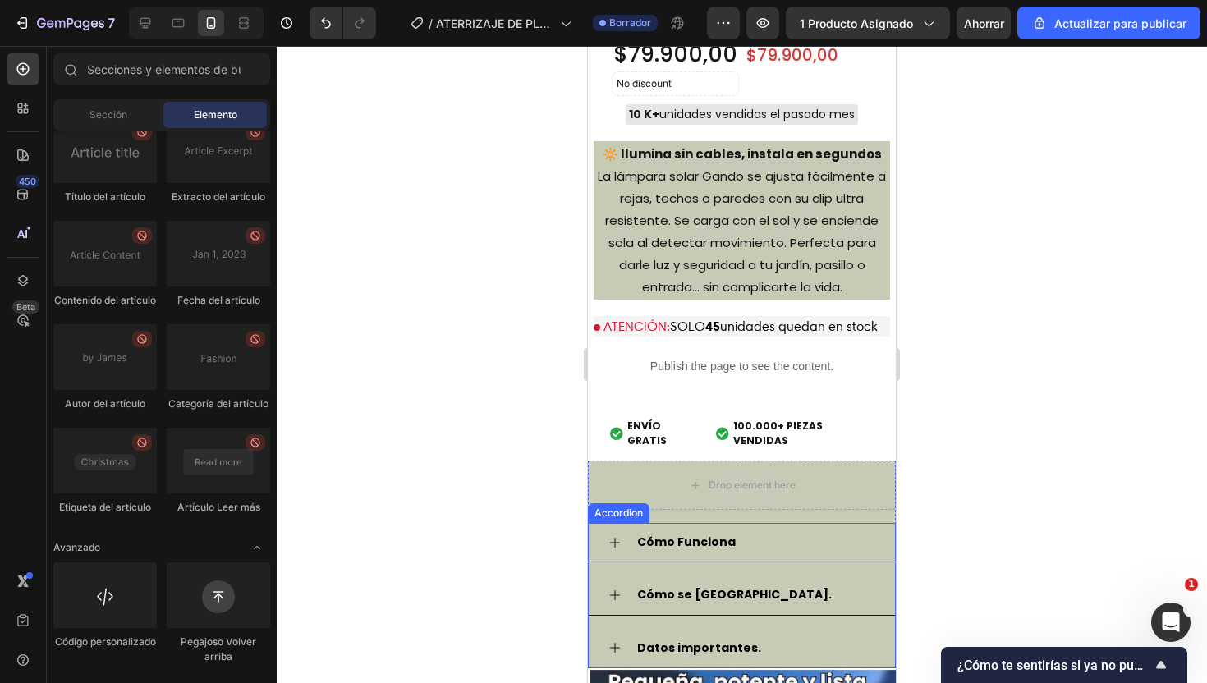
scroll to position [2095, 0]
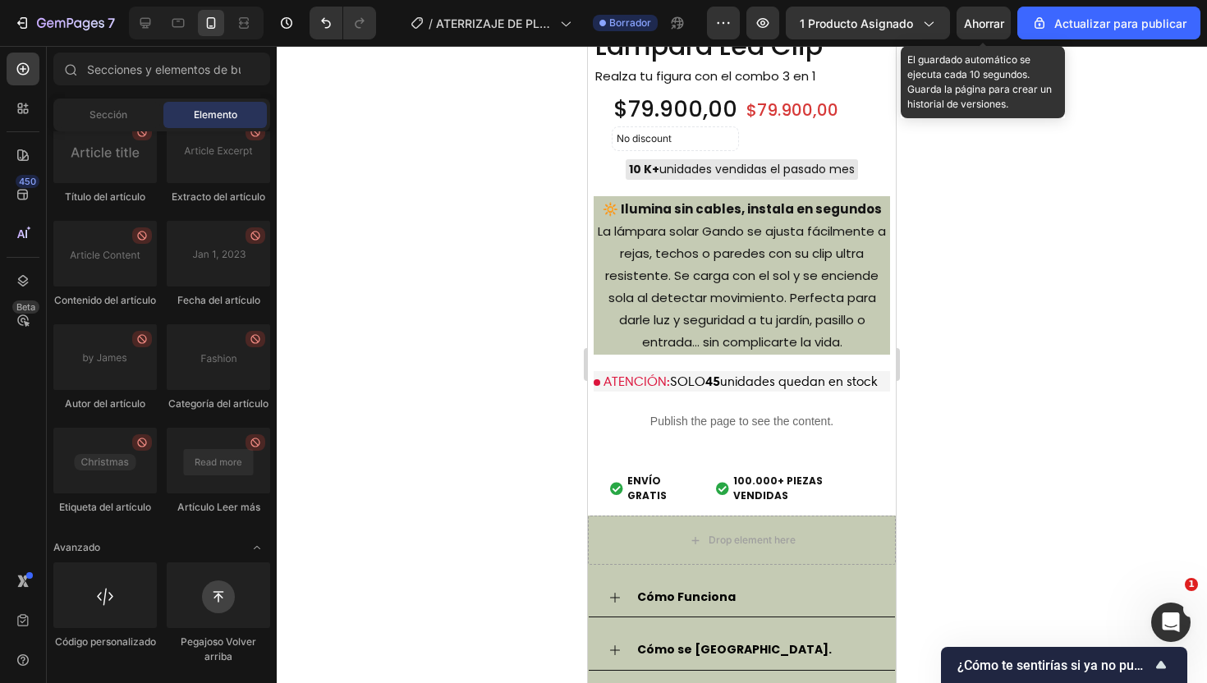
click at [973, 30] on div "Ahorrar" at bounding box center [984, 23] width 40 height 17
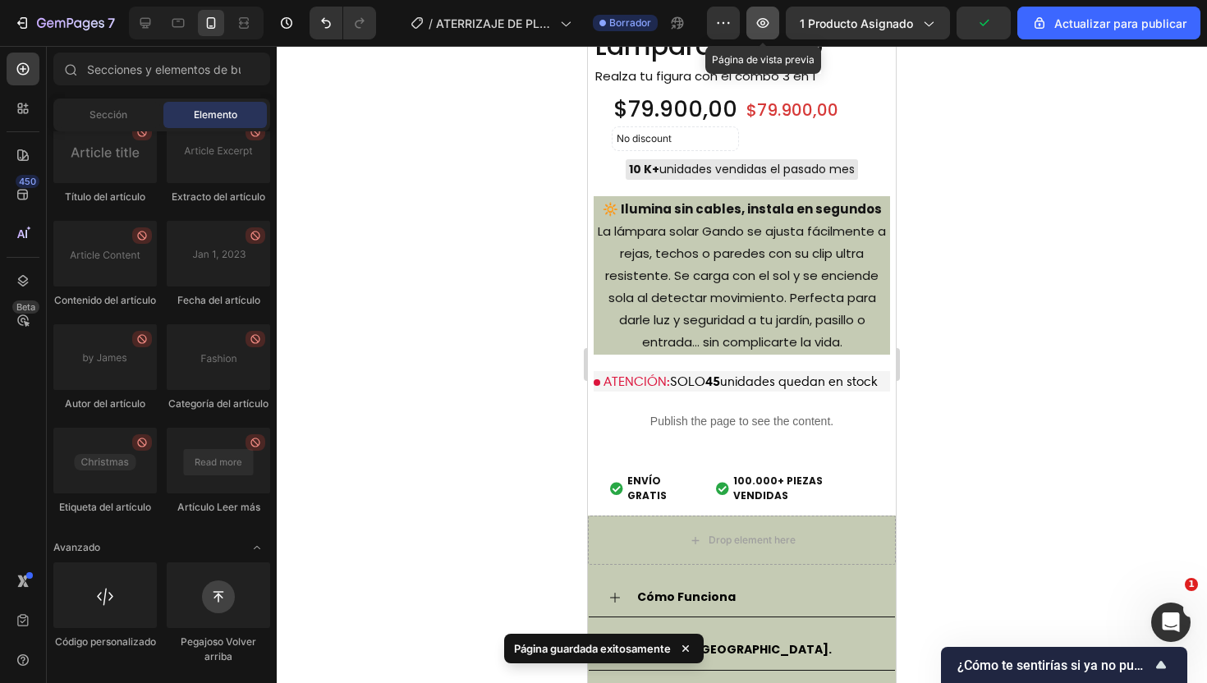
click at [767, 21] on icon "button" at bounding box center [763, 23] width 16 height 16
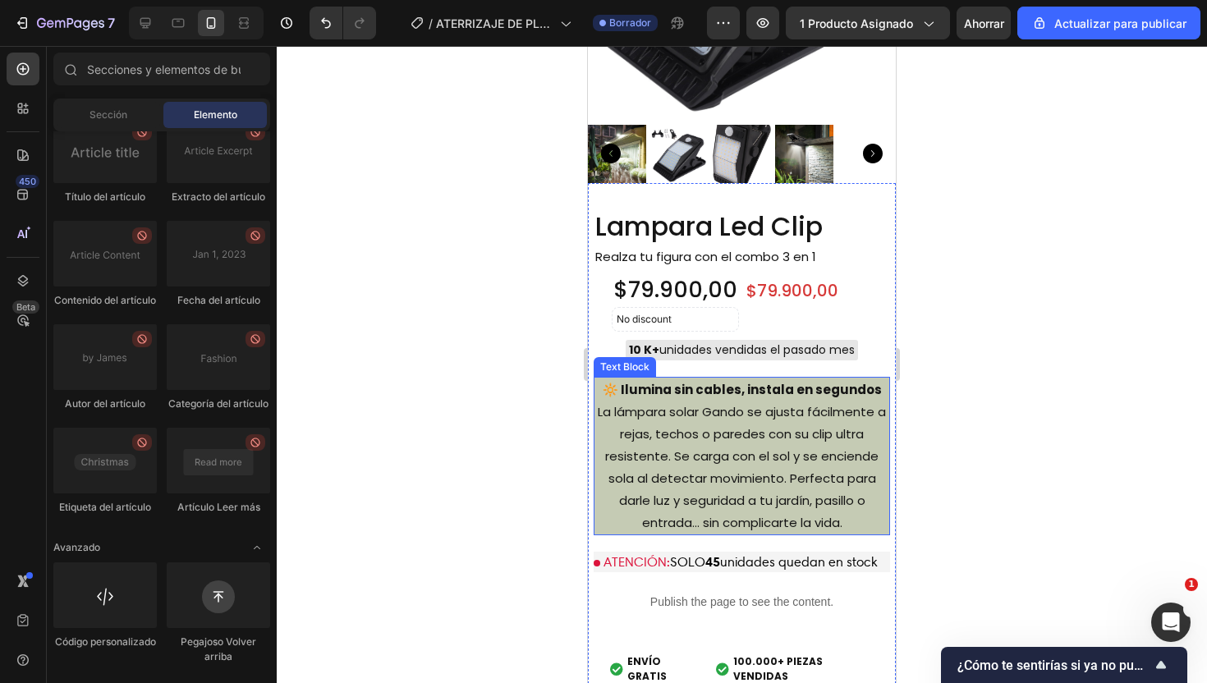
scroll to position [1918, 0]
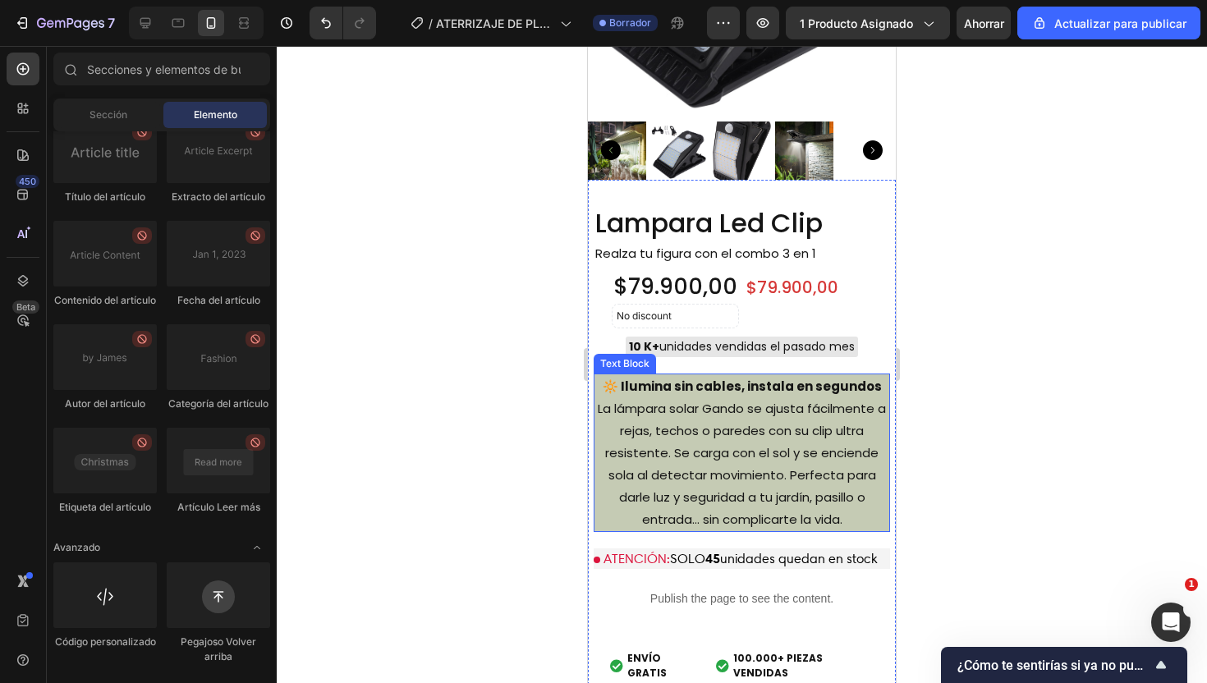
click at [709, 505] on p "🔆 Ilumina sin cables, instala en segundos La lámpara solar Gando se ajusta fáci…" at bounding box center [741, 452] width 293 height 155
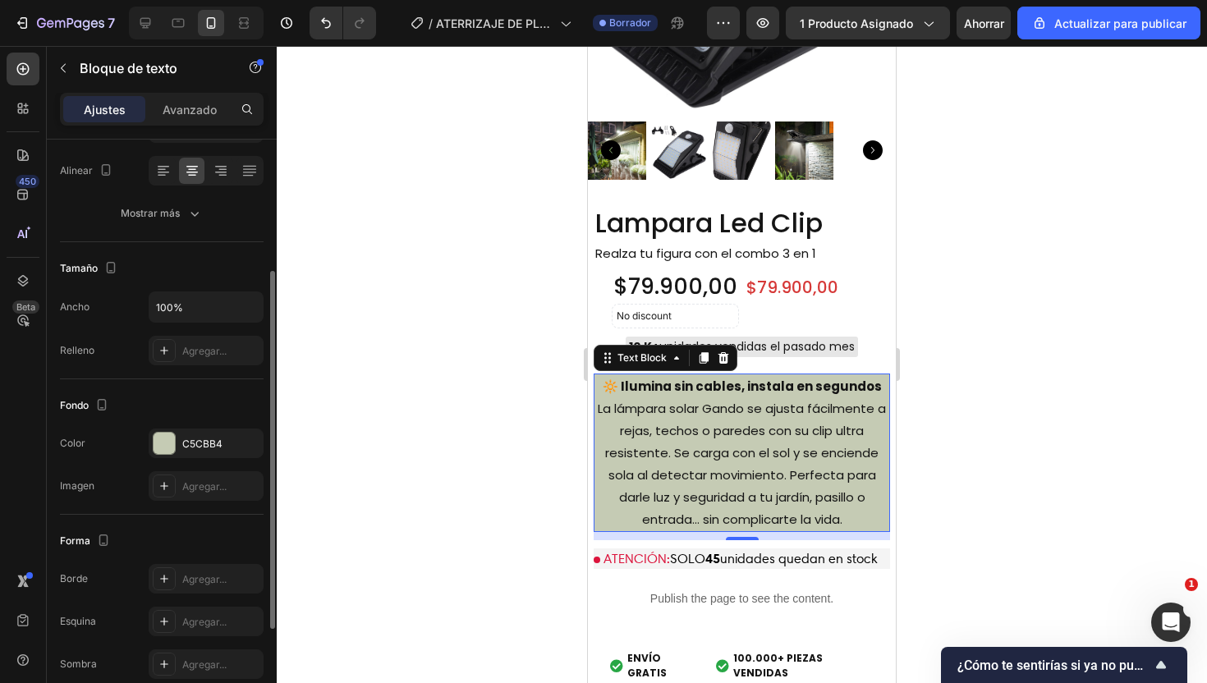
scroll to position [254, 0]
click at [172, 444] on div at bounding box center [164, 440] width 21 height 21
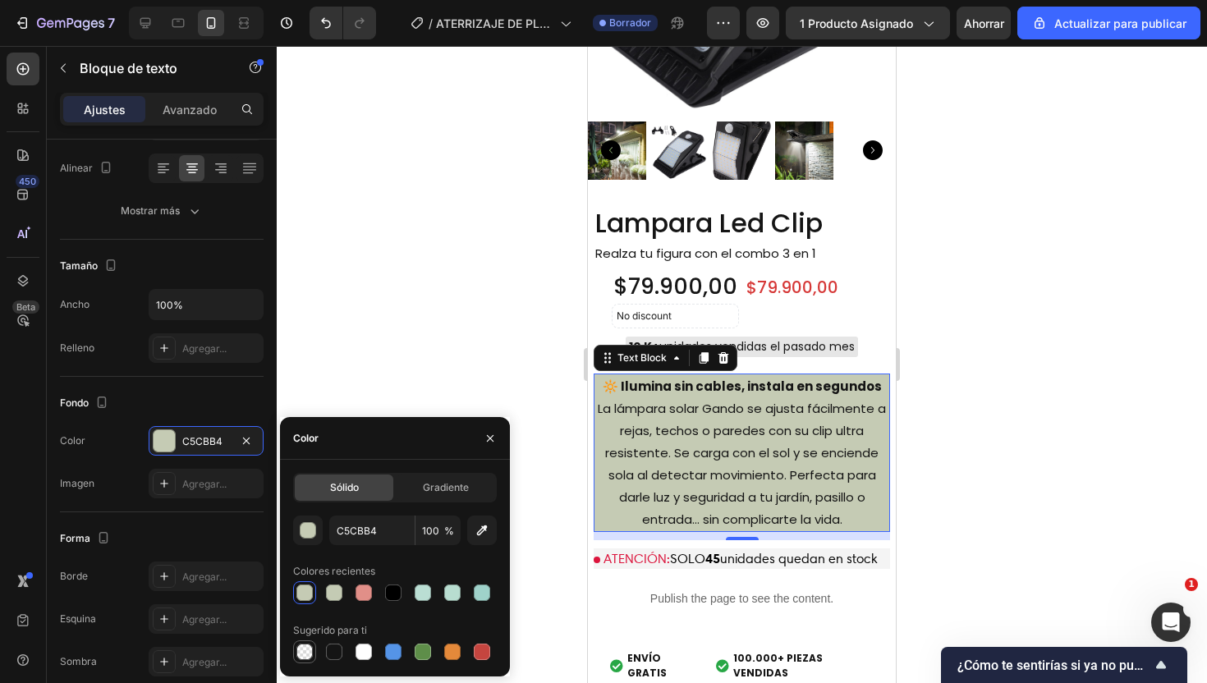
click at [300, 656] on div at bounding box center [304, 652] width 16 height 16
type input "000000"
type input "0"
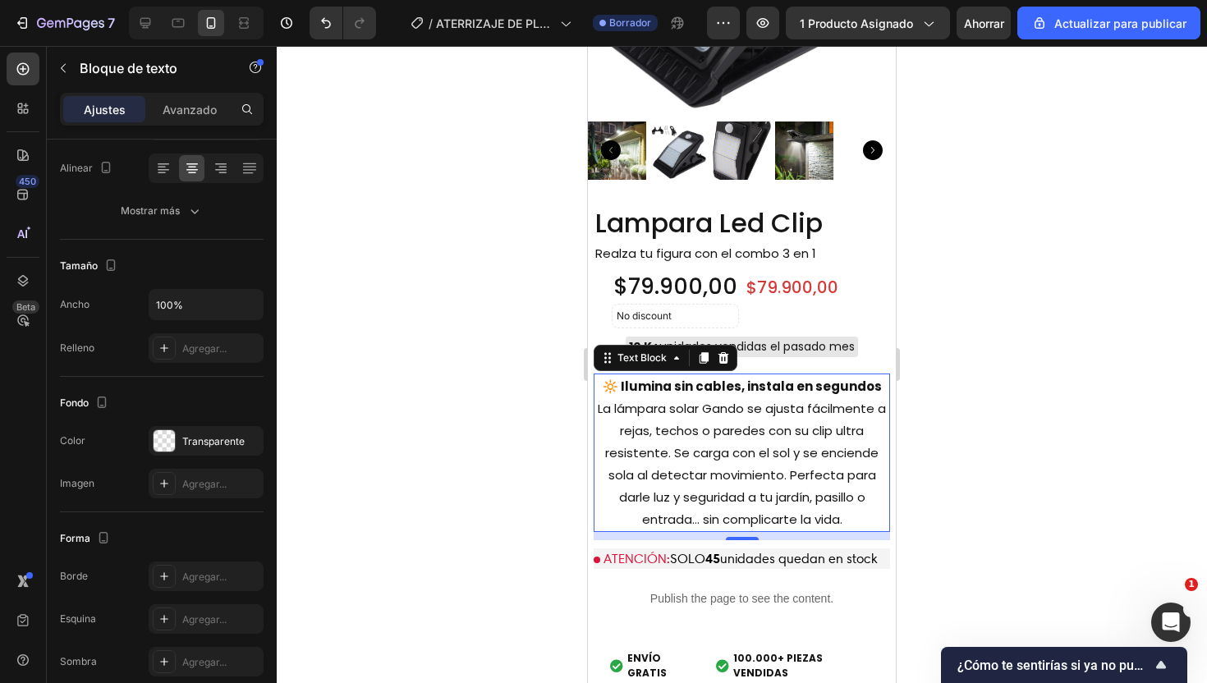
click at [425, 305] on div at bounding box center [742, 364] width 930 height 637
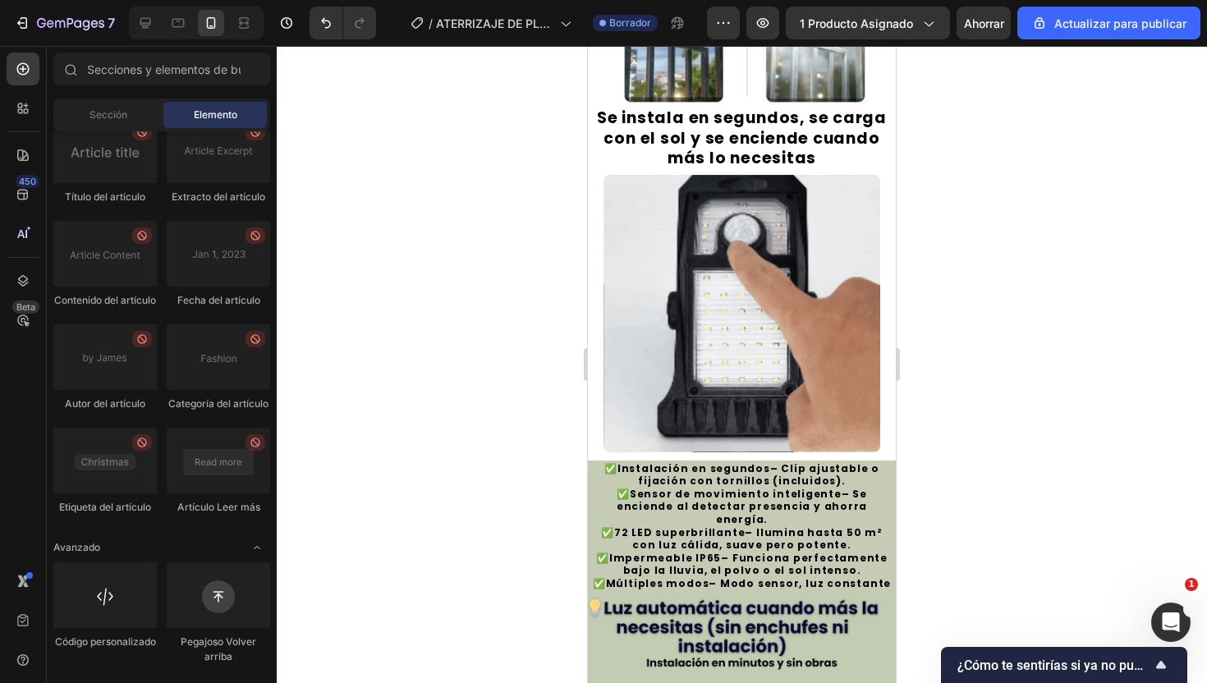
scroll to position [675, 0]
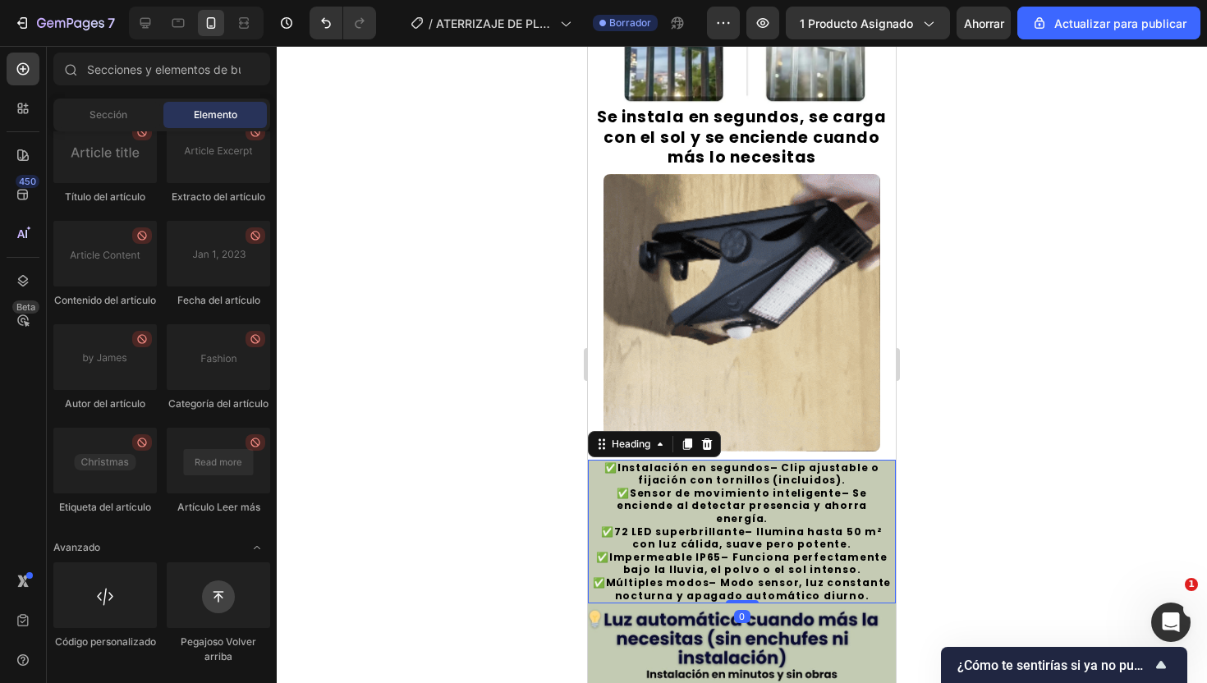
click at [744, 476] on h2 "✅ Instalación en segundos – Clip ajustable o fijación con tornillos (incluidos)…" at bounding box center [742, 532] width 308 height 145
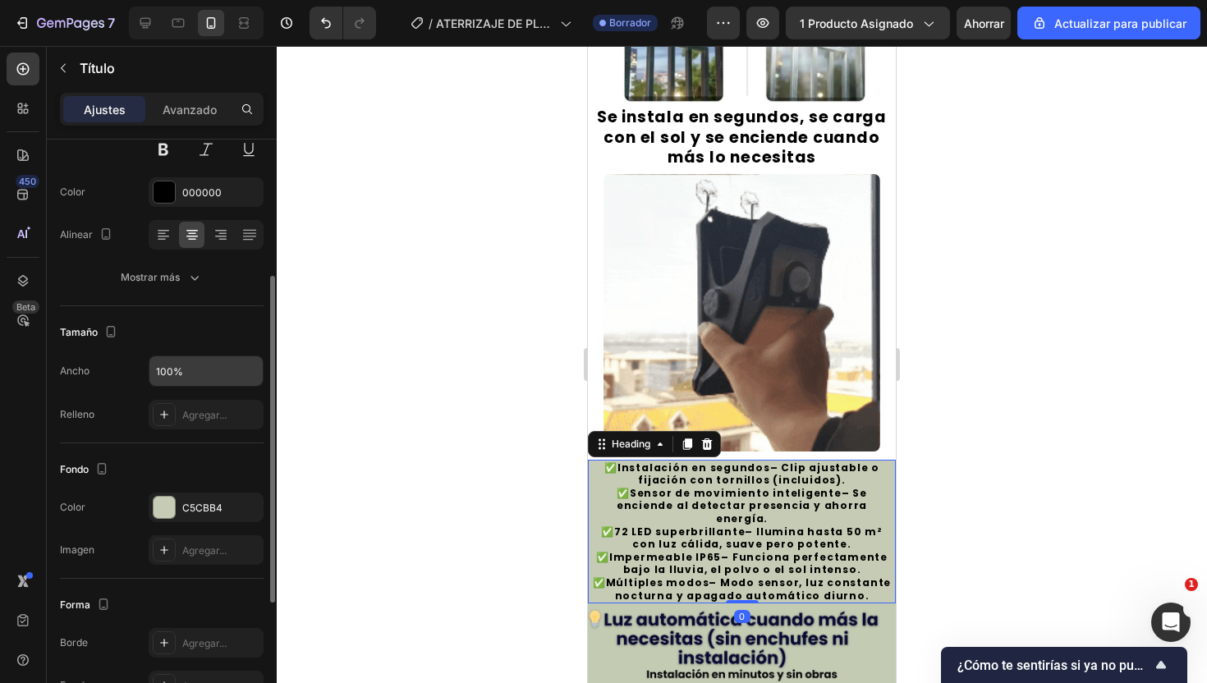
scroll to position [236, 0]
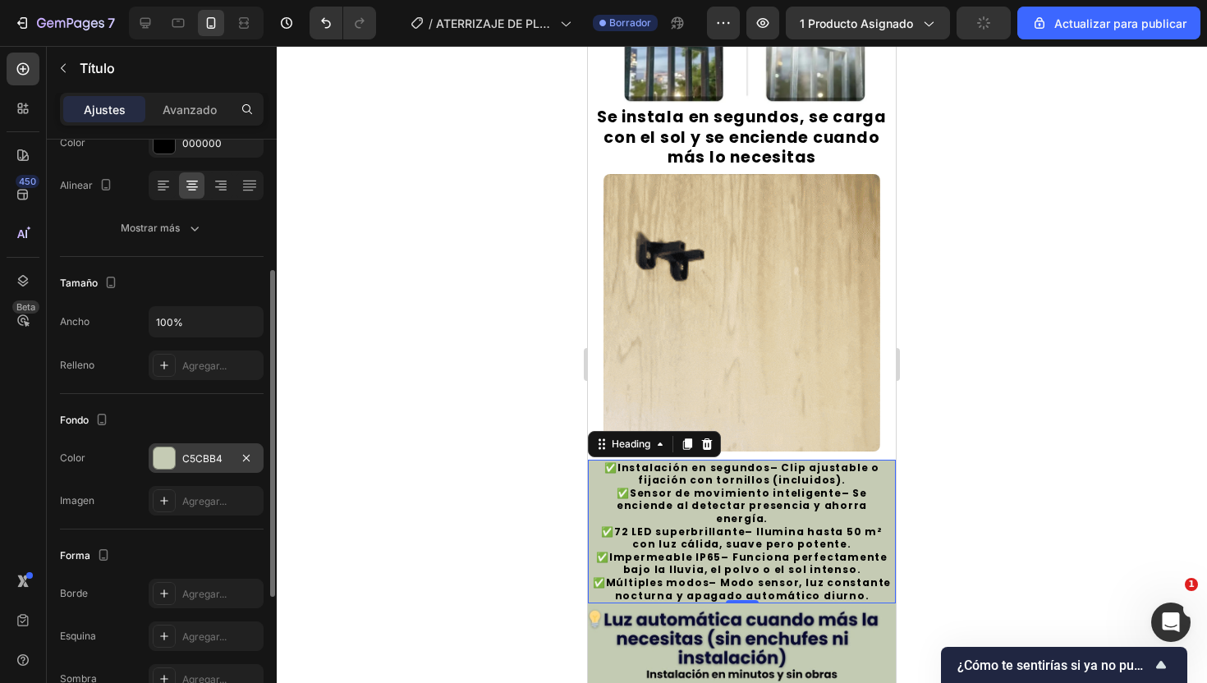
click at [168, 460] on div at bounding box center [164, 457] width 21 height 21
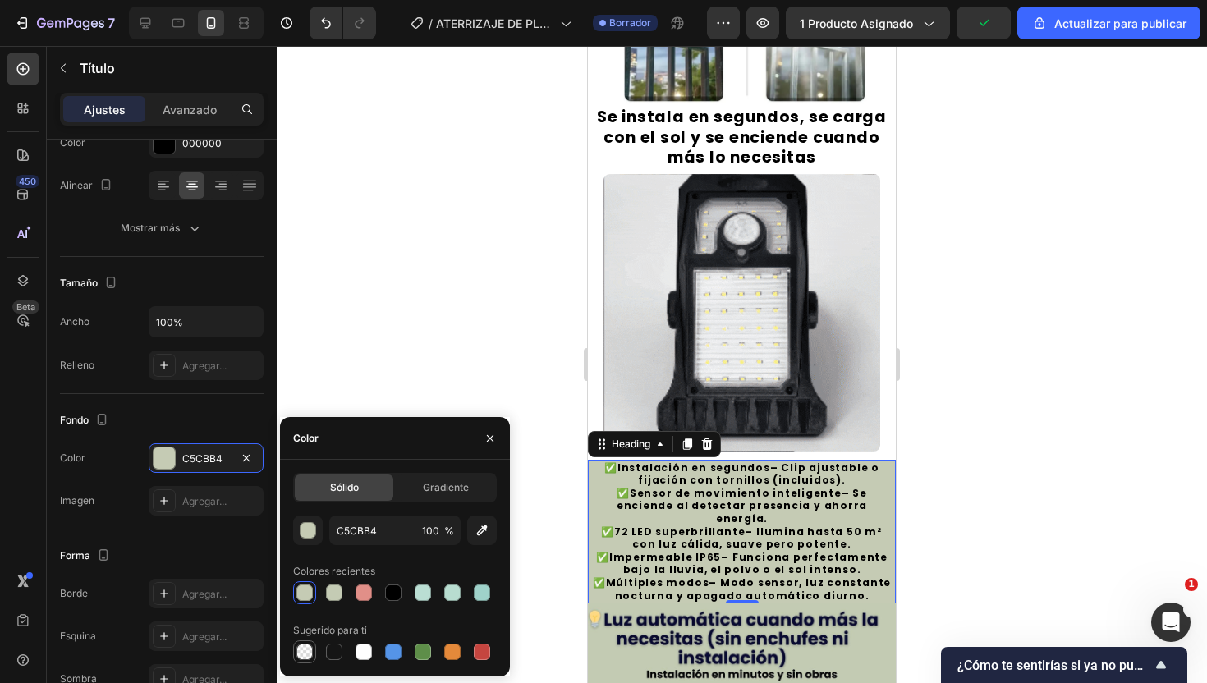
click at [301, 656] on div at bounding box center [304, 652] width 16 height 16
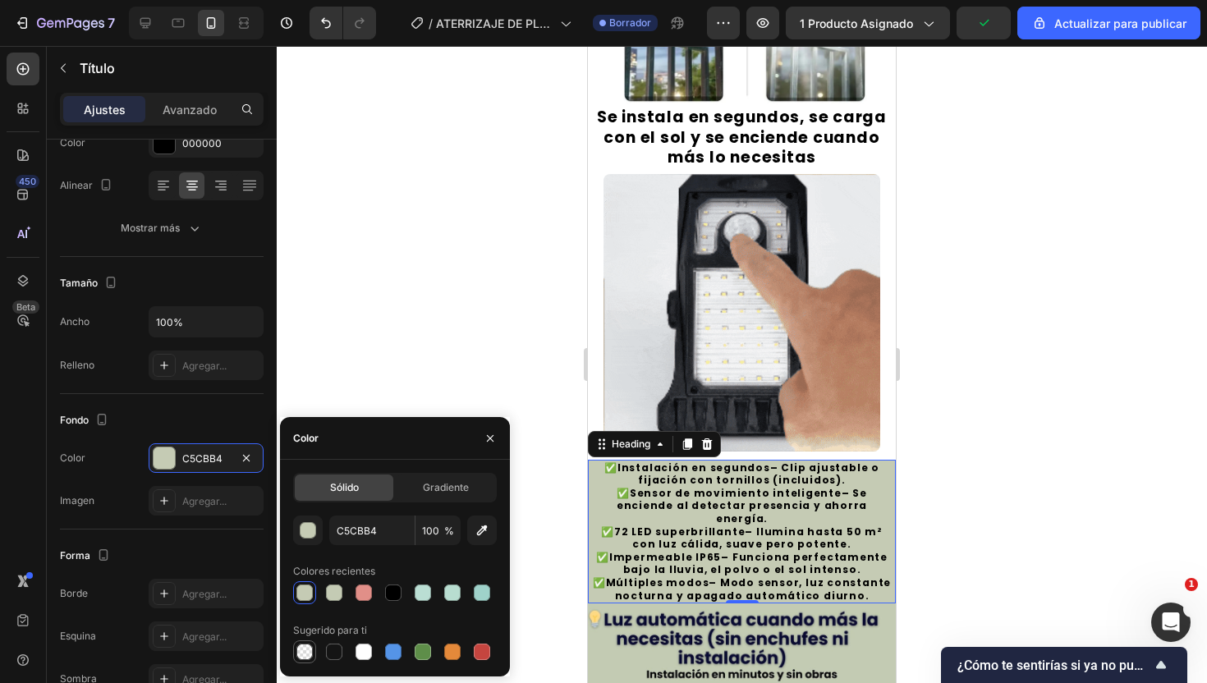
type input "000000"
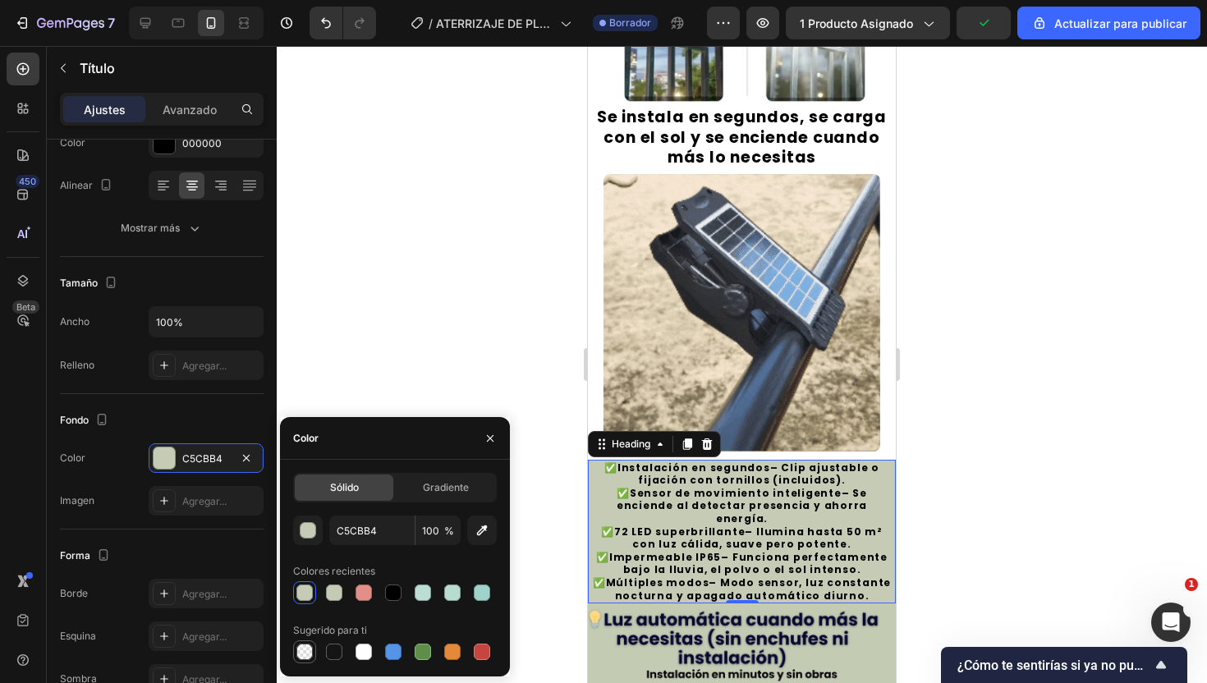
type input "0"
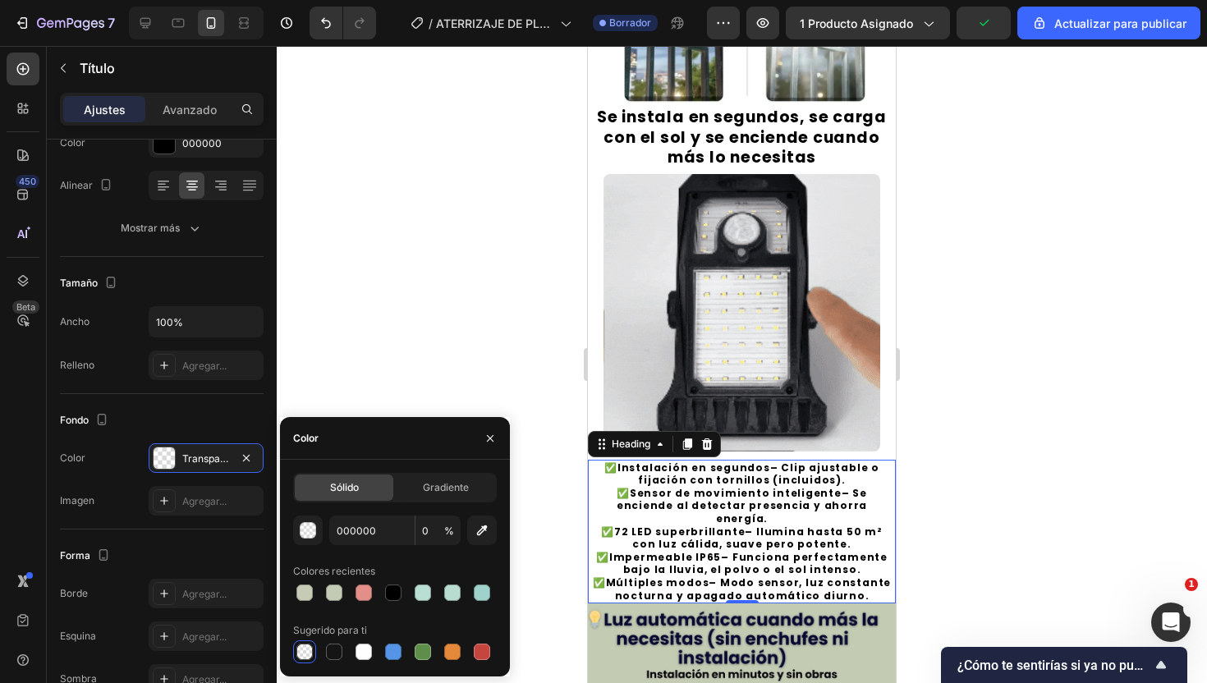
click at [459, 332] on div at bounding box center [742, 364] width 930 height 637
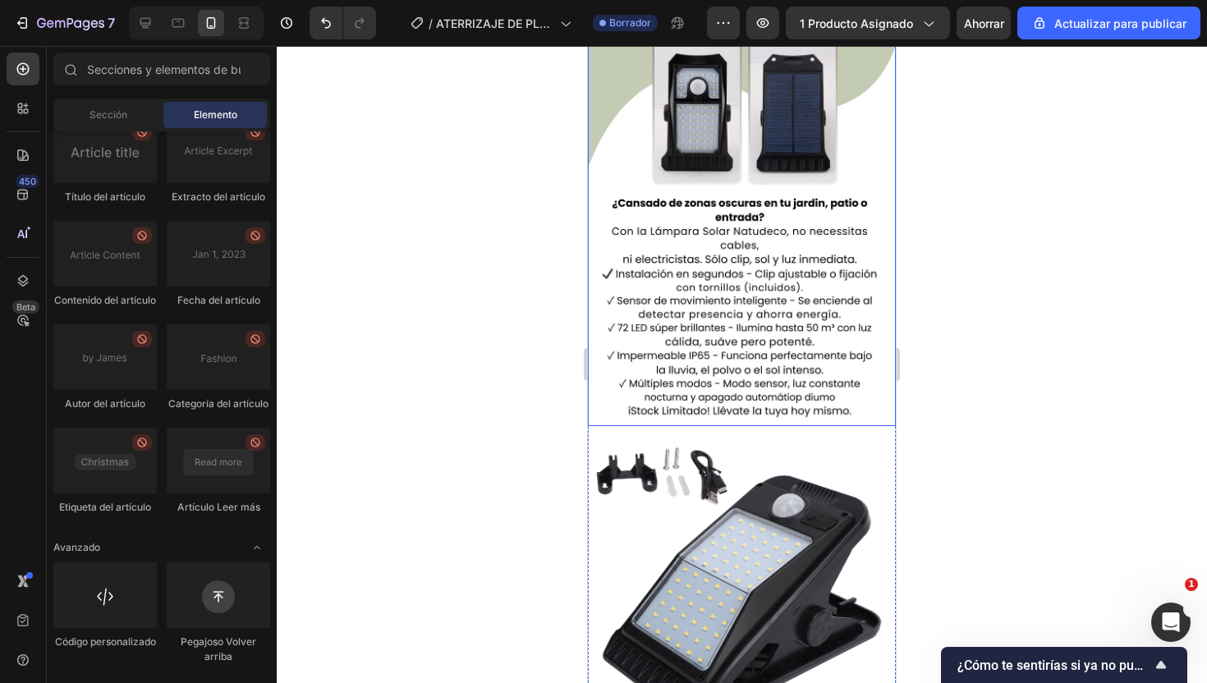
scroll to position [3615, 0]
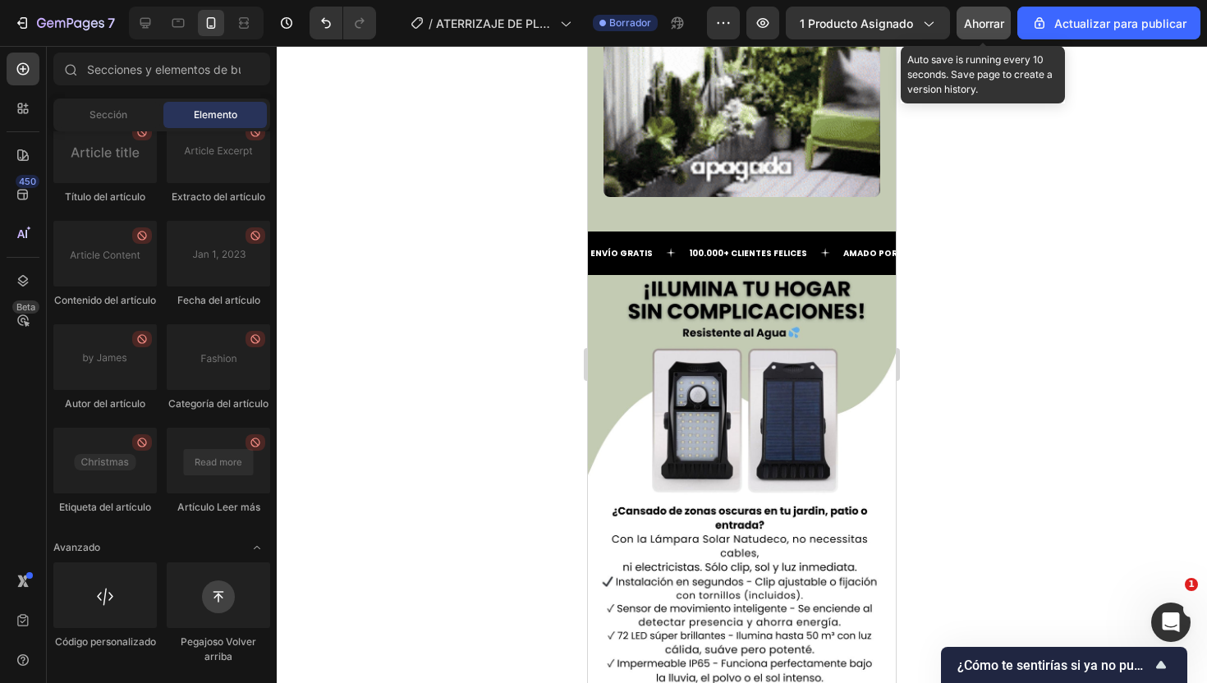
click at [984, 25] on font "Ahorrar" at bounding box center [984, 23] width 40 height 14
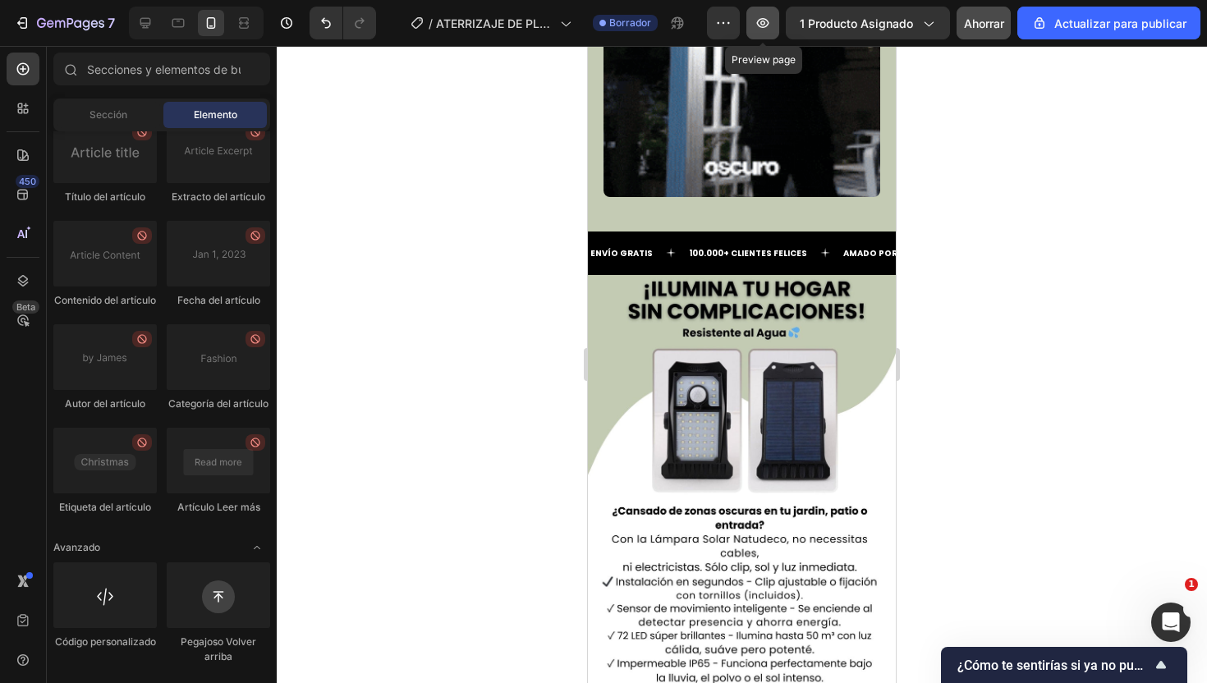
click at [766, 34] on button "button" at bounding box center [762, 23] width 33 height 33
